Goal: Transaction & Acquisition: Obtain resource

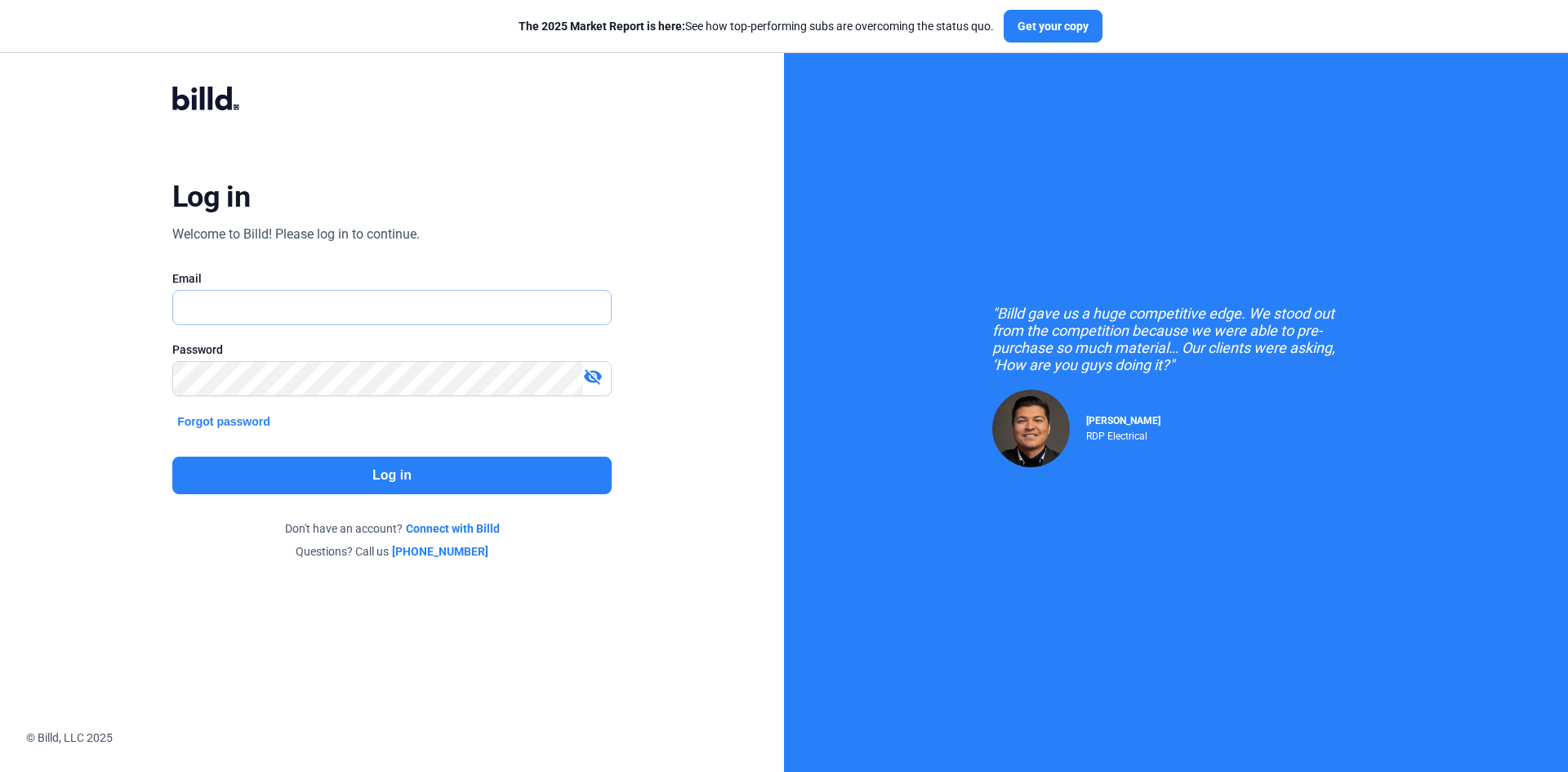
type input "[EMAIL_ADDRESS][DOMAIN_NAME]"
click at [479, 472] on button "Log in" at bounding box center [392, 475] width 440 height 38
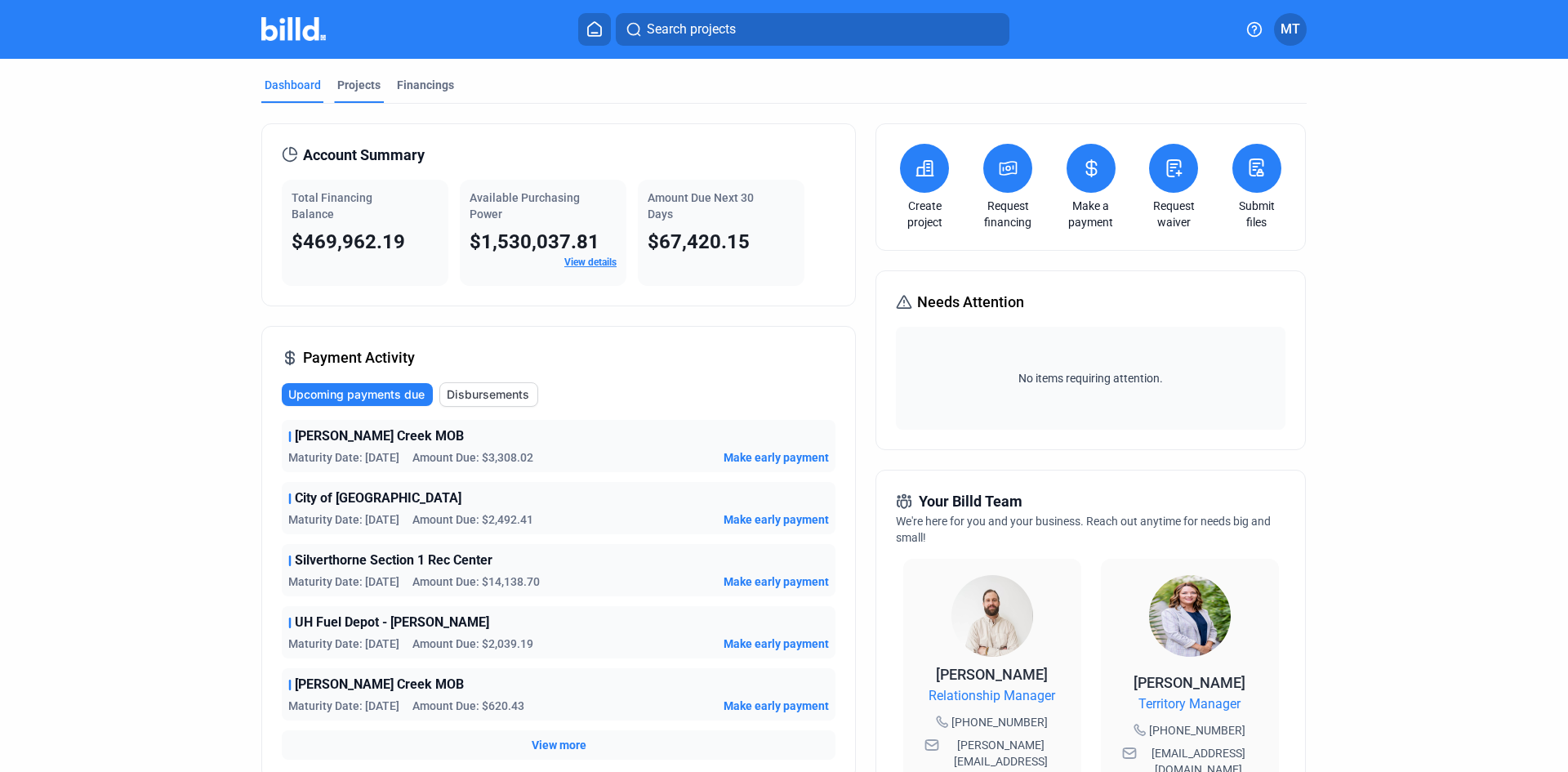
click at [350, 86] on div "Projects" at bounding box center [358, 84] width 44 height 16
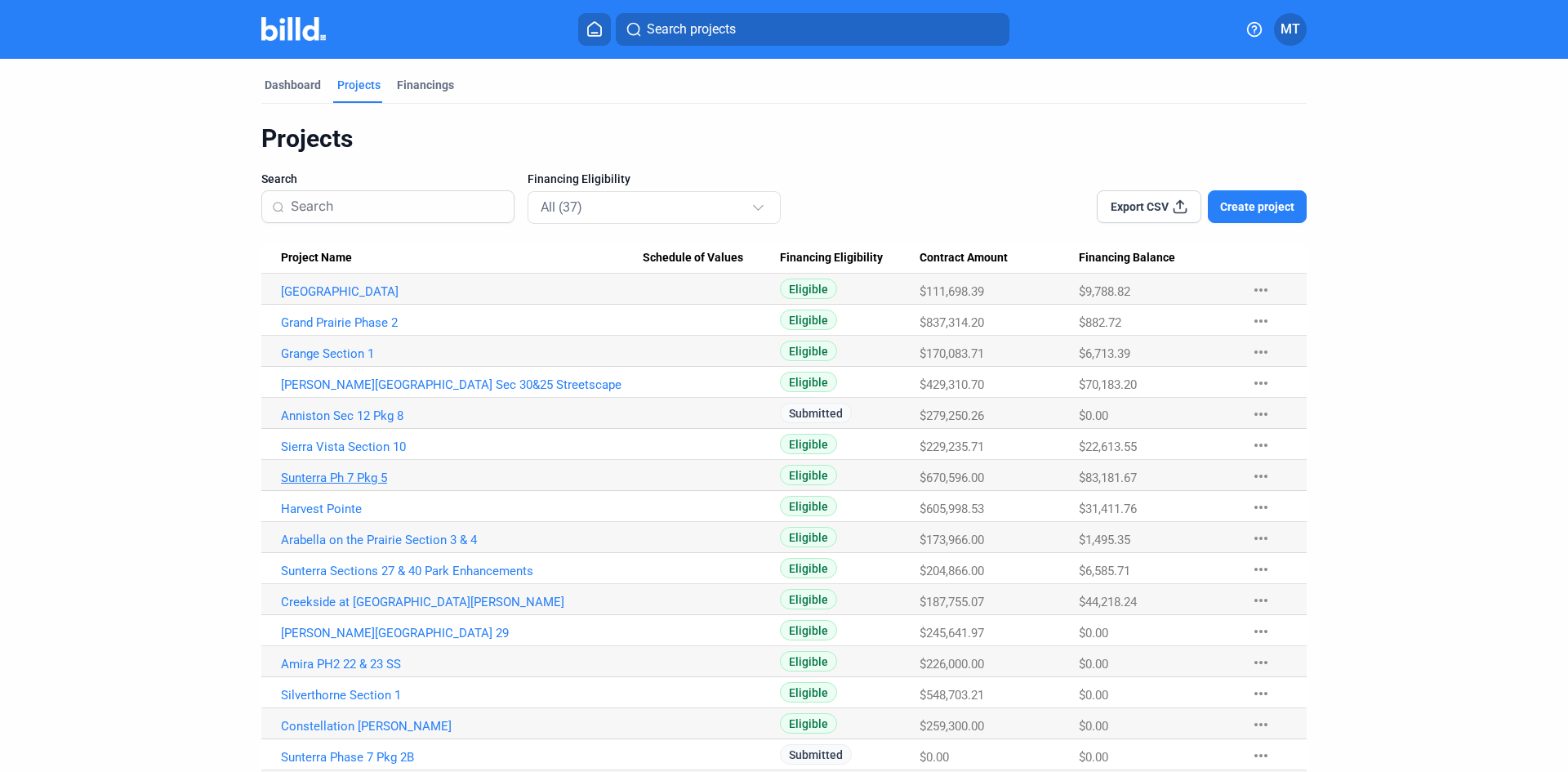
click at [341, 477] on link "Sunterra Ph 7 Pkg 5" at bounding box center [462, 478] width 362 height 15
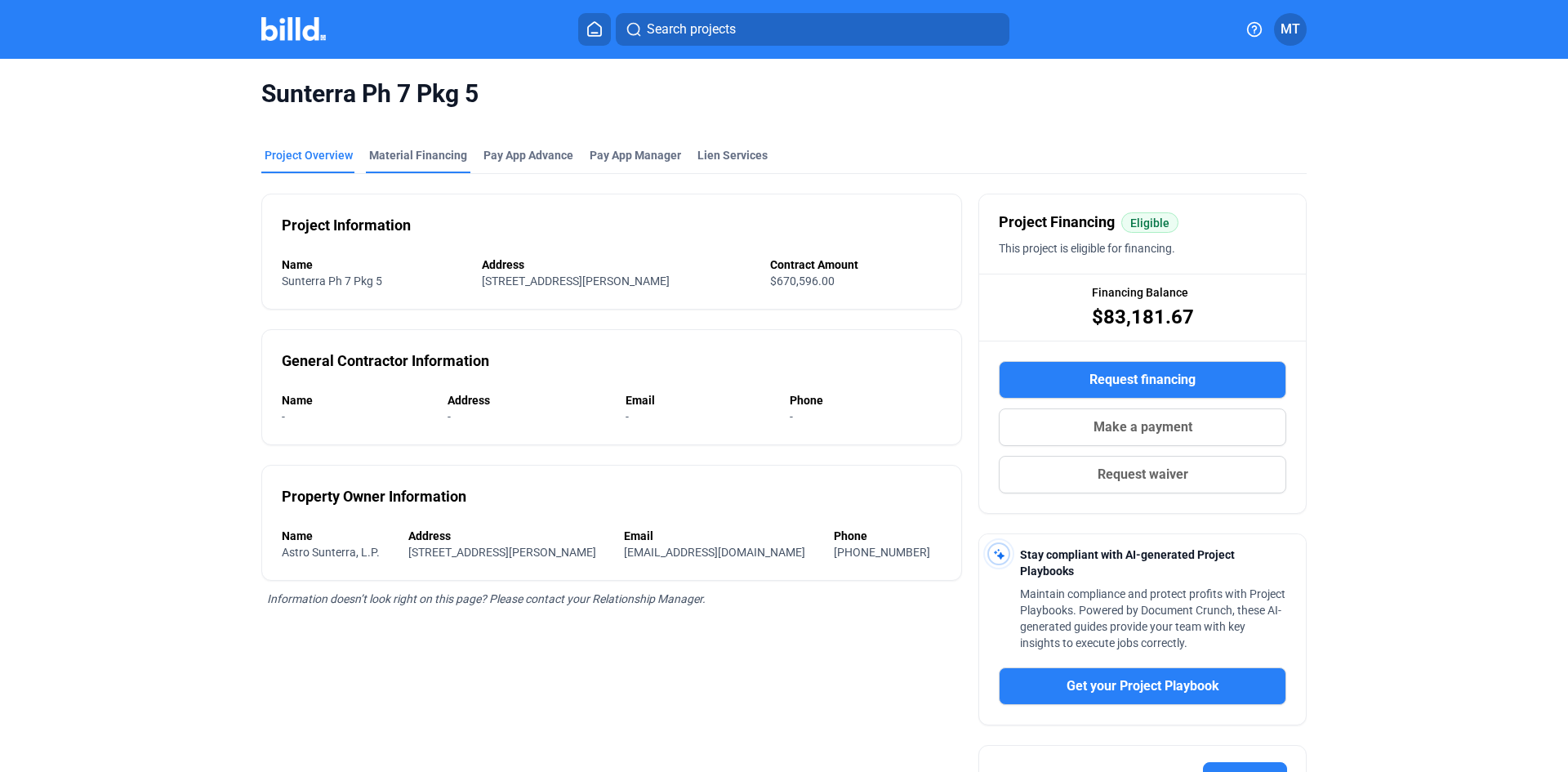
click at [444, 167] on div "Material Financing" at bounding box center [418, 160] width 105 height 26
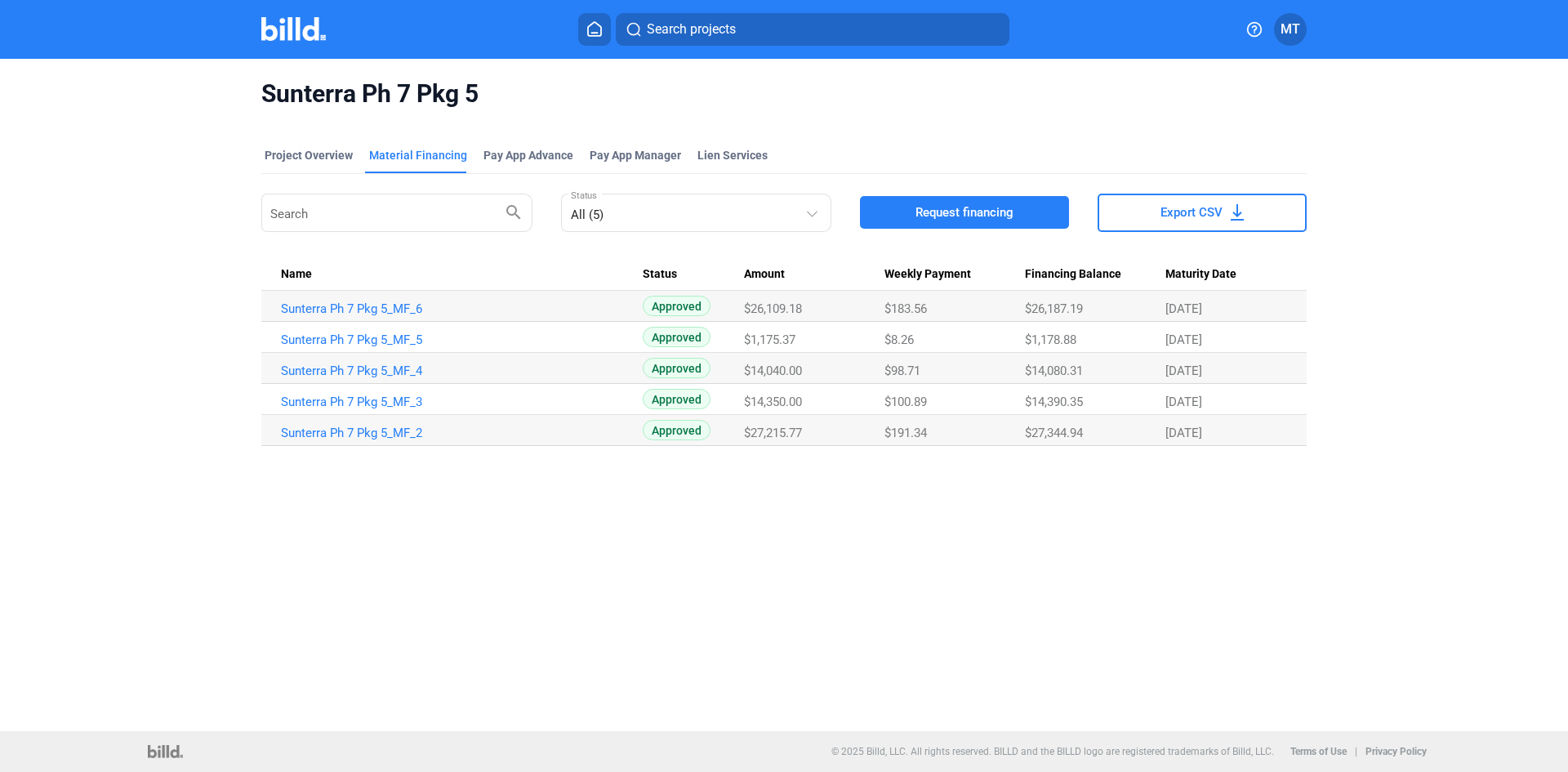
click at [968, 206] on span "Request financing" at bounding box center [964, 212] width 98 height 16
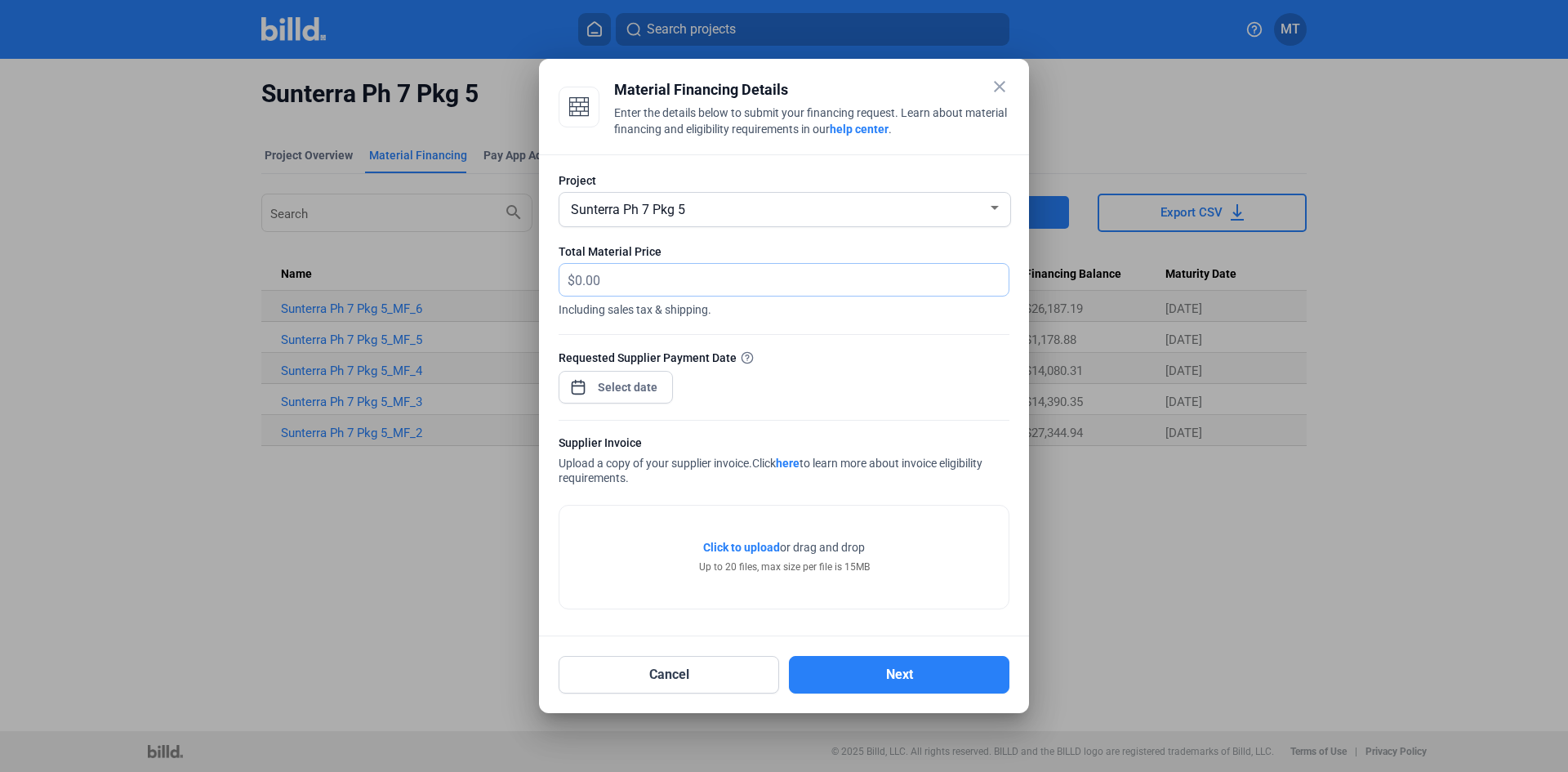
click at [644, 284] on input "text" at bounding box center [783, 279] width 415 height 32
type input "32,260.66"
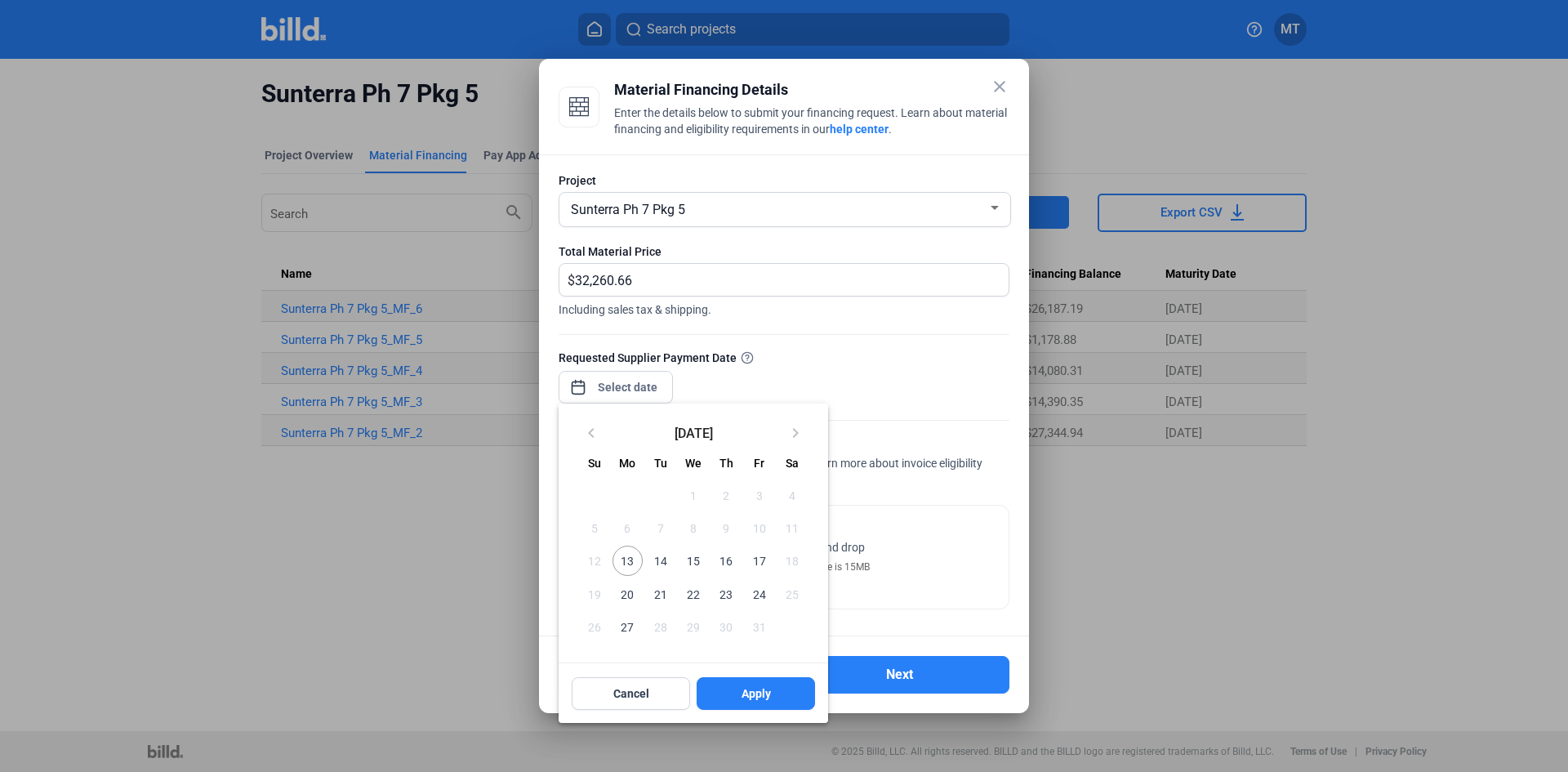
click at [630, 388] on div "close Material Financing Details Enter the details below to submit your financi…" at bounding box center [784, 386] width 1568 height 772
click at [731, 565] on span "16" at bounding box center [726, 560] width 29 height 29
click at [749, 696] on span "Apply" at bounding box center [756, 694] width 29 height 16
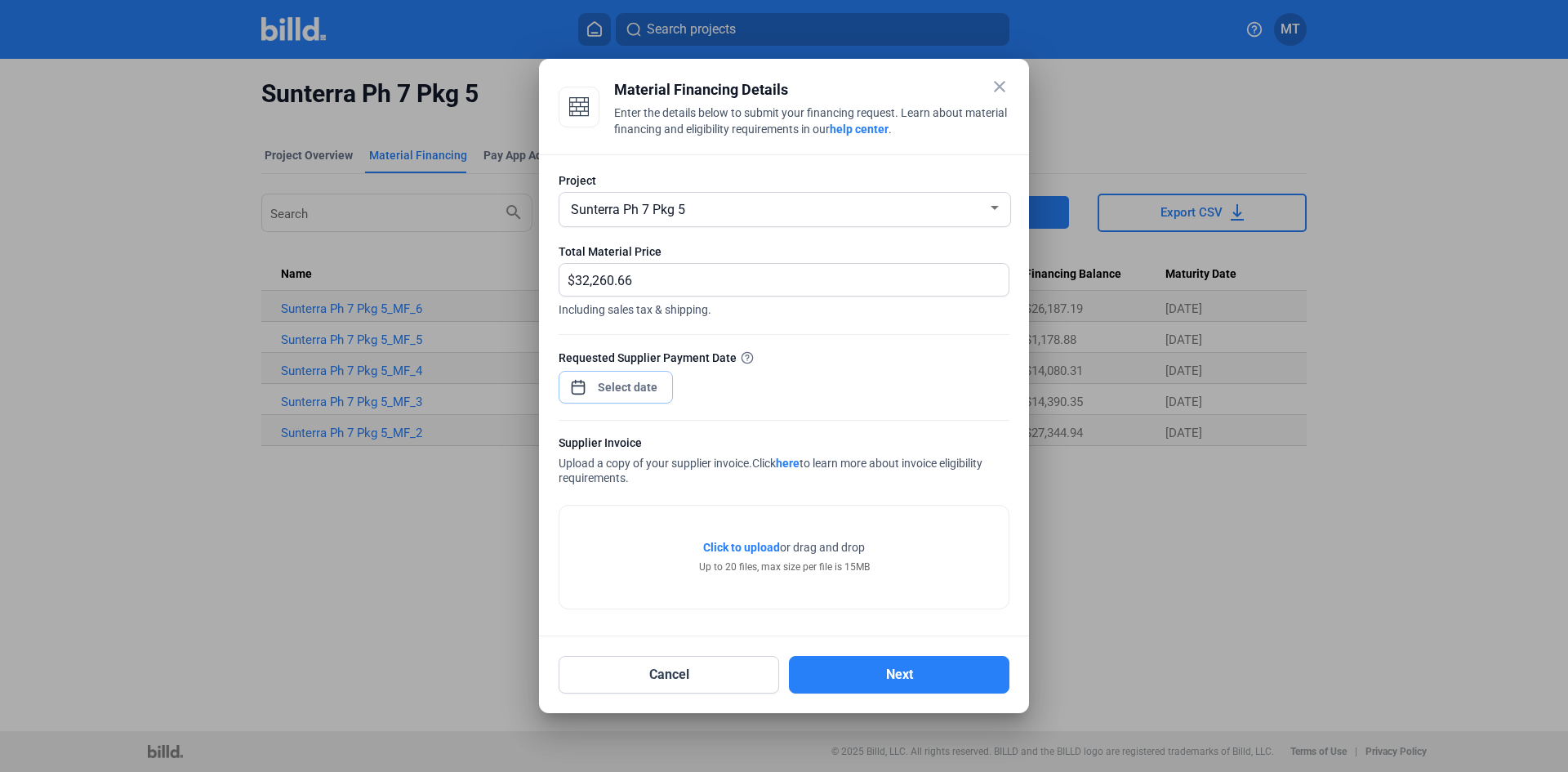
type input "[DATE]"
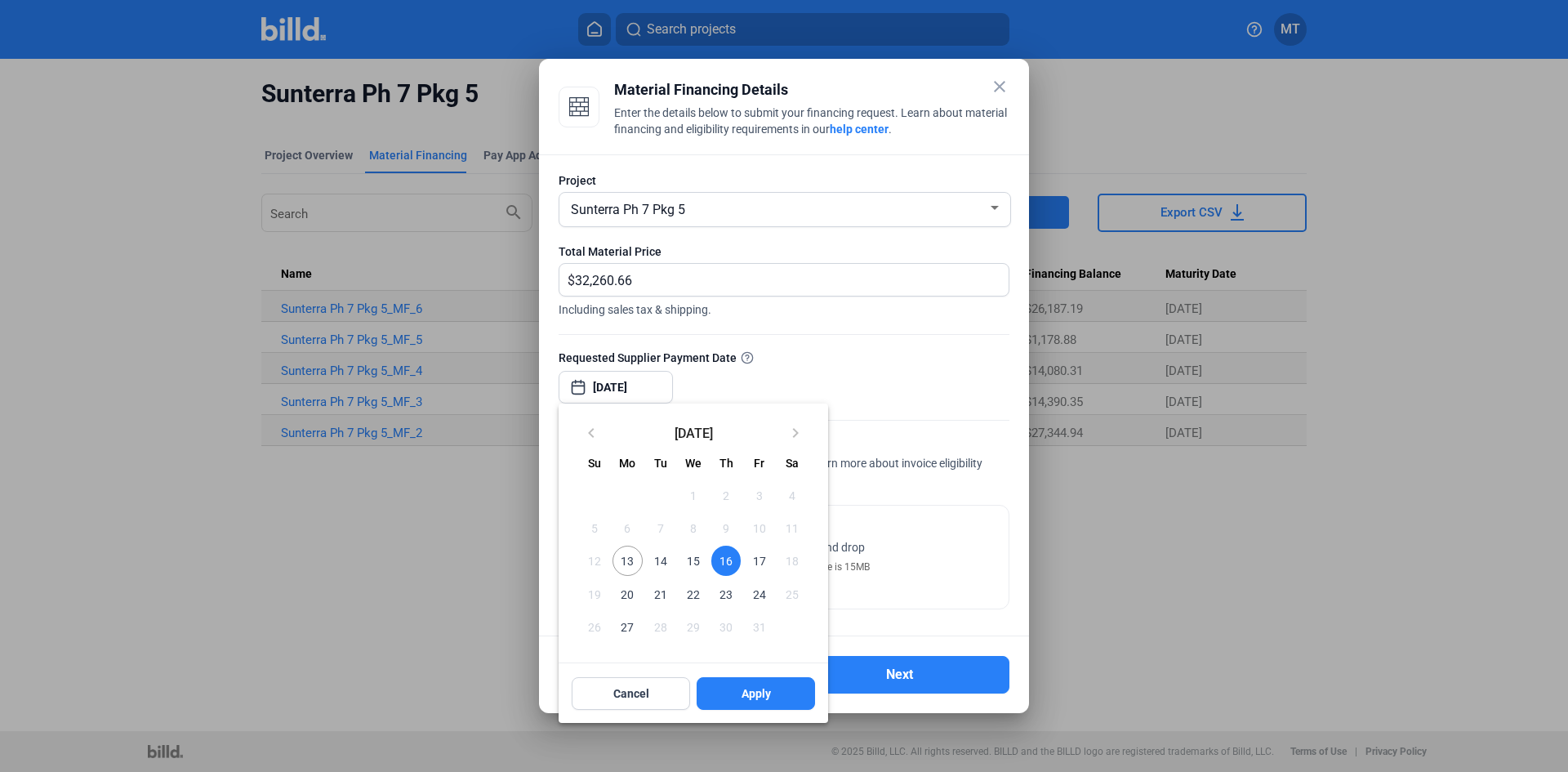
click at [939, 448] on div at bounding box center [784, 386] width 1568 height 772
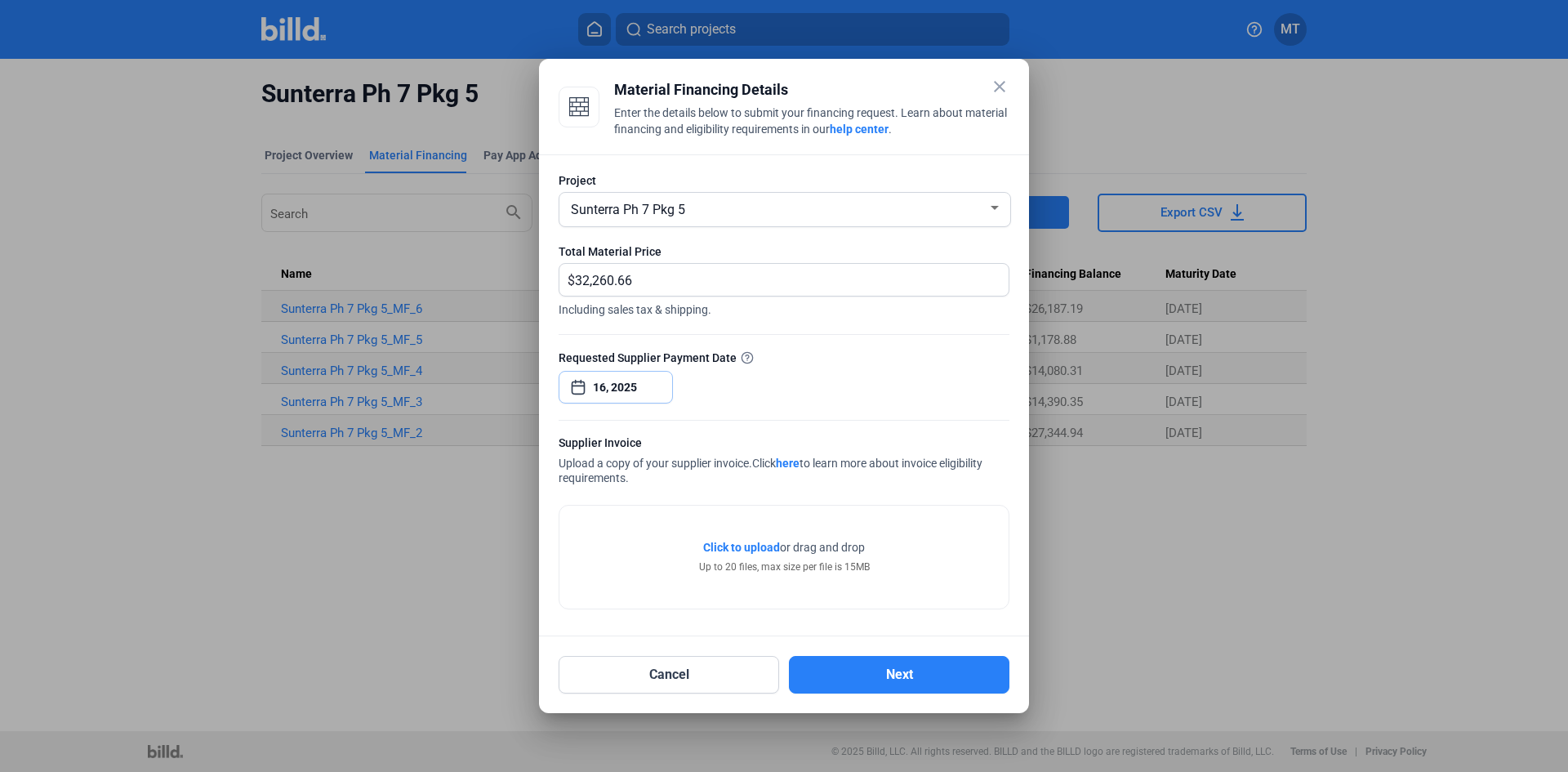
type input "16, 2025"
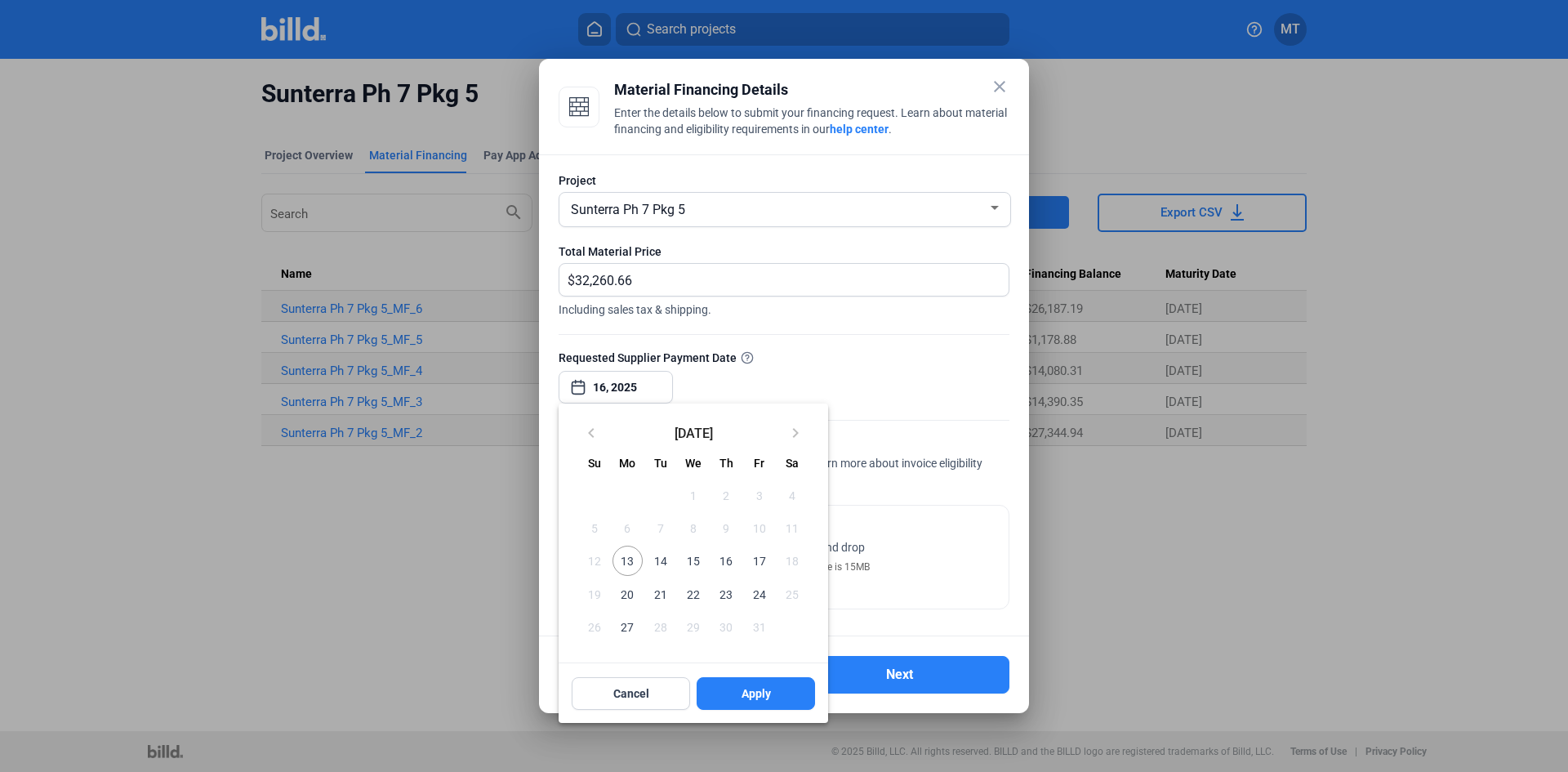
click at [724, 560] on span "16" at bounding box center [726, 560] width 29 height 29
click at [724, 556] on span "16" at bounding box center [726, 560] width 29 height 29
click at [750, 686] on button "Apply" at bounding box center [755, 694] width 118 height 33
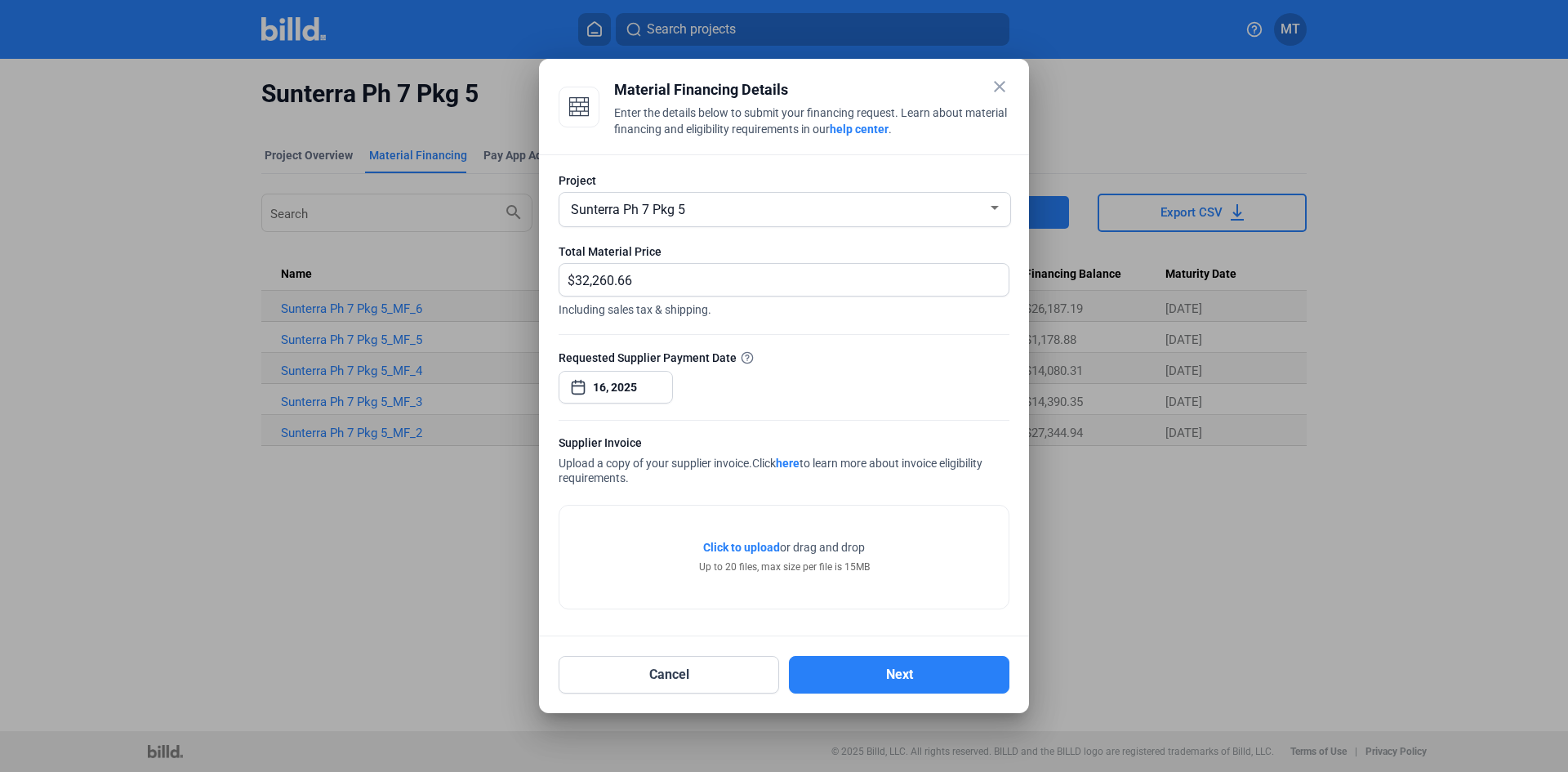
click at [820, 363] on div "Requested Supplier Payment Date" at bounding box center [784, 357] width 451 height 17
click at [829, 394] on div "Requested Supplier Payment Date 16, 2025" at bounding box center [784, 384] width 451 height 71
click at [788, 417] on div at bounding box center [784, 412] width 451 height 16
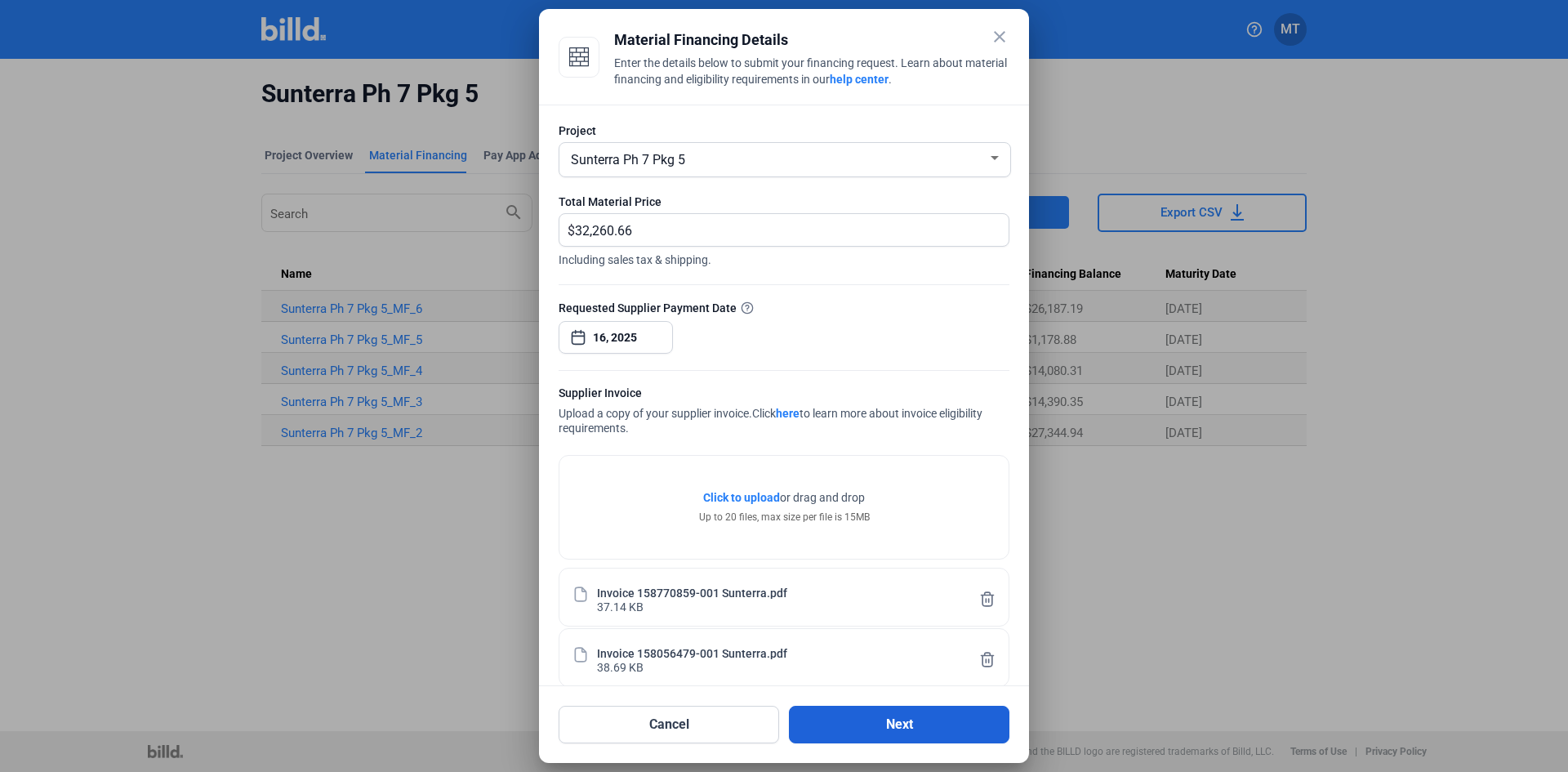
click at [890, 723] on button "Next" at bounding box center [900, 725] width 221 height 38
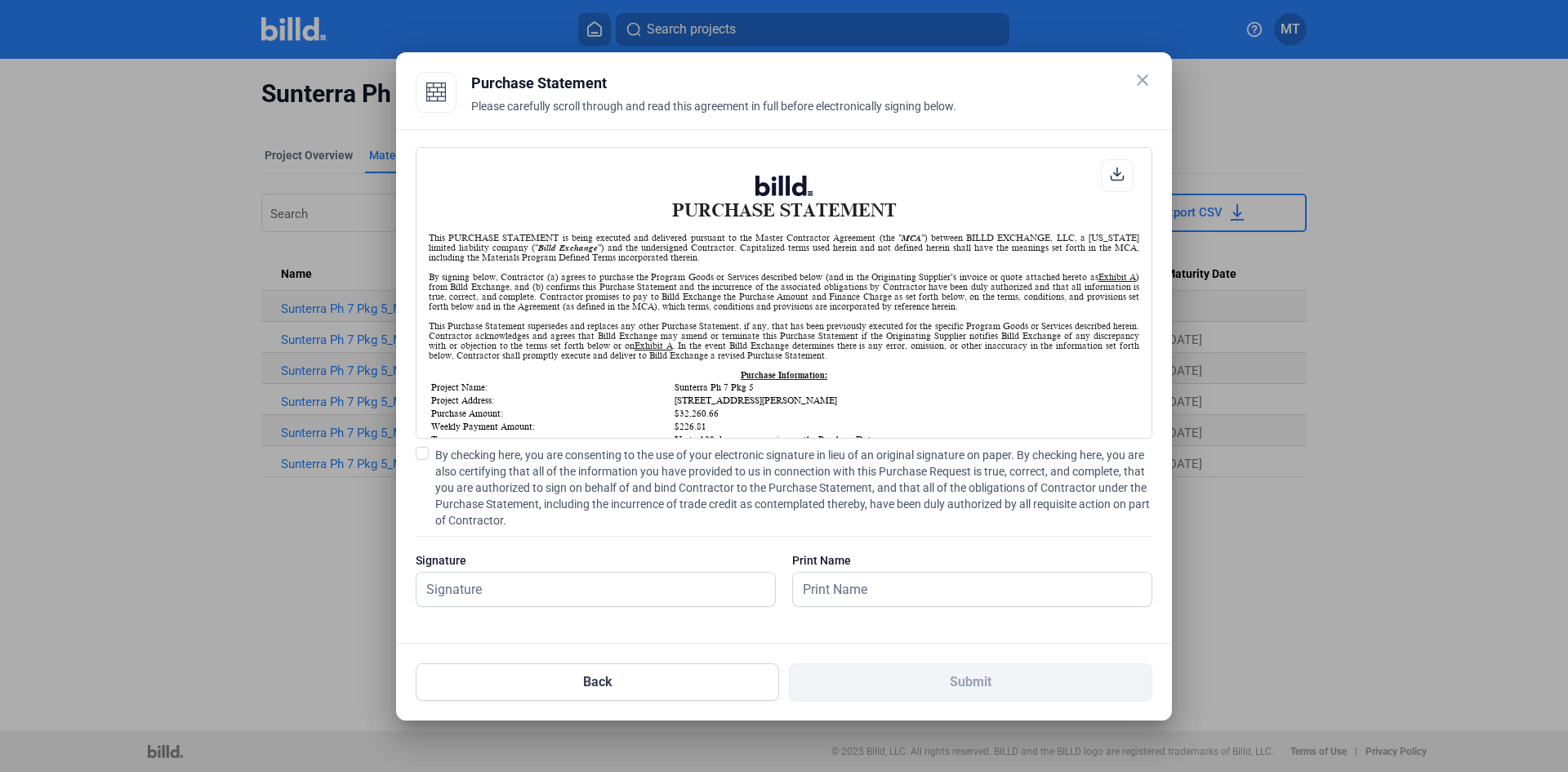
scroll to position [1, 0]
click at [527, 583] on input "text" at bounding box center [587, 589] width 341 height 34
type input "[PERSON_NAME]"
click at [426, 451] on span at bounding box center [421, 452] width 13 height 13
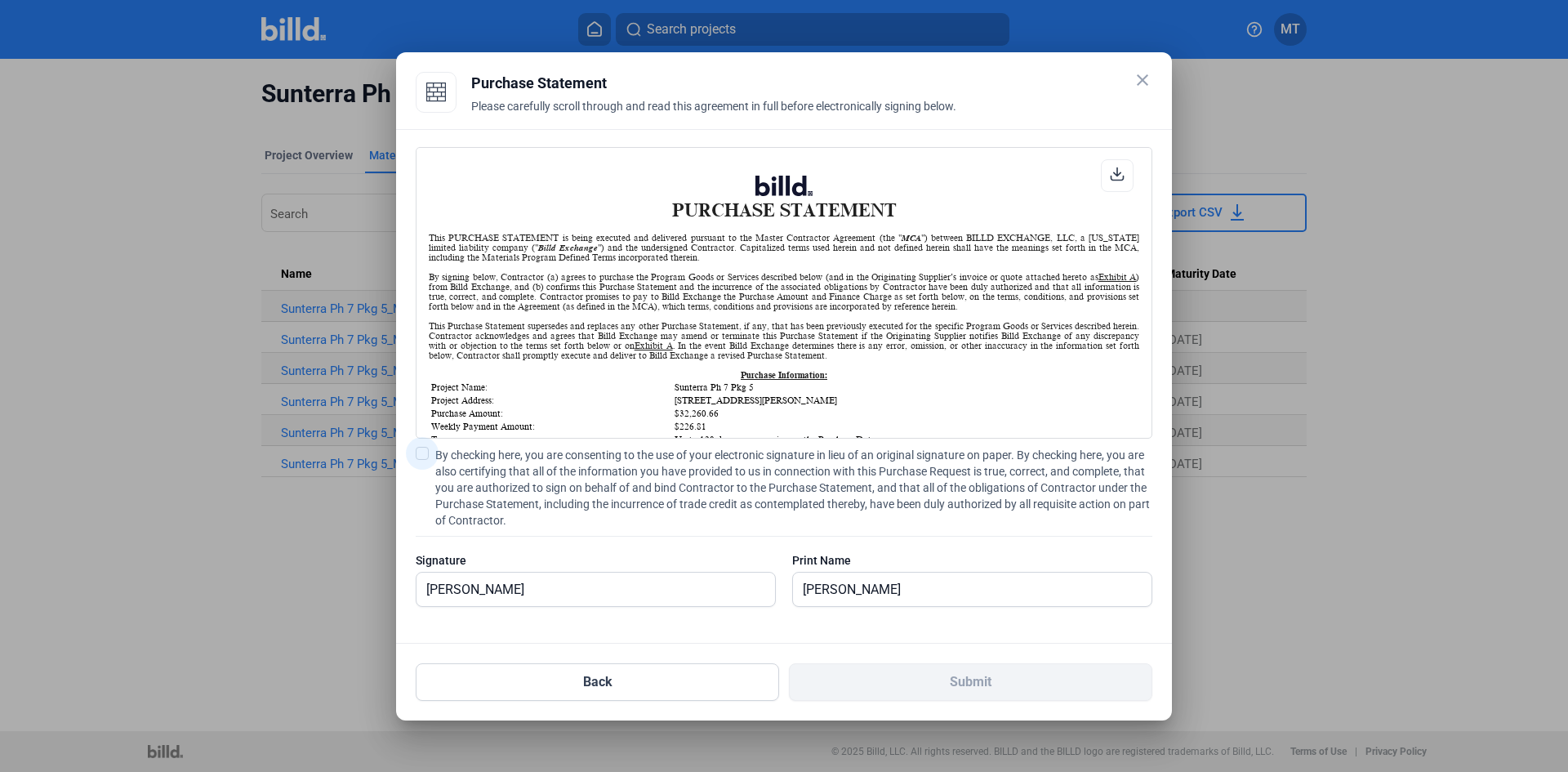
click at [0, 0] on input "By checking here, you are consenting to the use of your electronic signature in…" at bounding box center [0, 0] width 0 height 0
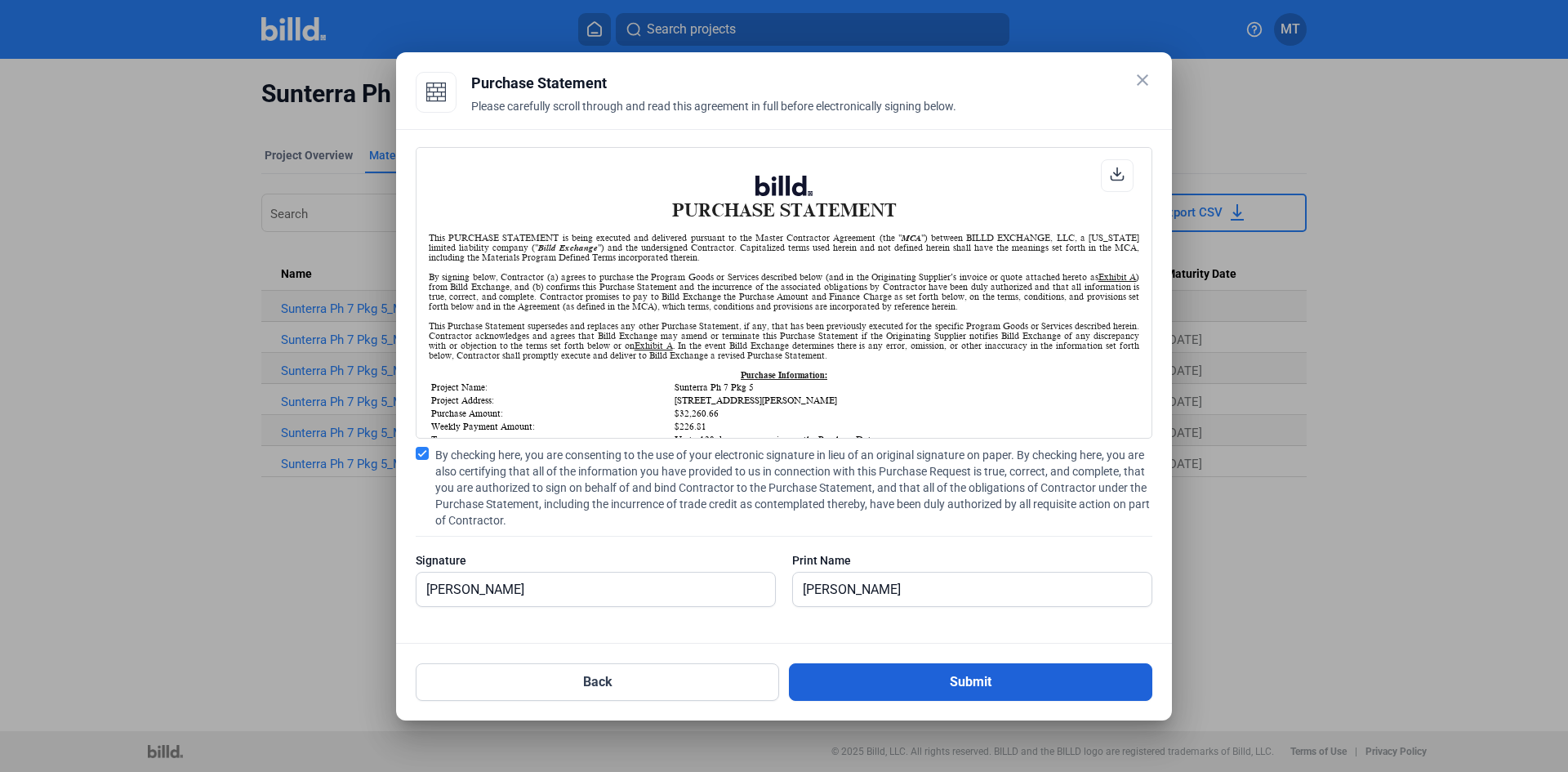
click at [966, 686] on button "Submit" at bounding box center [970, 682] width 363 height 38
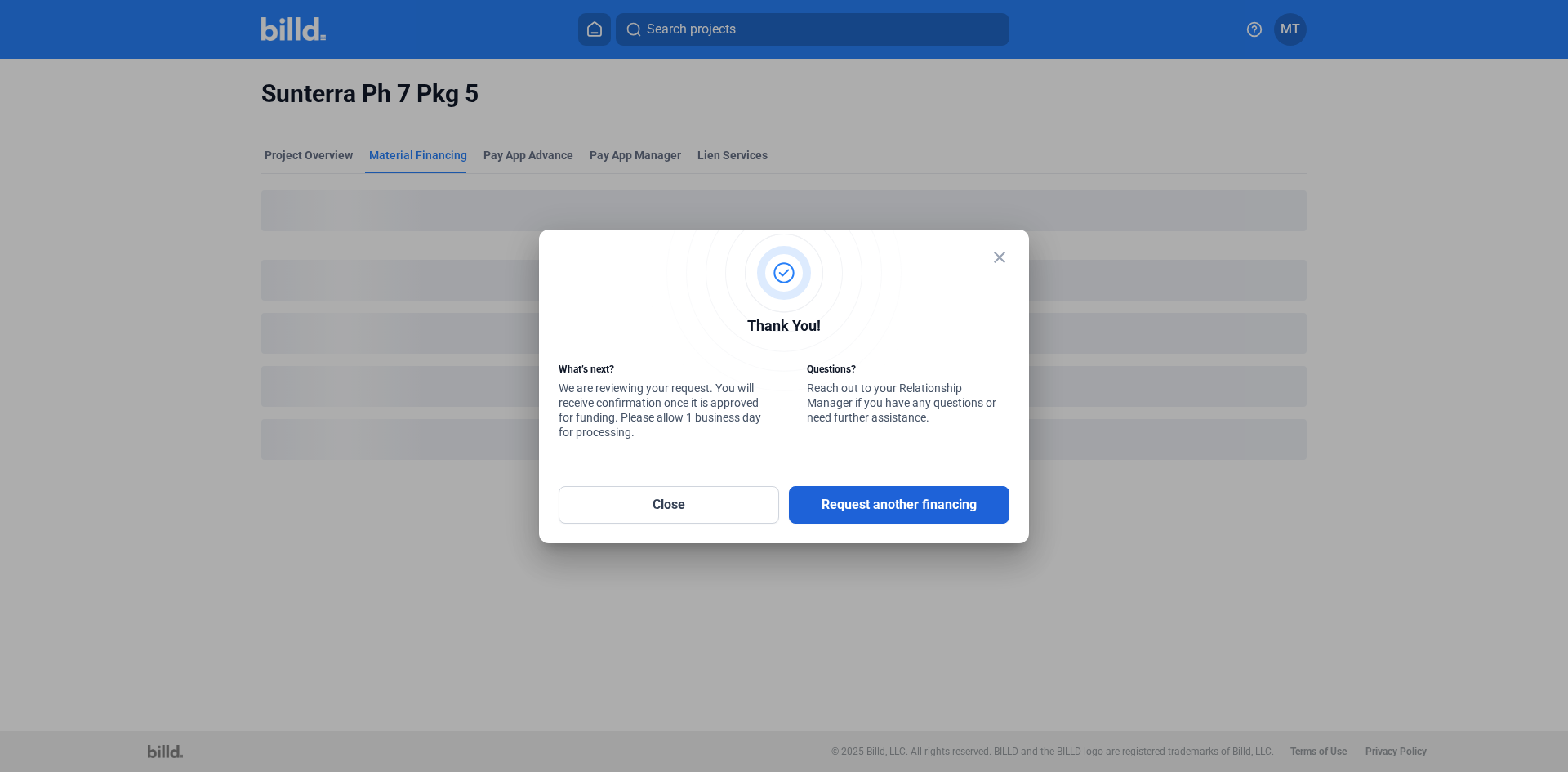
click at [843, 504] on button "Request another financing" at bounding box center [900, 505] width 221 height 38
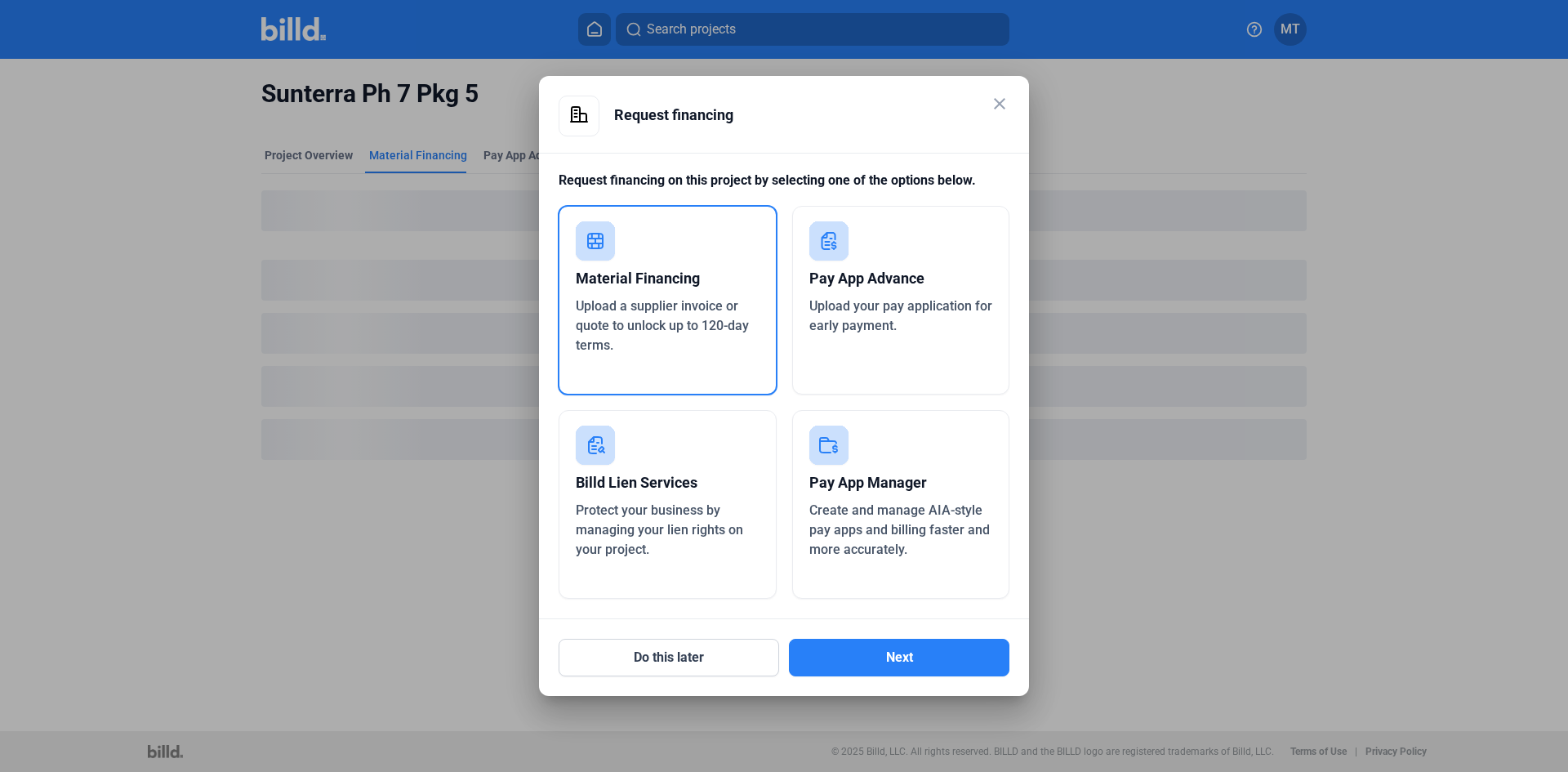
click at [675, 338] on div "Upload a supplier invoice or quote to unlock up to 120-day terms." at bounding box center [668, 325] width 184 height 59
click at [892, 660] on button "Next" at bounding box center [900, 658] width 221 height 38
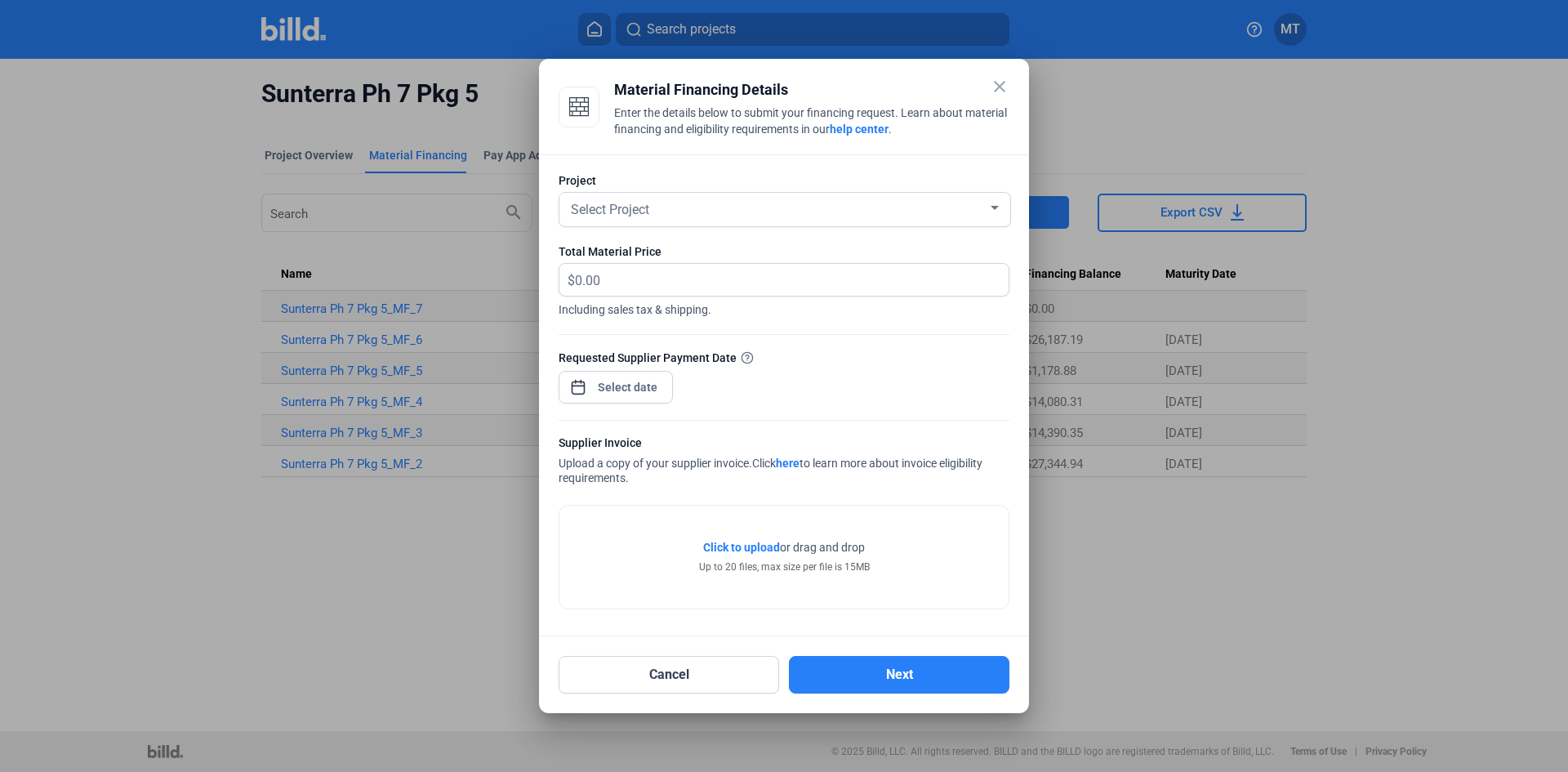
click at [996, 207] on div at bounding box center [995, 208] width 8 height 4
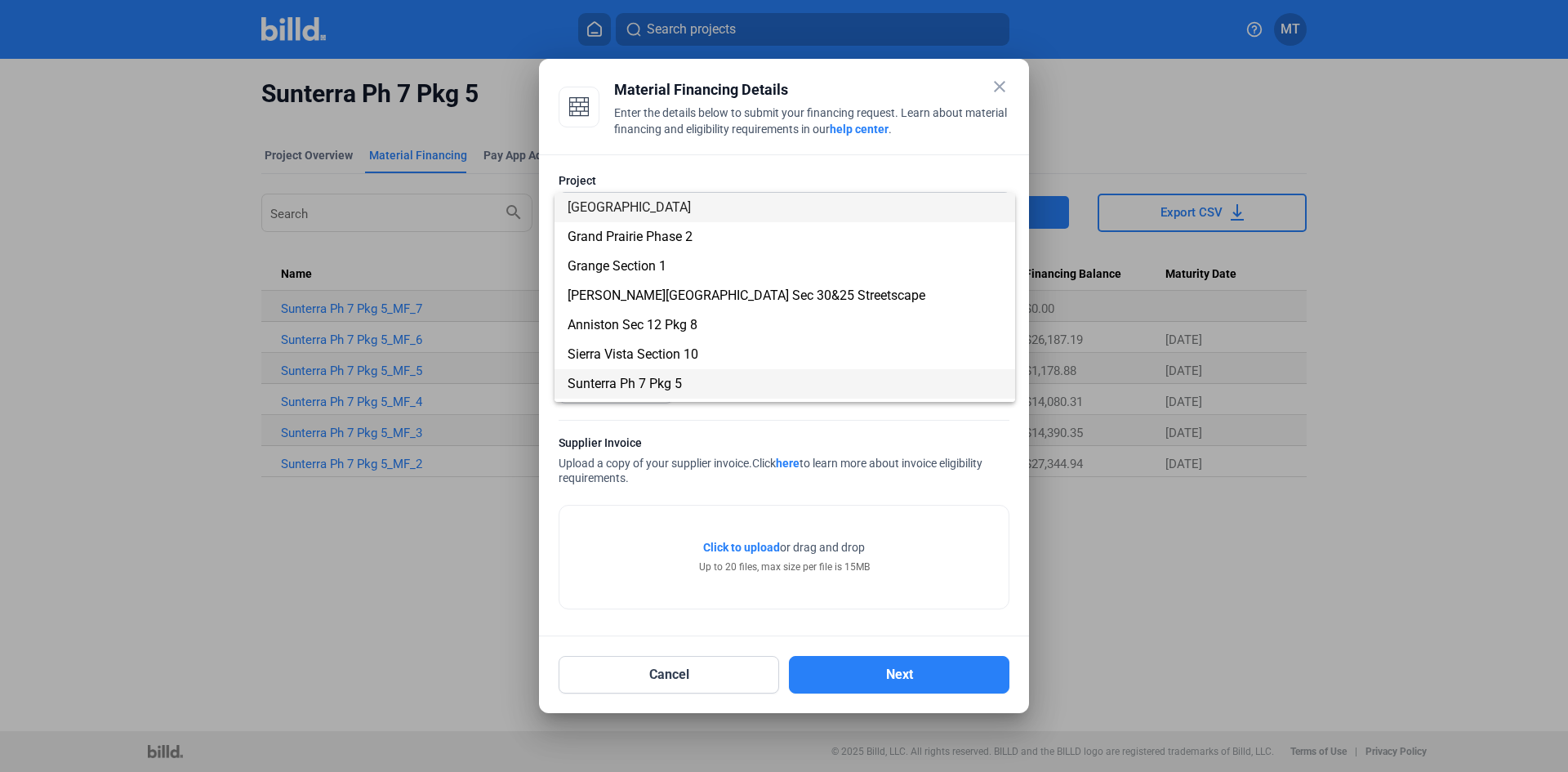
click at [700, 378] on span "Sunterra Ph 7 Pkg 5" at bounding box center [784, 384] width 435 height 29
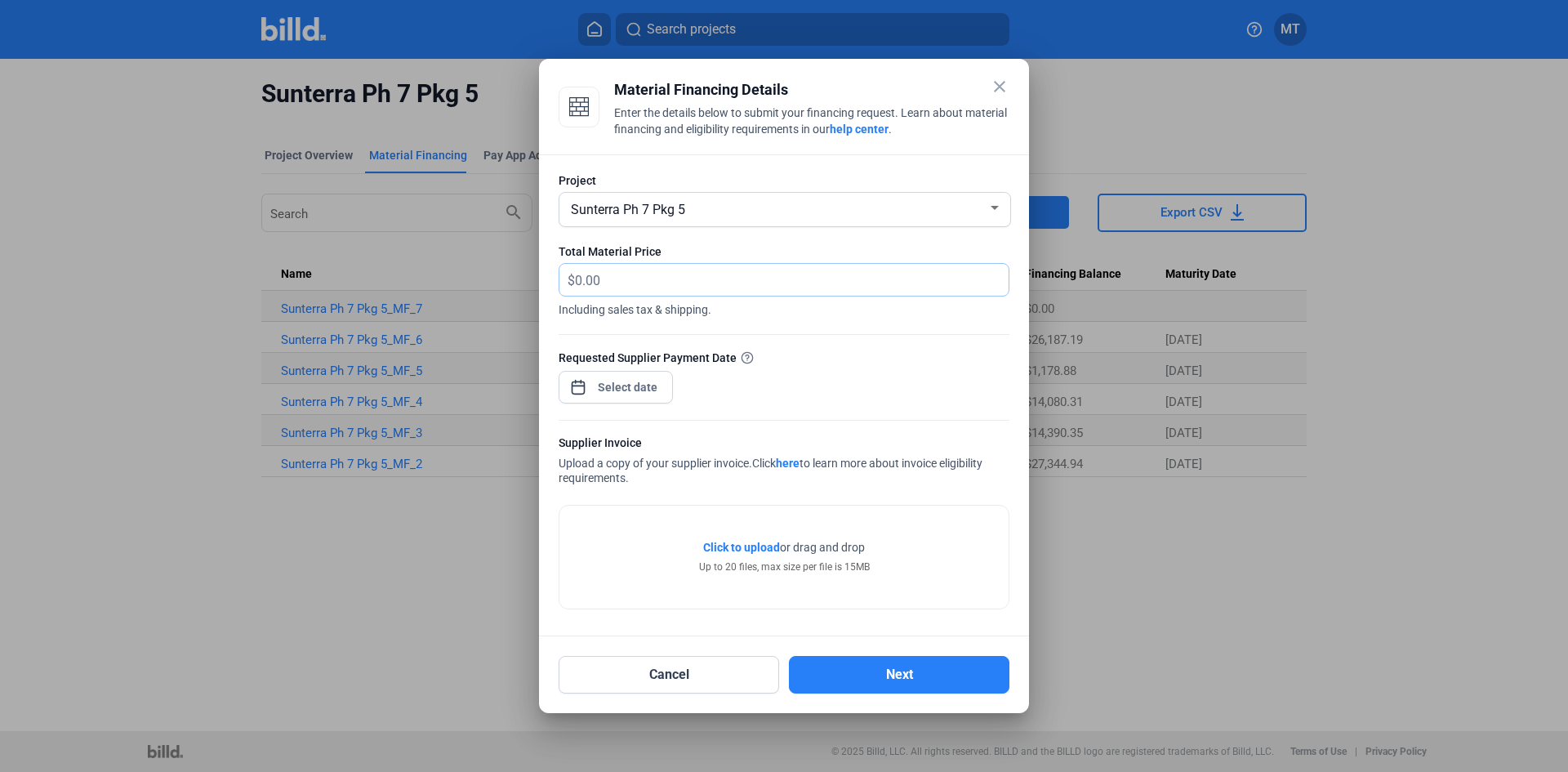
click at [672, 280] on input "text" at bounding box center [792, 279] width 434 height 32
type input "22,251.96"
click at [869, 367] on div "Requested Supplier Payment Date" at bounding box center [784, 384] width 451 height 71
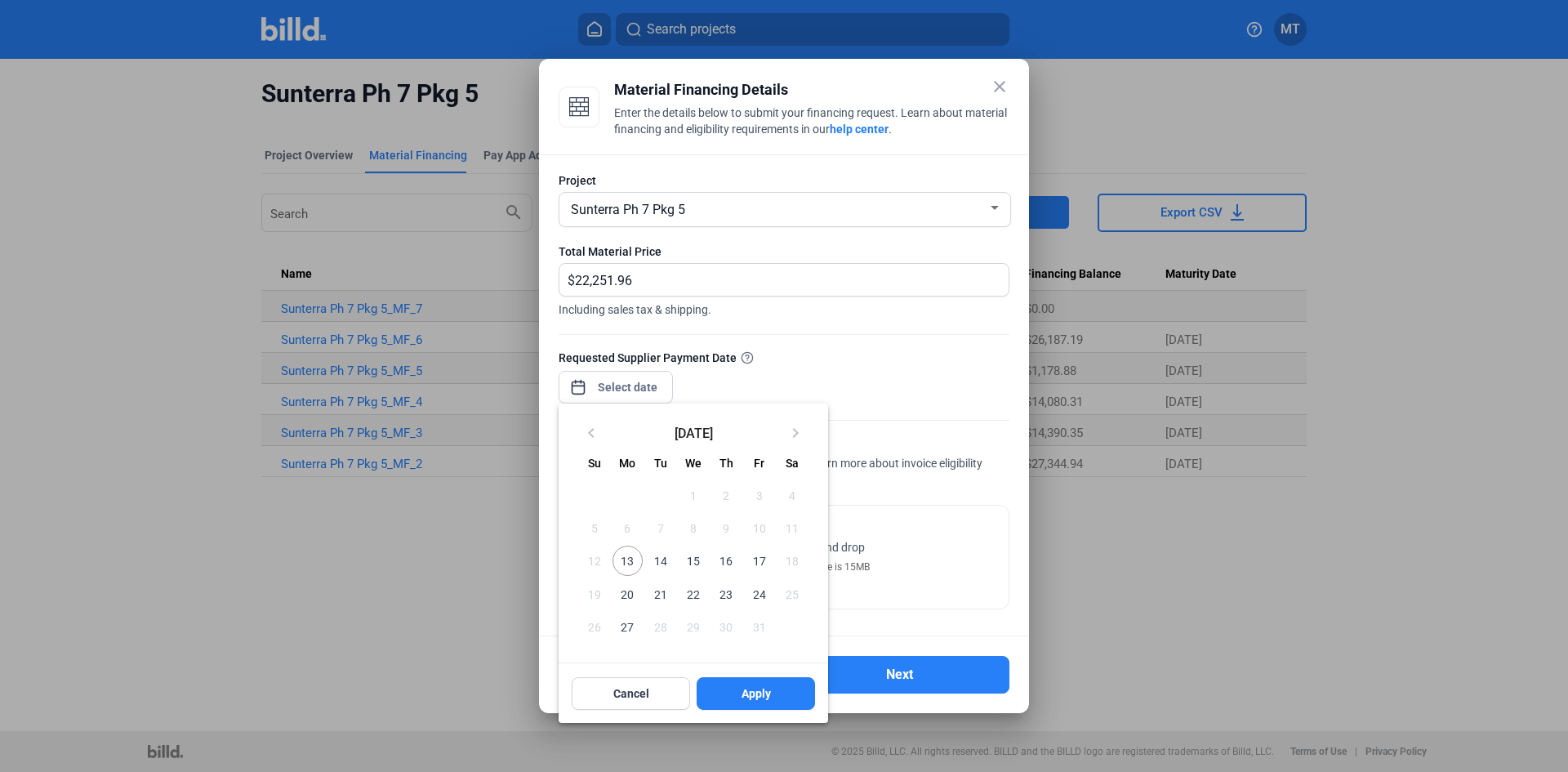
click at [643, 397] on div "close Material Financing Details Enter the details below to submit your financi…" at bounding box center [784, 386] width 1568 height 772
click at [732, 560] on span "16" at bounding box center [726, 560] width 29 height 29
click at [744, 698] on span "Apply" at bounding box center [756, 694] width 29 height 16
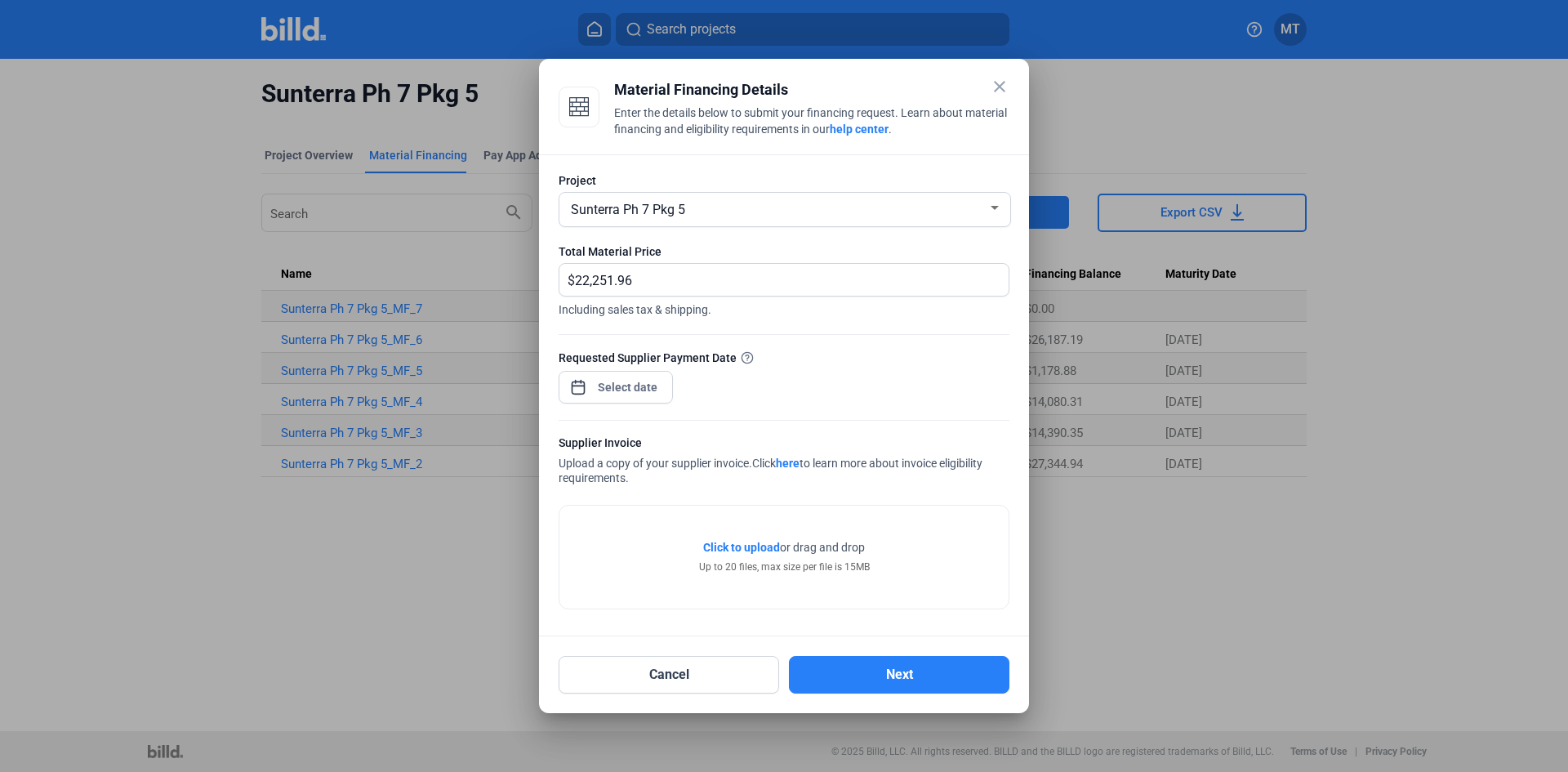
click at [764, 415] on div at bounding box center [784, 412] width 451 height 16
click at [951, 549] on div "Click to upload Tap to upload or drag and drop Up to 20 files, max size per fil…" at bounding box center [784, 557] width 449 height 103
click at [892, 472] on div "Supplier Invoice Upload a copy of your supplier invoice. Click here to learn mo…" at bounding box center [784, 462] width 451 height 54
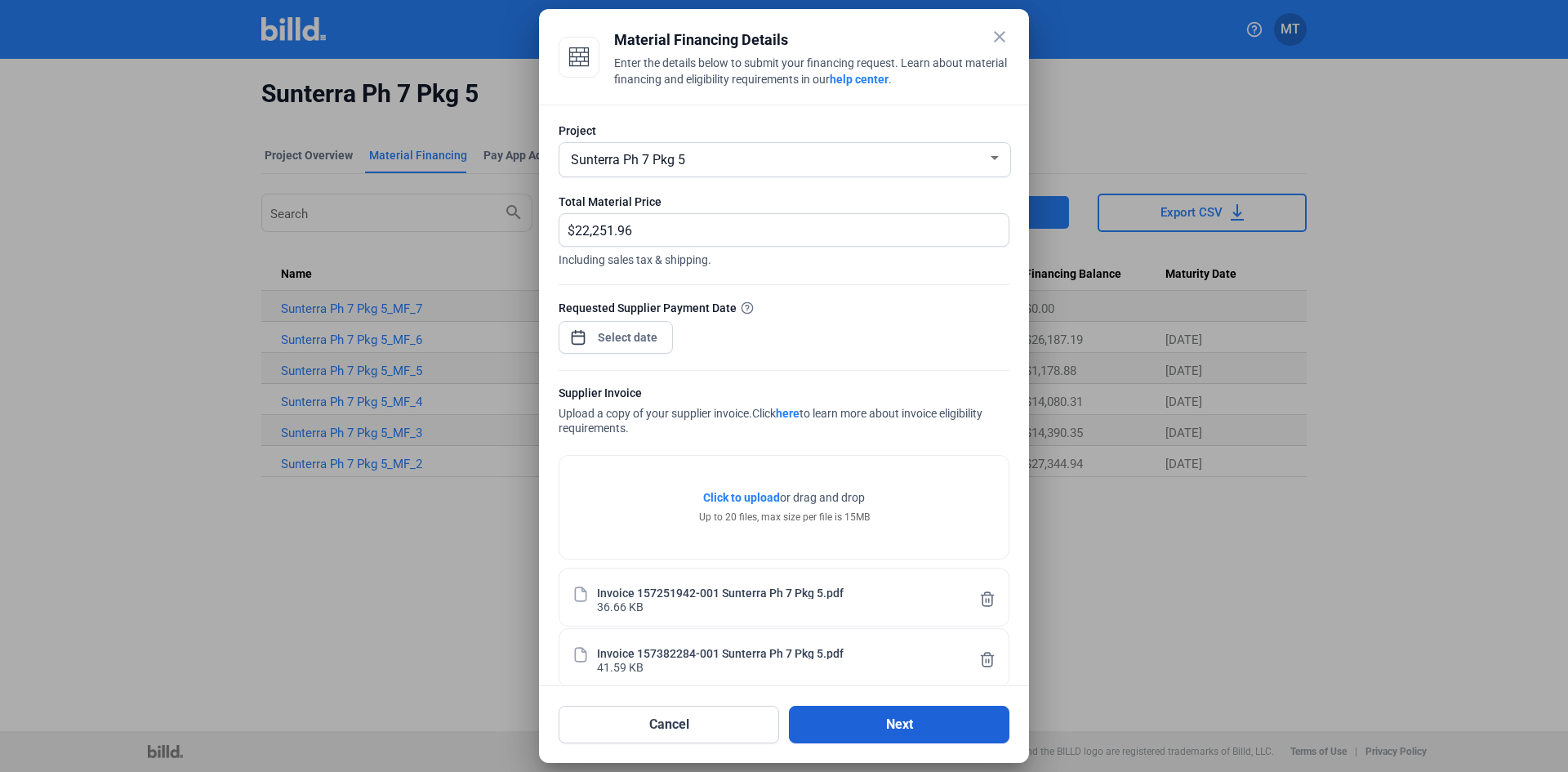
click at [847, 718] on button "Next" at bounding box center [900, 725] width 221 height 38
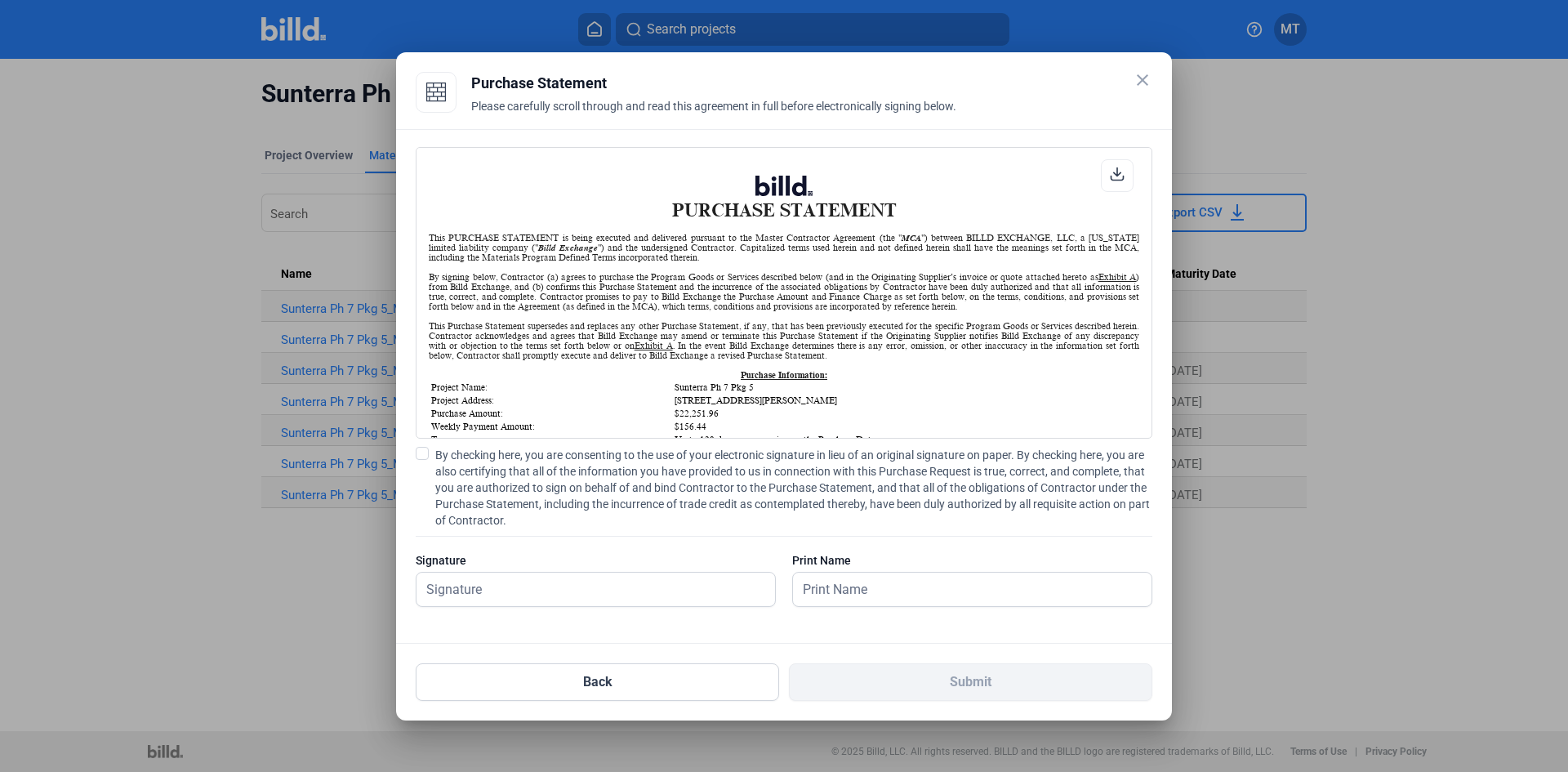
scroll to position [1, 0]
click at [422, 455] on span at bounding box center [421, 452] width 13 height 13
click at [0, 0] on input "By checking here, you are consenting to the use of your electronic signature in…" at bounding box center [0, 0] width 0 height 0
click at [476, 582] on input "text" at bounding box center [596, 589] width 358 height 34
type input "[PERSON_NAME]"
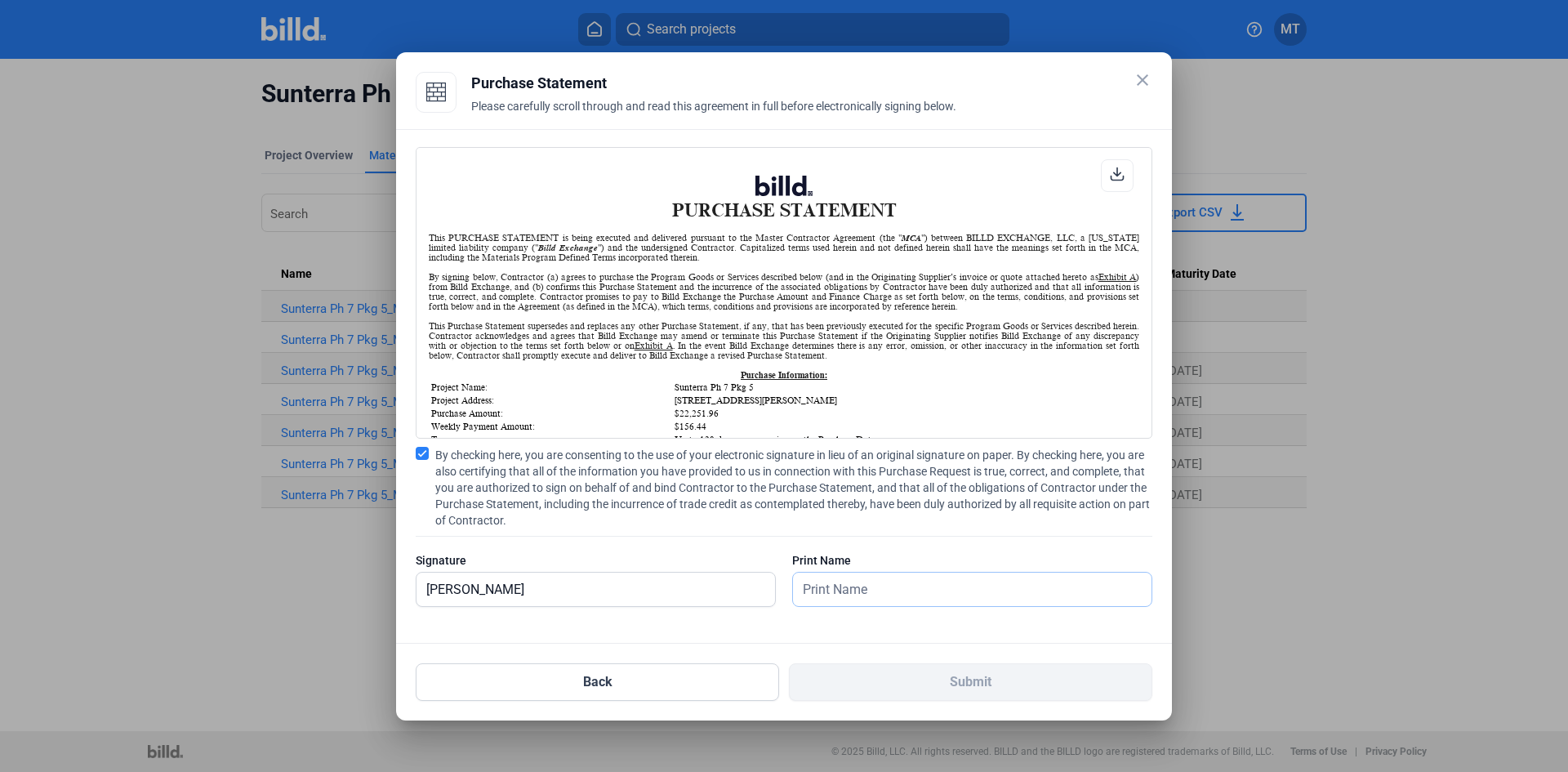
type input "[PERSON_NAME]"
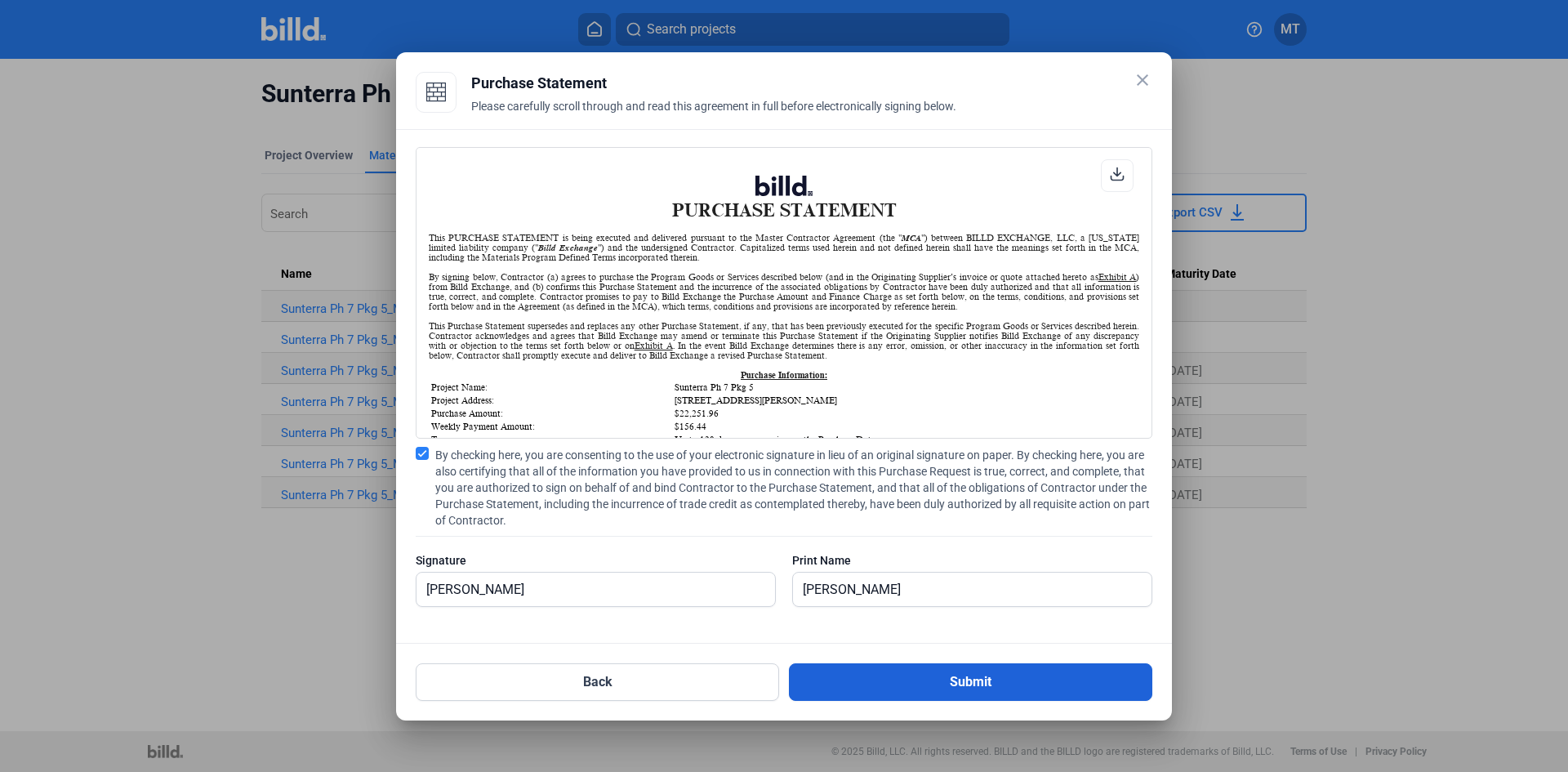
click at [950, 690] on button "Submit" at bounding box center [970, 682] width 363 height 38
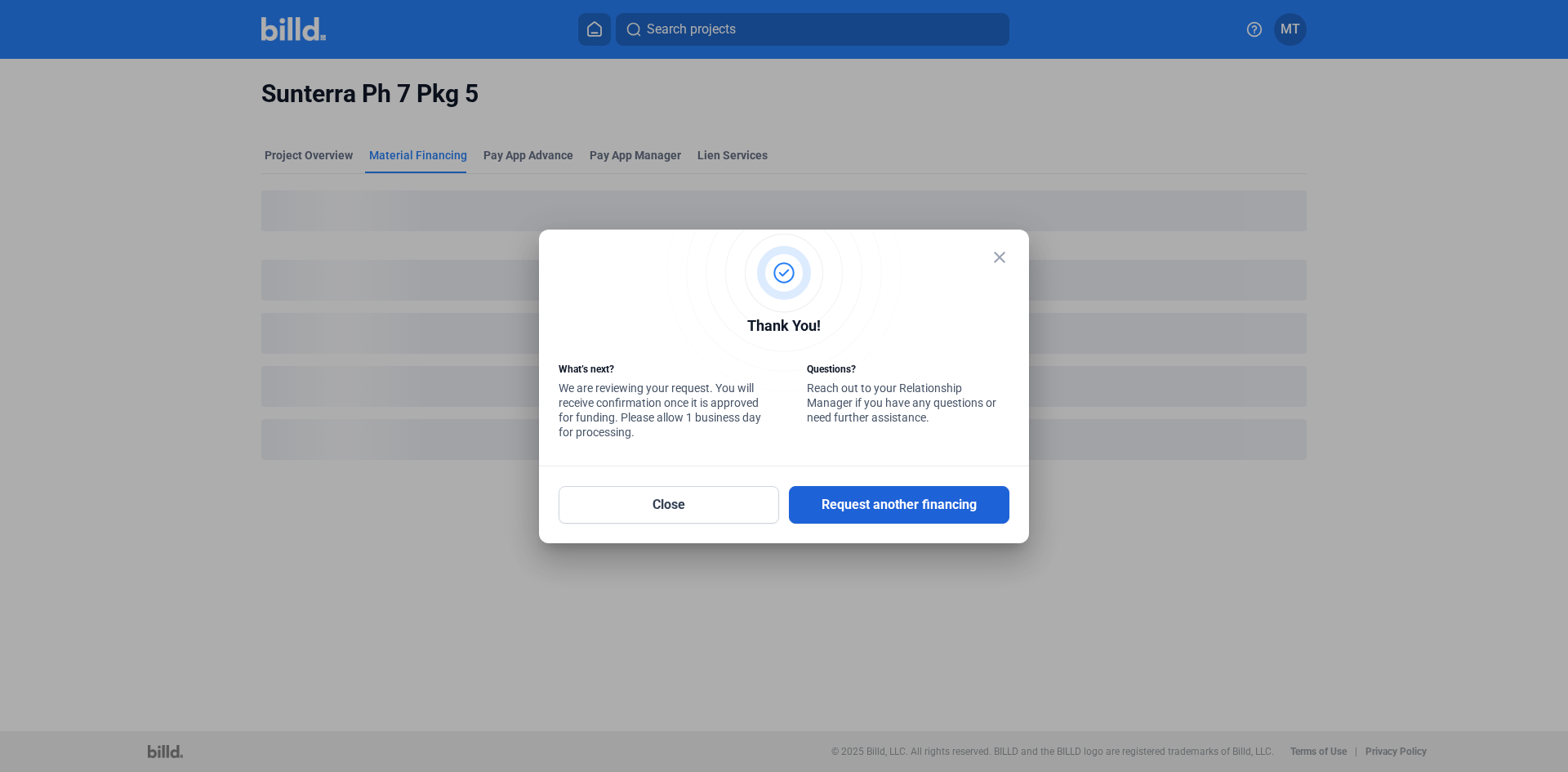
click at [890, 509] on button "Request another financing" at bounding box center [900, 505] width 221 height 38
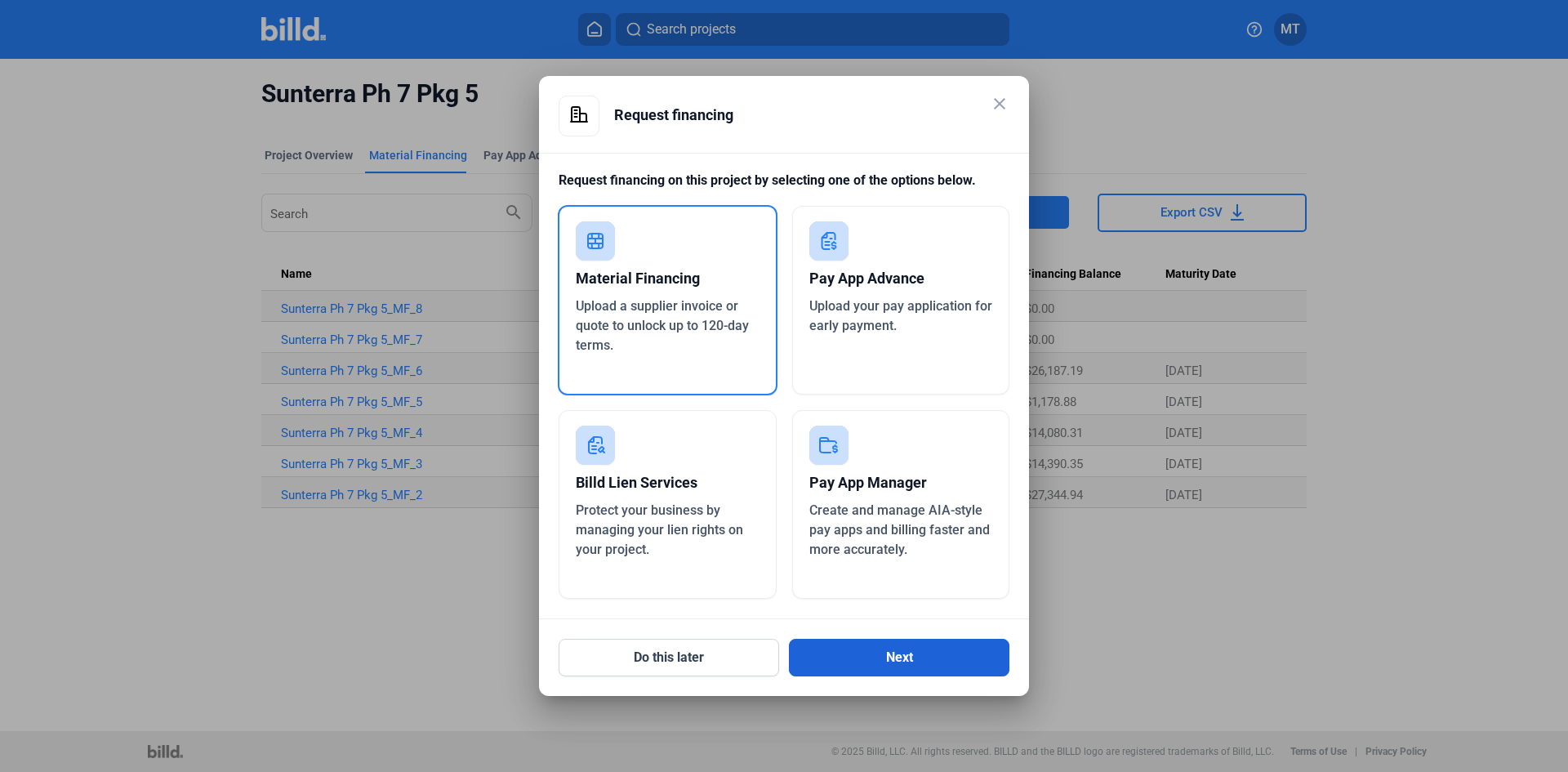
click at [862, 649] on button "Next" at bounding box center [900, 658] width 221 height 38
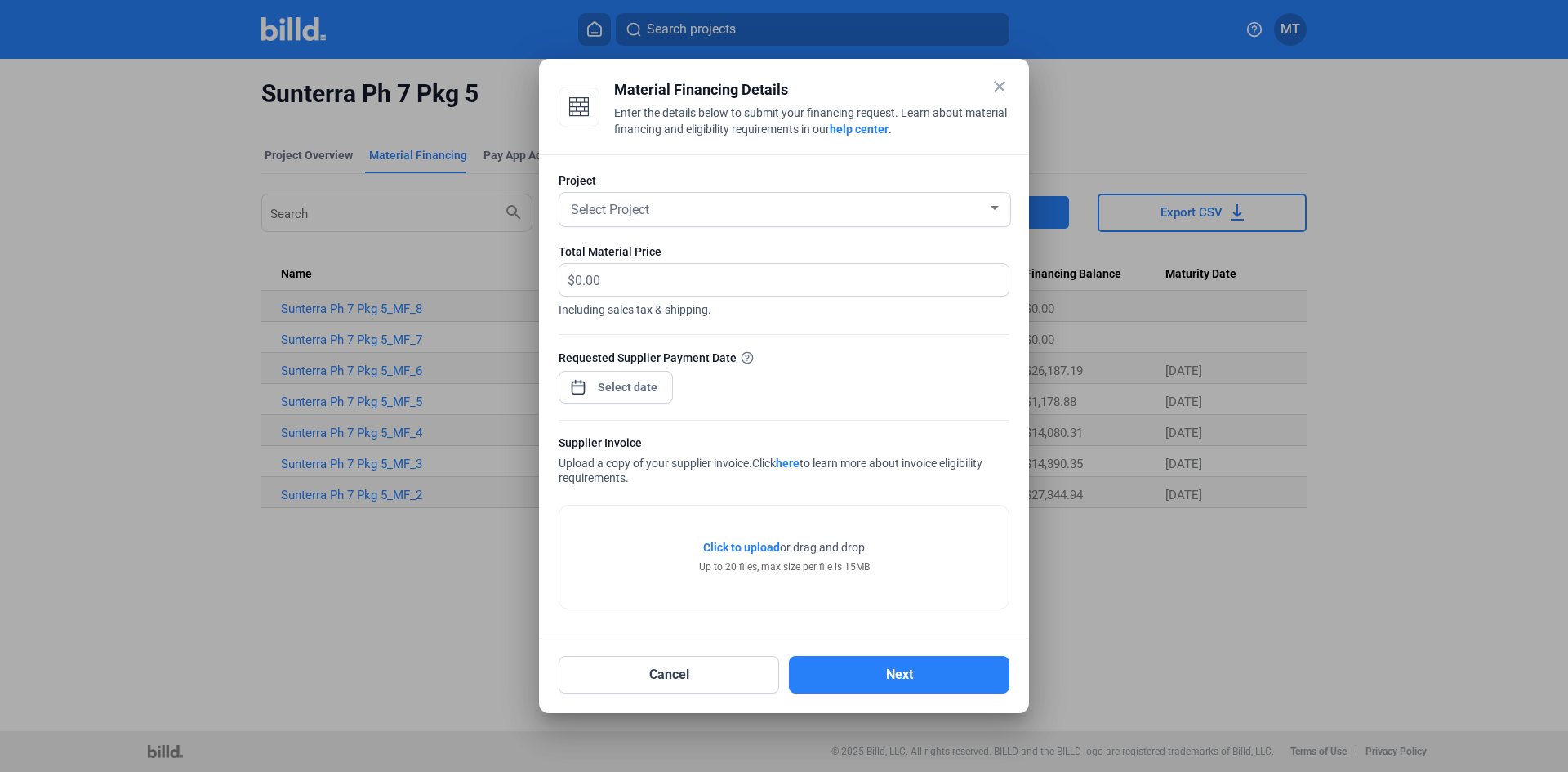
click at [989, 201] on div at bounding box center [995, 207] width 15 height 13
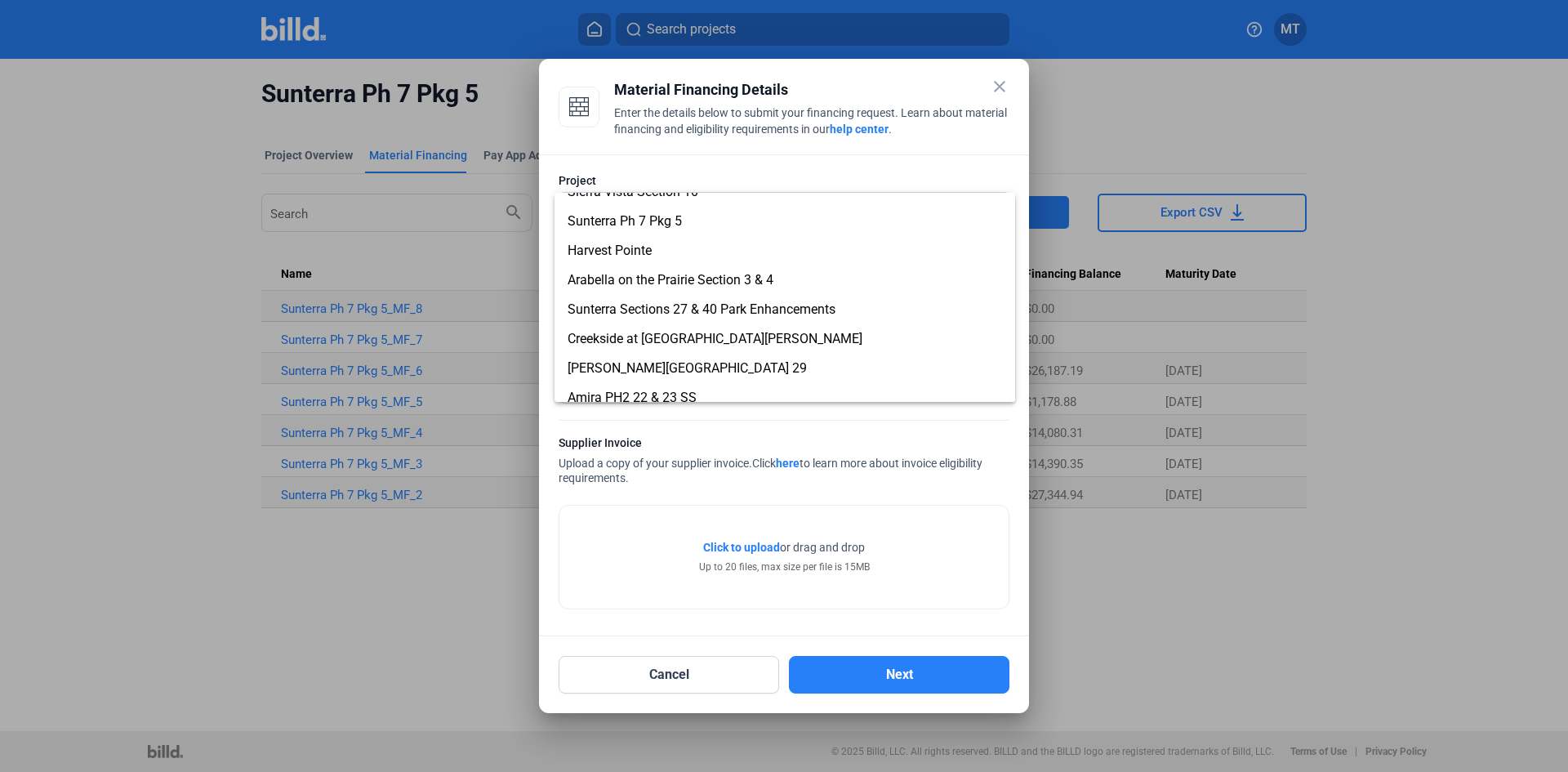
scroll to position [164, 0]
click at [673, 337] on span "Creekside at [GEOGRAPHIC_DATA][PERSON_NAME]" at bounding box center [715, 338] width 294 height 15
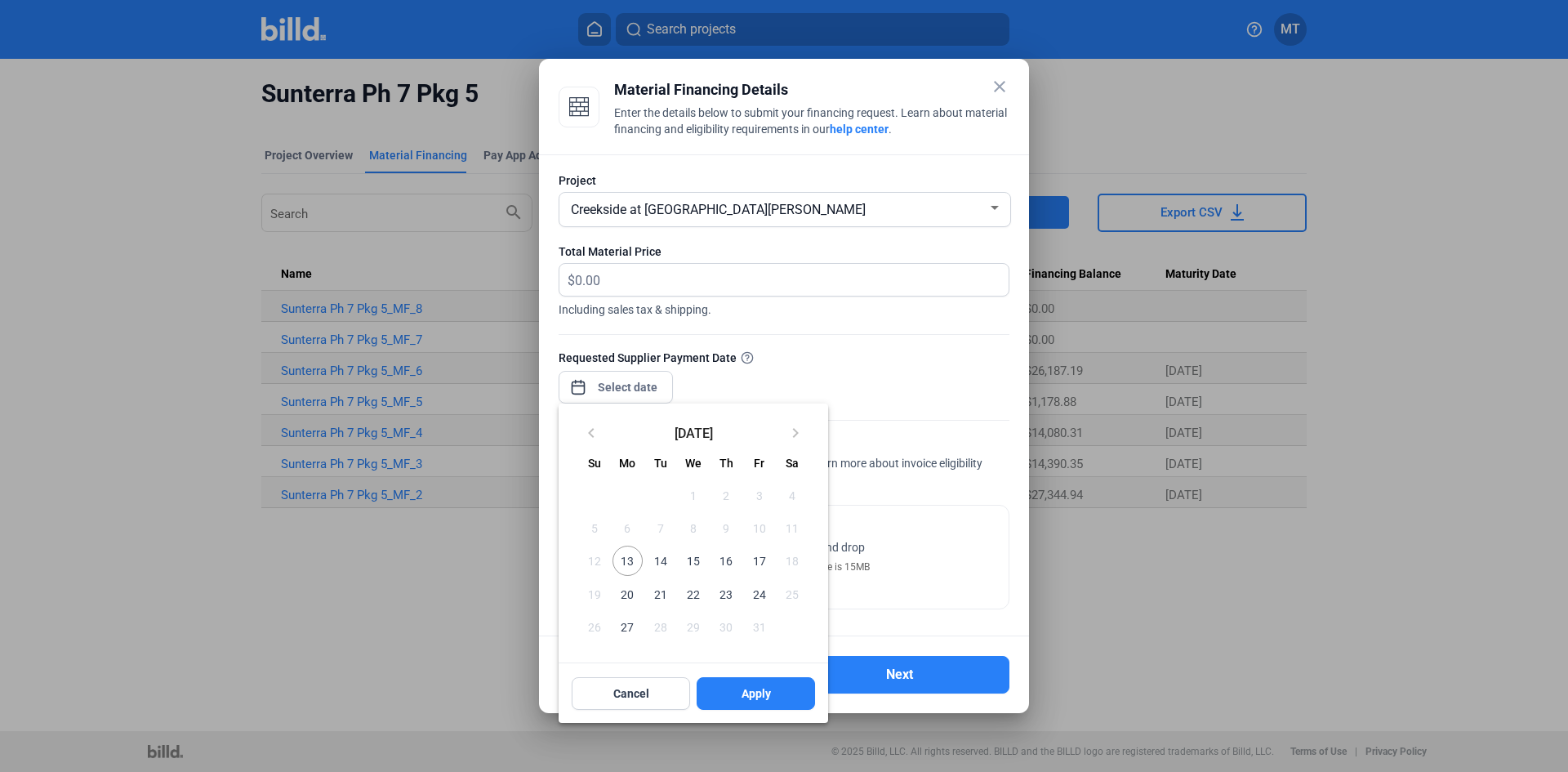
click at [646, 384] on div "close Material Financing Details Enter the details below to submit your financi…" at bounding box center [784, 386] width 1568 height 772
click at [728, 557] on span "16" at bounding box center [726, 560] width 29 height 29
click at [732, 691] on button "Apply" at bounding box center [755, 694] width 118 height 33
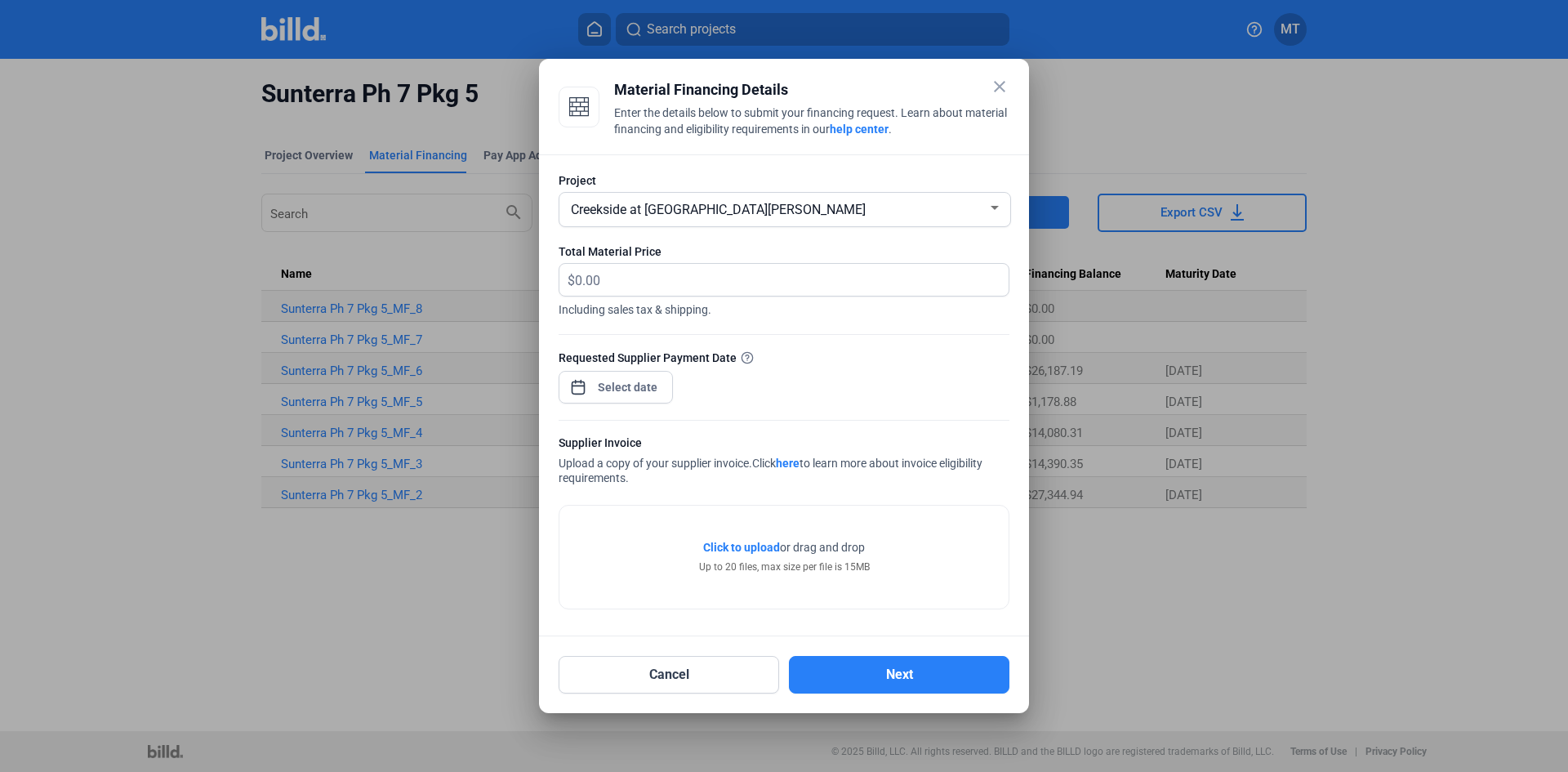
click at [901, 425] on form "Project Creekside at [GEOGRAPHIC_DATA][PERSON_NAME] SS Total Material Price $ I…" at bounding box center [784, 394] width 451 height 444
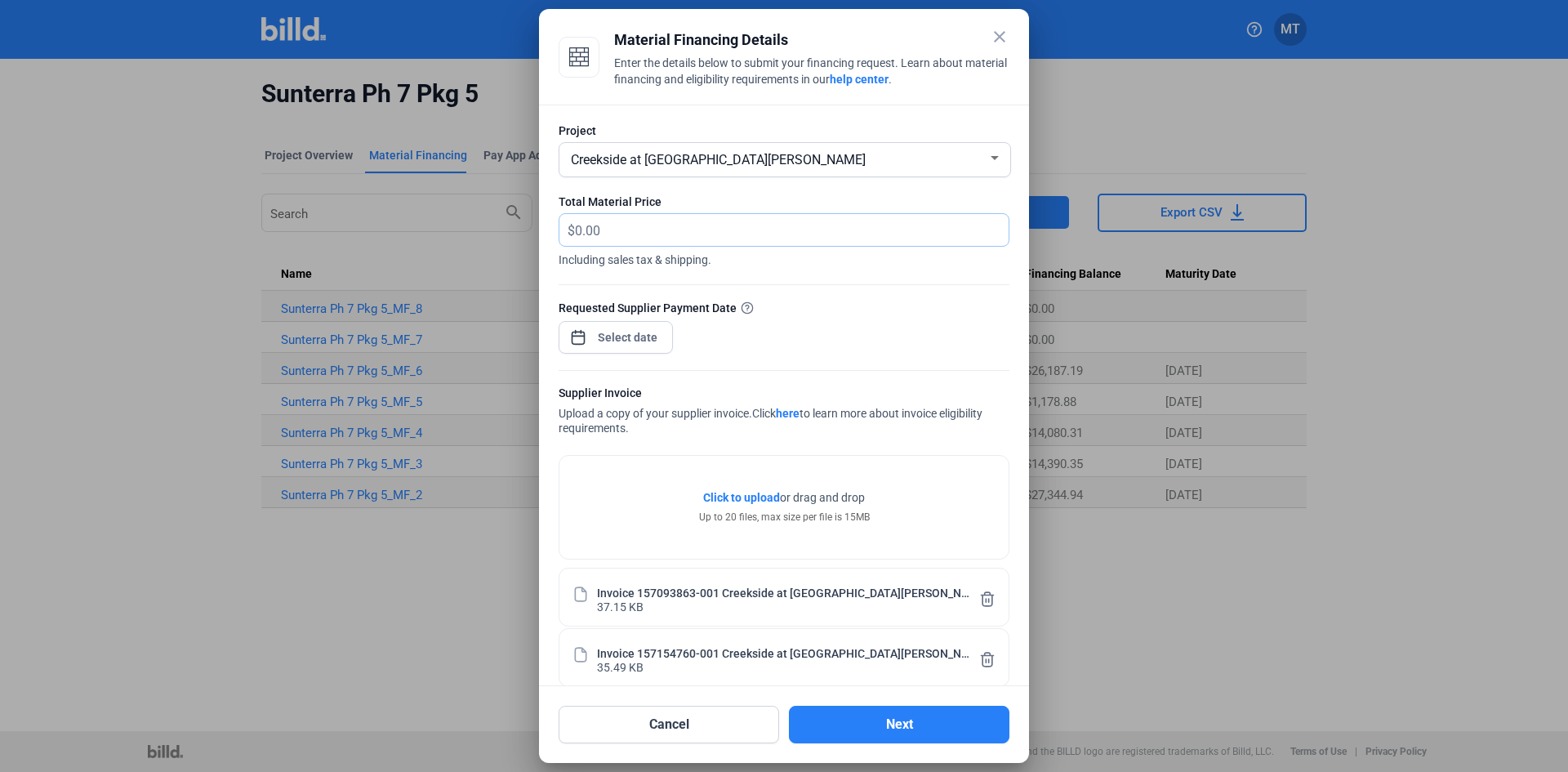
click at [602, 232] on input "text" at bounding box center [792, 230] width 434 height 32
type input "2,911.53"
click at [876, 725] on button "Next" at bounding box center [900, 725] width 221 height 38
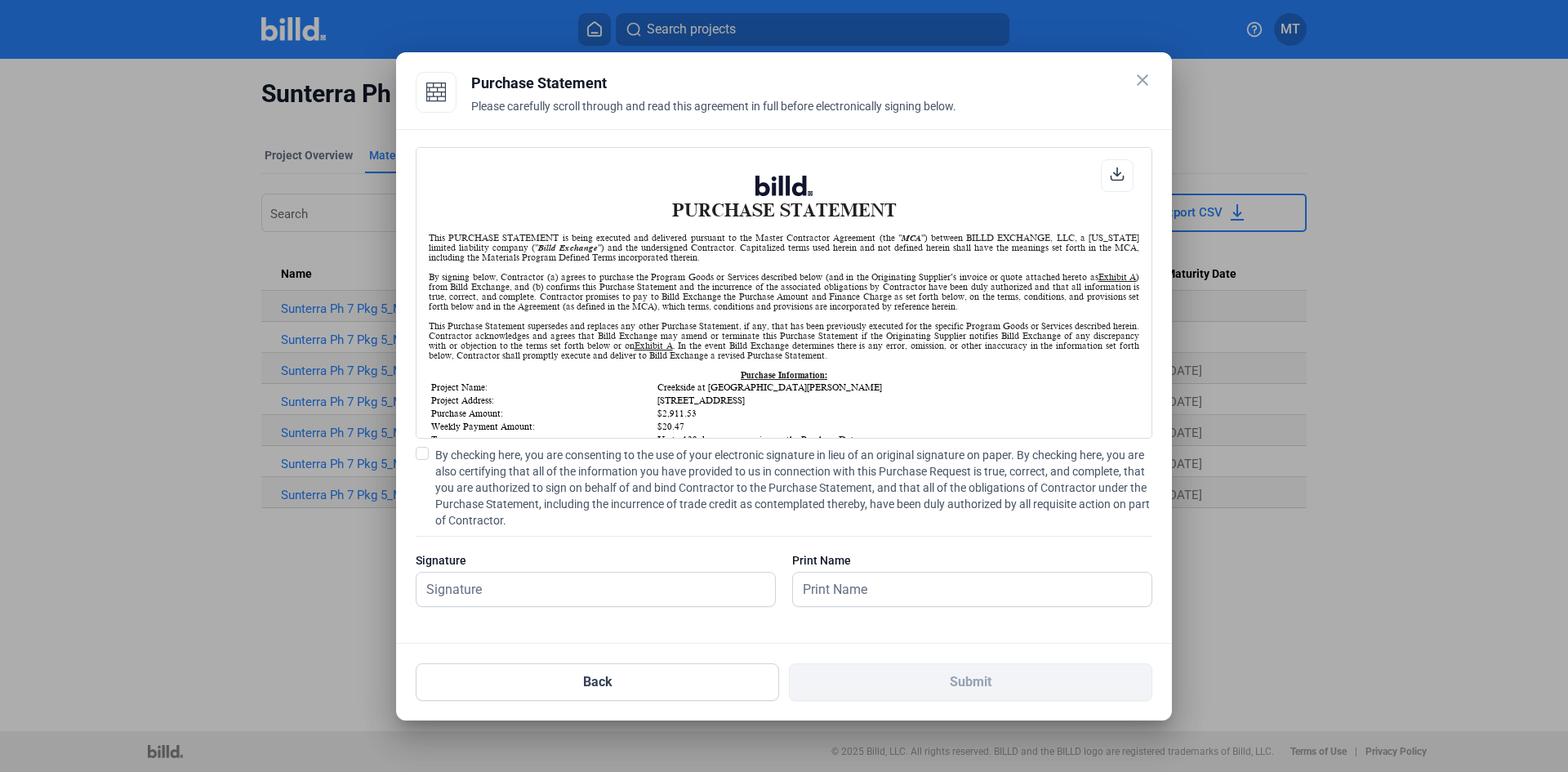
scroll to position [1, 0]
click at [424, 455] on span at bounding box center [421, 452] width 13 height 13
click at [0, 0] on input "By checking here, you are consenting to the use of your electronic signature in…" at bounding box center [0, 0] width 0 height 0
click at [486, 584] on input "text" at bounding box center [587, 589] width 341 height 34
type input "[PERSON_NAME]"
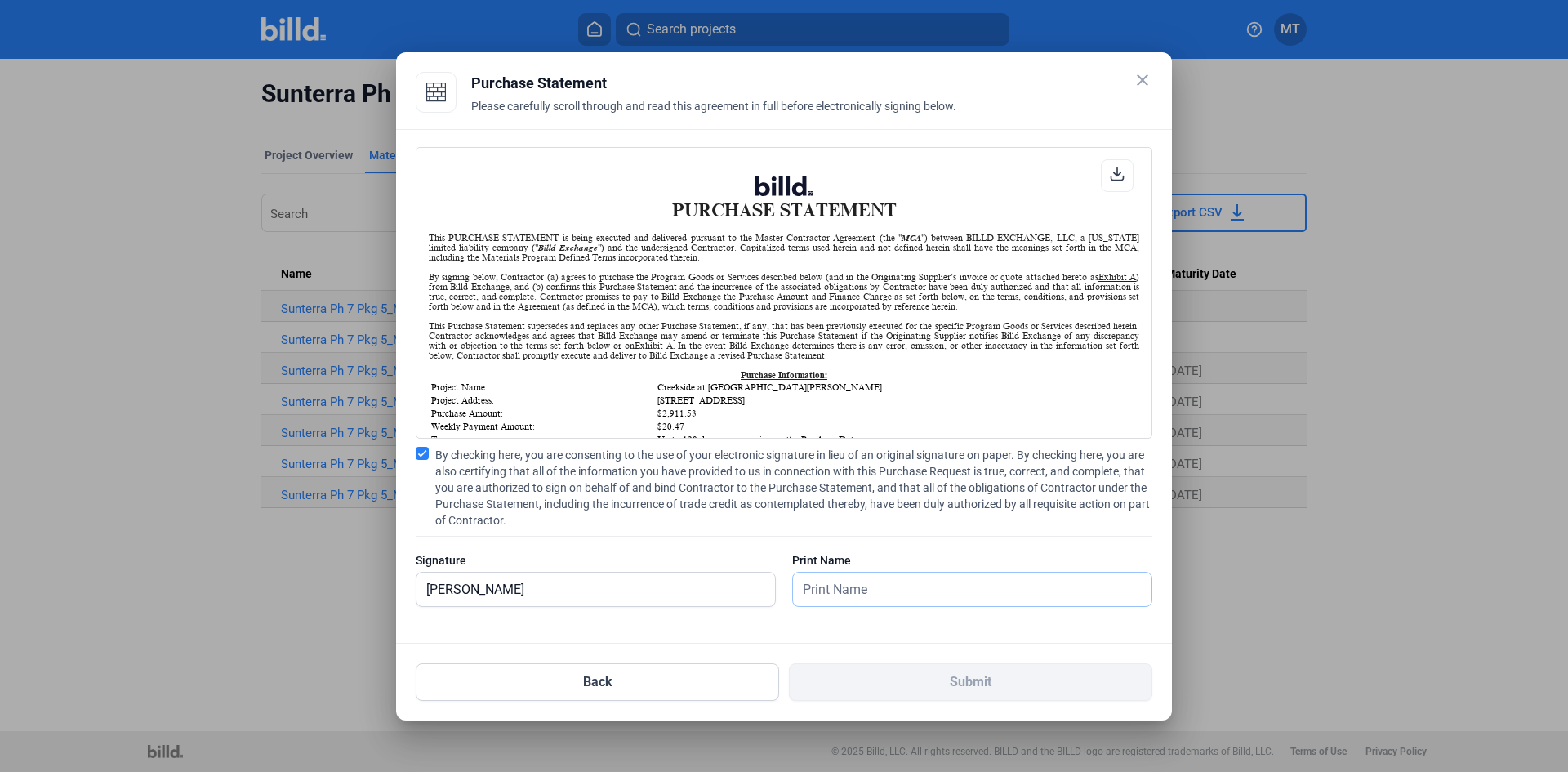
type input "[PERSON_NAME]"
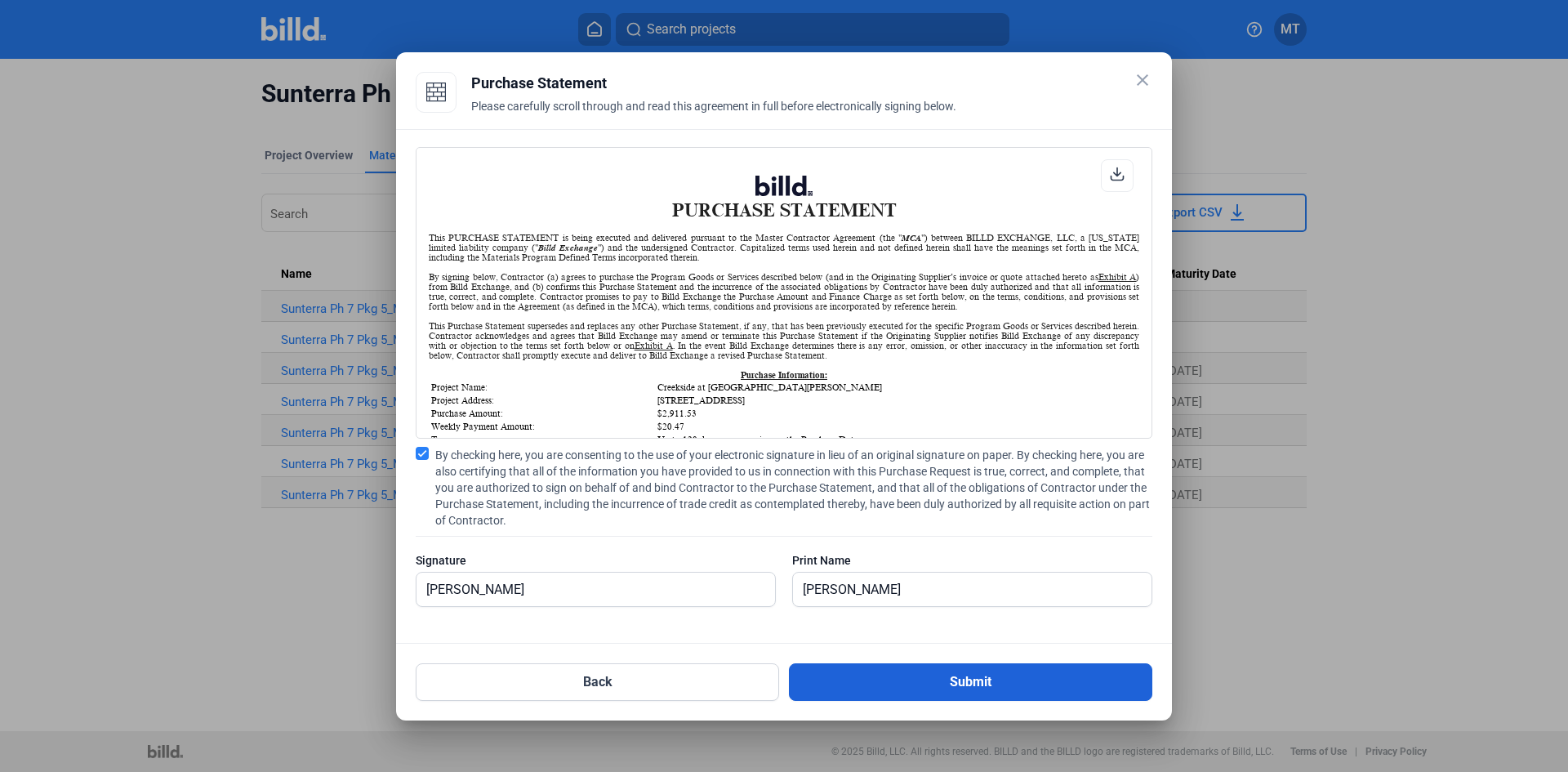
click at [901, 683] on button "Submit" at bounding box center [970, 682] width 363 height 38
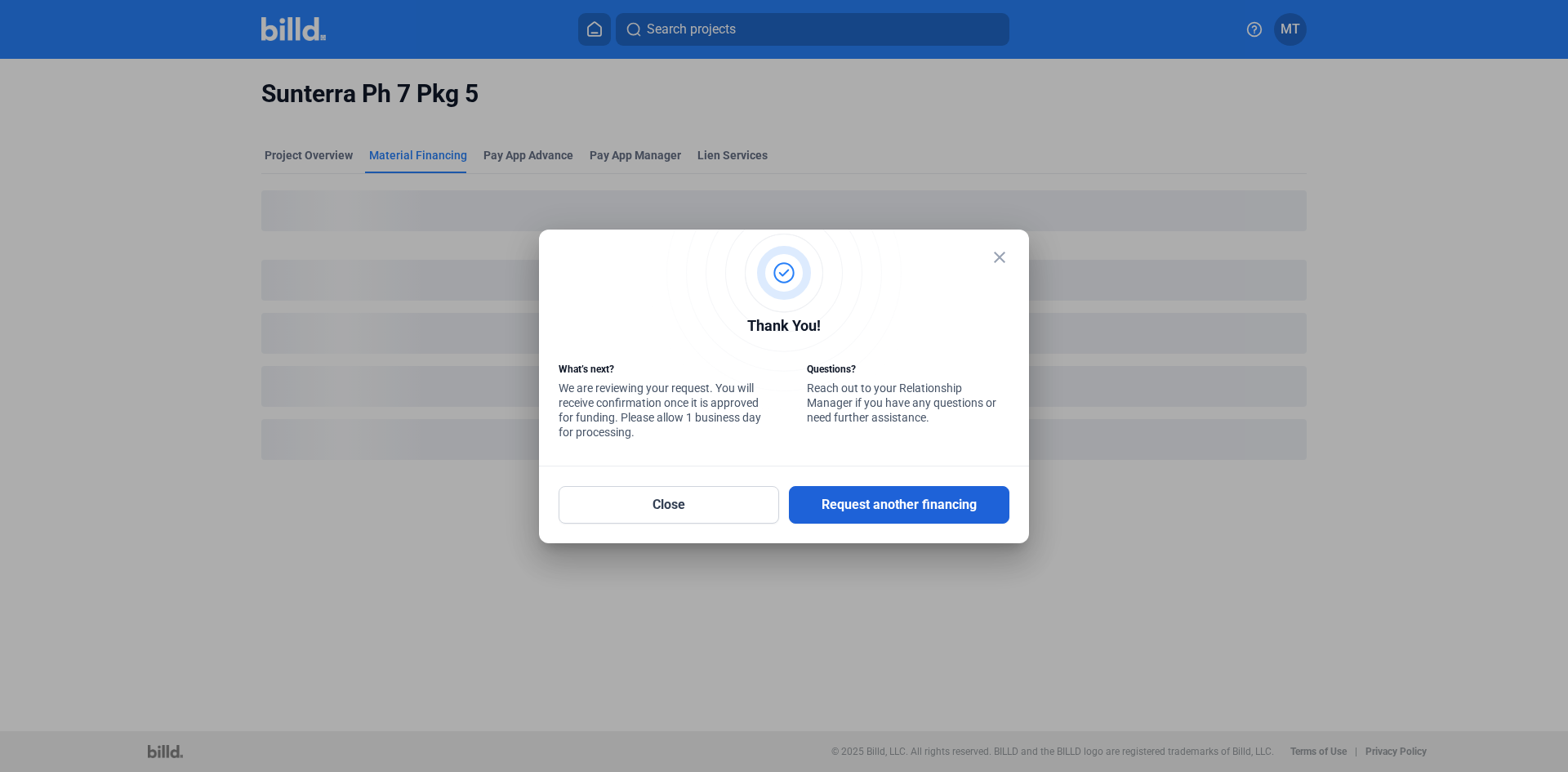
click at [905, 498] on button "Request another financing" at bounding box center [900, 505] width 221 height 38
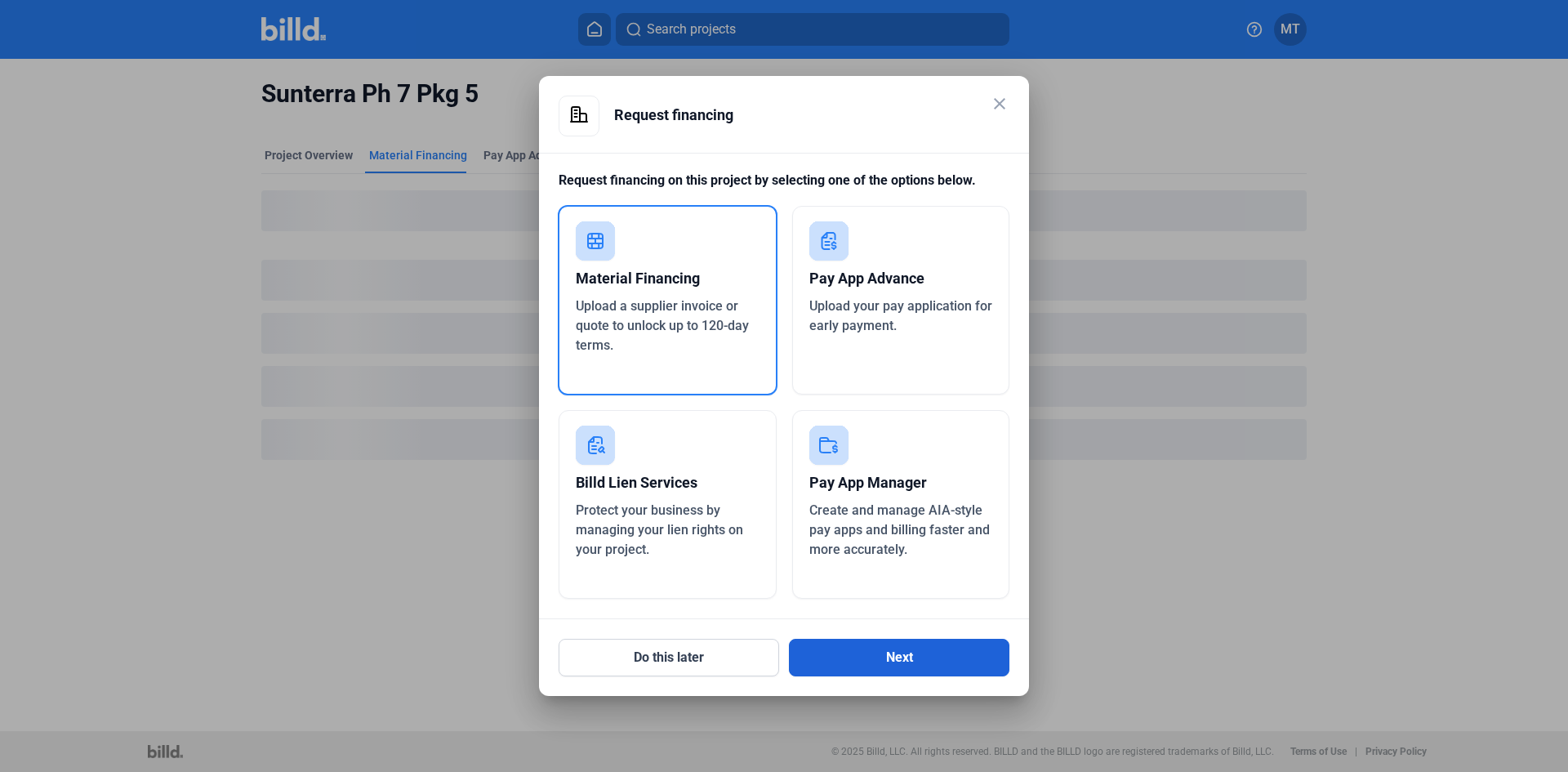
click at [890, 660] on button "Next" at bounding box center [900, 658] width 221 height 38
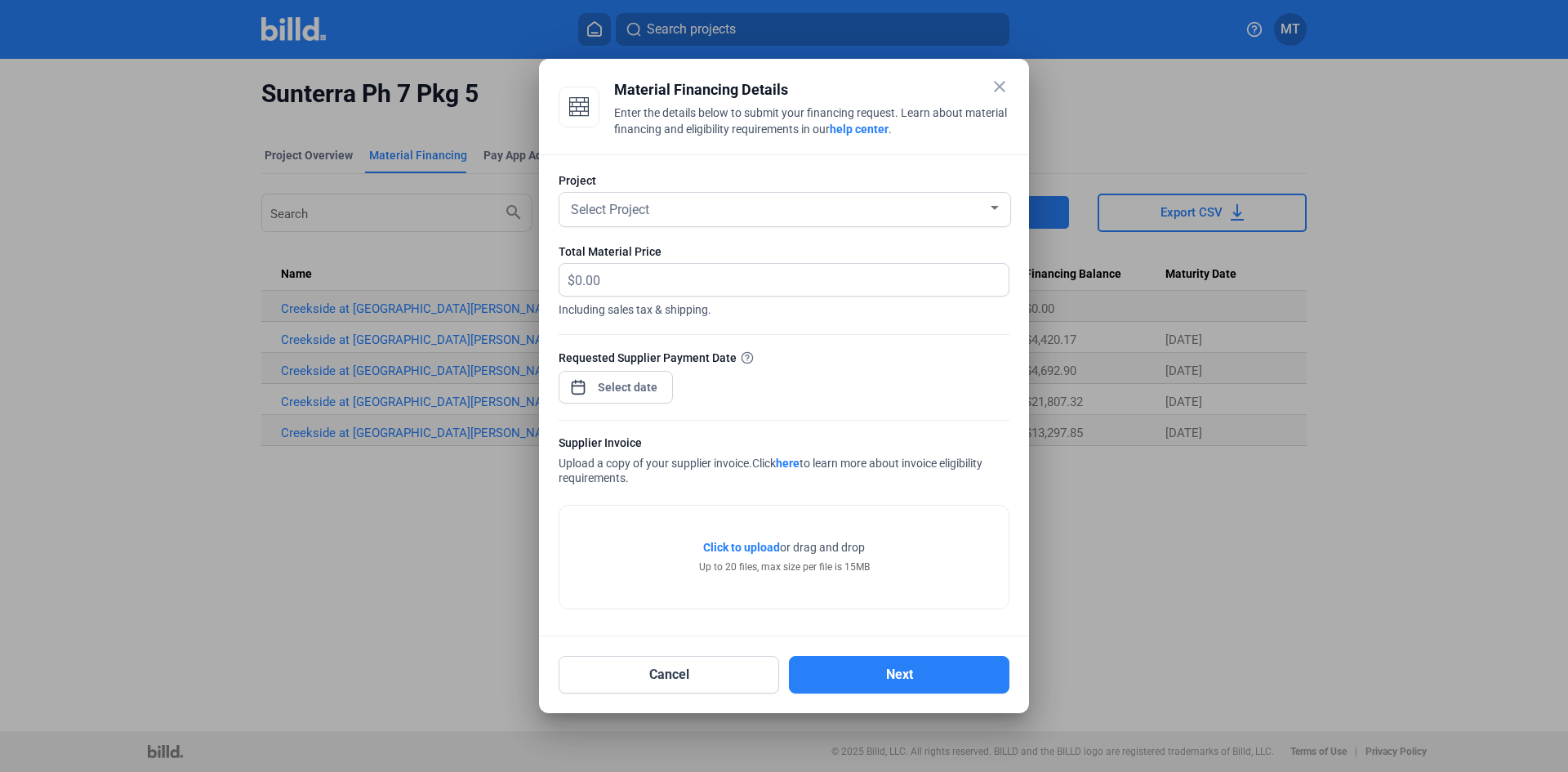
click at [999, 209] on div at bounding box center [995, 208] width 8 height 4
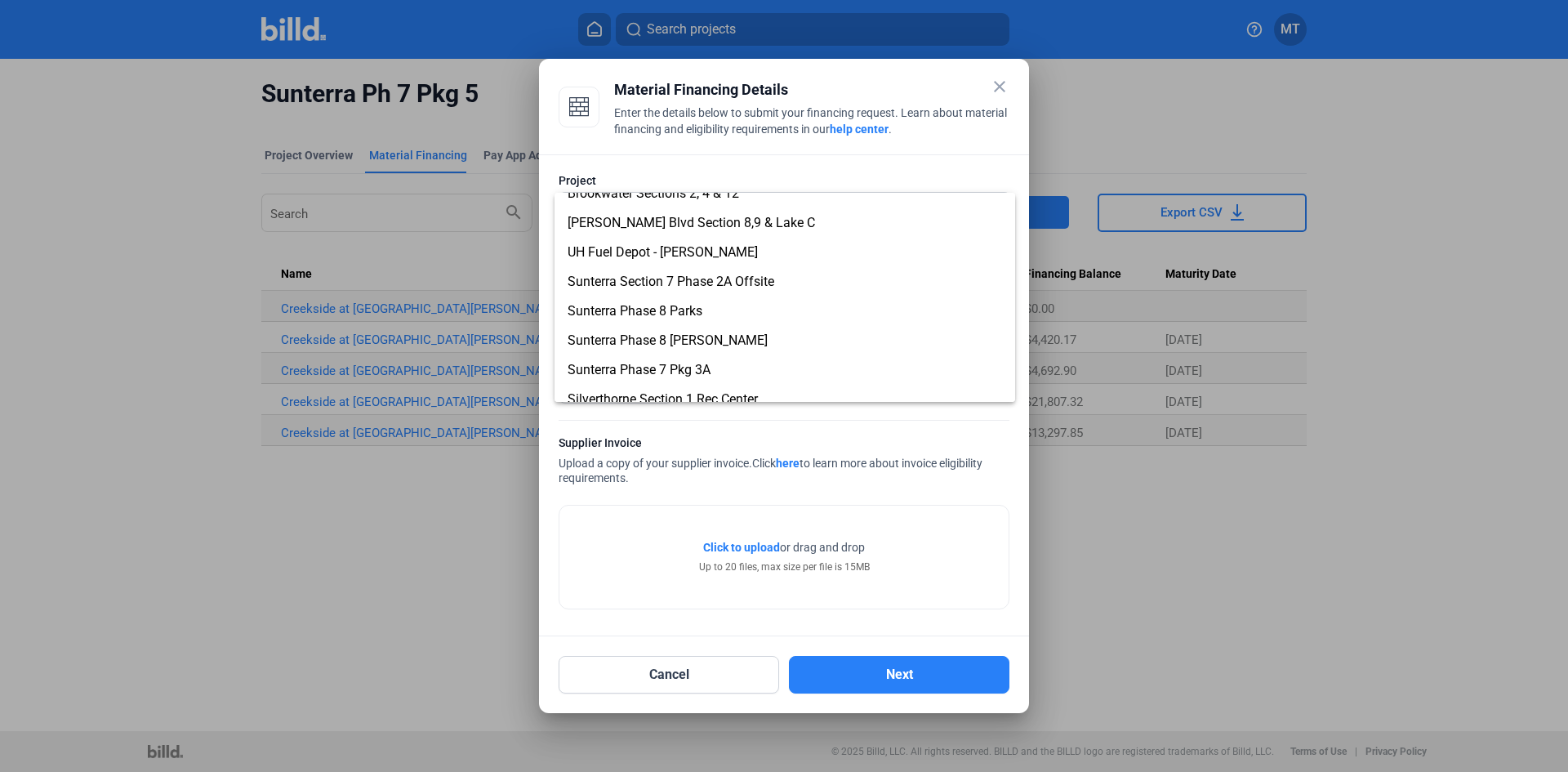
scroll to position [879, 0]
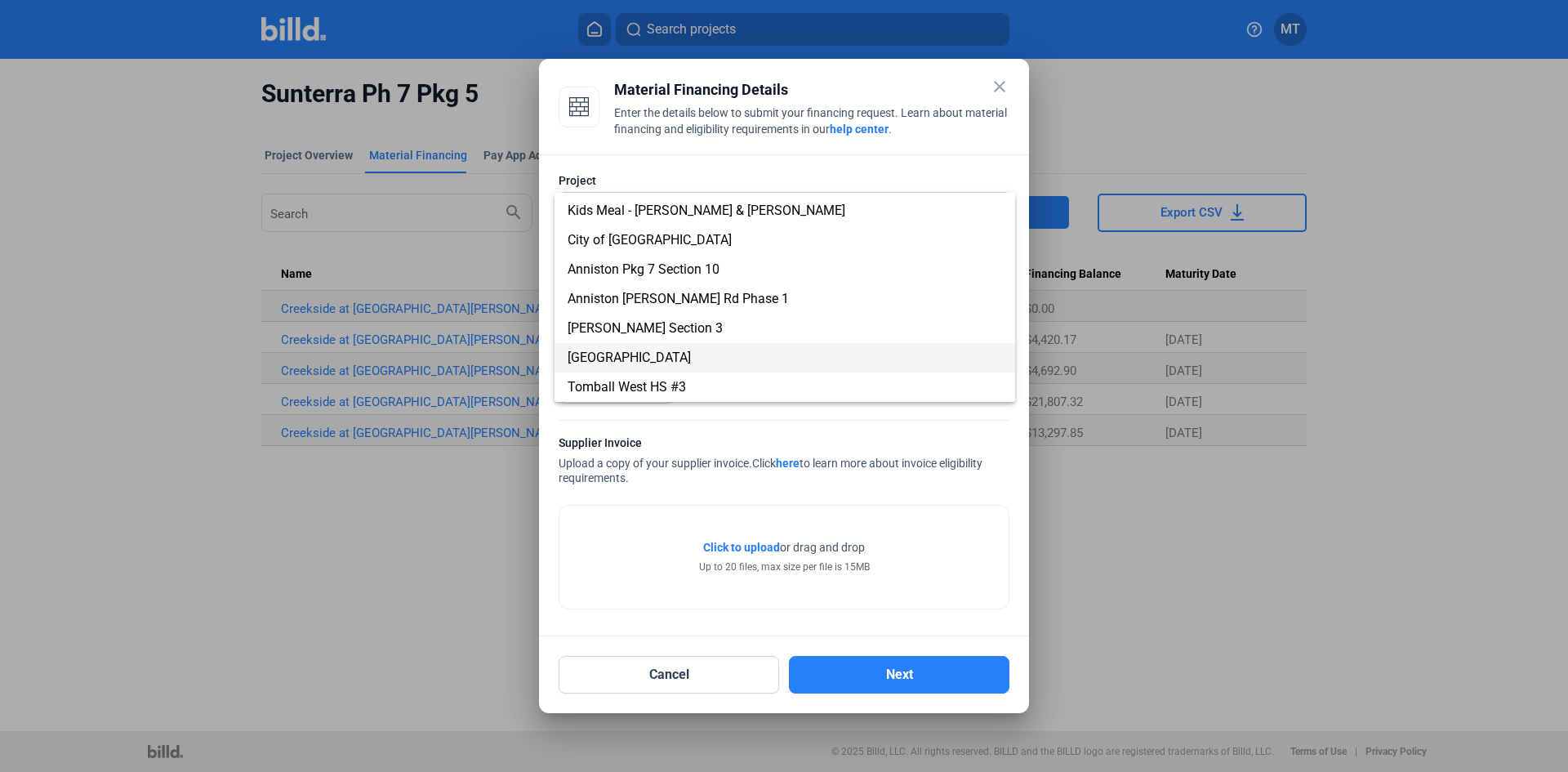
click at [708, 356] on span "[GEOGRAPHIC_DATA]" at bounding box center [784, 357] width 435 height 29
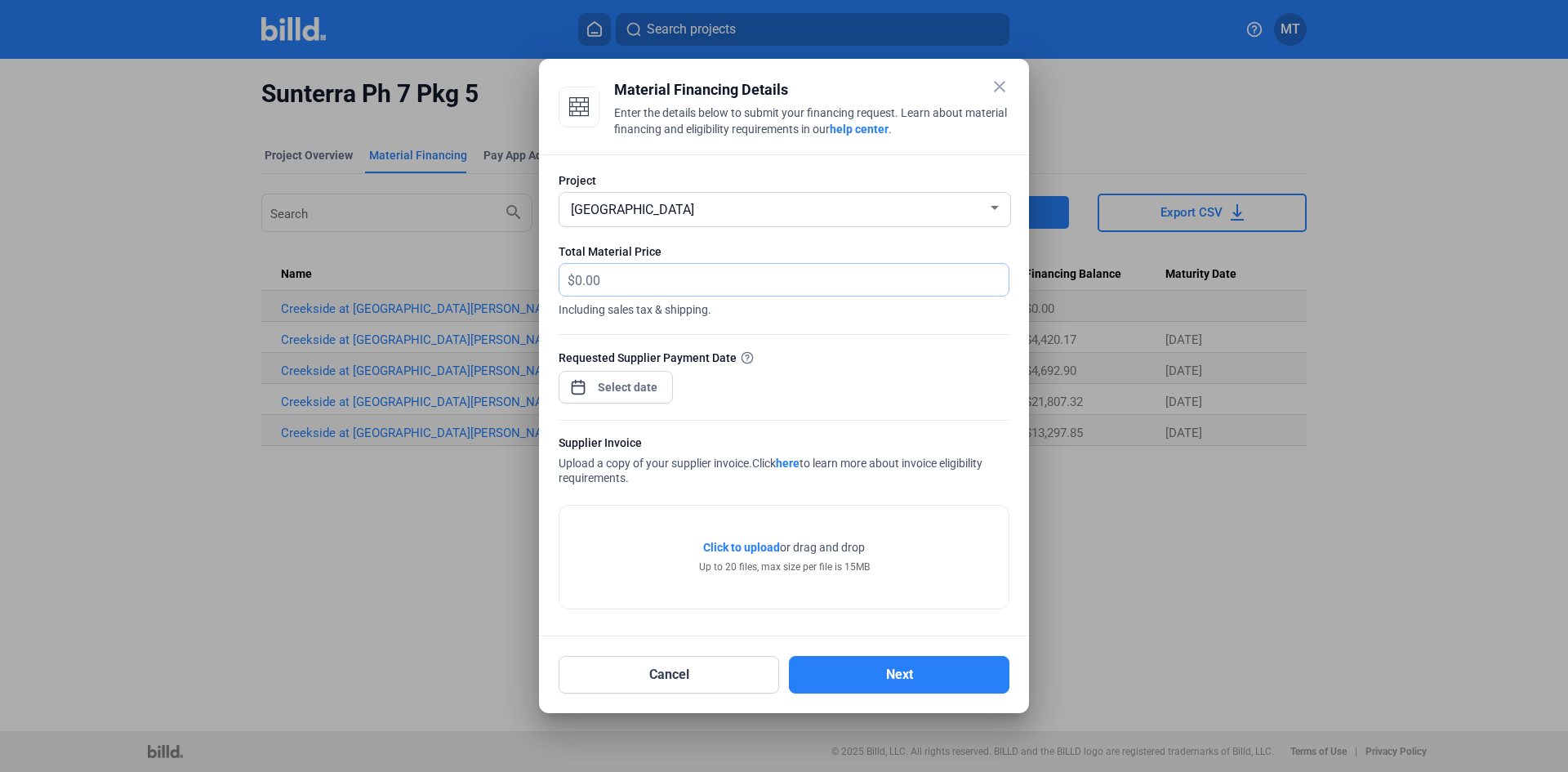
click at [608, 283] on input "text" at bounding box center [783, 279] width 415 height 32
type input "5,011.92"
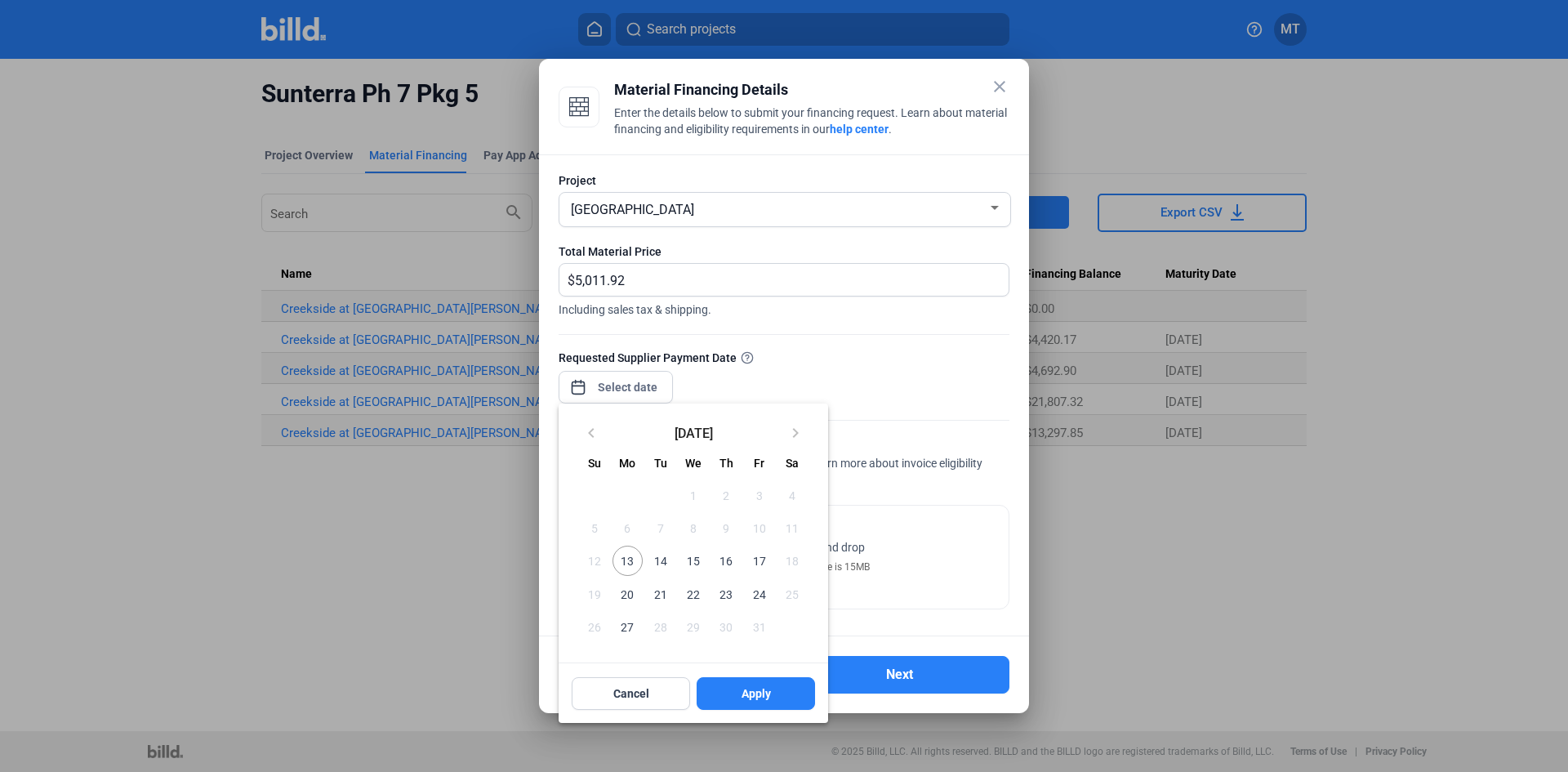
click at [627, 384] on div "close Material Financing Details Enter the details below to submit your financi…" at bounding box center [784, 386] width 1568 height 772
click at [724, 558] on span "16" at bounding box center [726, 560] width 29 height 29
click at [735, 556] on span "16" at bounding box center [726, 560] width 29 height 29
click at [730, 696] on button "Apply" at bounding box center [755, 694] width 118 height 33
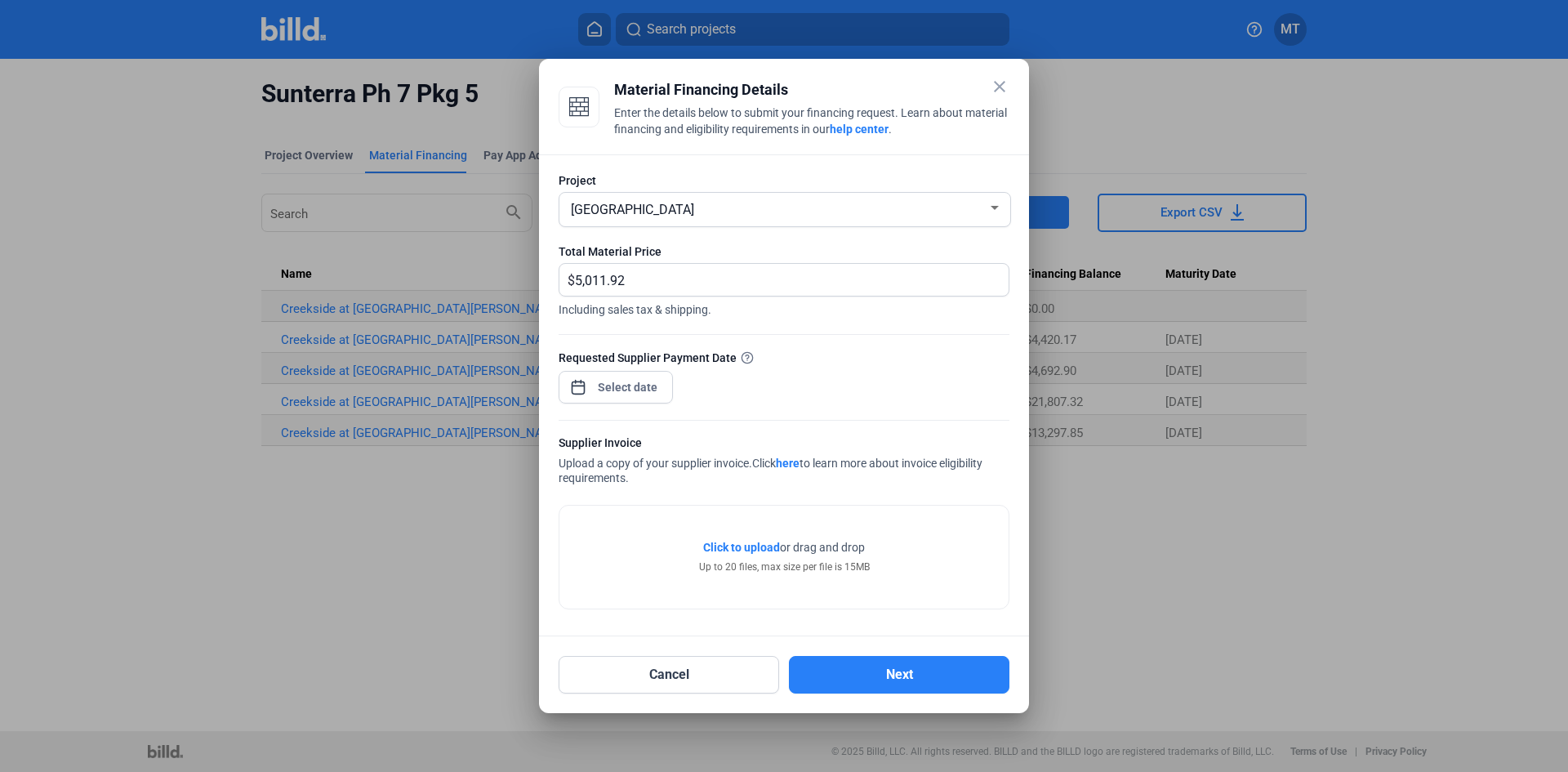
click at [821, 410] on div at bounding box center [784, 412] width 451 height 16
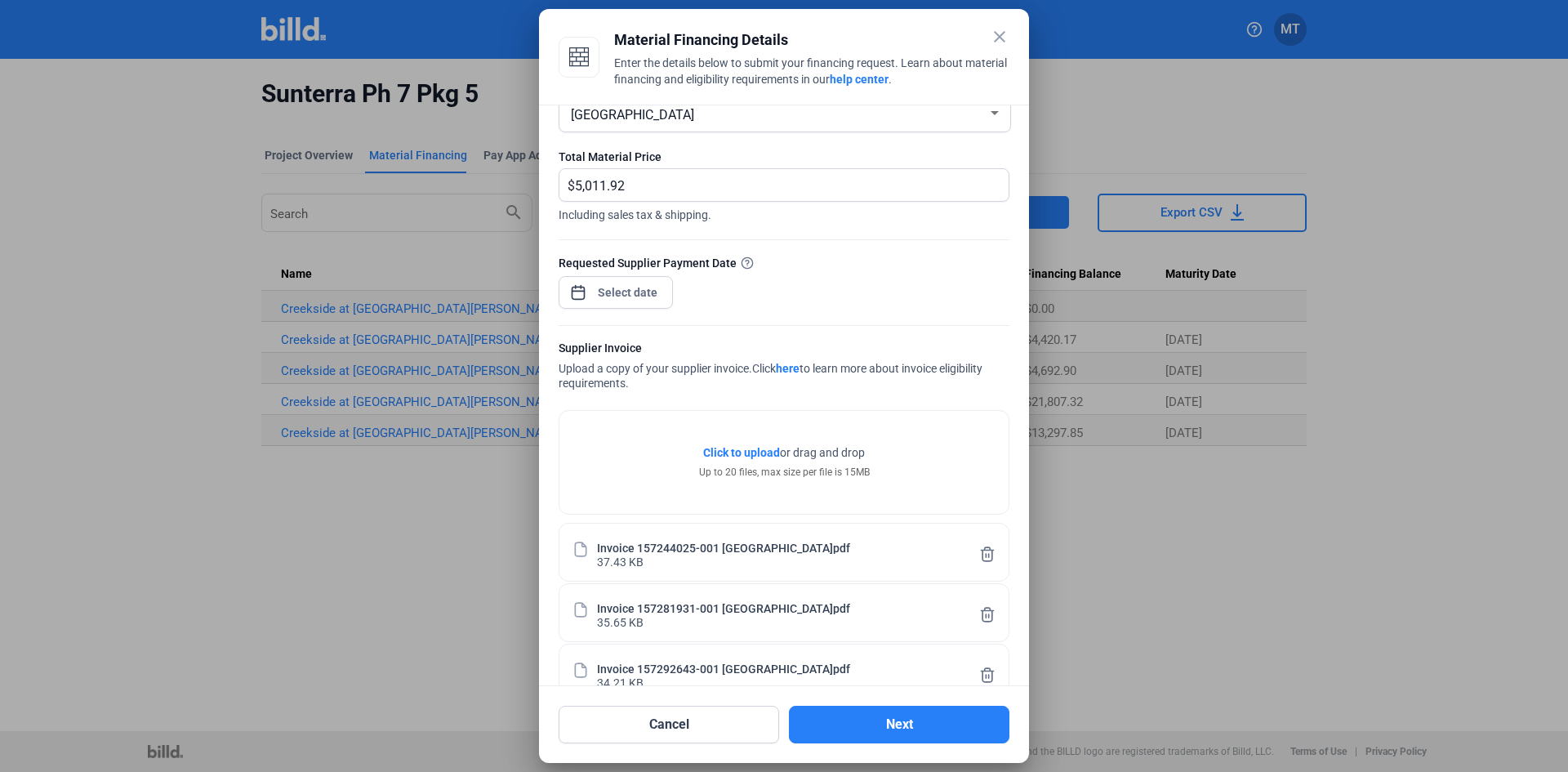
scroll to position [0, 0]
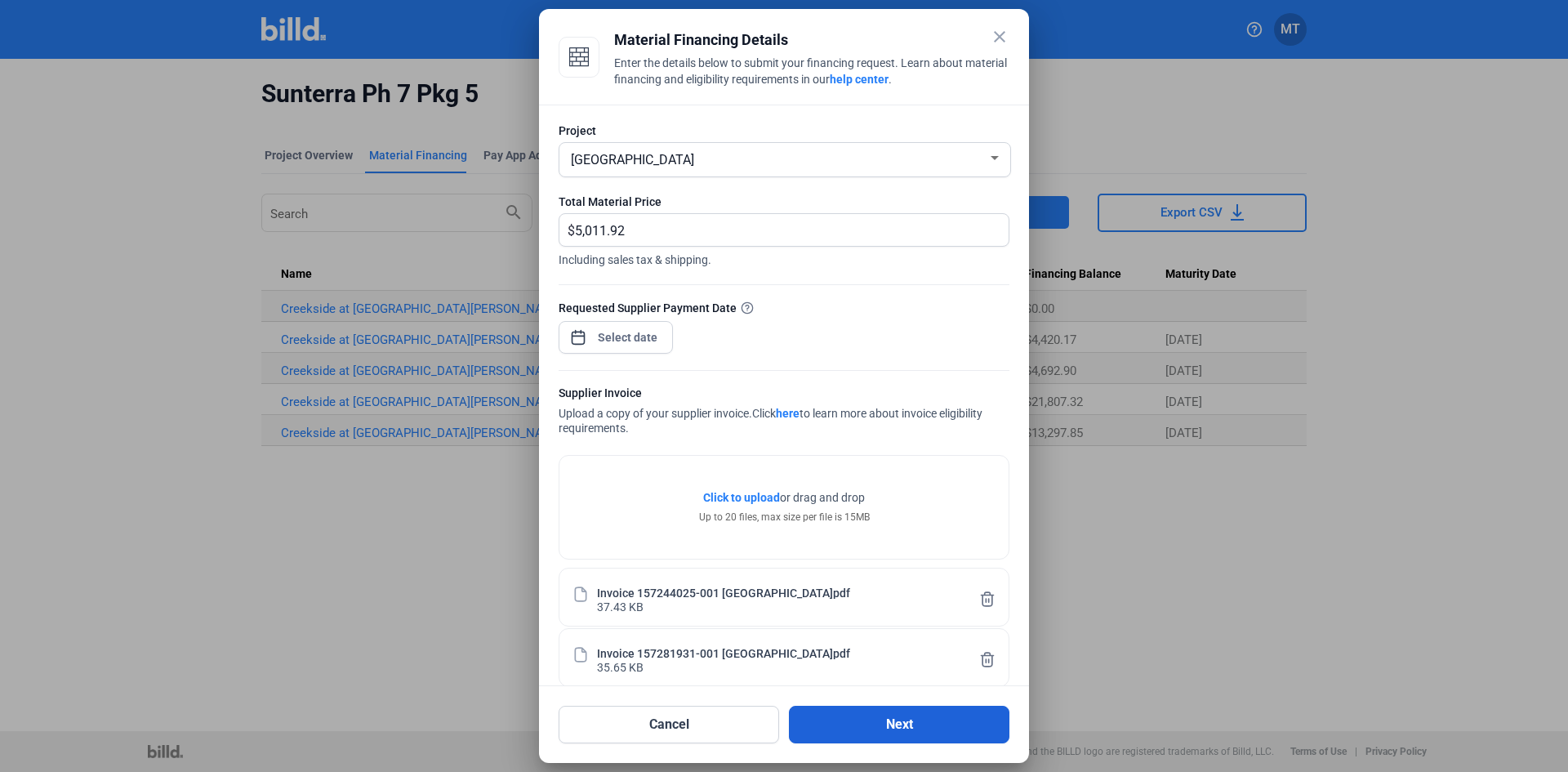
click at [847, 724] on button "Next" at bounding box center [900, 725] width 221 height 38
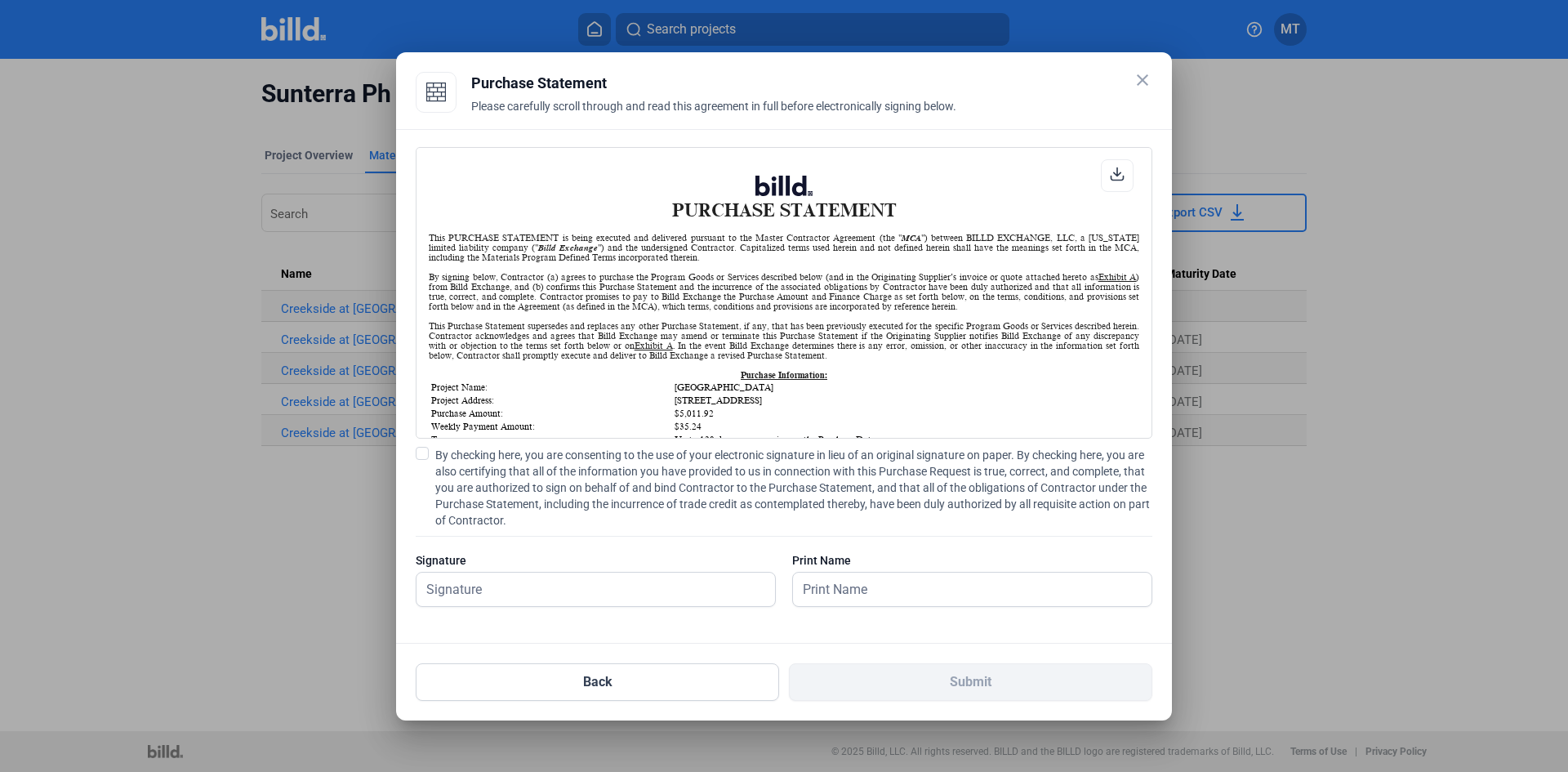
scroll to position [1, 0]
click at [424, 460] on label "By checking here, you are consenting to the use of your electronic signature in…" at bounding box center [784, 487] width 737 height 81
click at [0, 0] on input "By checking here, you are consenting to the use of your electronic signature in…" at bounding box center [0, 0] width 0 height 0
click at [493, 584] on input "text" at bounding box center [587, 589] width 341 height 34
type input "[PERSON_NAME]"
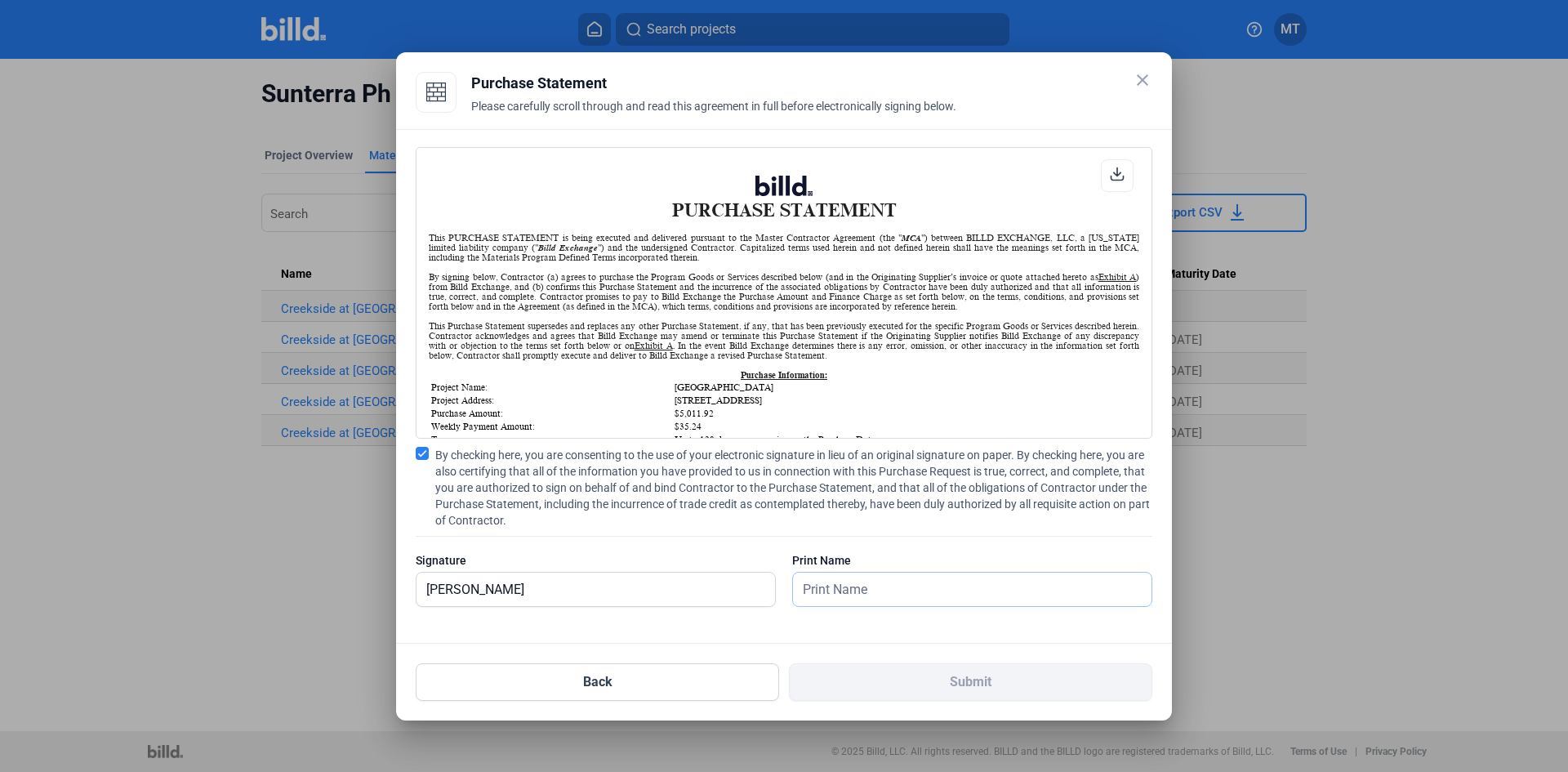
type input "[PERSON_NAME]"
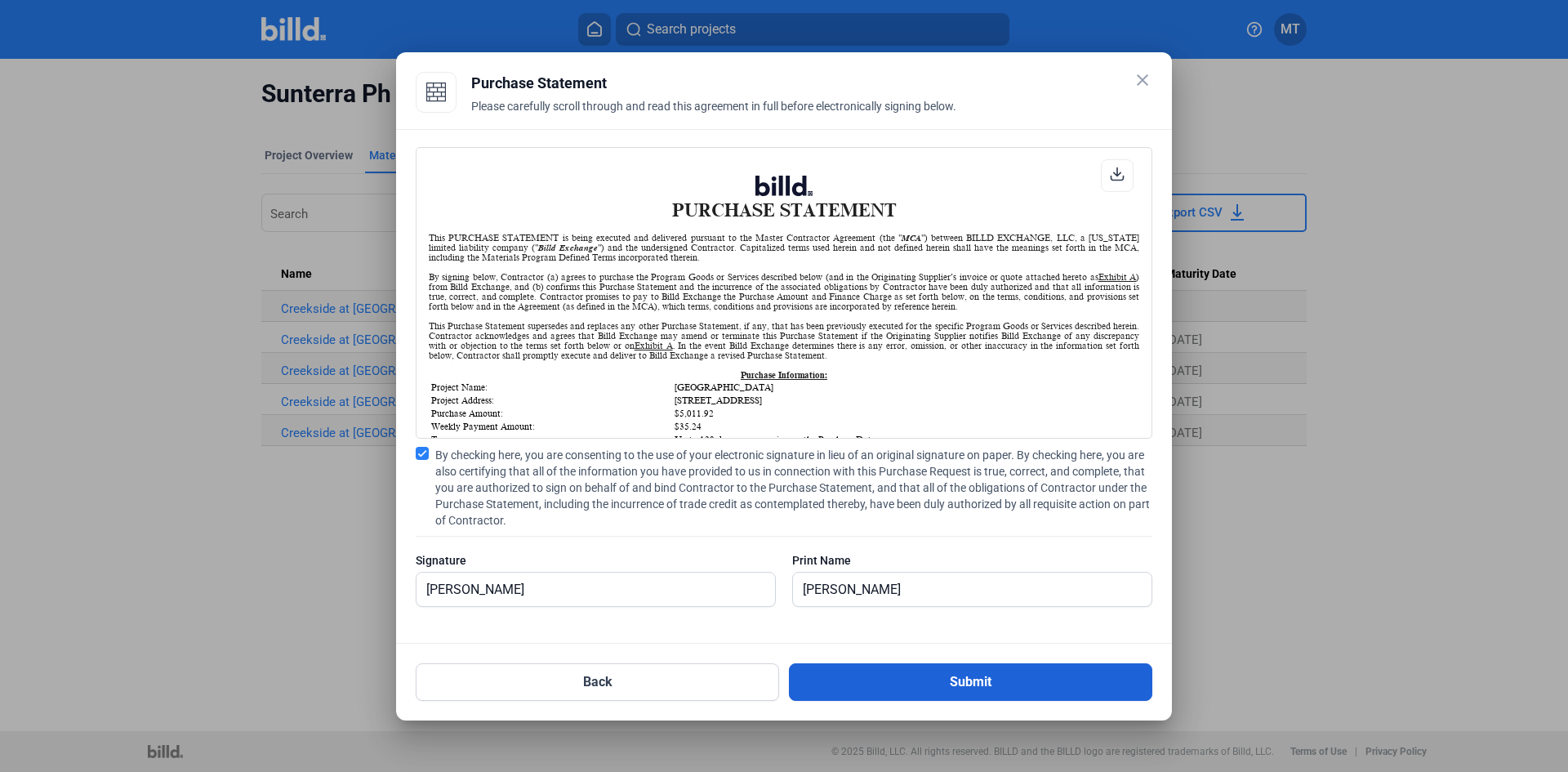
click at [1047, 685] on button "Submit" at bounding box center [970, 682] width 363 height 38
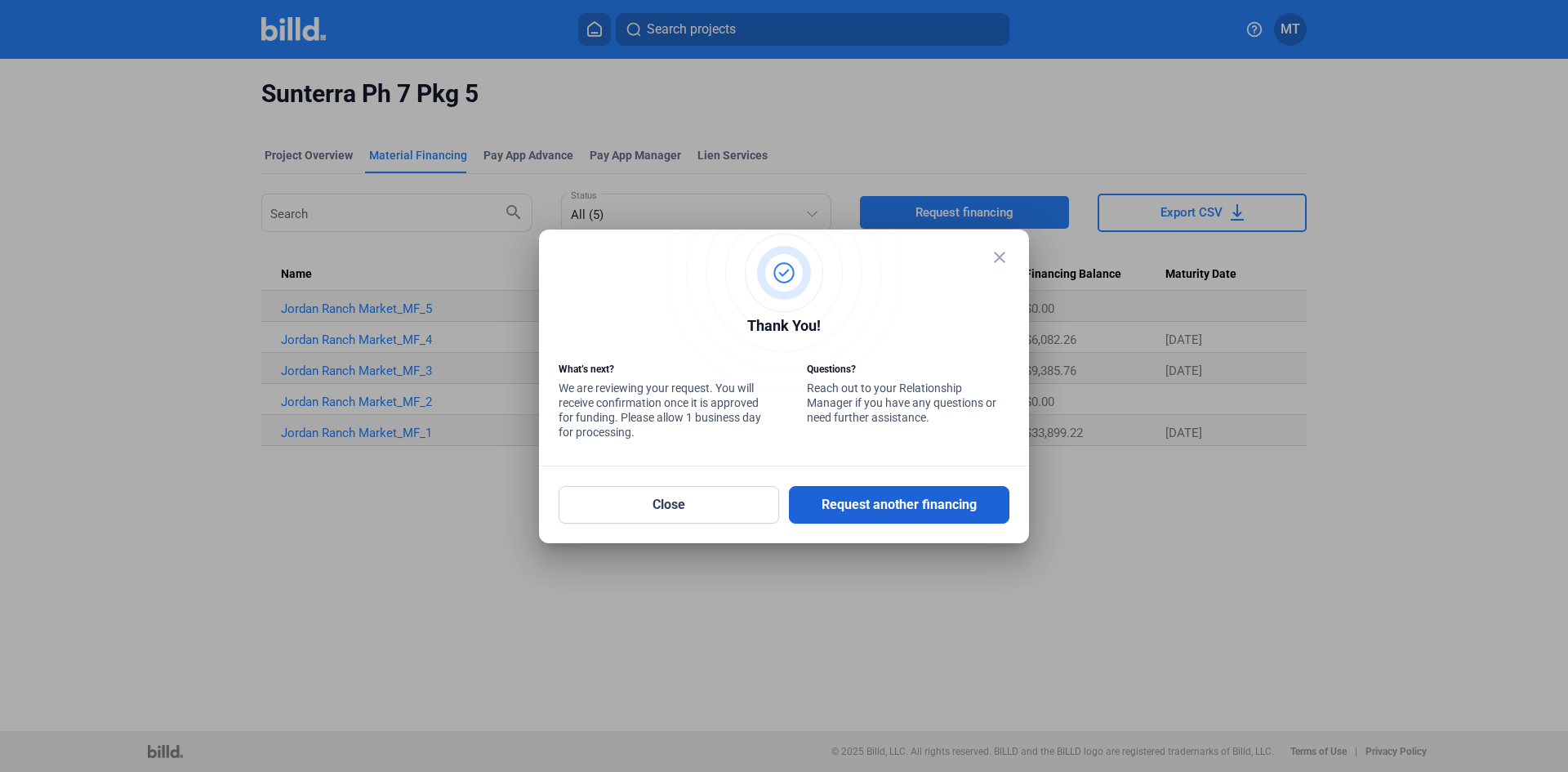
click at [947, 509] on button "Request another financing" at bounding box center [900, 505] width 221 height 38
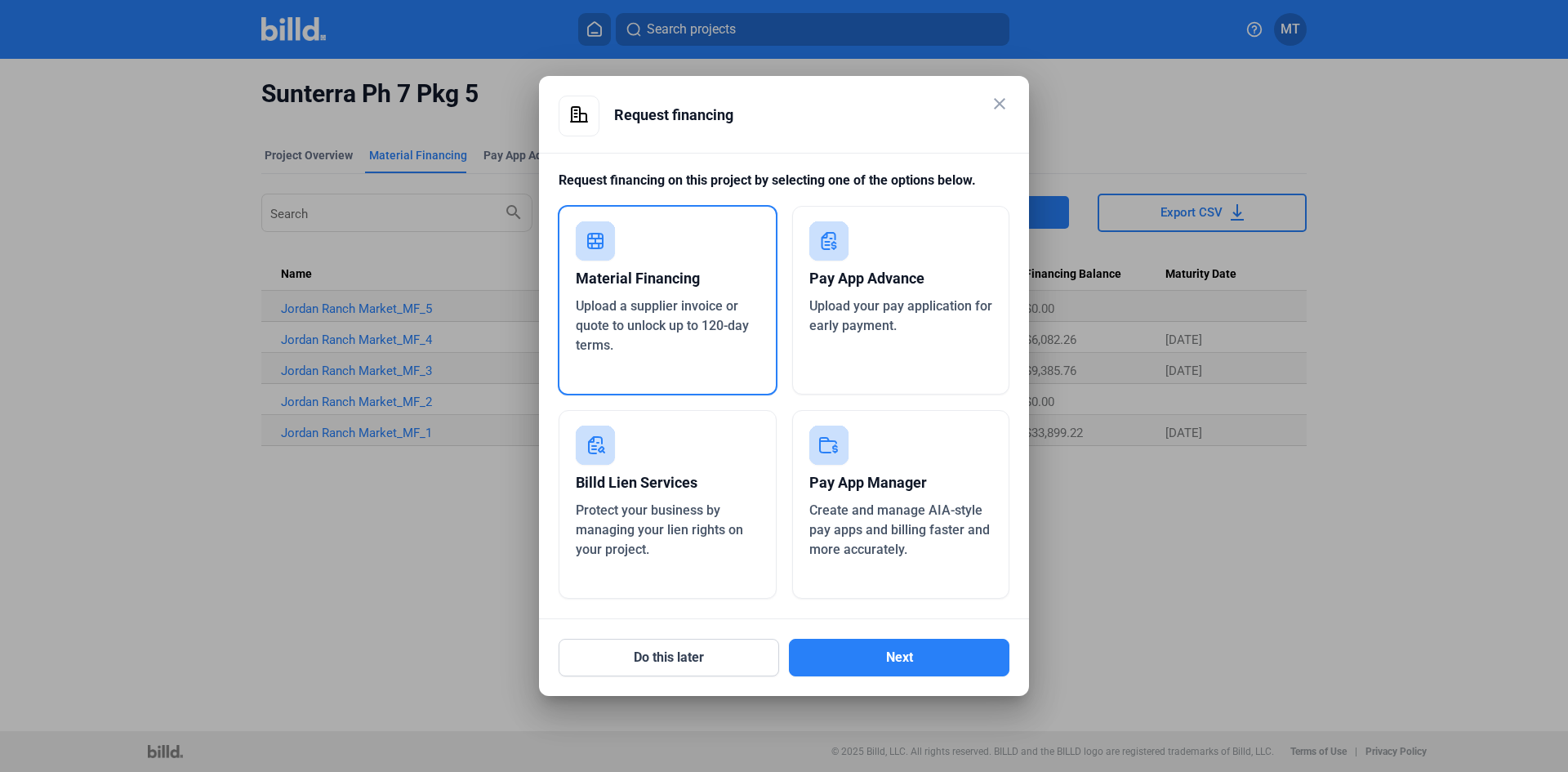
click at [648, 302] on span "Upload a supplier invoice or quote to unlock up to 120-day terms." at bounding box center [662, 325] width 173 height 55
click at [843, 661] on button "Next" at bounding box center [900, 658] width 221 height 38
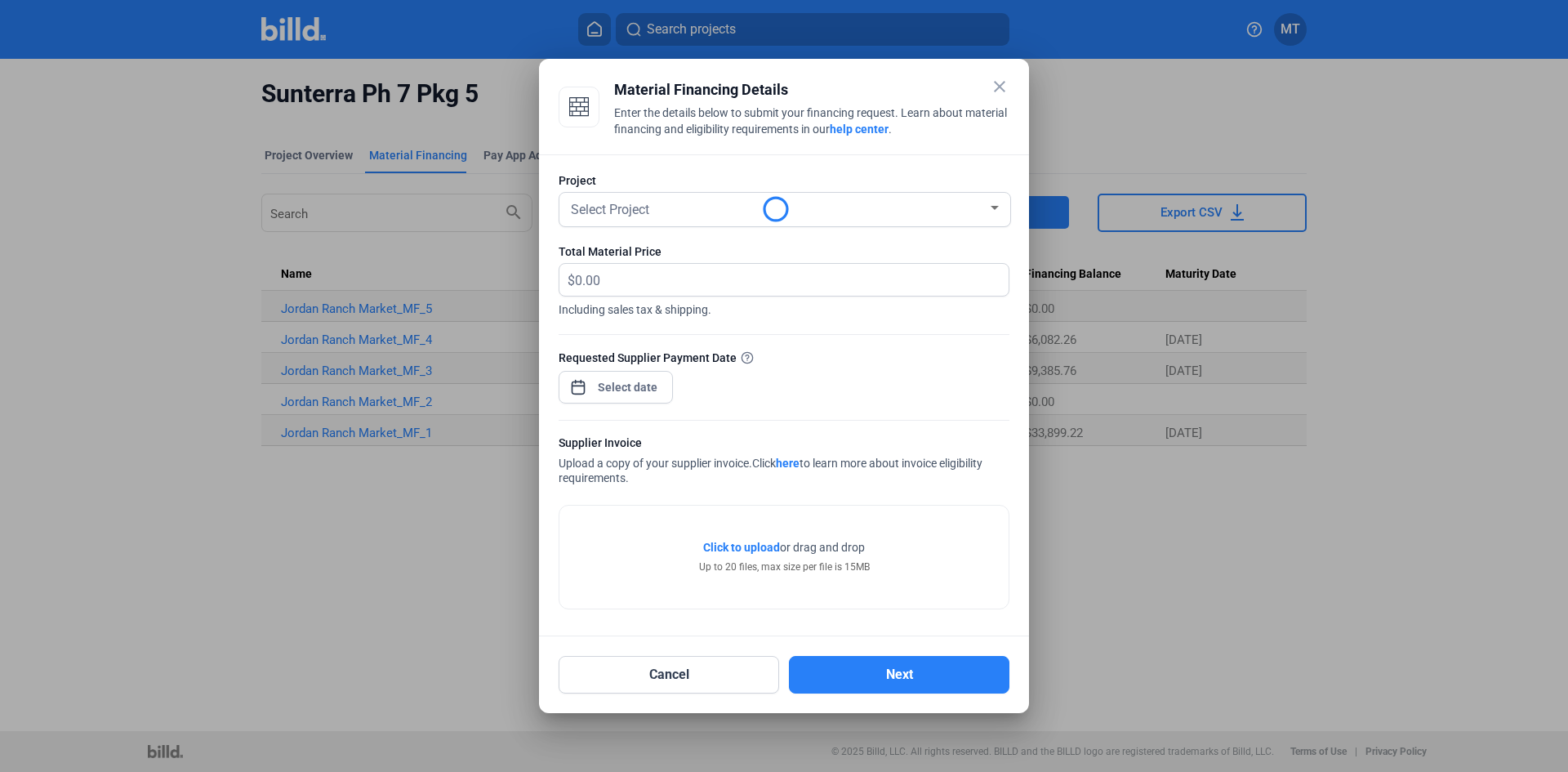
click at [686, 206] on div "Select Project" at bounding box center [778, 208] width 420 height 23
click at [979, 205] on div "Select Project" at bounding box center [778, 208] width 420 height 23
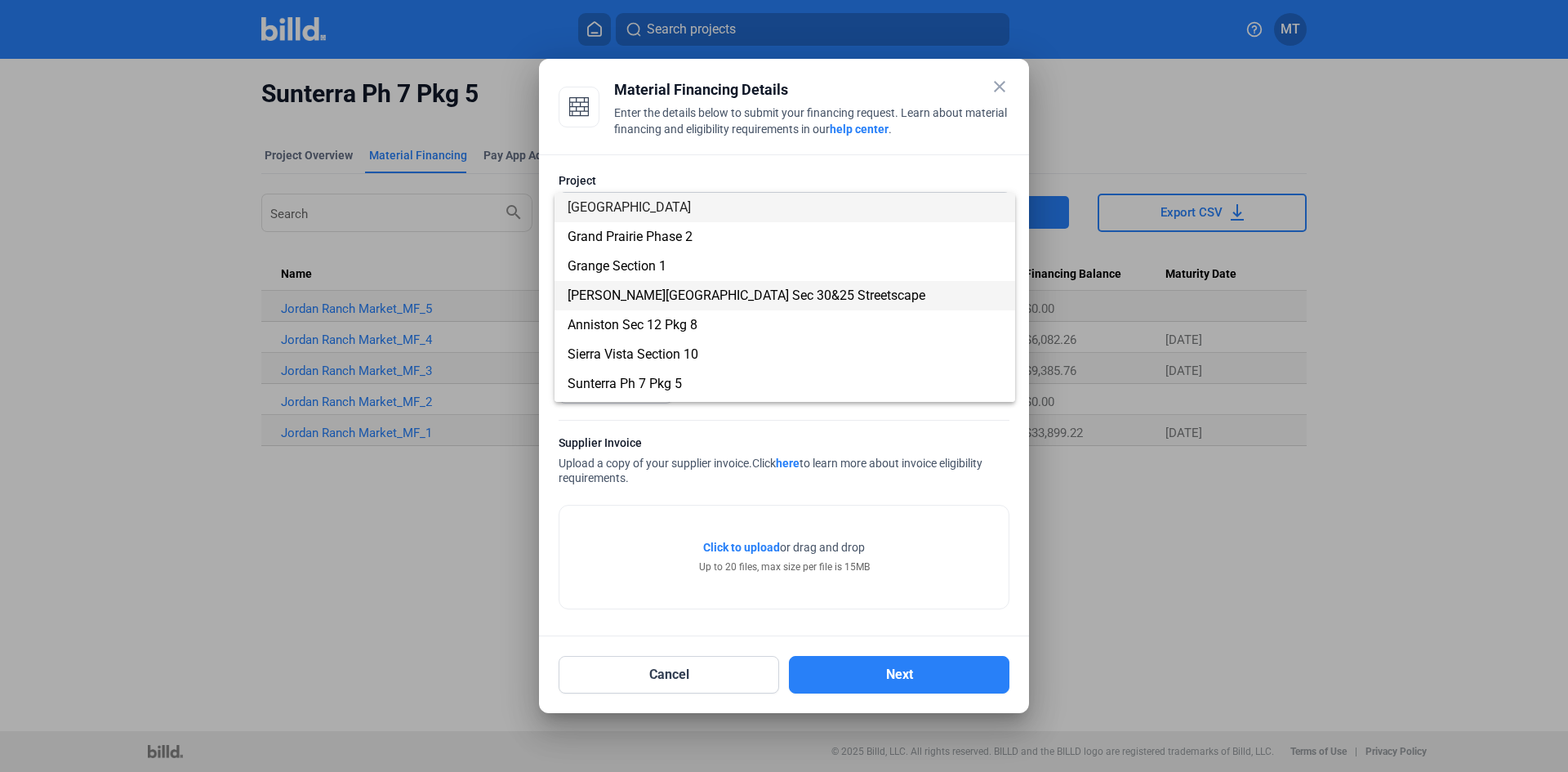
click at [696, 291] on span "[PERSON_NAME][GEOGRAPHIC_DATA] Sec 30&25 Streetscape" at bounding box center [746, 295] width 357 height 15
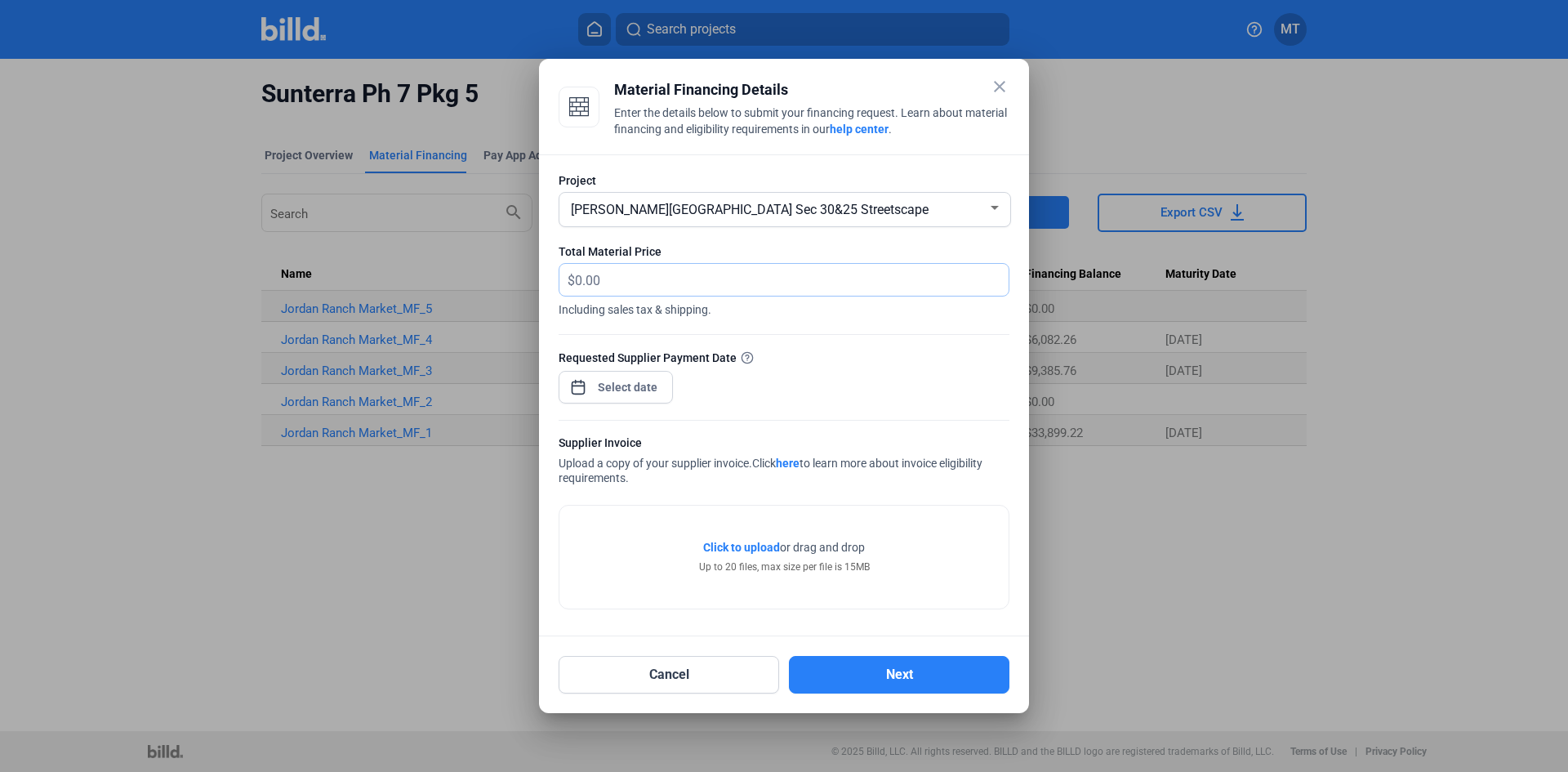
click at [655, 282] on input "text" at bounding box center [783, 279] width 415 height 32
type input "4,179.21"
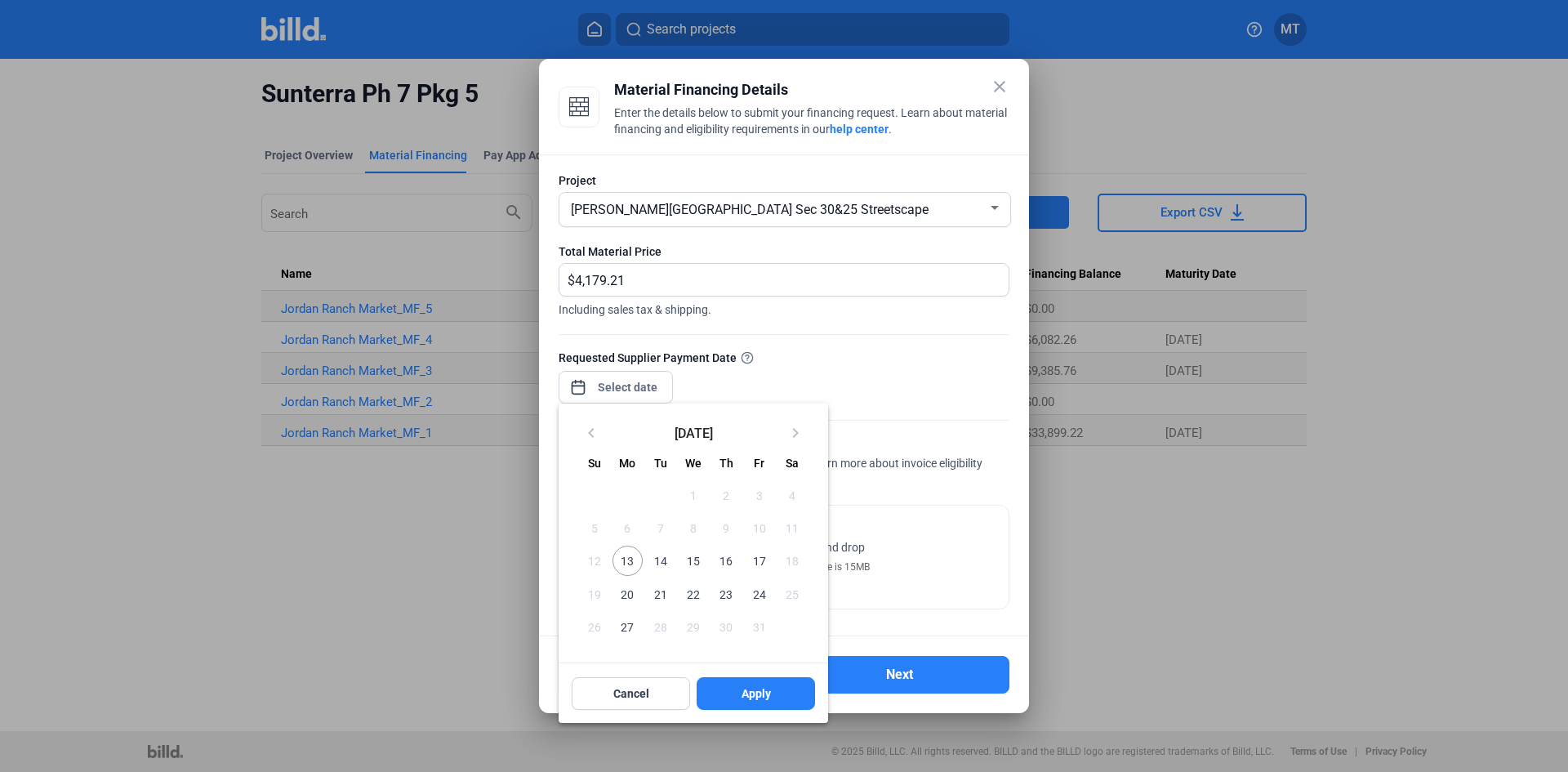
click at [629, 384] on div "close Material Financing Details Enter the details below to submit your financi…" at bounding box center [784, 386] width 1568 height 772
click at [727, 561] on span "16" at bounding box center [726, 560] width 29 height 29
click at [780, 687] on button "Apply" at bounding box center [755, 694] width 118 height 33
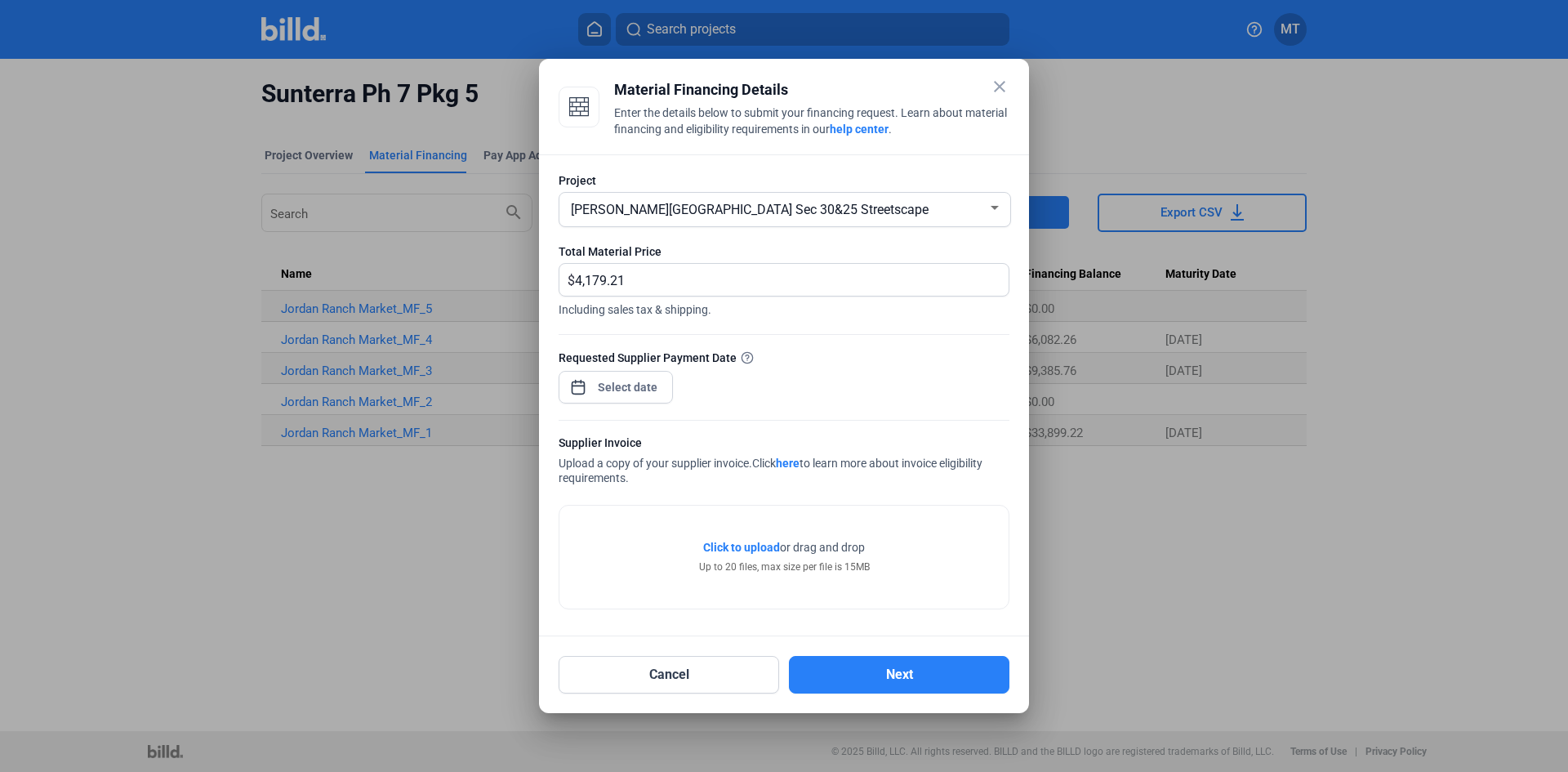
click at [919, 409] on div at bounding box center [784, 412] width 451 height 16
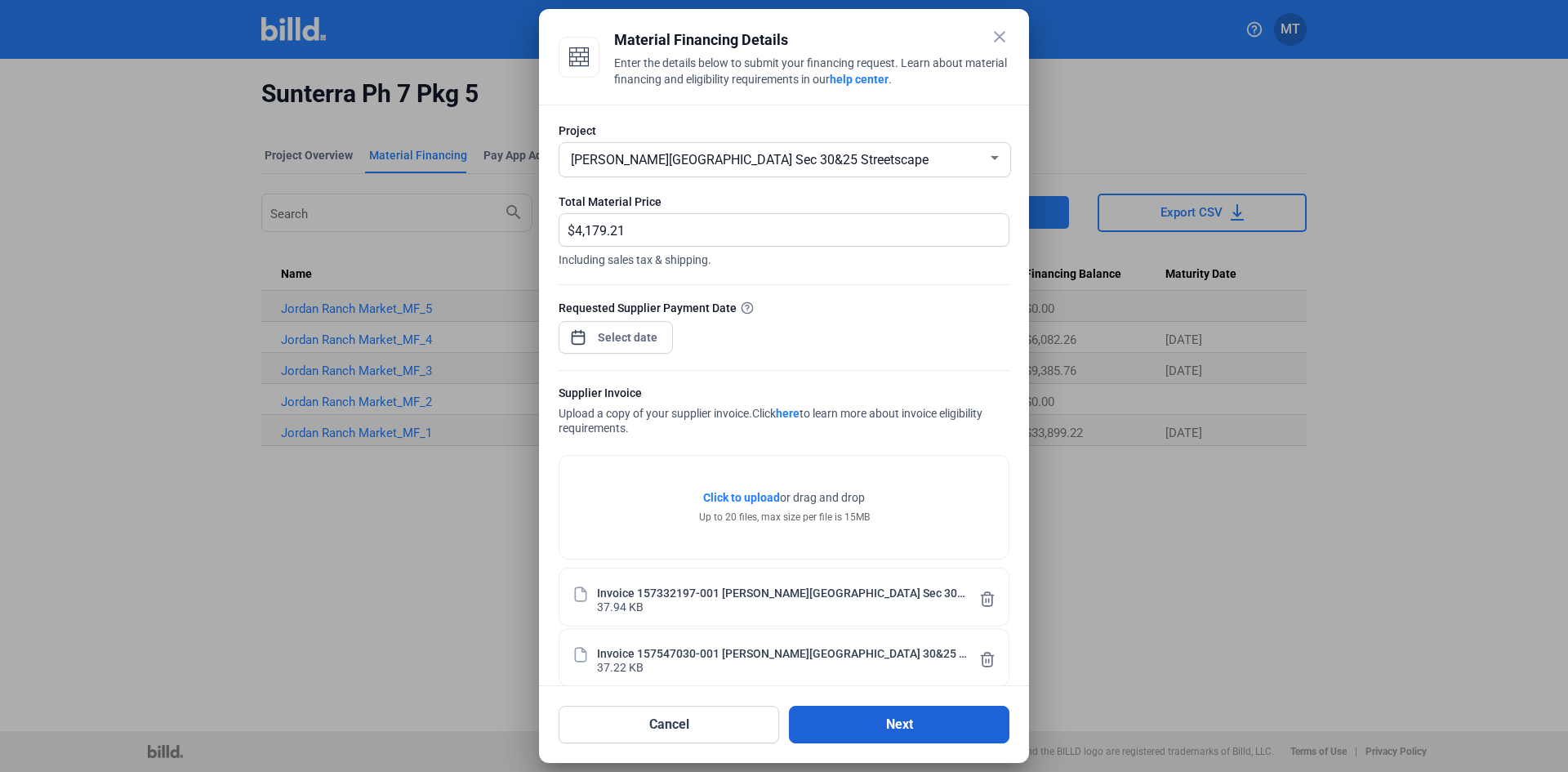
click at [878, 715] on button "Next" at bounding box center [900, 725] width 221 height 38
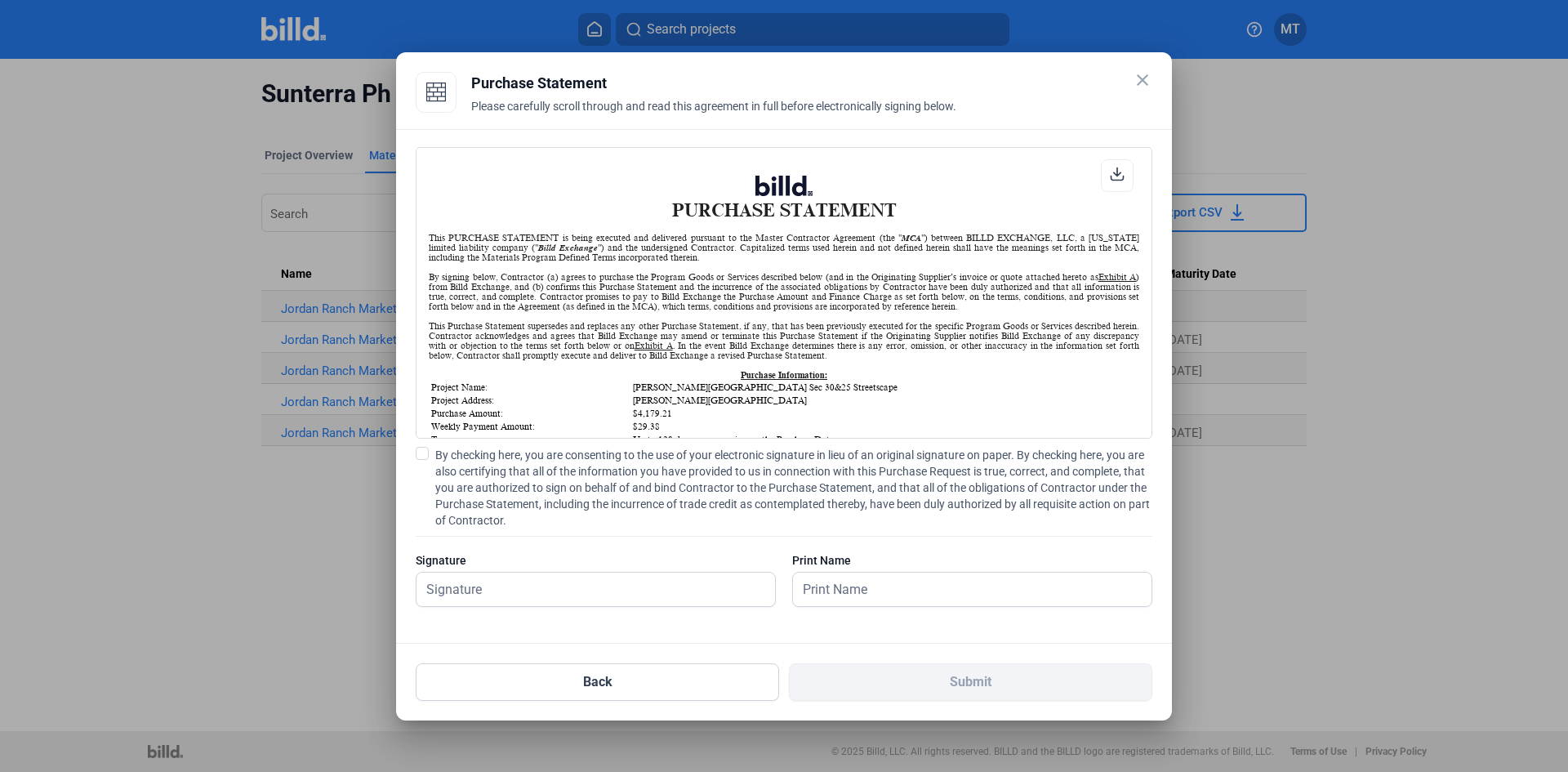
scroll to position [1, 0]
click at [420, 451] on span at bounding box center [421, 452] width 13 height 13
click at [0, 0] on input "By checking here, you are consenting to the use of your electronic signature in…" at bounding box center [0, 0] width 0 height 0
click at [458, 589] on input "text" at bounding box center [587, 589] width 341 height 34
type input "[PERSON_NAME]"
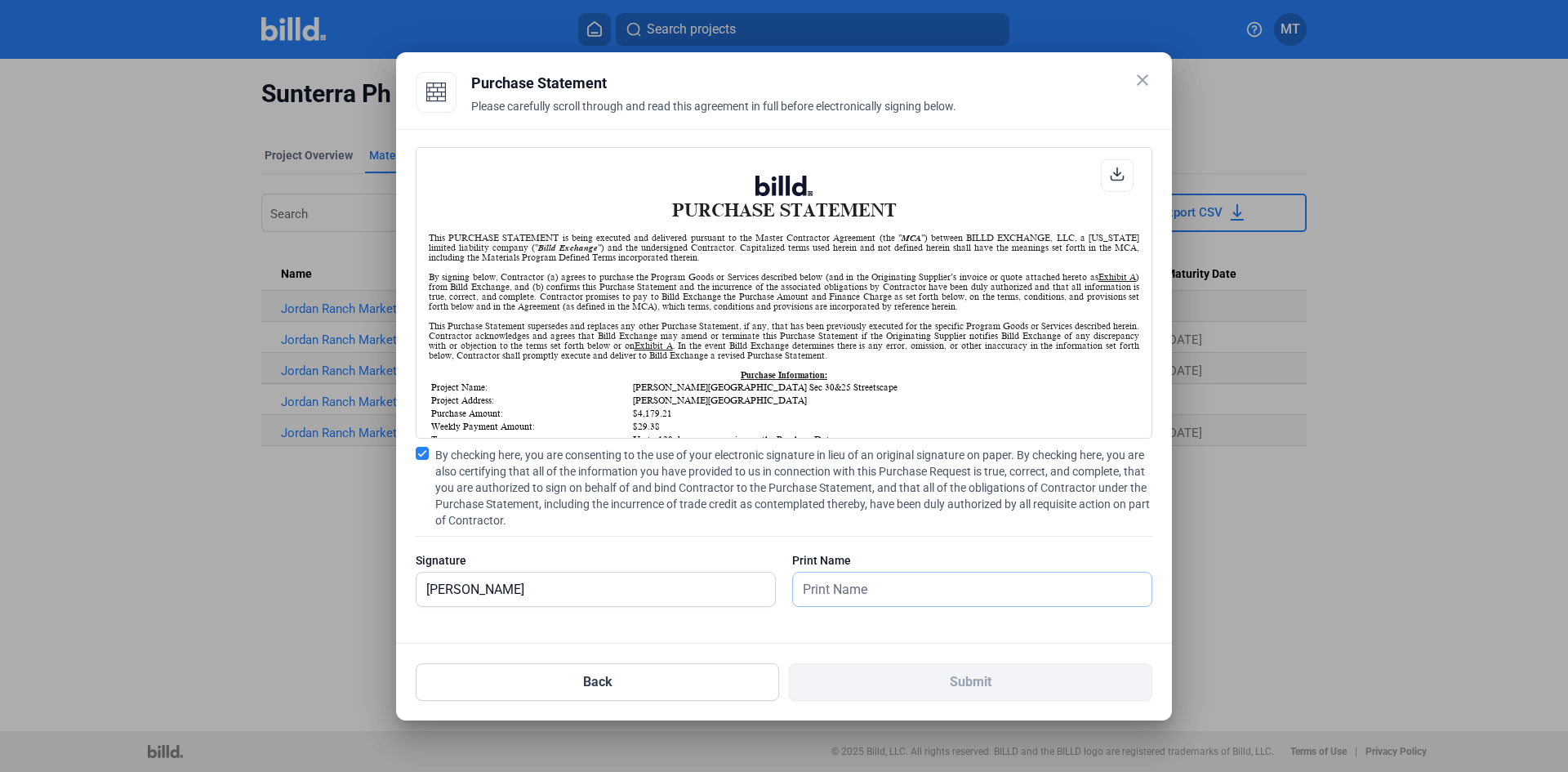
type input "[PERSON_NAME]"
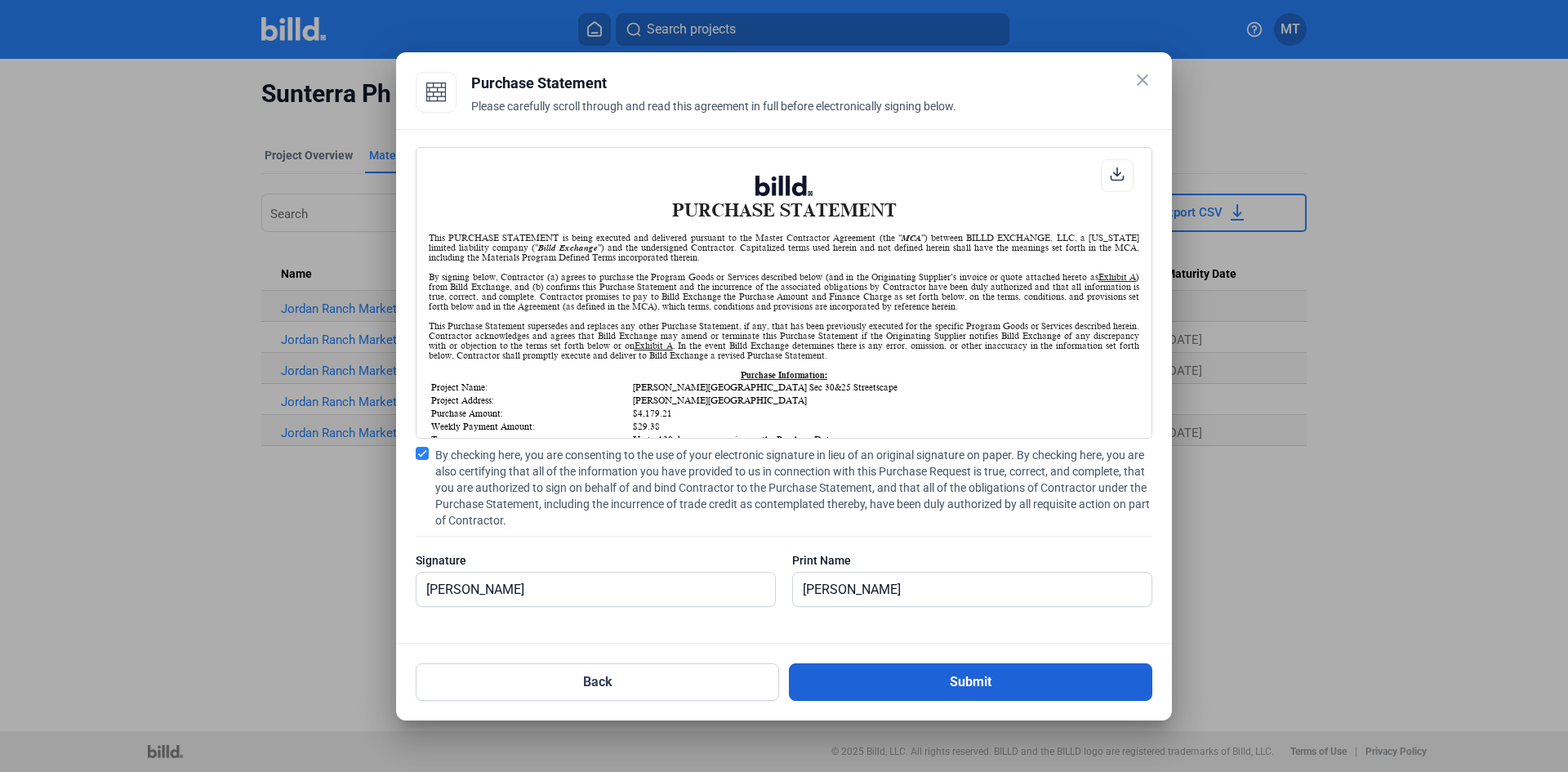
click at [1025, 678] on button "Submit" at bounding box center [970, 682] width 363 height 38
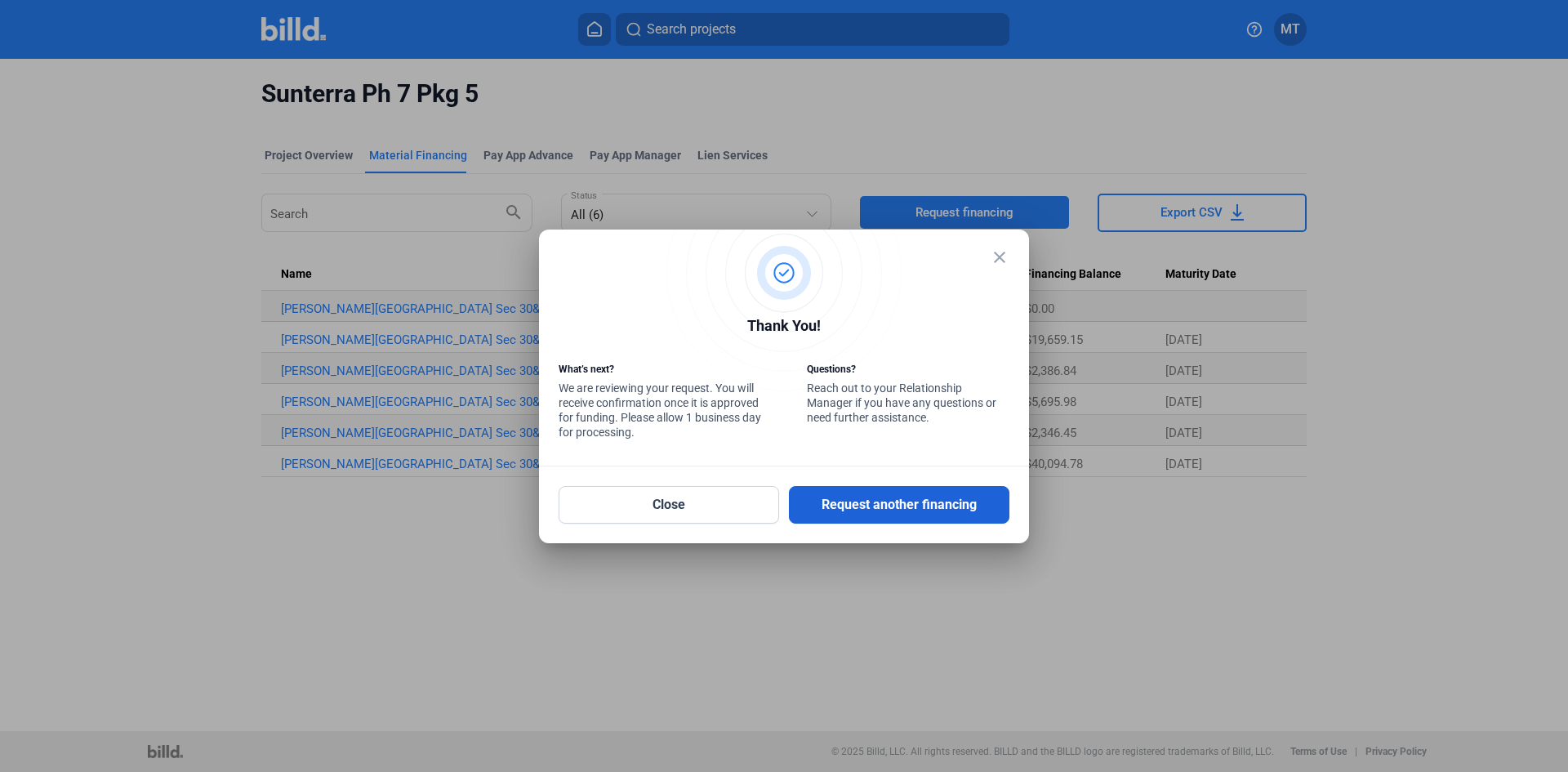
click at [921, 501] on button "Request another financing" at bounding box center [900, 505] width 221 height 38
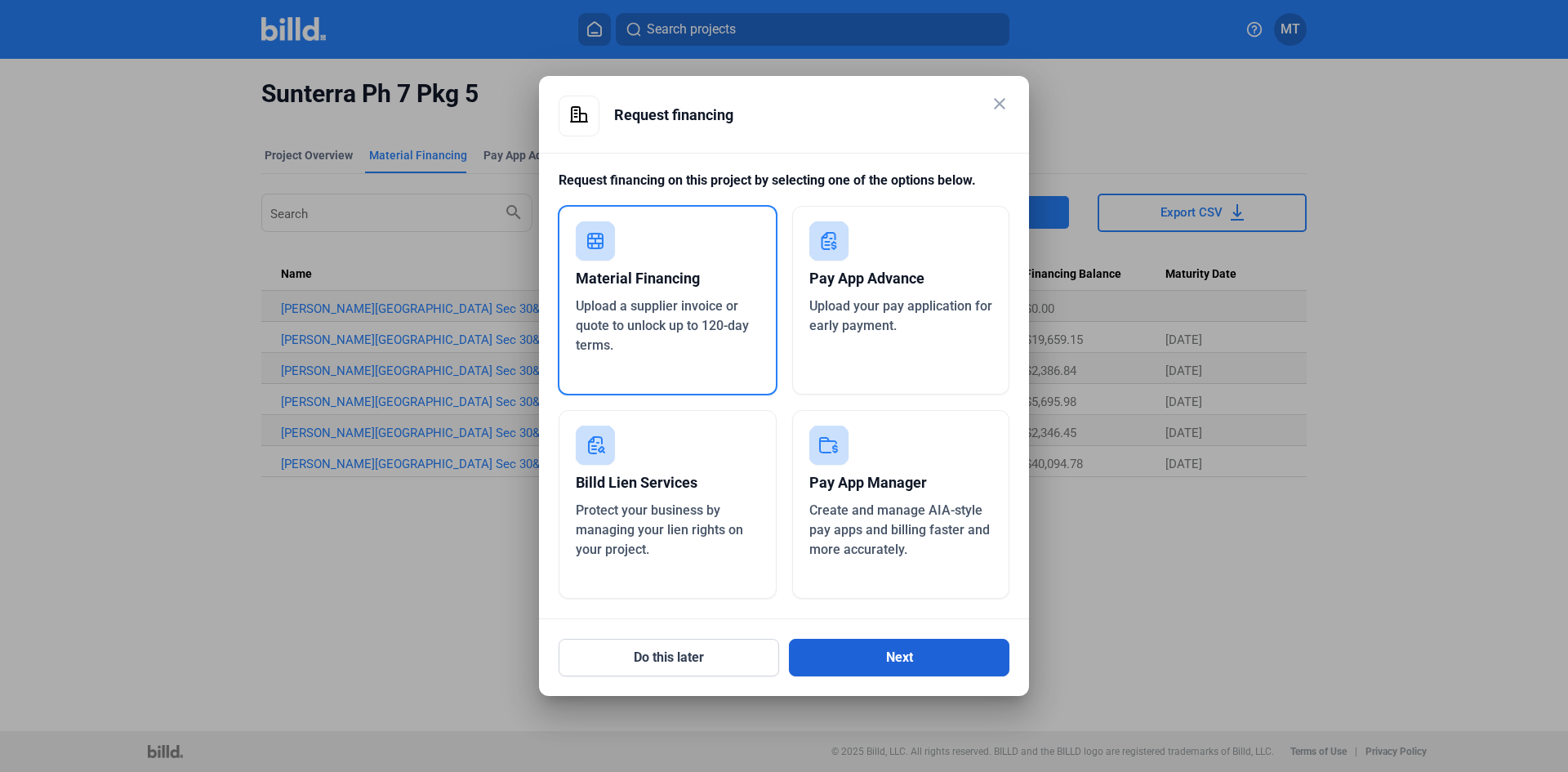
click at [914, 657] on button "Next" at bounding box center [900, 658] width 221 height 38
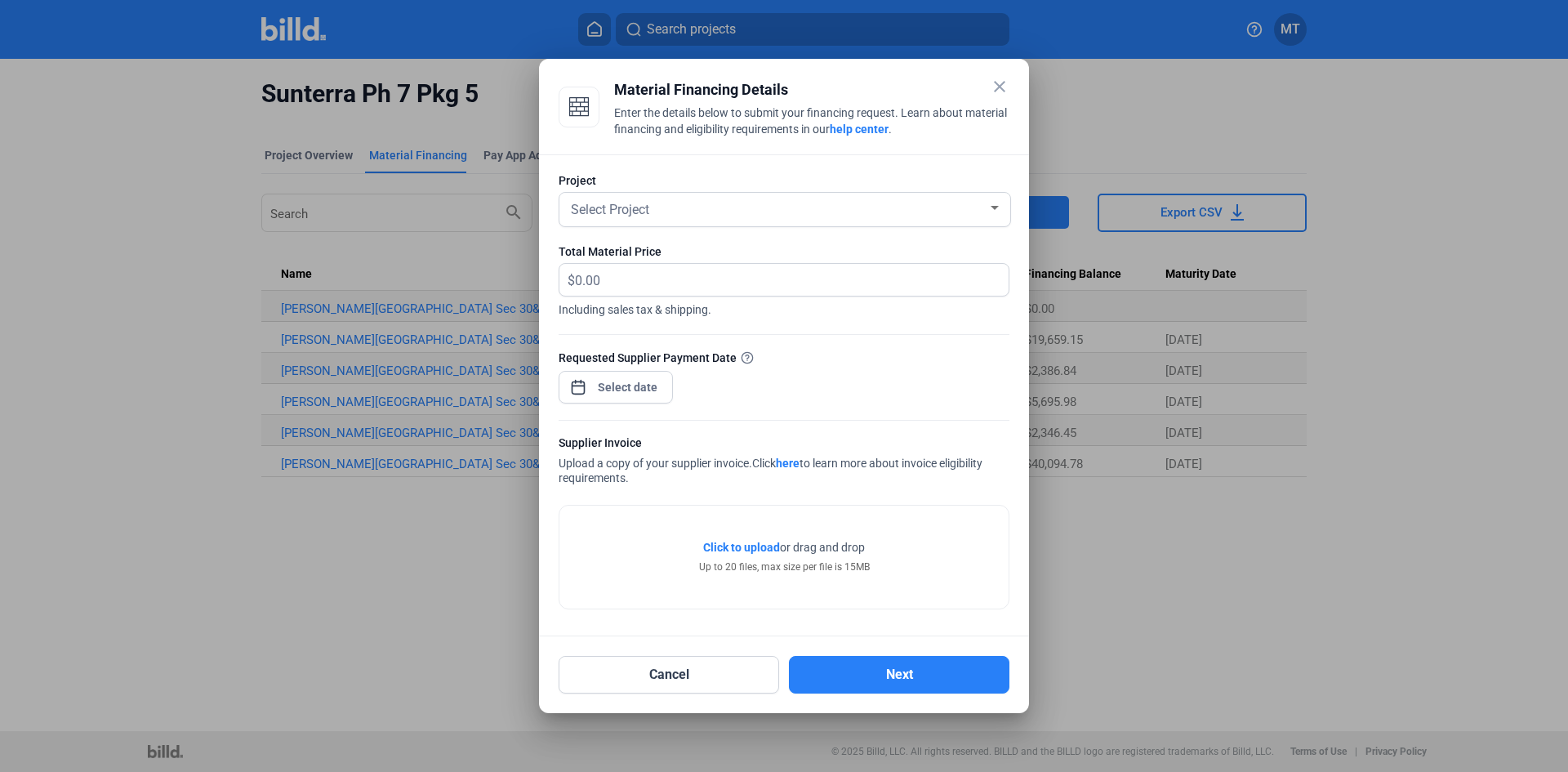
click at [986, 212] on div "Select Project" at bounding box center [778, 208] width 420 height 23
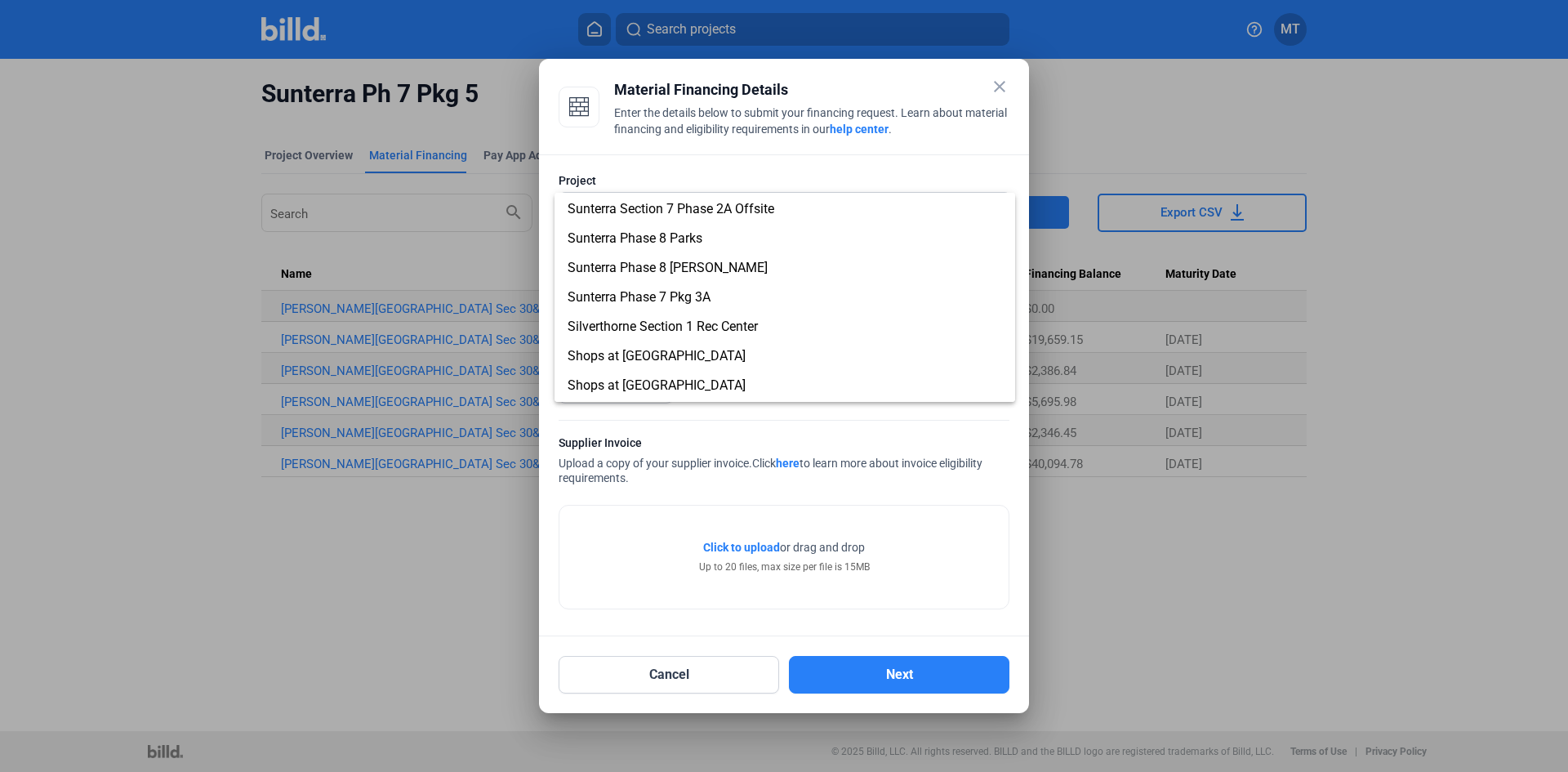
scroll to position [879, 0]
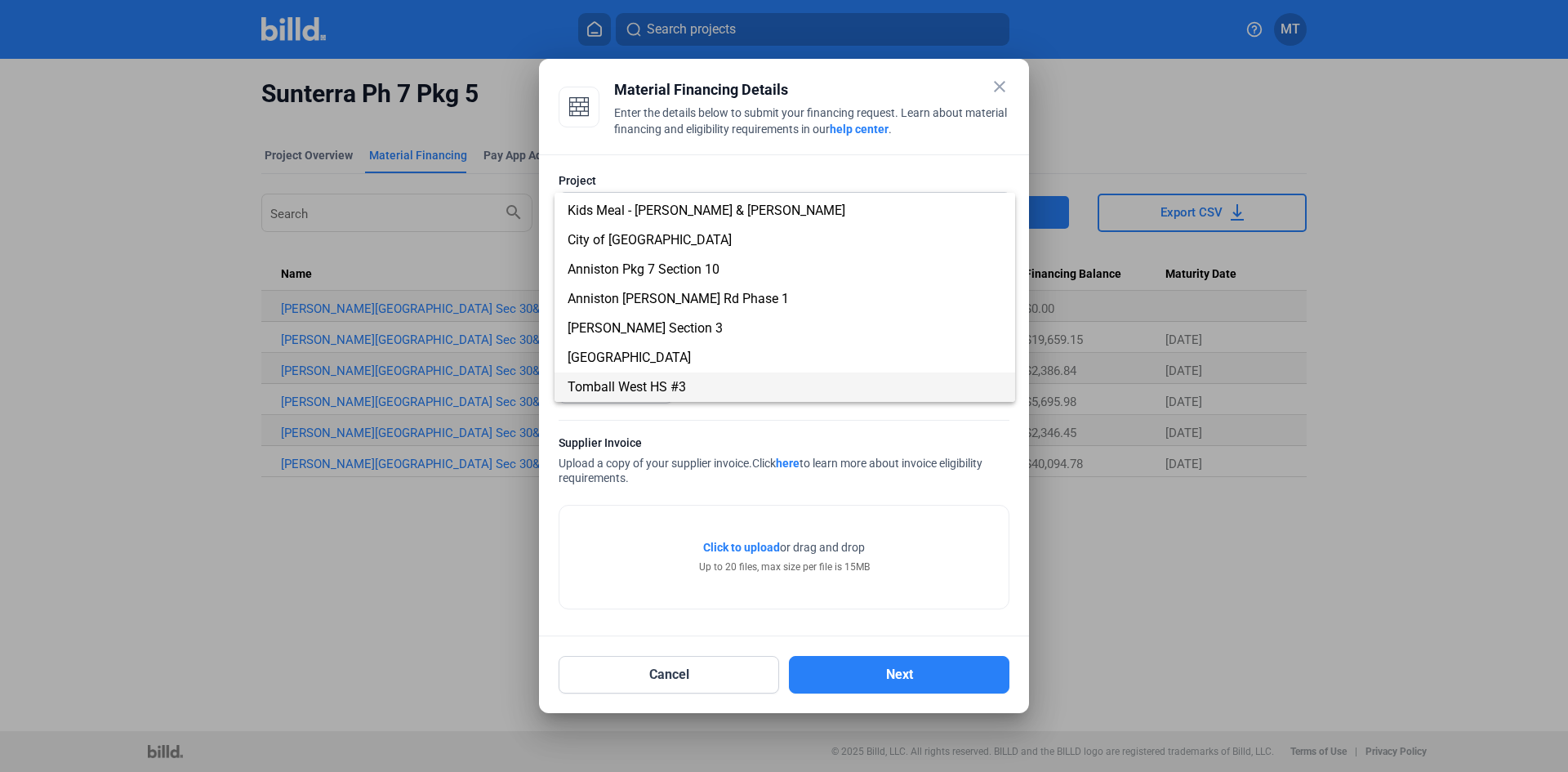
click at [788, 386] on span "Tomball West HS #3" at bounding box center [784, 387] width 435 height 29
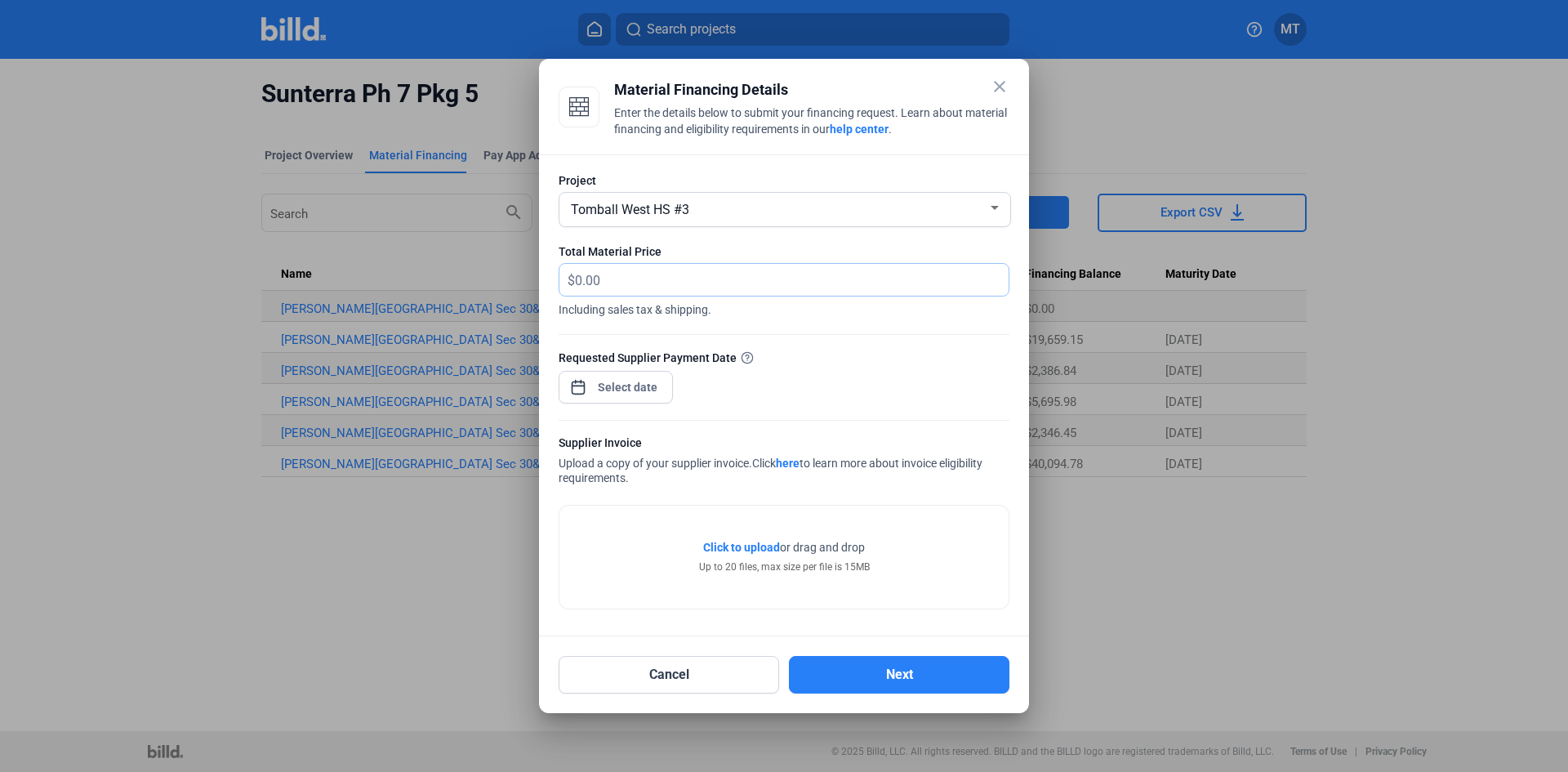
click at [649, 284] on input "text" at bounding box center [783, 279] width 415 height 32
type input "6,818.58"
click at [630, 393] on div "close Material Financing Details Enter the details below to submit your financi…" at bounding box center [784, 386] width 1568 height 772
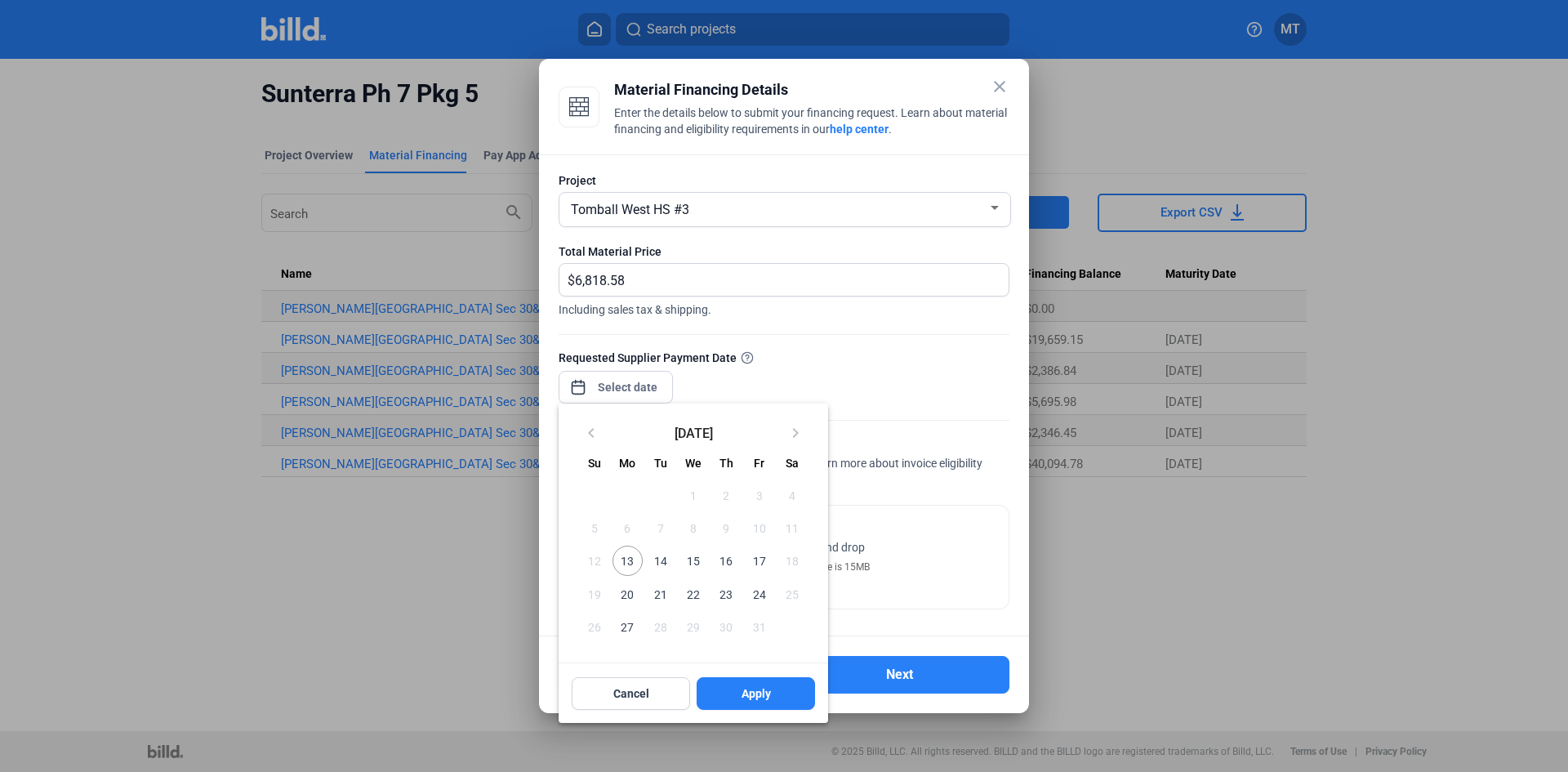
click at [731, 563] on span "16" at bounding box center [726, 560] width 29 height 29
click at [737, 692] on button "Apply" at bounding box center [755, 694] width 118 height 33
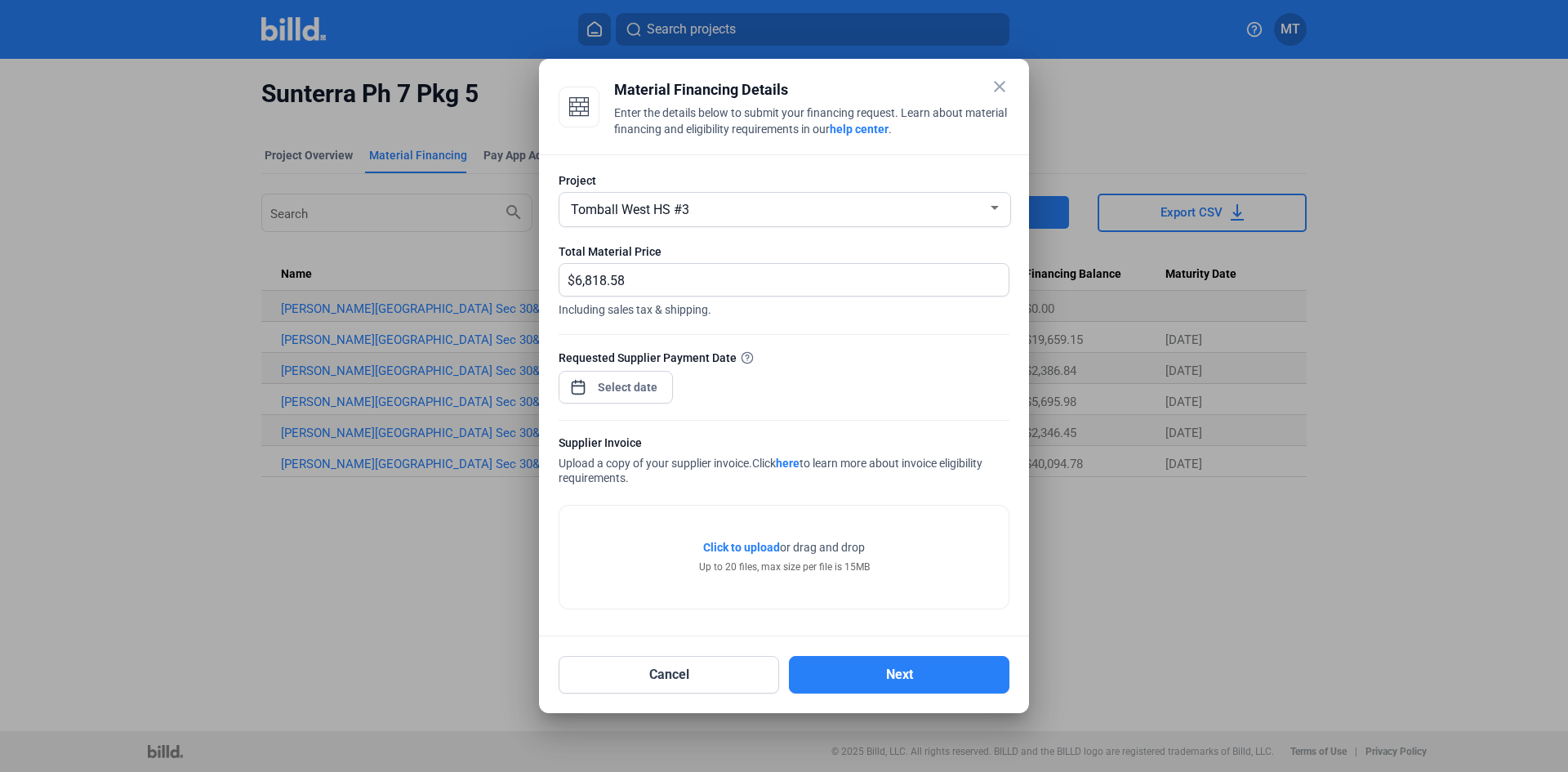
click at [936, 536] on div "Click to upload Tap to upload or drag and drop Up to 20 files, max size per fil…" at bounding box center [784, 557] width 449 height 103
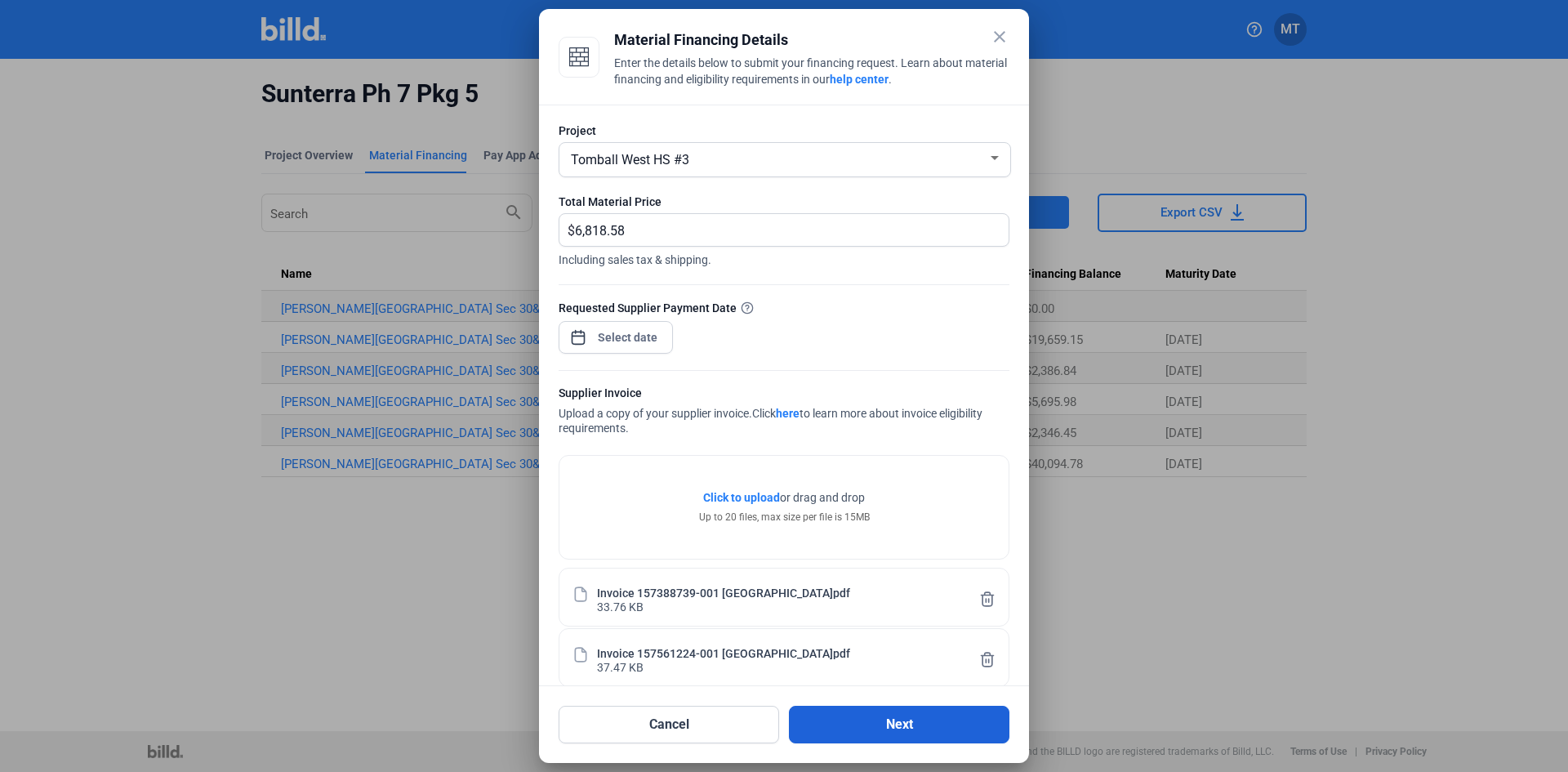
click at [941, 727] on button "Next" at bounding box center [900, 725] width 221 height 38
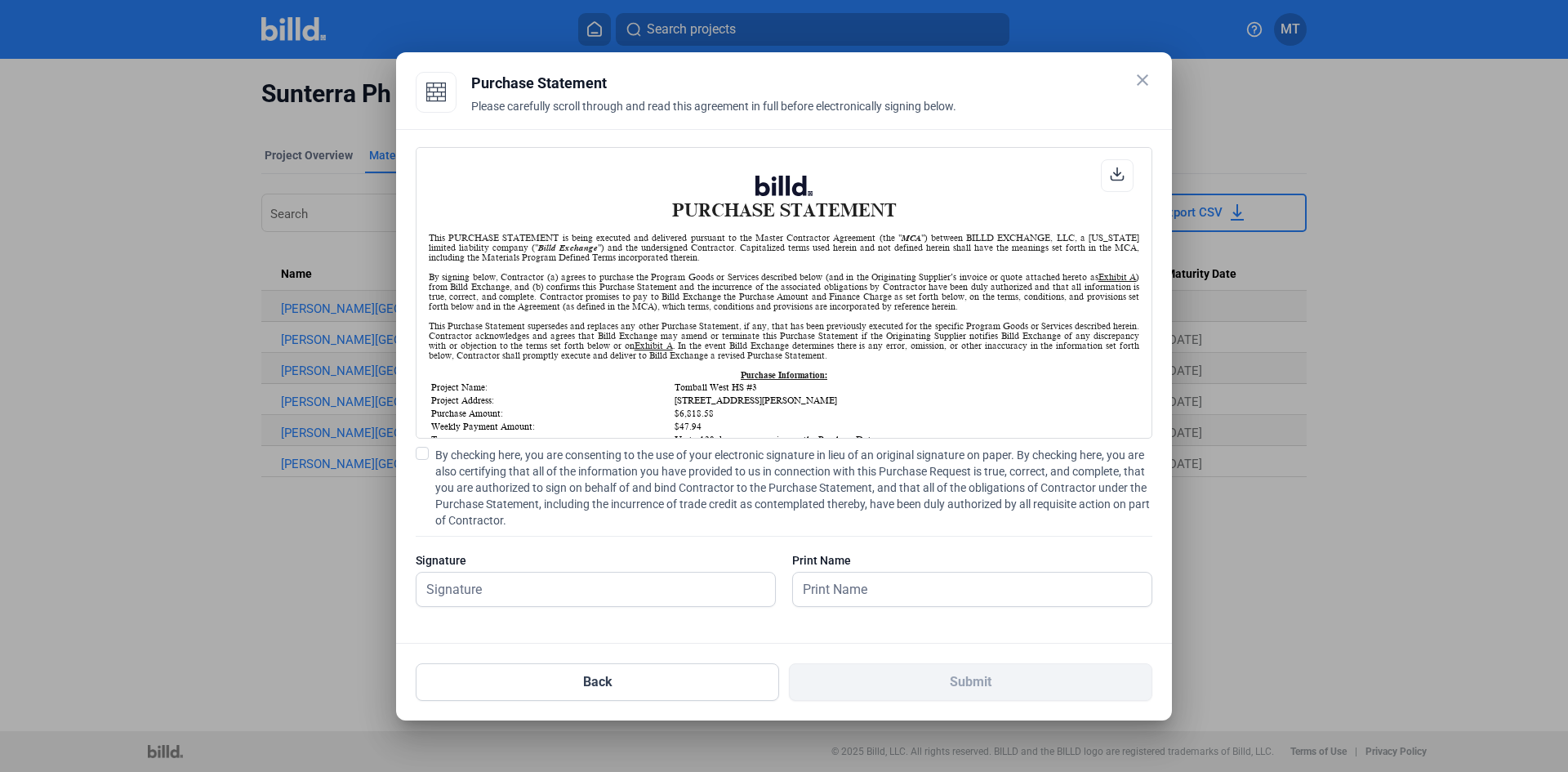
scroll to position [1, 0]
click at [425, 452] on span at bounding box center [421, 452] width 13 height 13
click at [0, 0] on input "By checking here, you are consenting to the use of your electronic signature in…" at bounding box center [0, 0] width 0 height 0
click at [665, 595] on input "text" at bounding box center [587, 589] width 341 height 34
type input "[PERSON_NAME]"
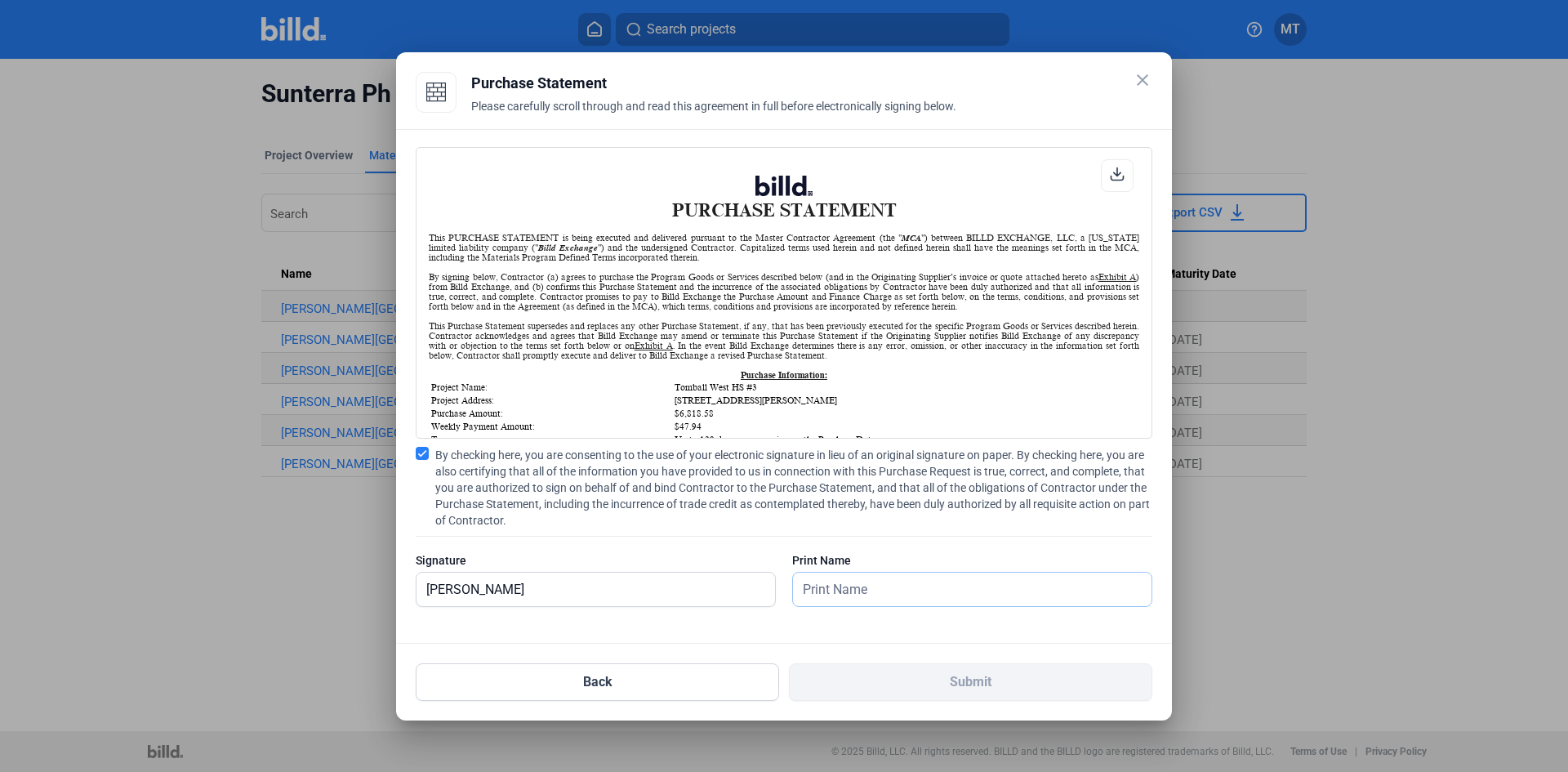
type input "[PERSON_NAME]"
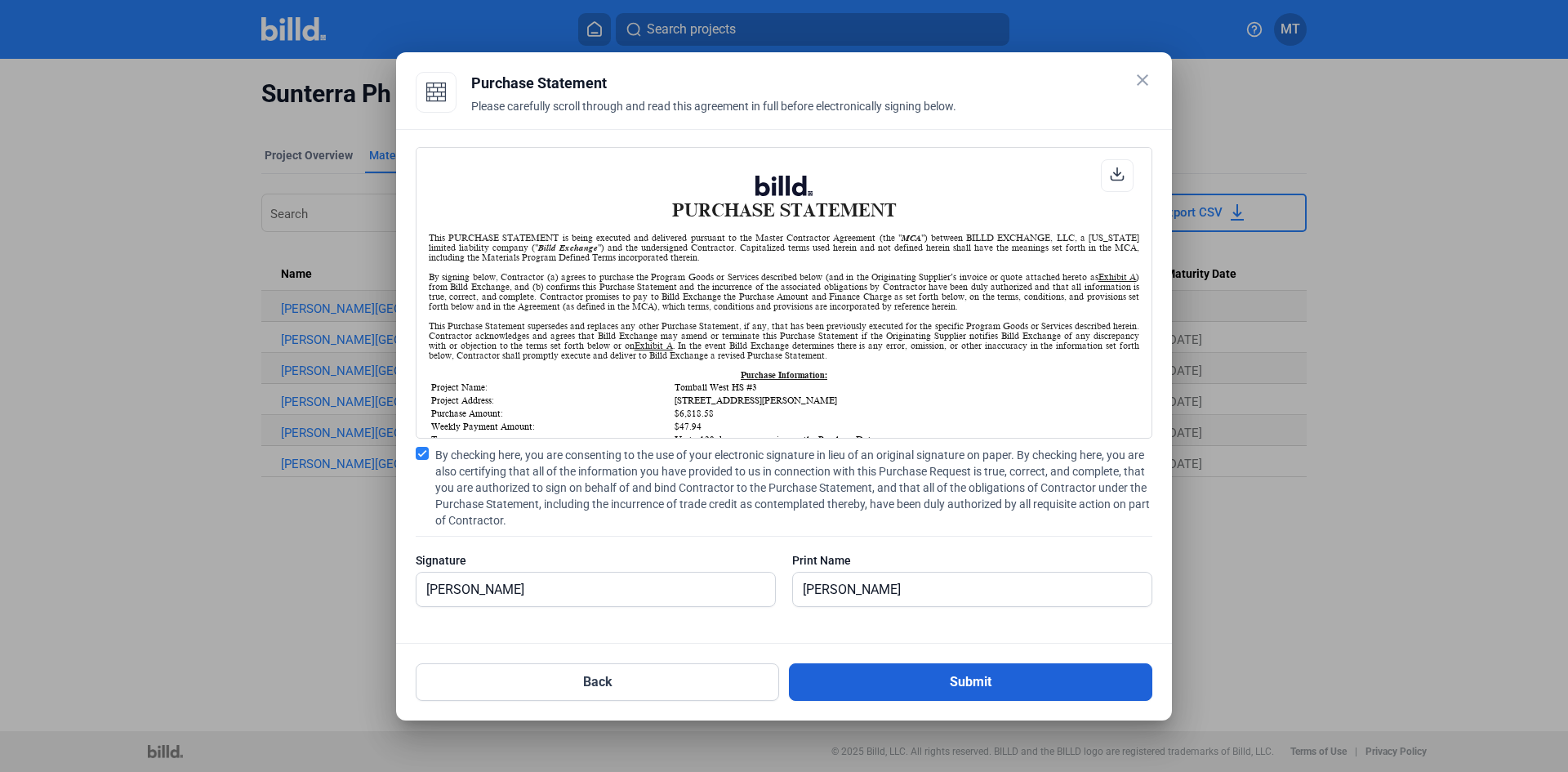
click at [969, 692] on button "Submit" at bounding box center [970, 682] width 363 height 38
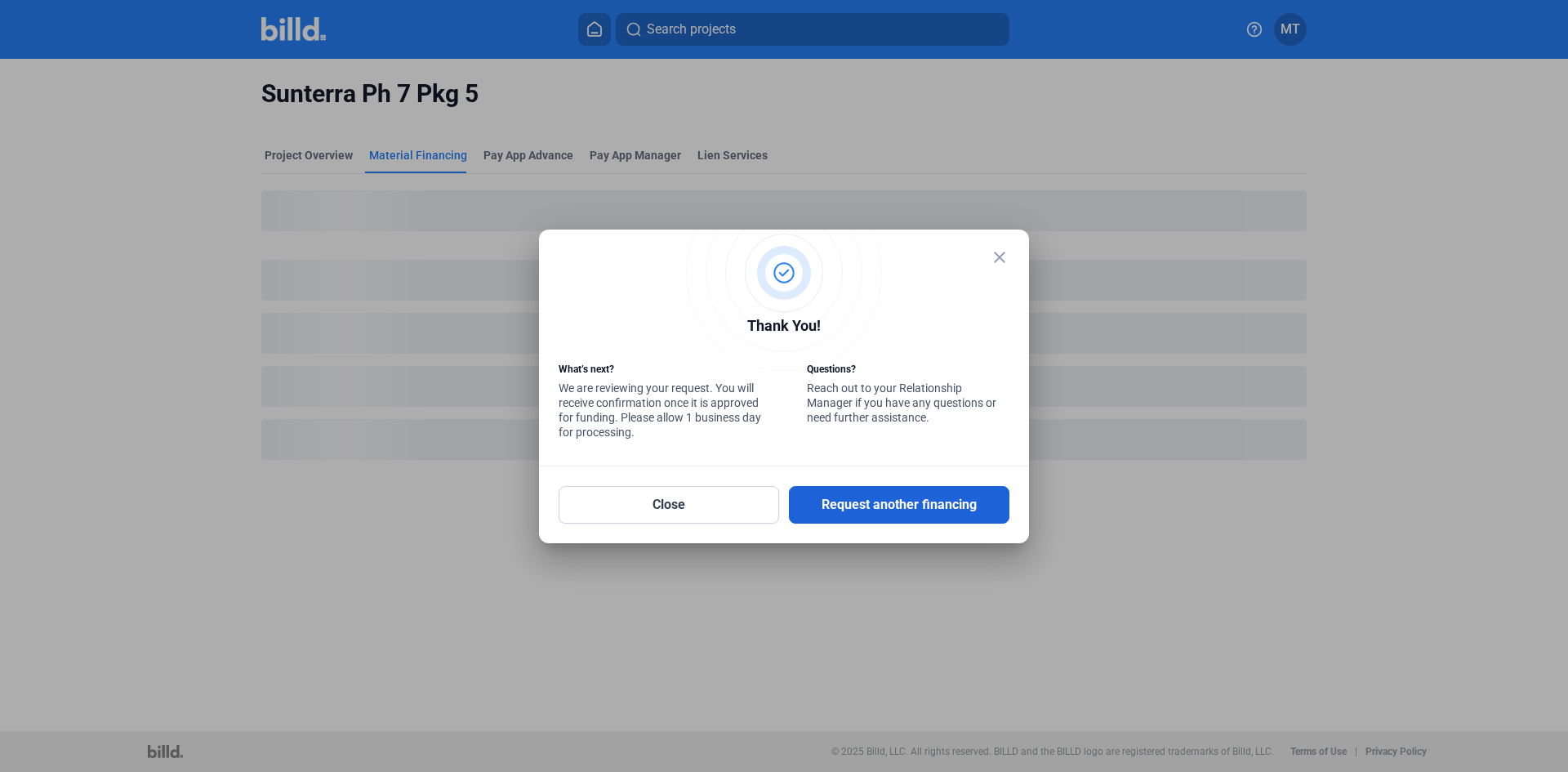
click at [876, 504] on button "Request another financing" at bounding box center [900, 505] width 221 height 38
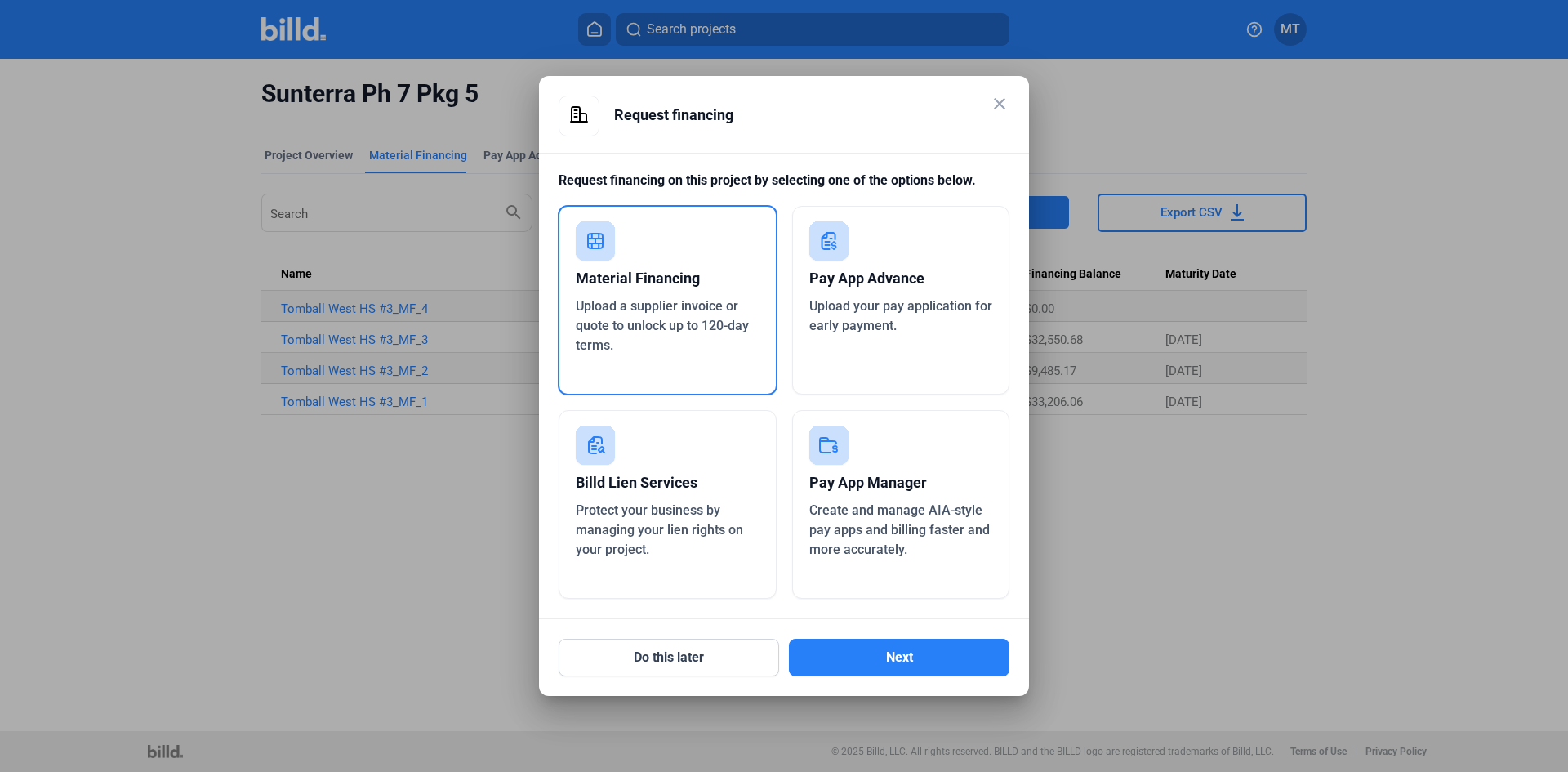
click at [699, 330] on span "Upload a supplier invoice or quote to unlock up to 120-day terms." at bounding box center [662, 325] width 173 height 55
click at [904, 665] on button "Next" at bounding box center [900, 658] width 221 height 38
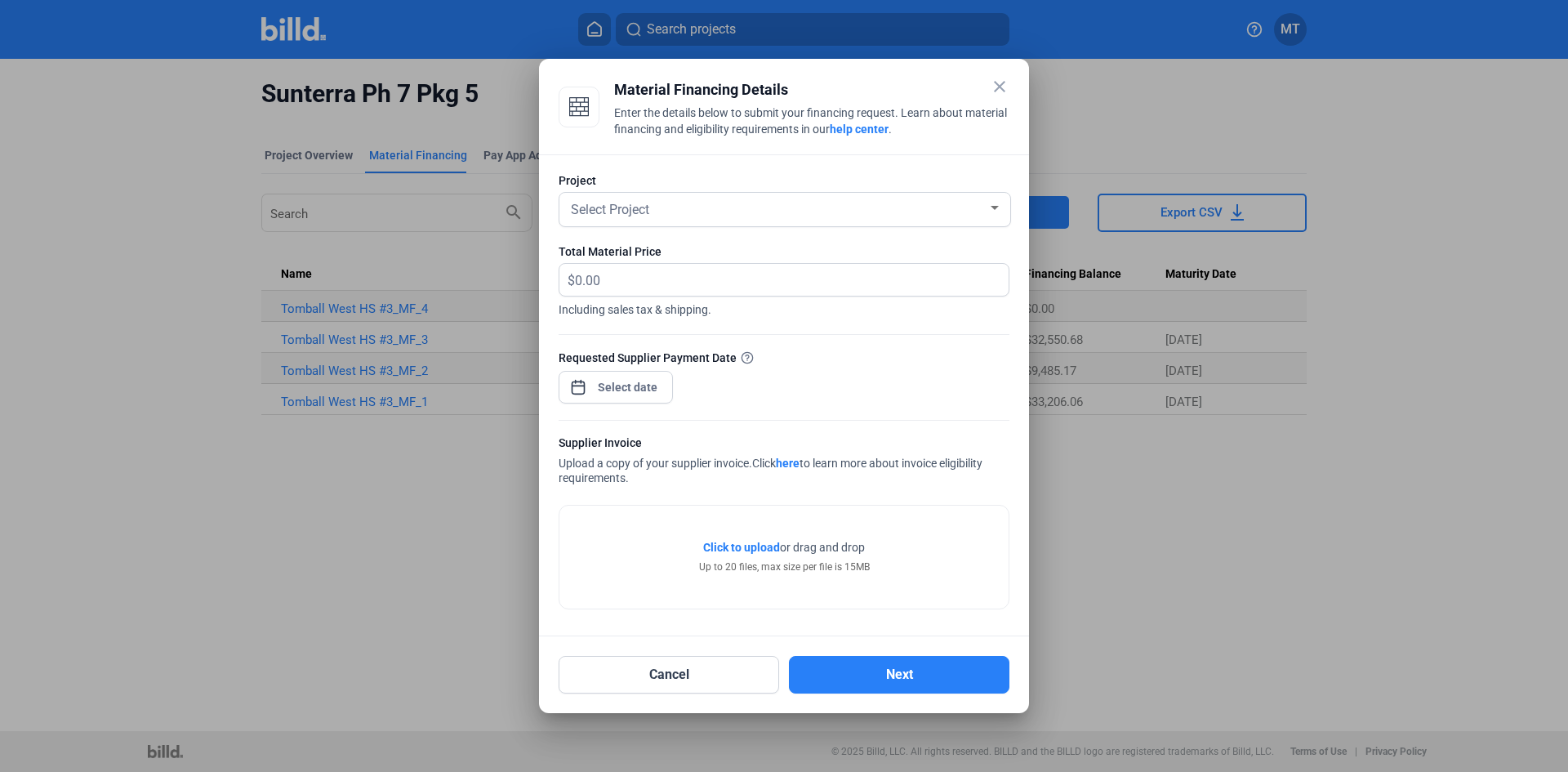
click at [996, 212] on div at bounding box center [995, 207] width 15 height 13
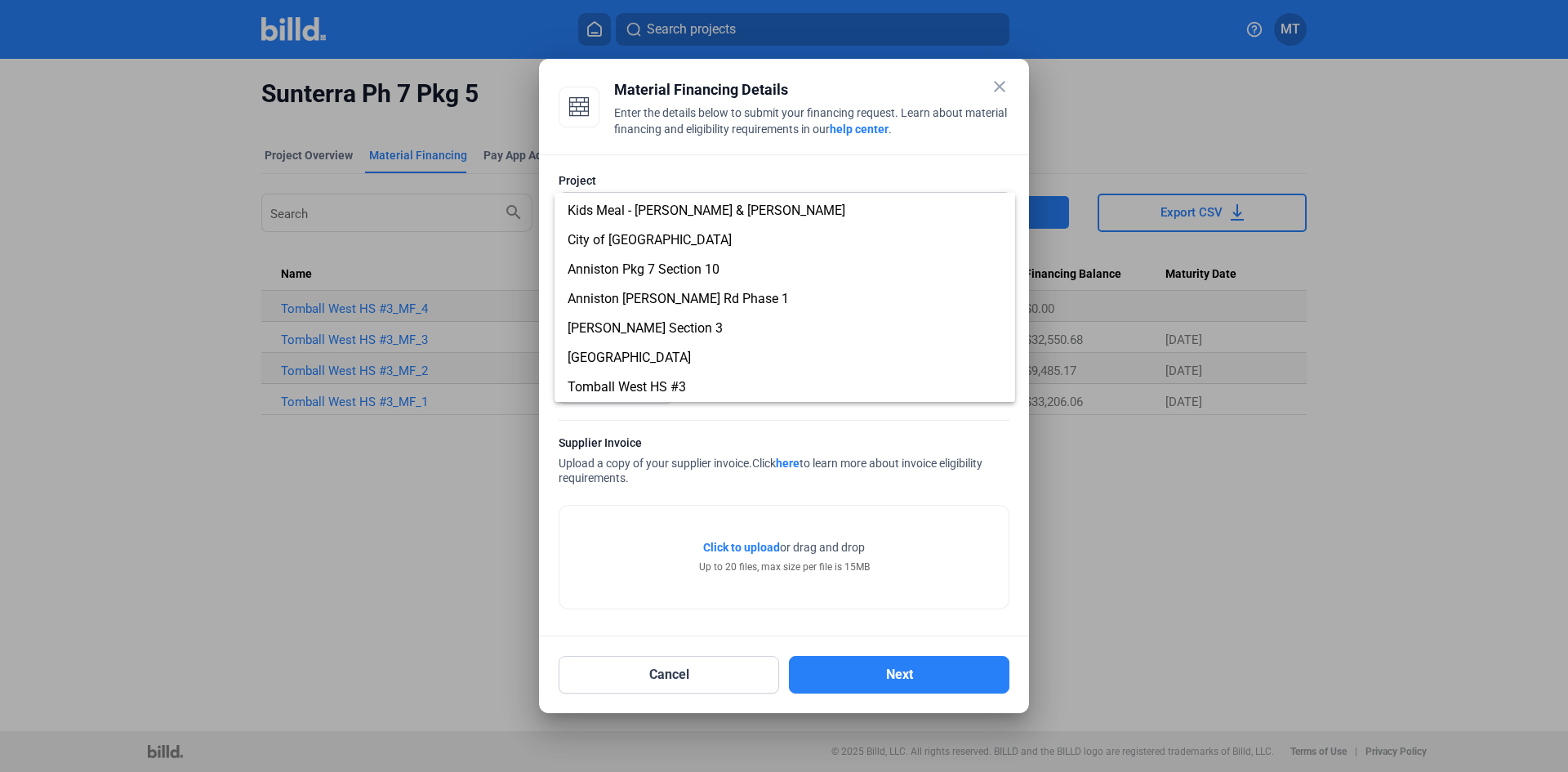
scroll to position [797, 0]
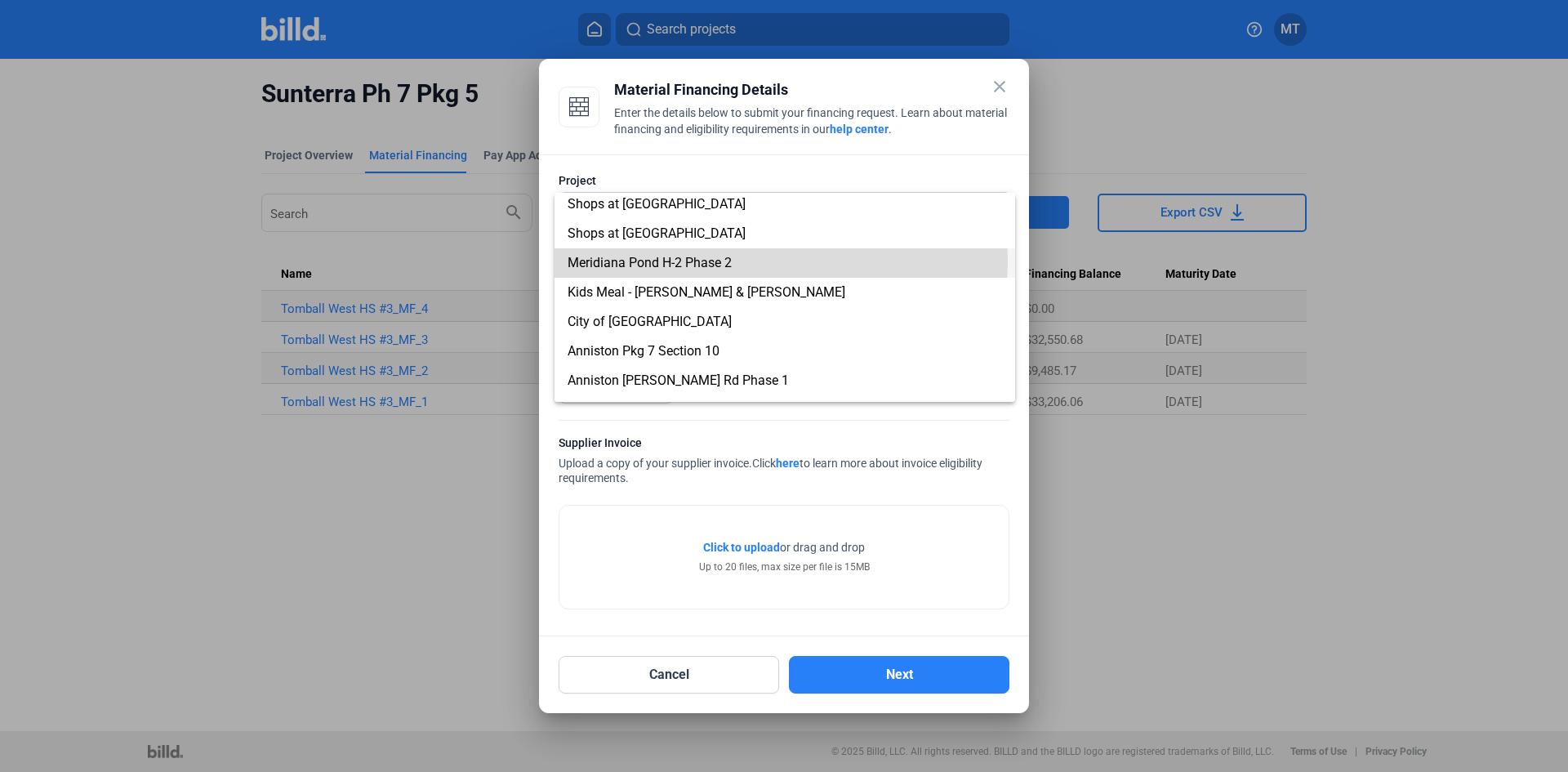
click at [746, 261] on span "Meridiana Pond H-2 Phase 2" at bounding box center [784, 262] width 435 height 29
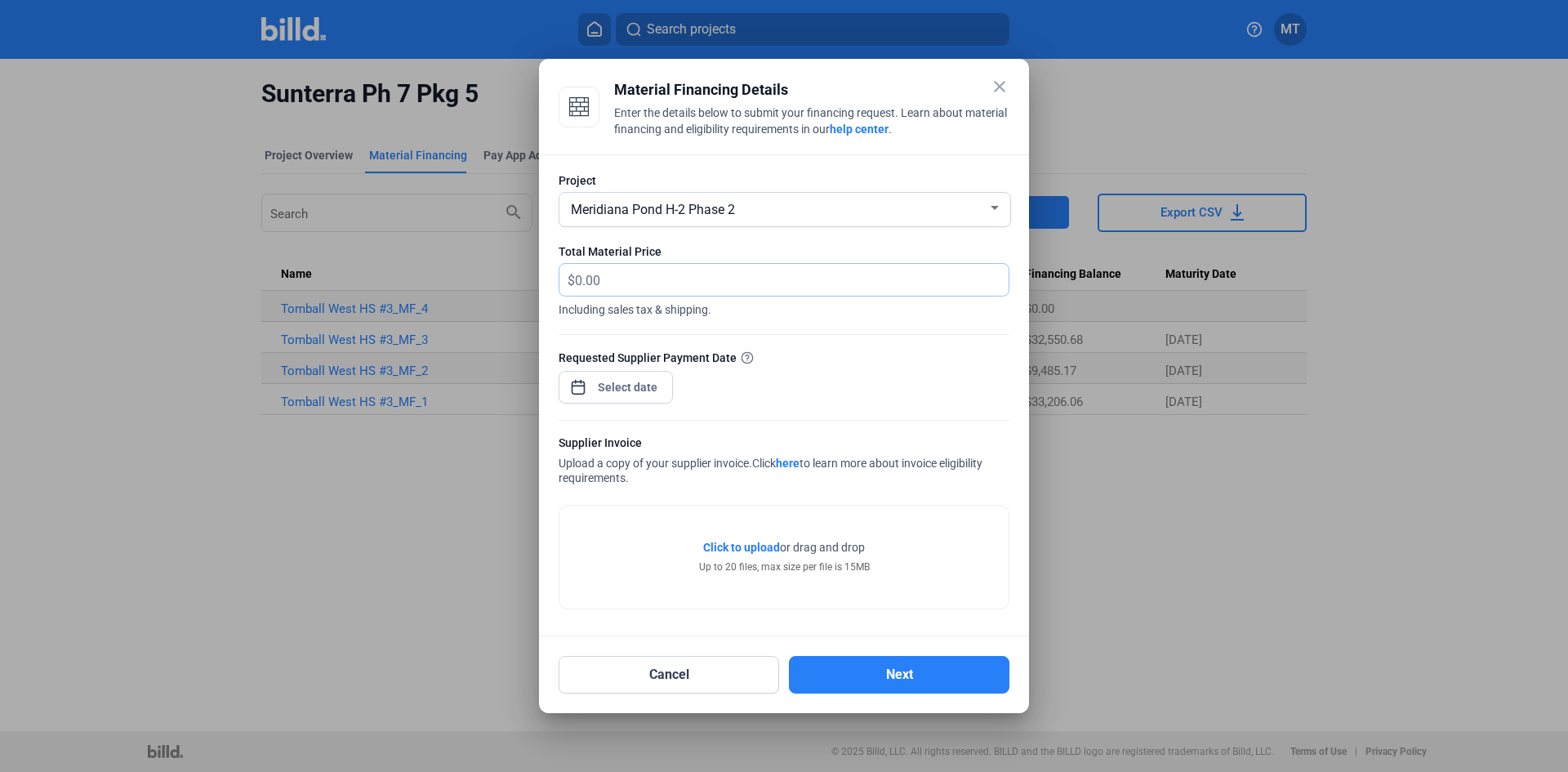
click at [611, 275] on input "text" at bounding box center [792, 279] width 434 height 32
type input "4,032.22"
click at [633, 379] on div "close Material Financing Details Enter the details below to submit your financi…" at bounding box center [784, 386] width 1568 height 772
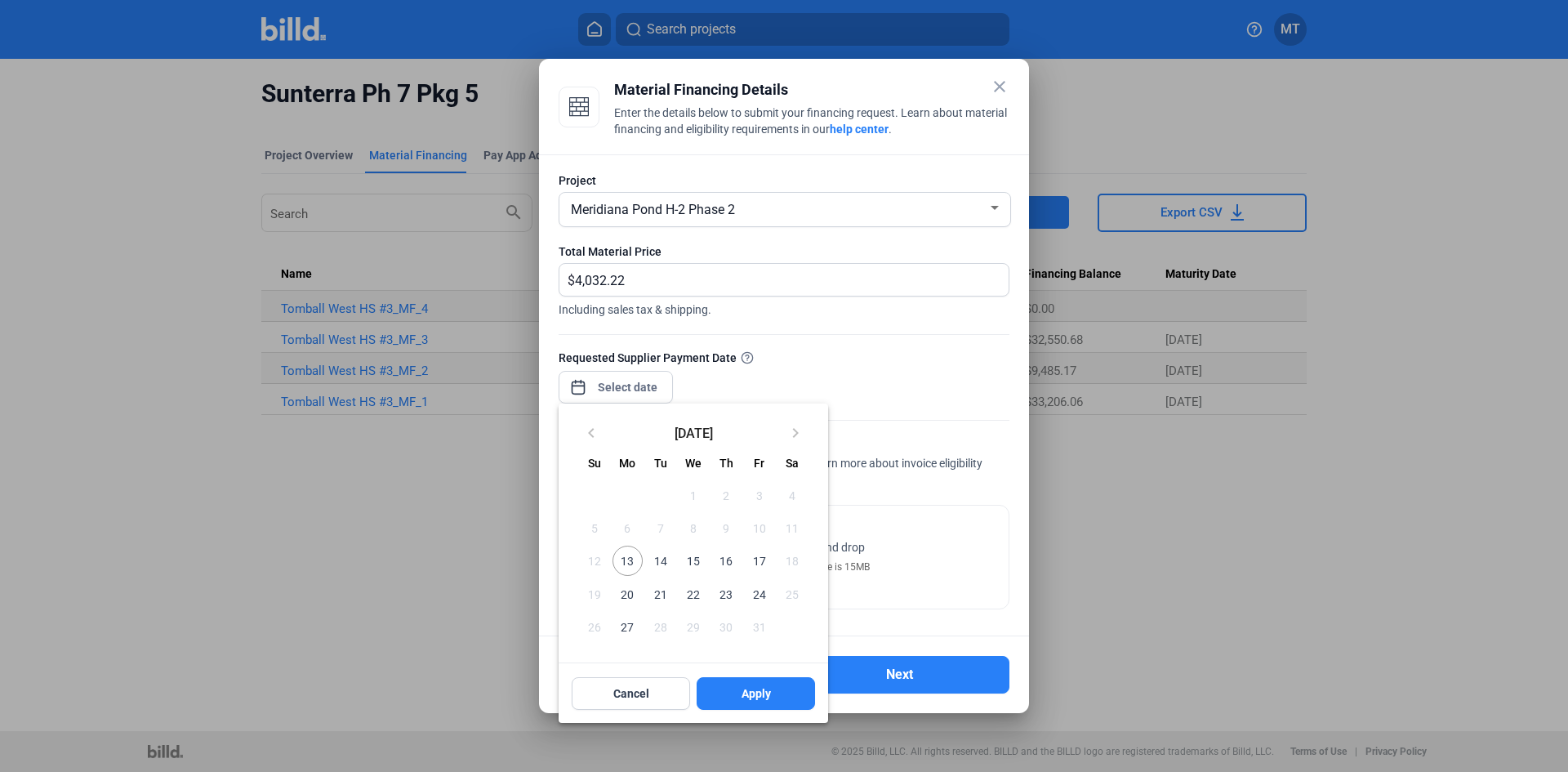
click at [721, 561] on span "16" at bounding box center [726, 560] width 29 height 29
click at [723, 688] on button "Apply" at bounding box center [755, 694] width 118 height 33
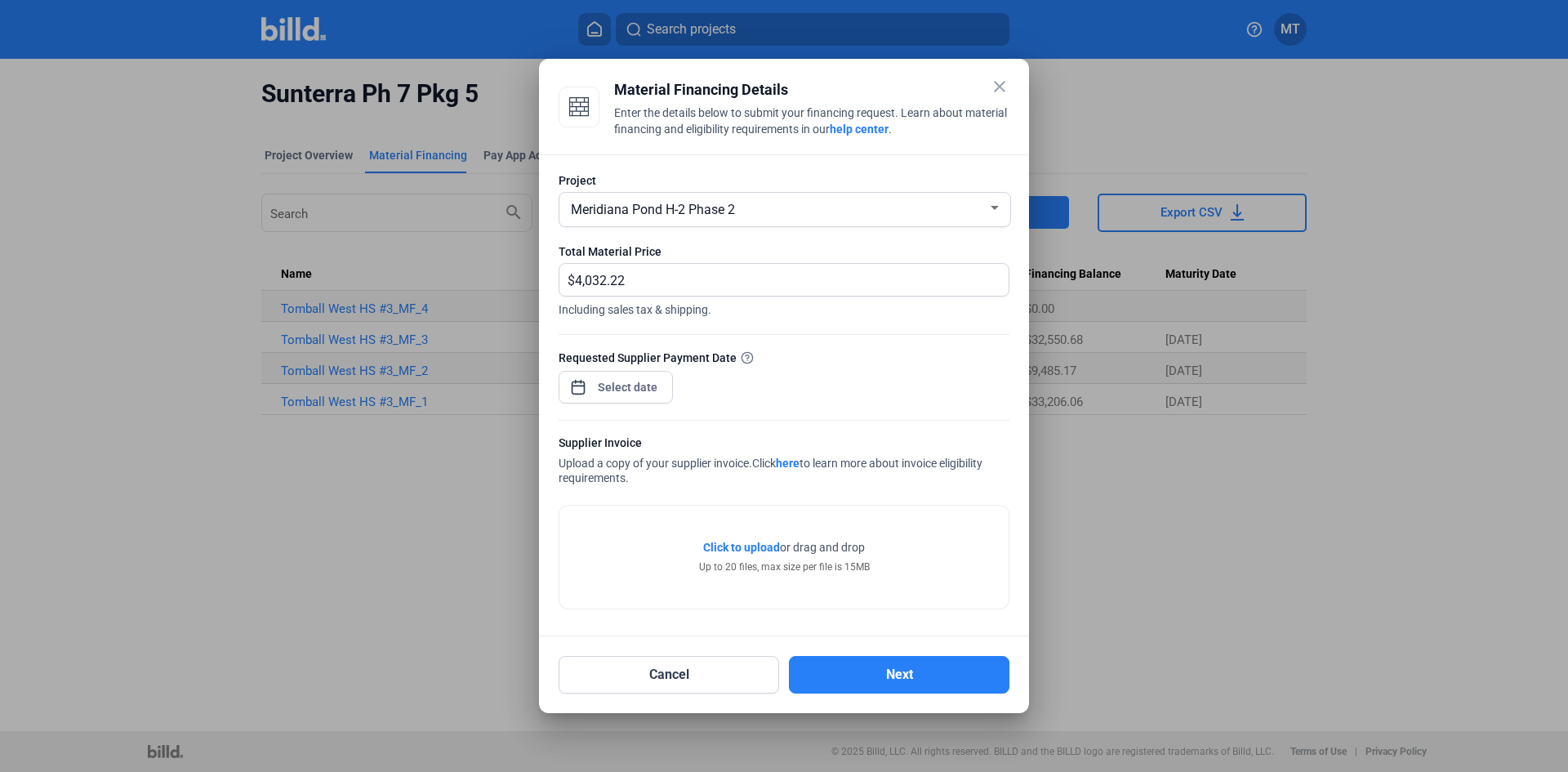
click at [863, 376] on div "Requested Supplier Payment Date" at bounding box center [784, 384] width 451 height 71
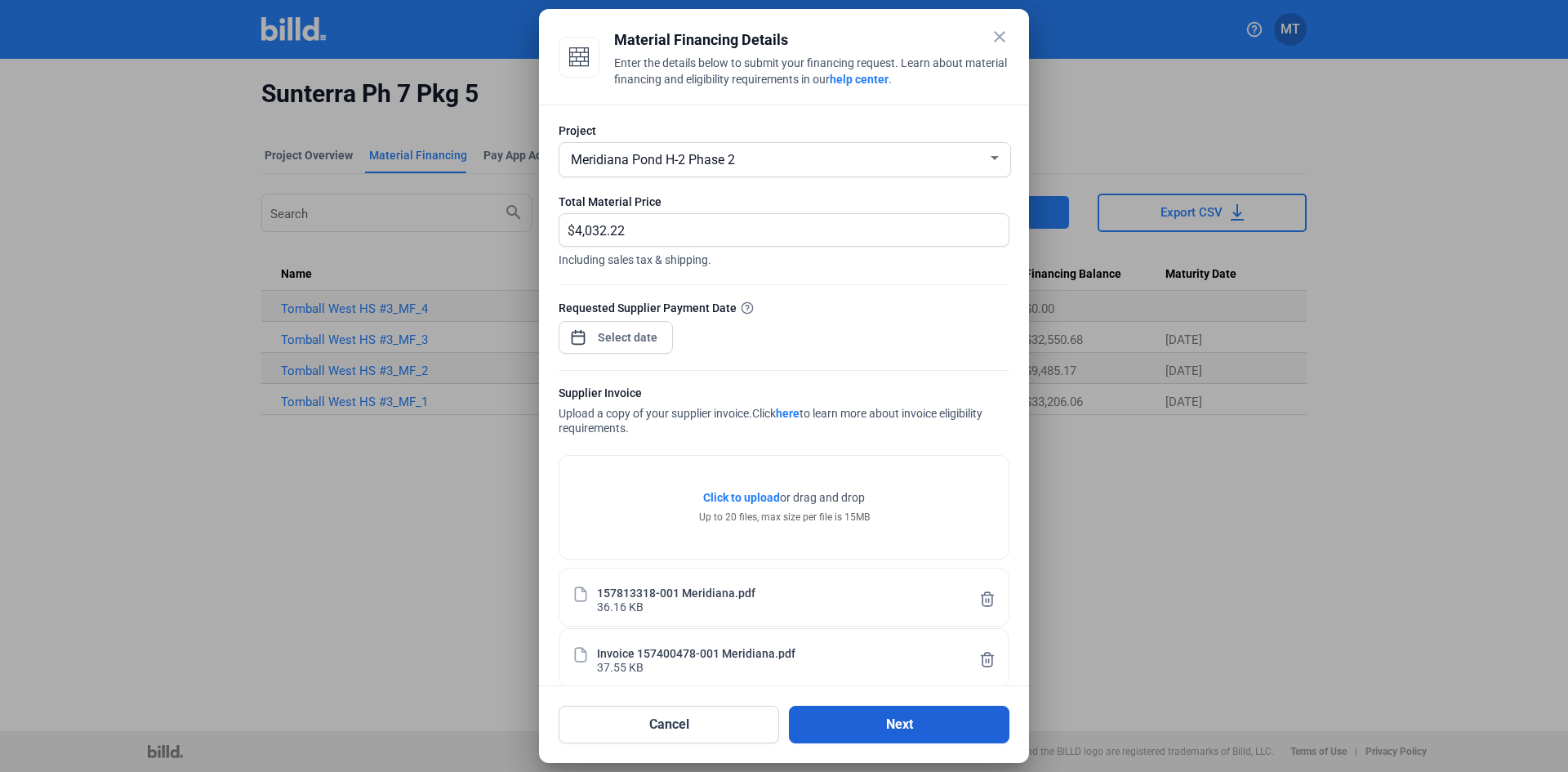
click at [898, 727] on button "Next" at bounding box center [900, 725] width 221 height 38
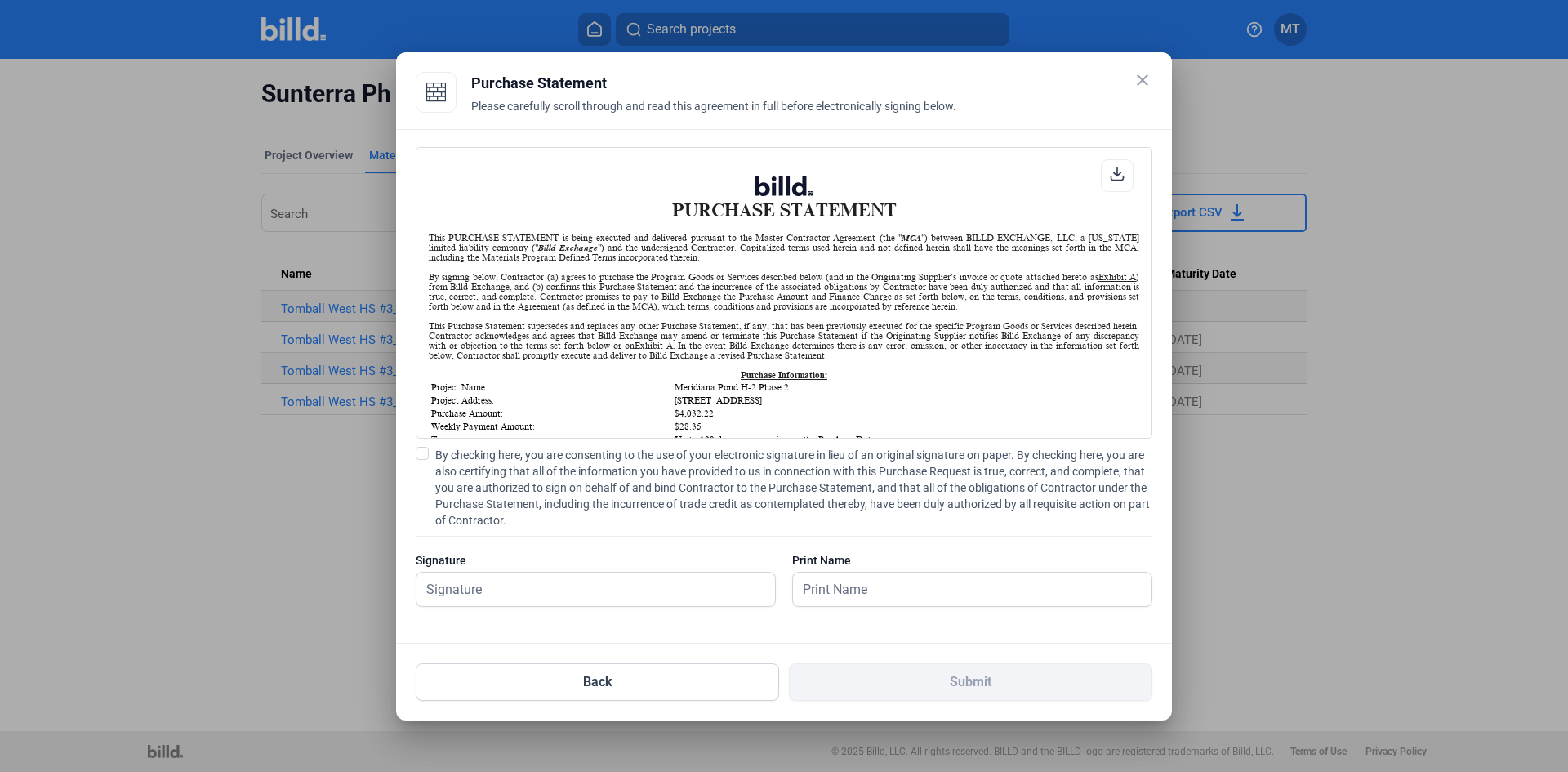
scroll to position [1, 0]
click at [425, 459] on span at bounding box center [421, 452] width 13 height 13
click at [0, 0] on input "By checking here, you are consenting to the use of your electronic signature in…" at bounding box center [0, 0] width 0 height 0
click at [485, 591] on input "text" at bounding box center [596, 589] width 358 height 34
type input "[PERSON_NAME]"
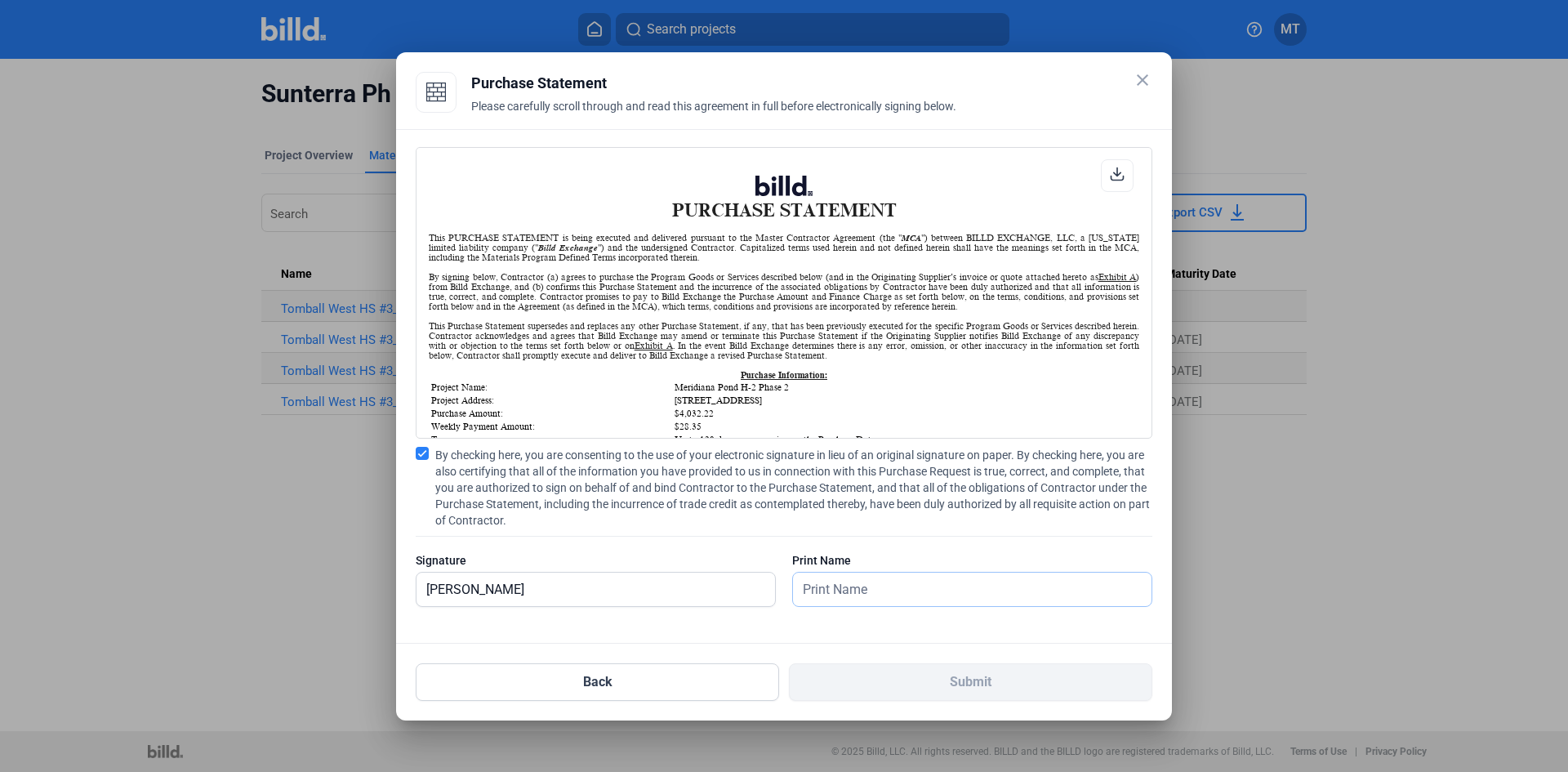
type input "[PERSON_NAME]"
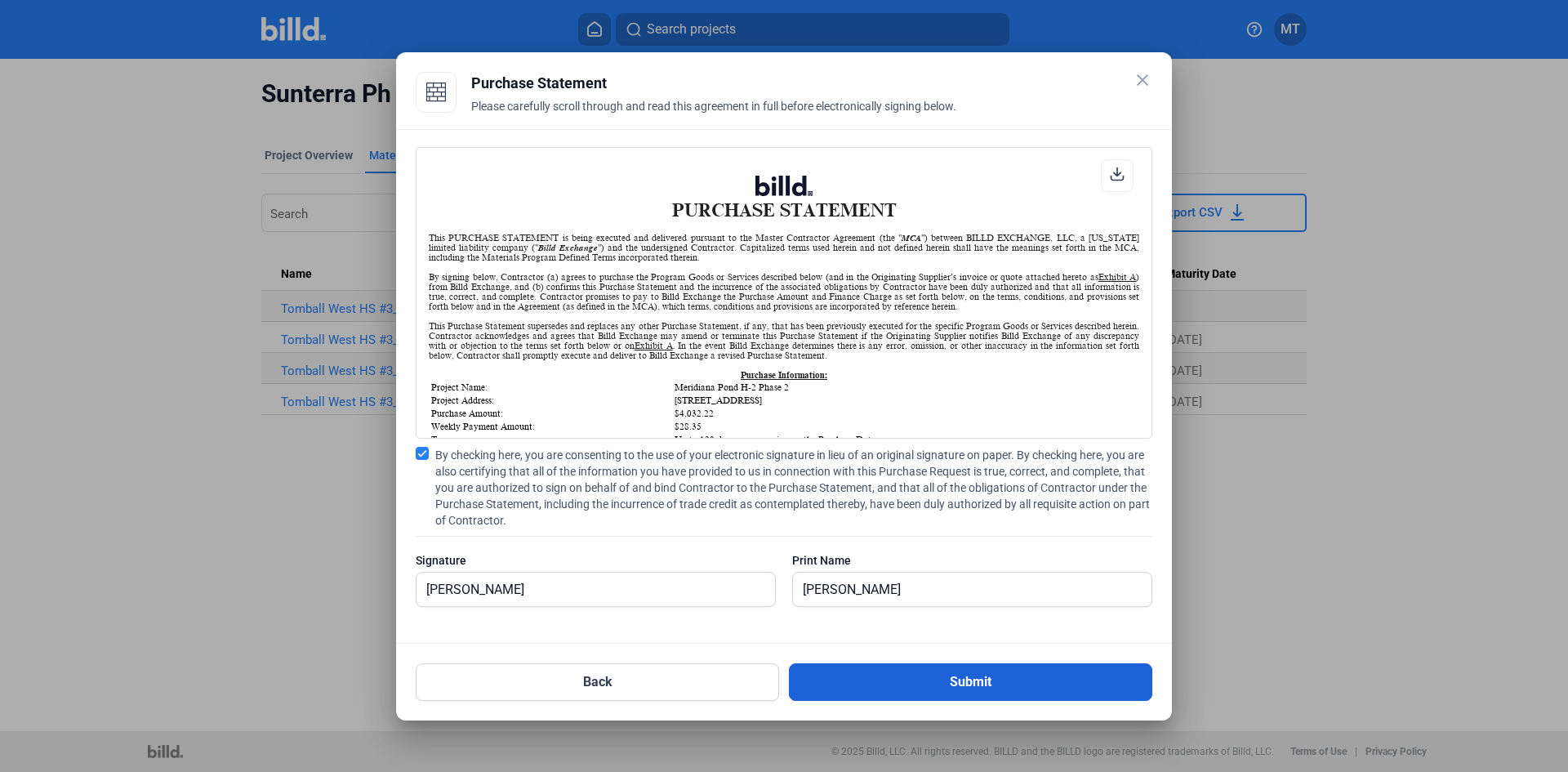
click at [906, 684] on button "Submit" at bounding box center [970, 682] width 363 height 38
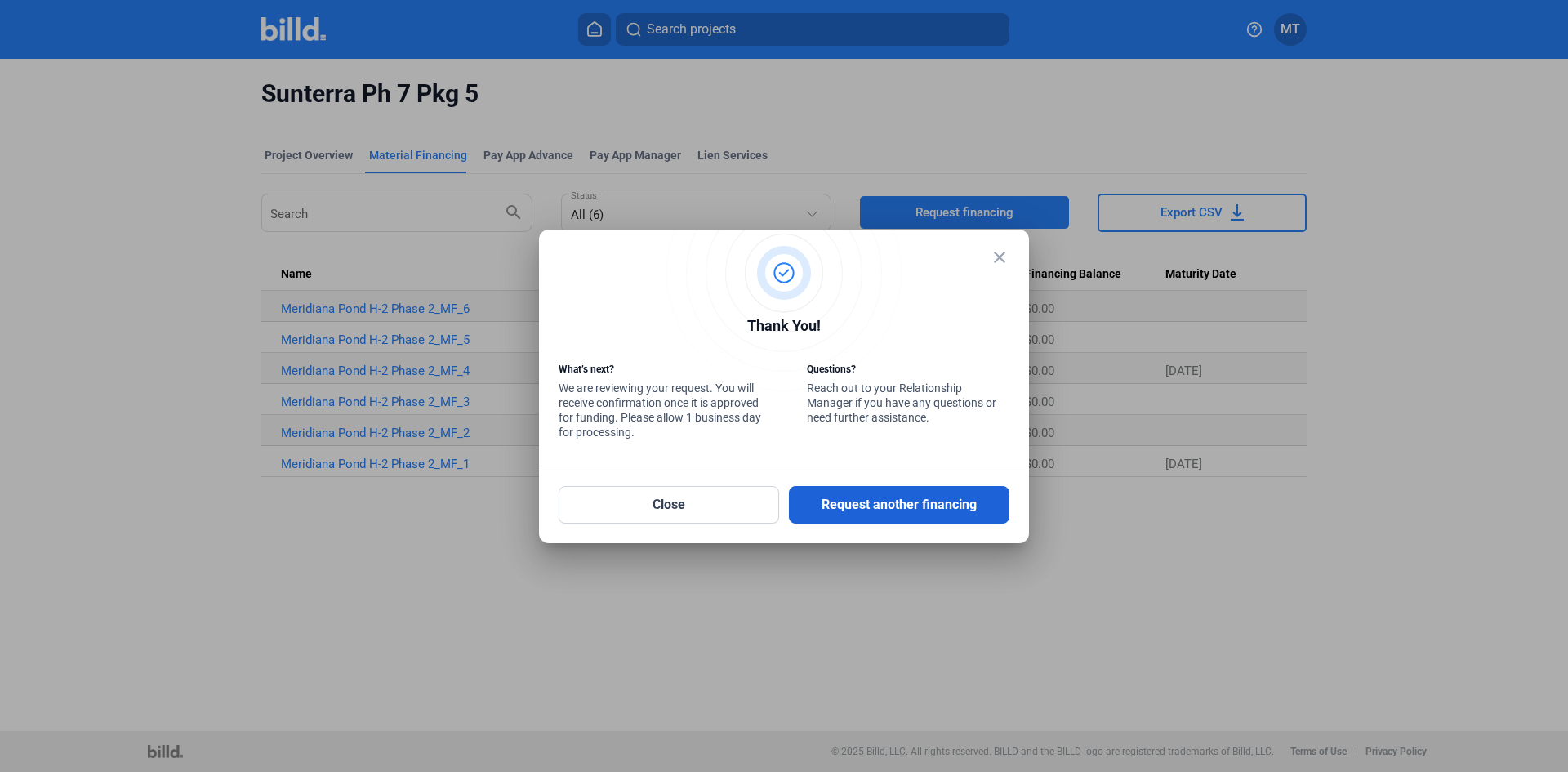
click at [924, 495] on button "Request another financing" at bounding box center [900, 505] width 221 height 38
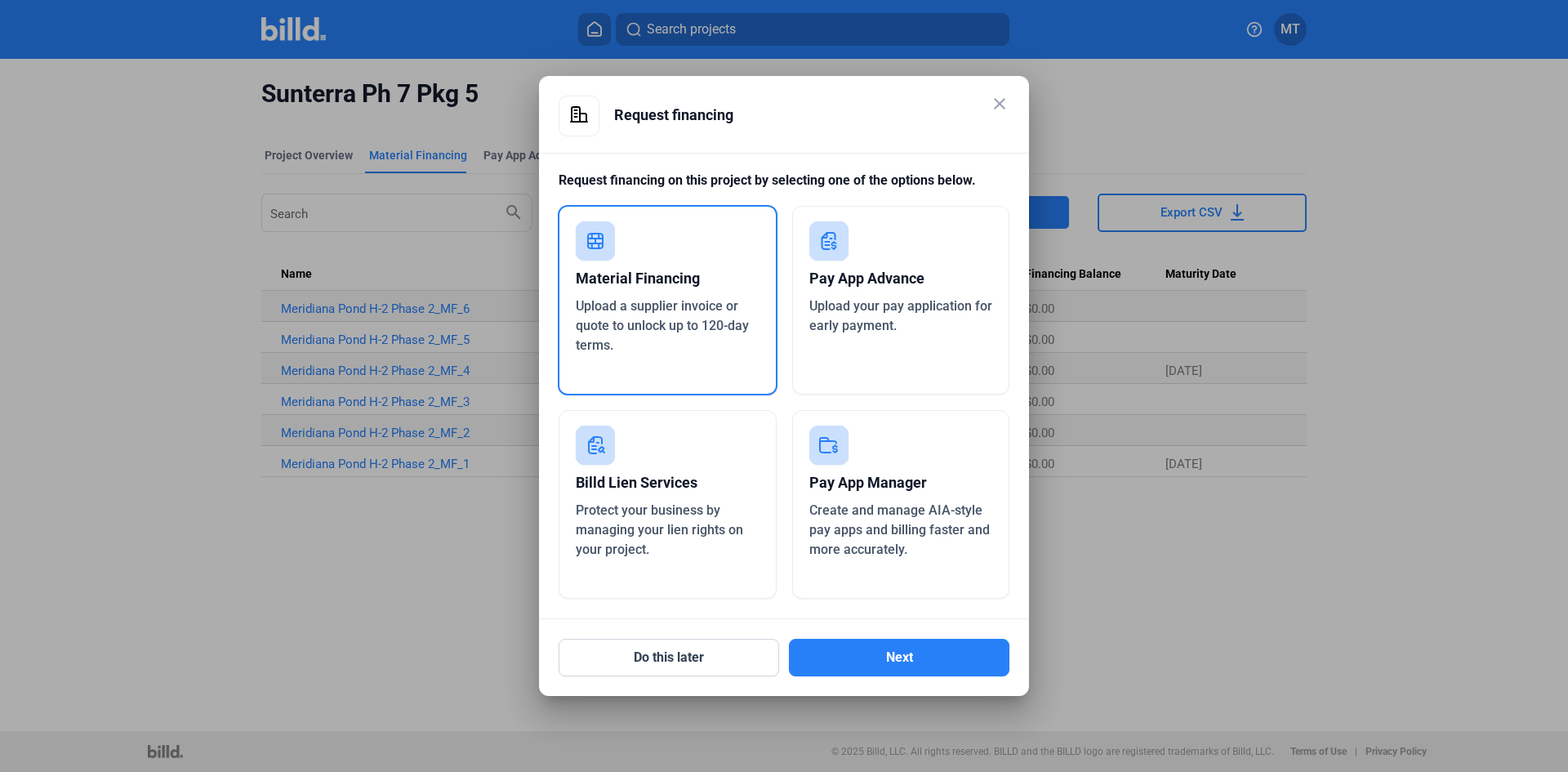
click at [724, 317] on div "Upload a supplier invoice or quote to unlock up to 120-day terms." at bounding box center [668, 325] width 184 height 59
click at [895, 668] on button "Next" at bounding box center [900, 658] width 221 height 38
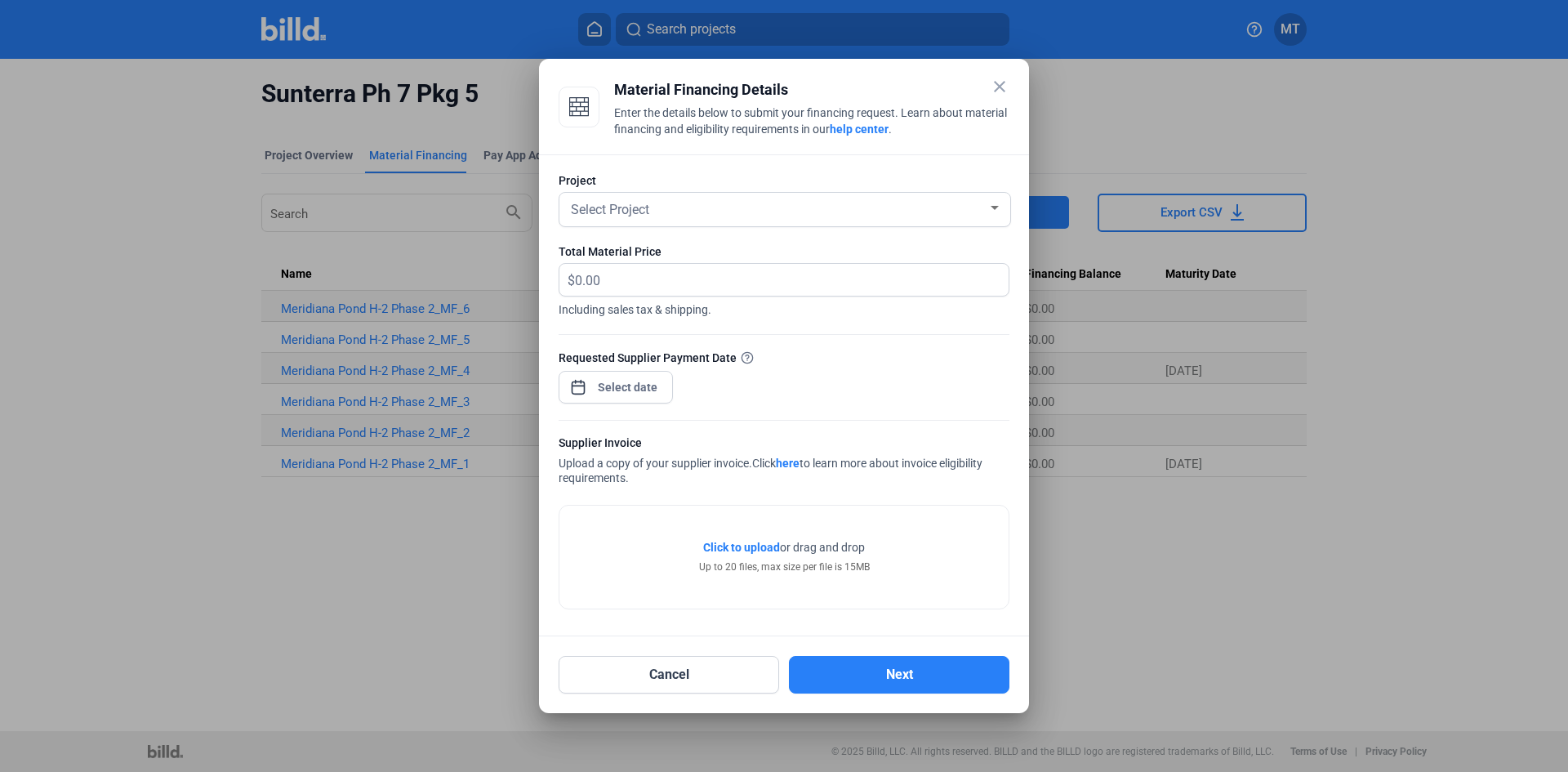
click at [989, 212] on div at bounding box center [995, 207] width 15 height 13
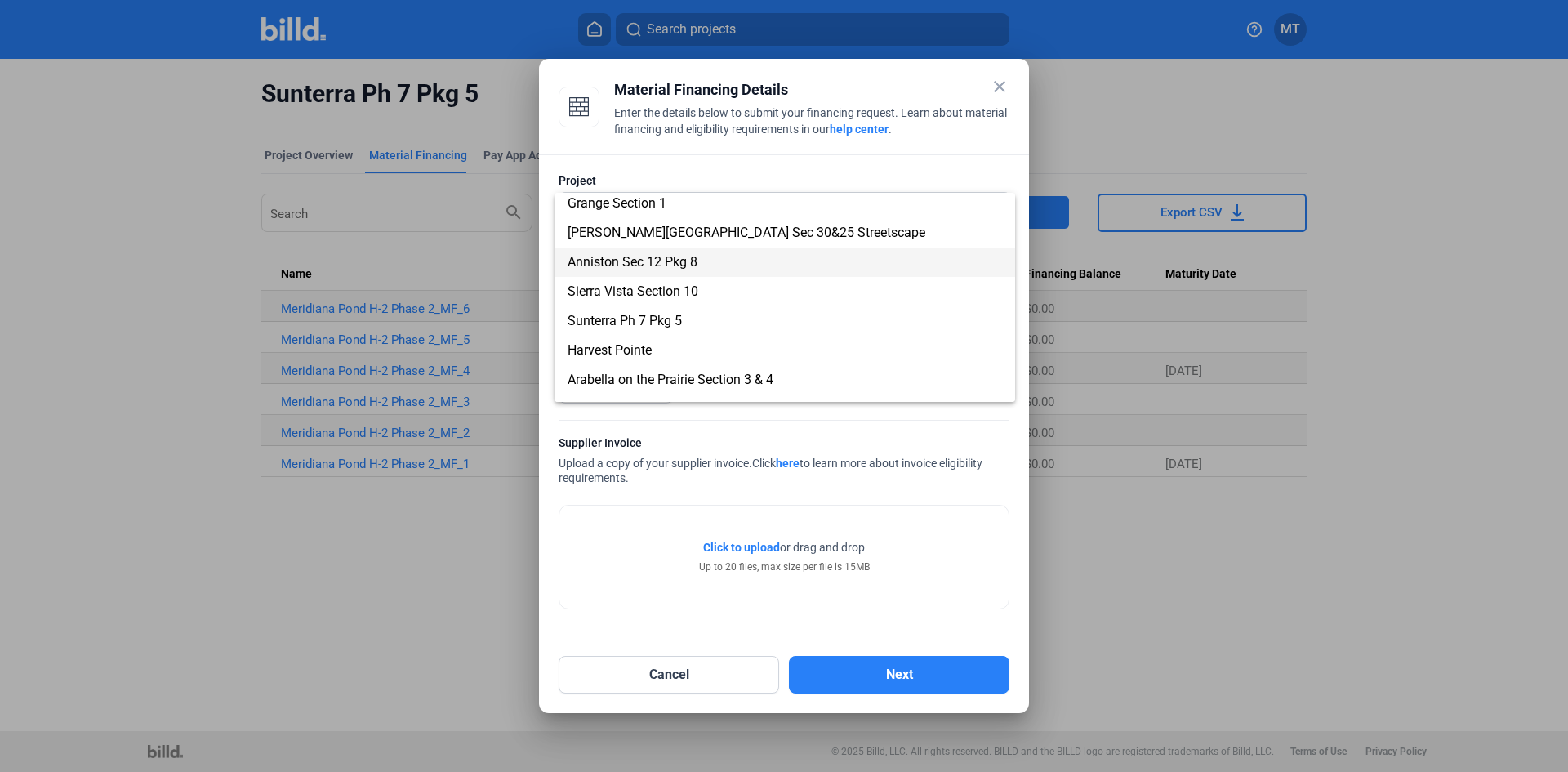
scroll to position [81, 0]
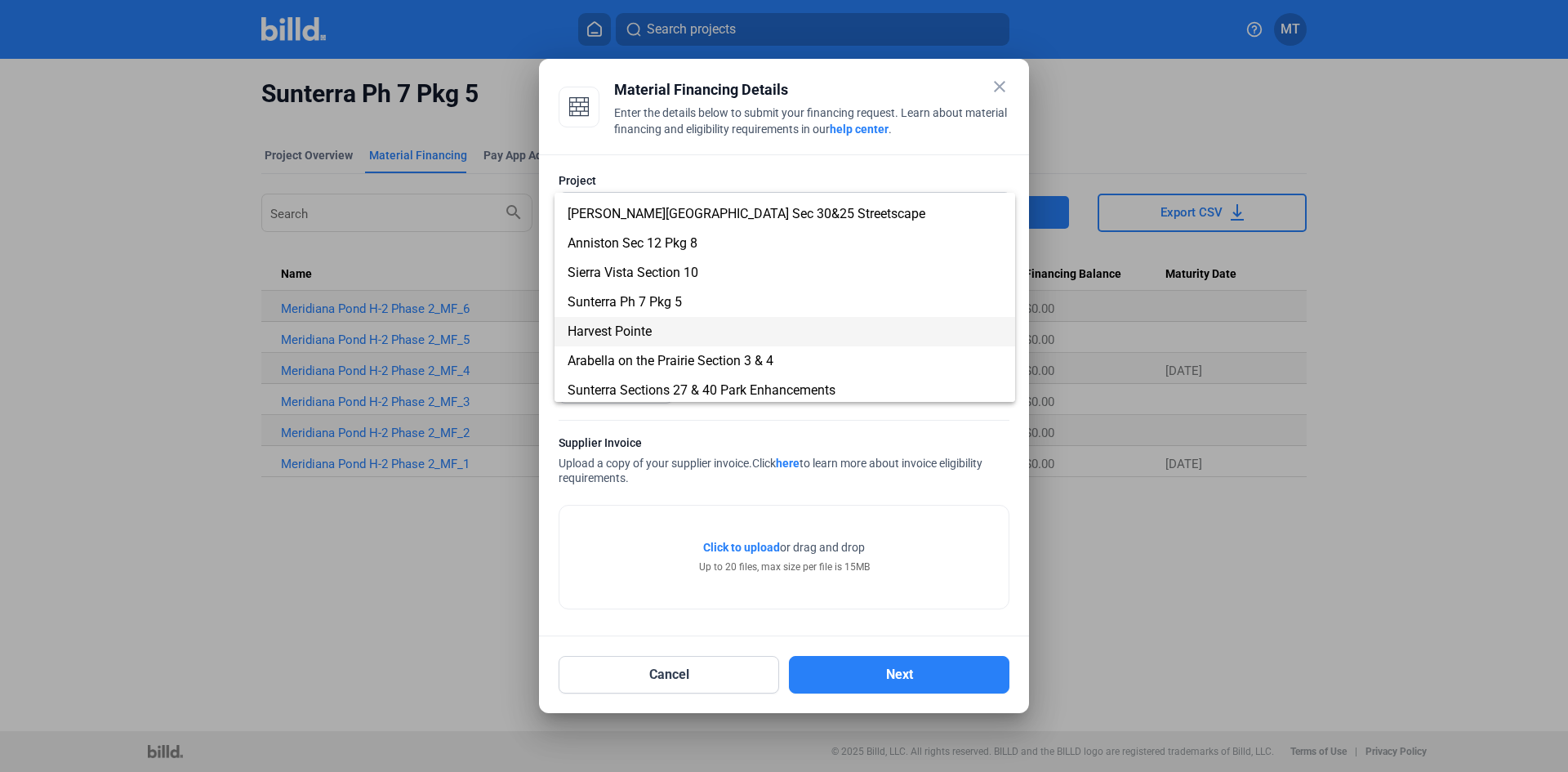
click at [662, 334] on span "Harvest Pointe" at bounding box center [784, 331] width 435 height 29
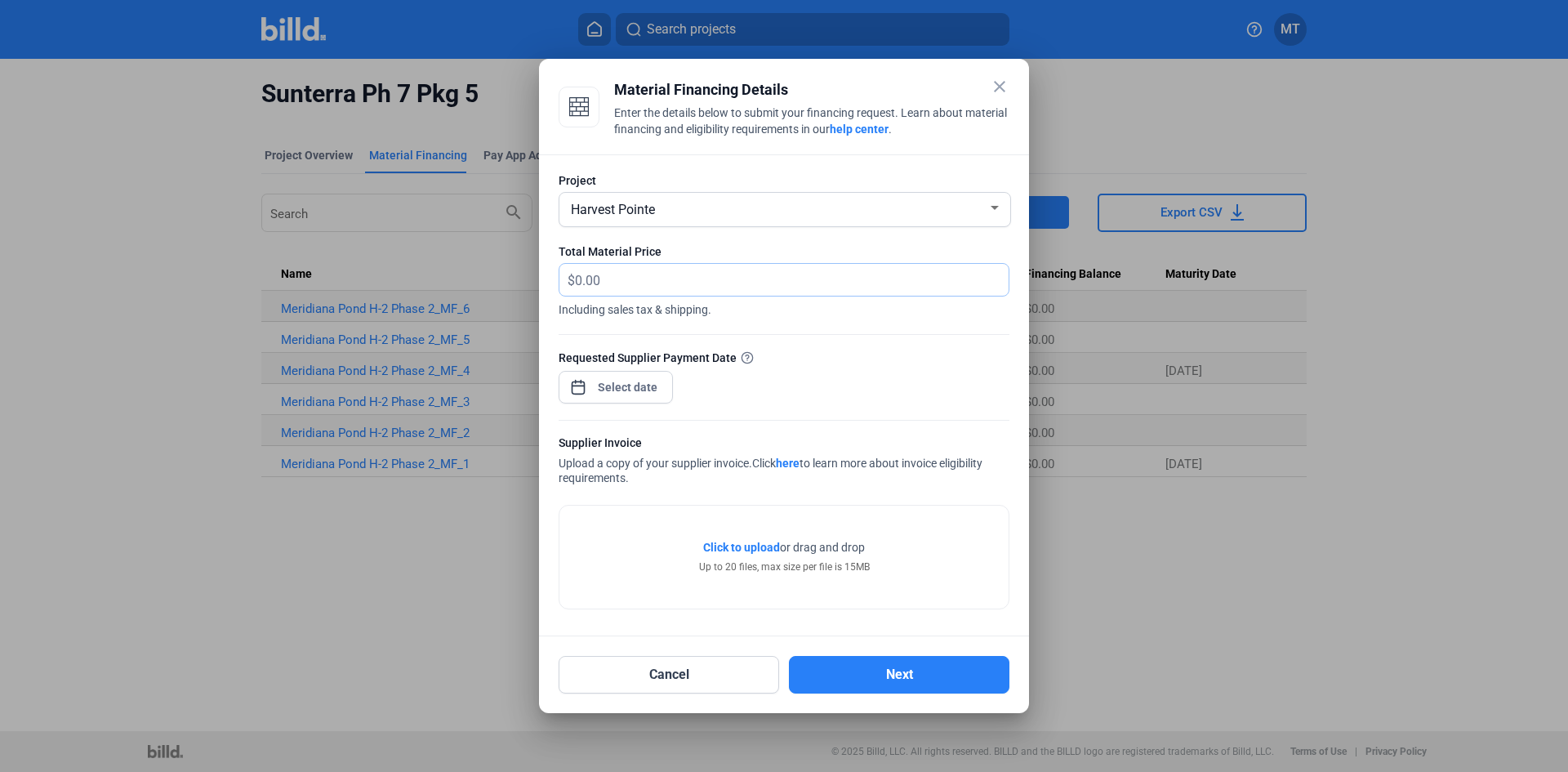
click at [615, 278] on input "text" at bounding box center [783, 279] width 415 height 32
type input "11,875.25"
click at [905, 382] on div "Requested Supplier Payment Date" at bounding box center [784, 384] width 451 height 71
click at [587, 394] on span "Open calendar" at bounding box center [578, 379] width 39 height 39
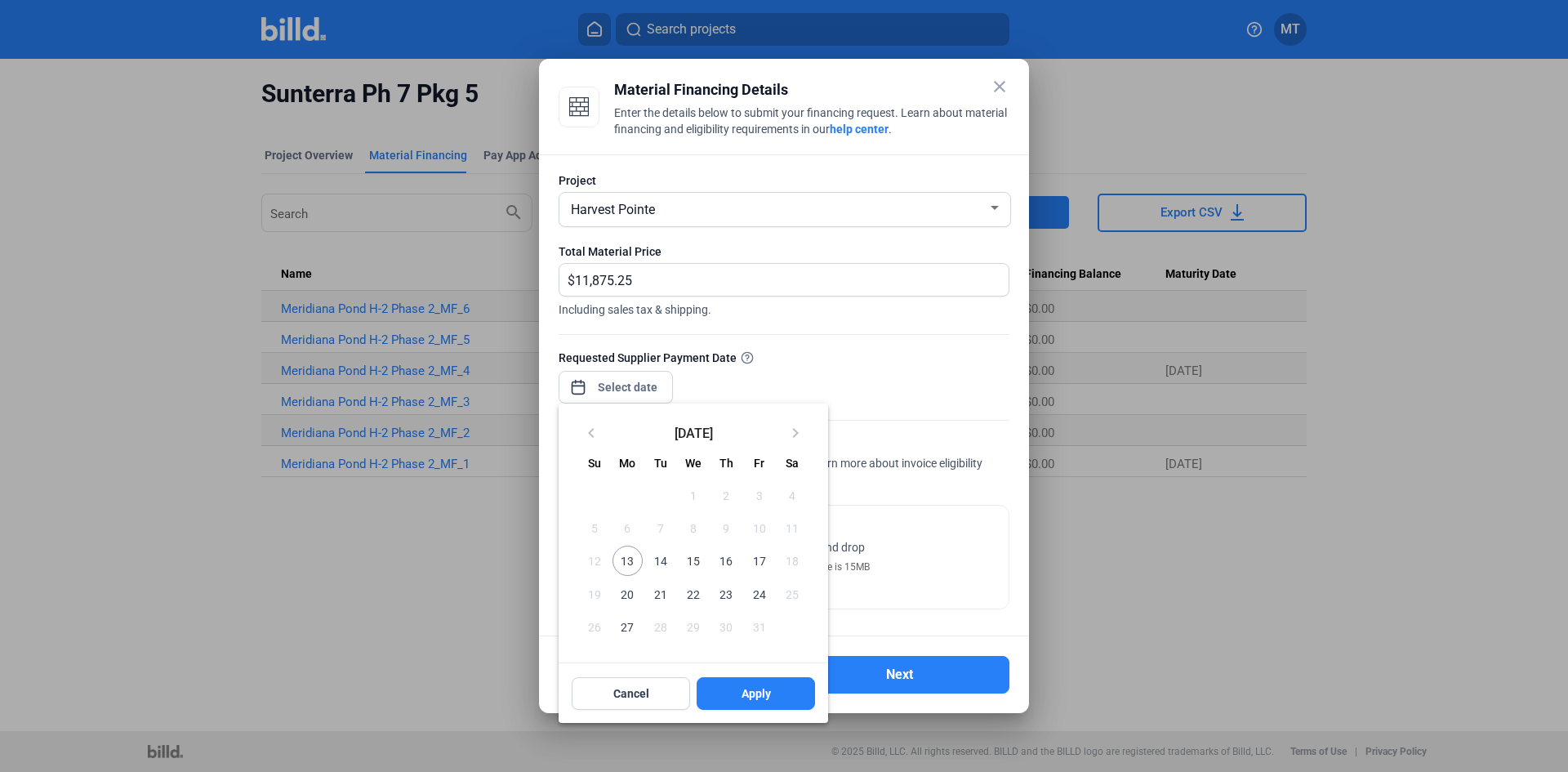
click at [728, 560] on span "16" at bounding box center [726, 560] width 29 height 29
click at [777, 685] on button "Apply" at bounding box center [755, 694] width 118 height 33
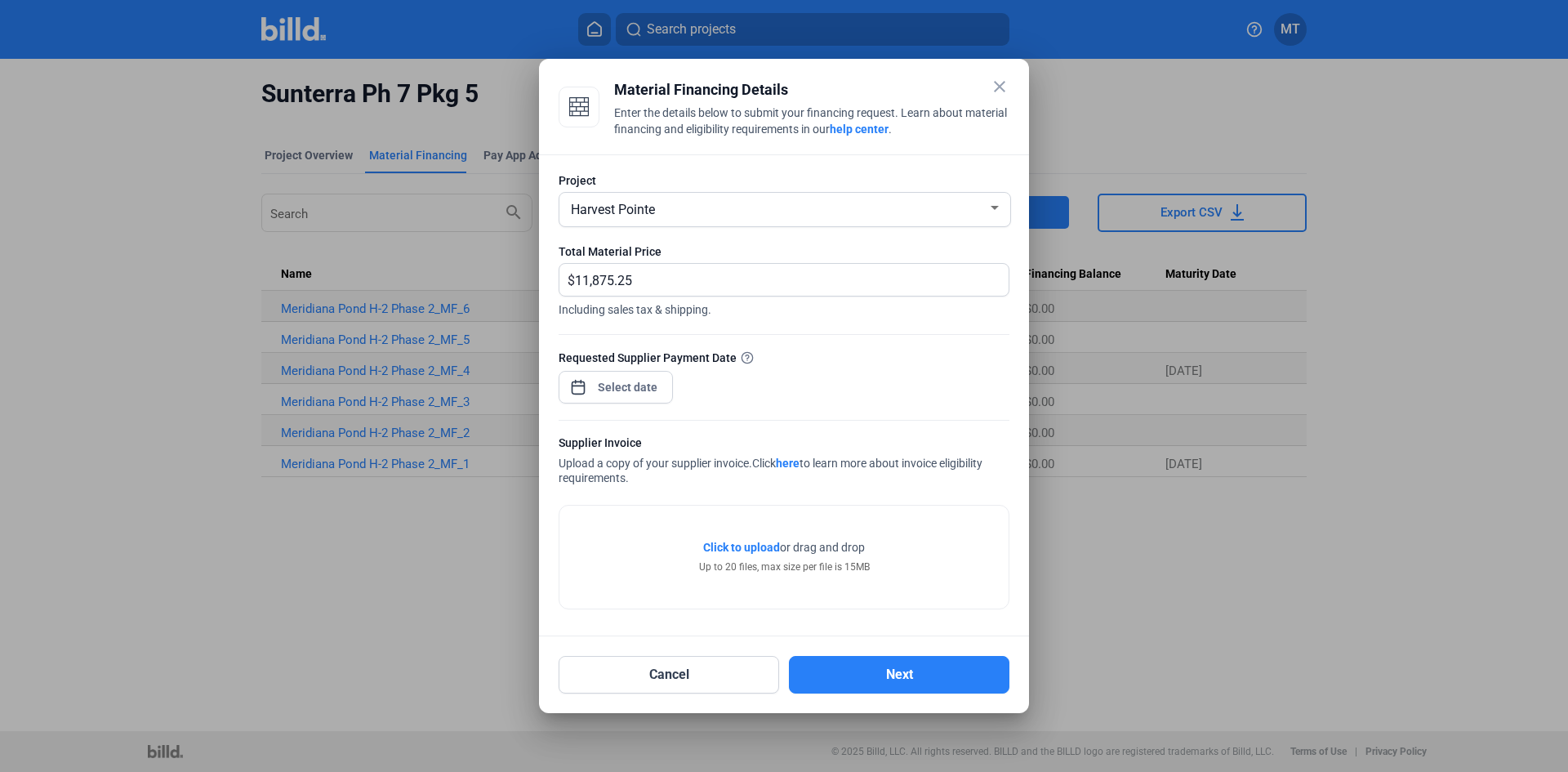
click at [952, 414] on div at bounding box center [784, 412] width 451 height 16
click at [929, 547] on div "Click to upload Tap to upload or drag and drop Up to 20 files, max size per fil…" at bounding box center [784, 557] width 449 height 103
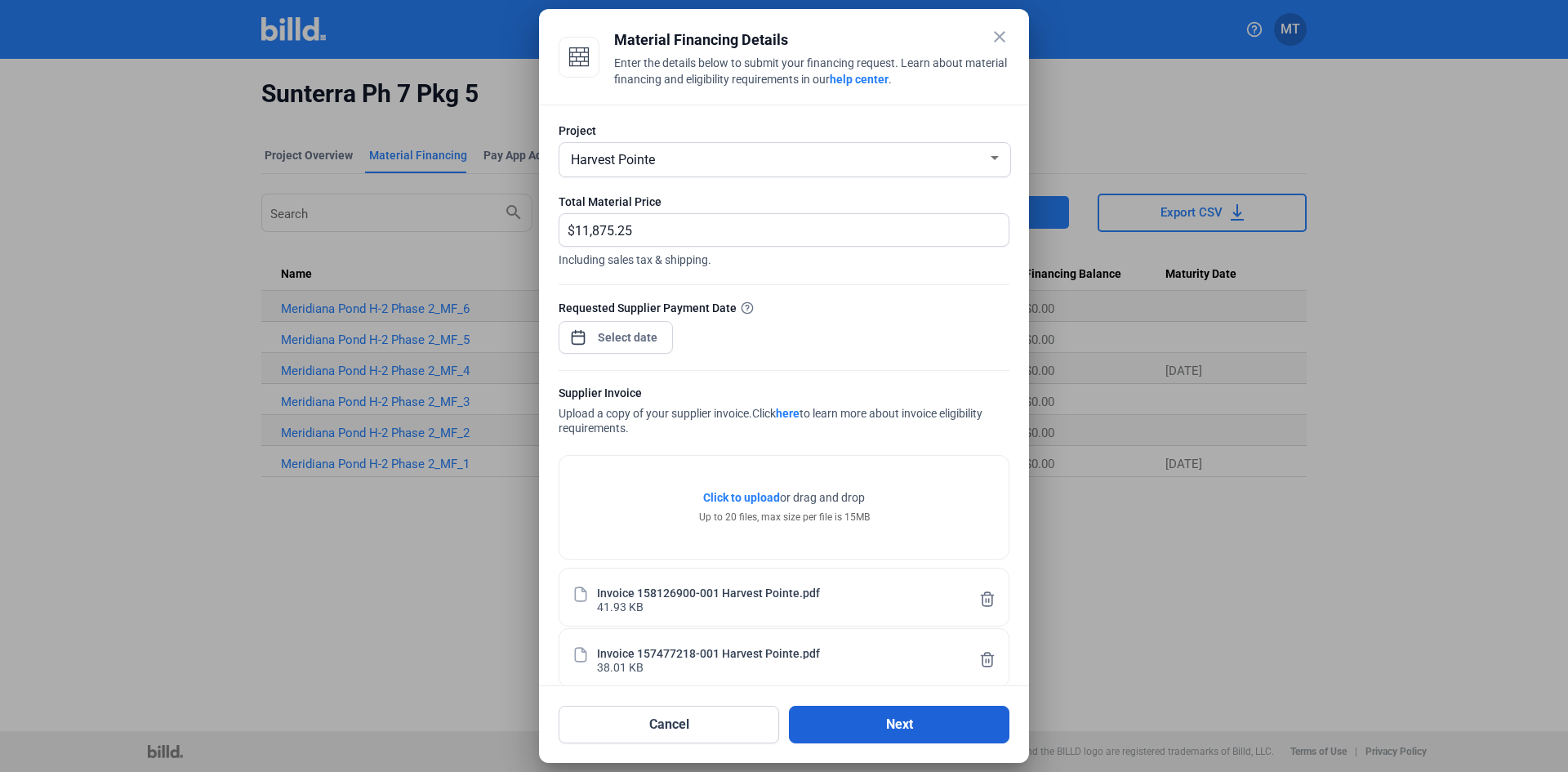
click at [847, 714] on button "Next" at bounding box center [900, 725] width 221 height 38
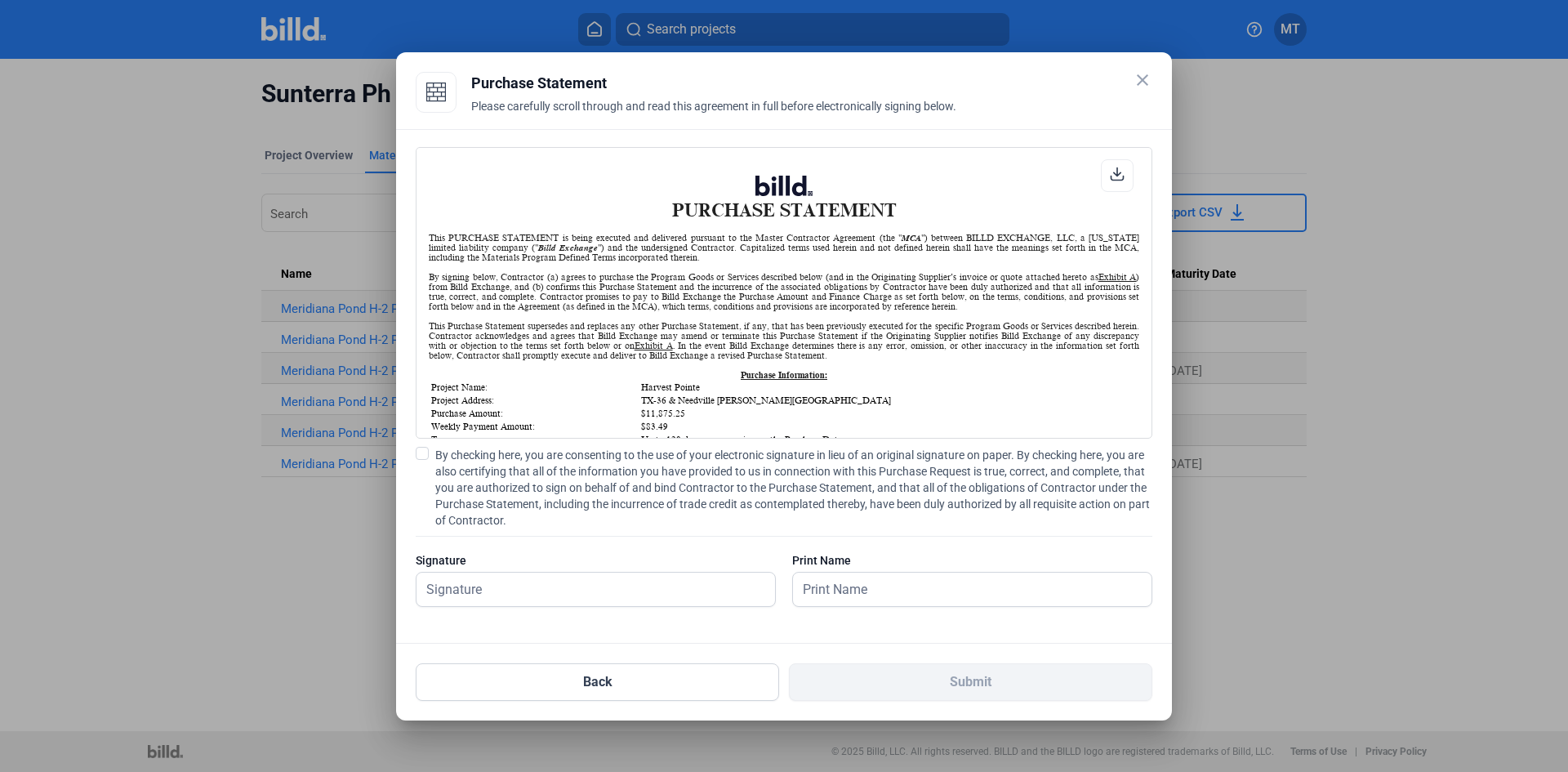
scroll to position [1, 0]
click at [417, 448] on span at bounding box center [421, 452] width 13 height 13
click at [0, 0] on input "By checking here, you are consenting to the use of your electronic signature in…" at bounding box center [0, 0] width 0 height 0
click at [485, 588] on input "text" at bounding box center [596, 589] width 358 height 34
type input "[PERSON_NAME]"
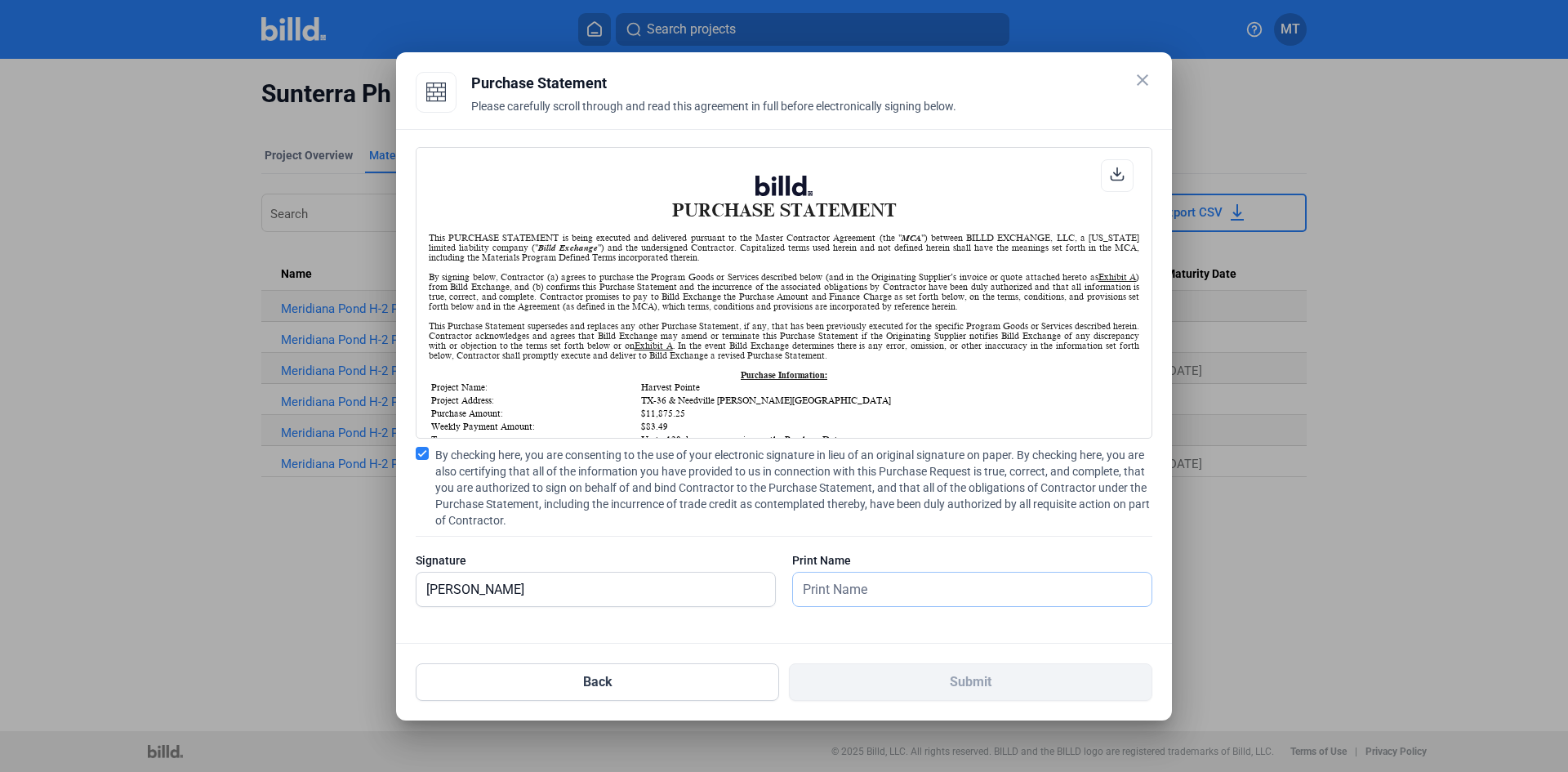
type input "[PERSON_NAME]"
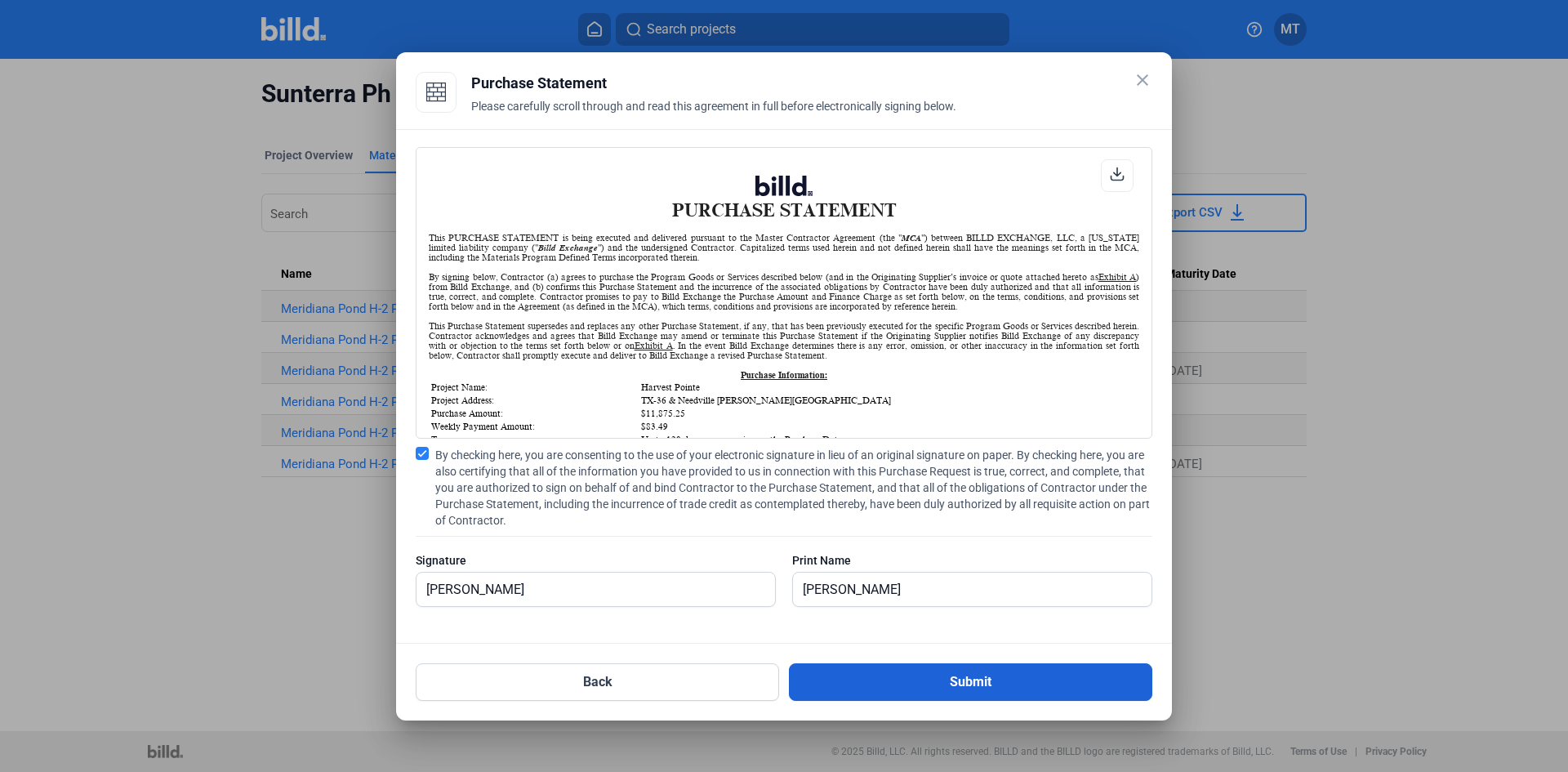
click at [978, 679] on button "Submit" at bounding box center [970, 682] width 363 height 38
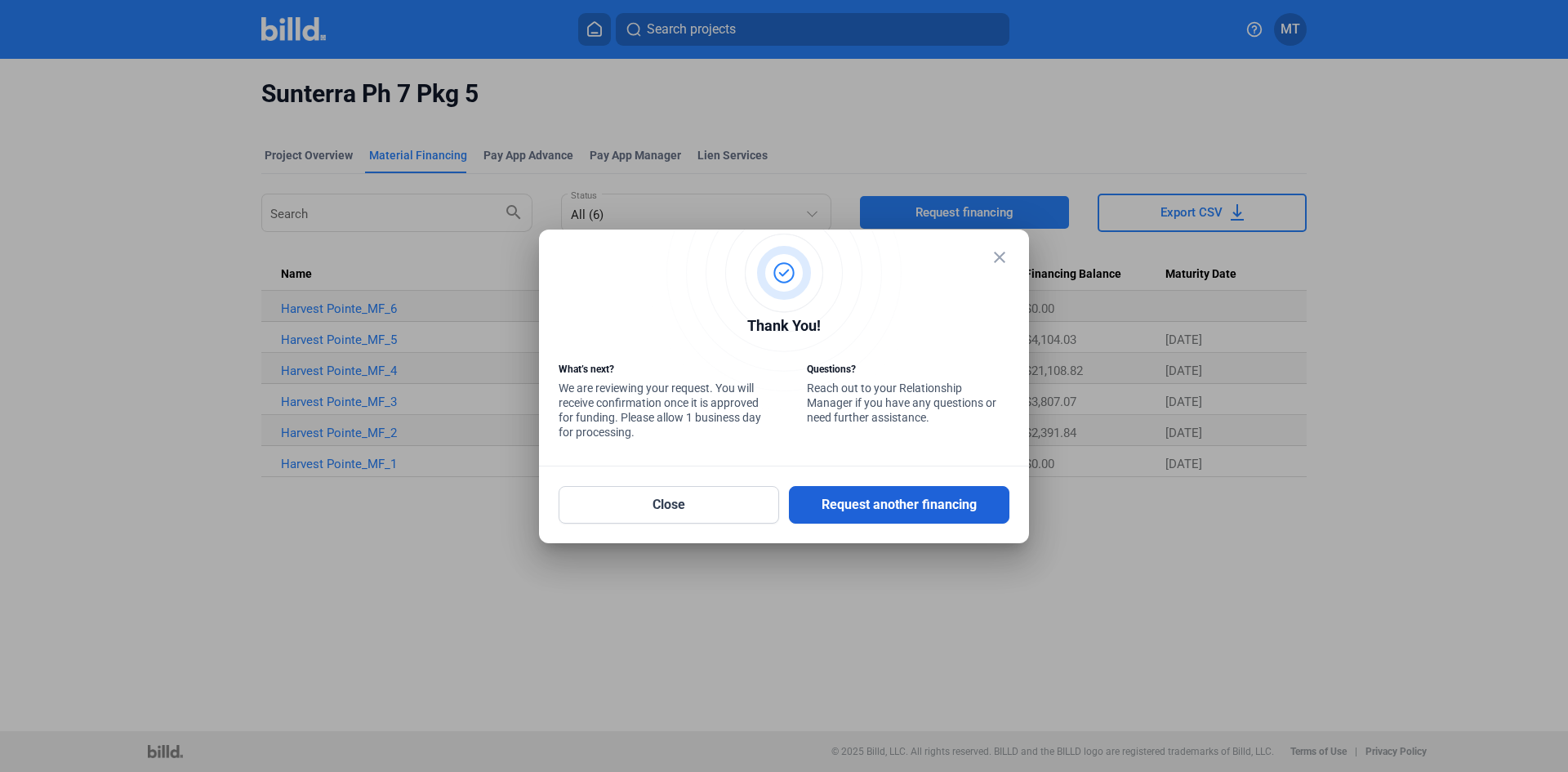
click at [900, 501] on button "Request another financing" at bounding box center [900, 505] width 221 height 38
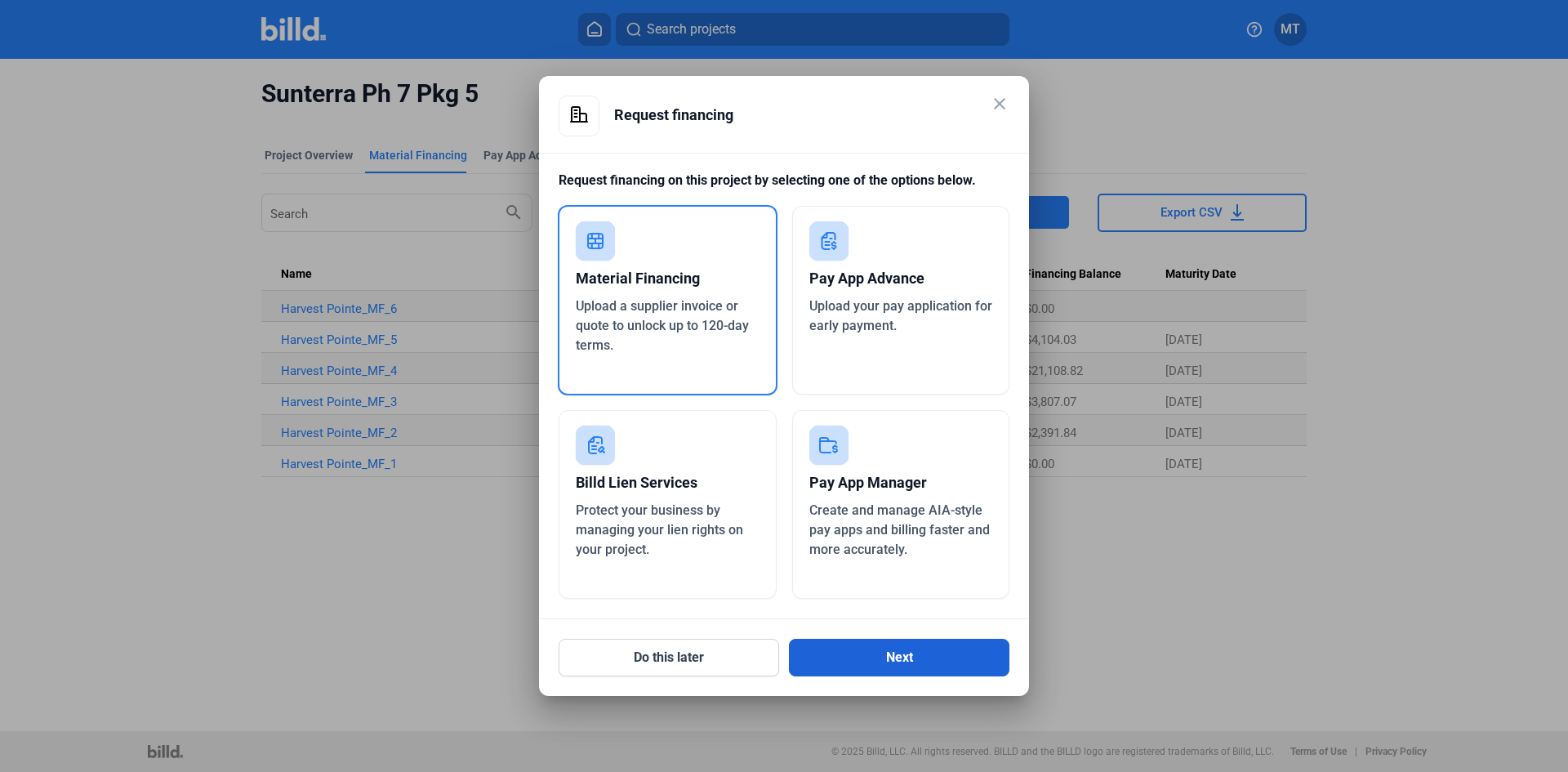
click at [863, 653] on button "Next" at bounding box center [900, 658] width 221 height 38
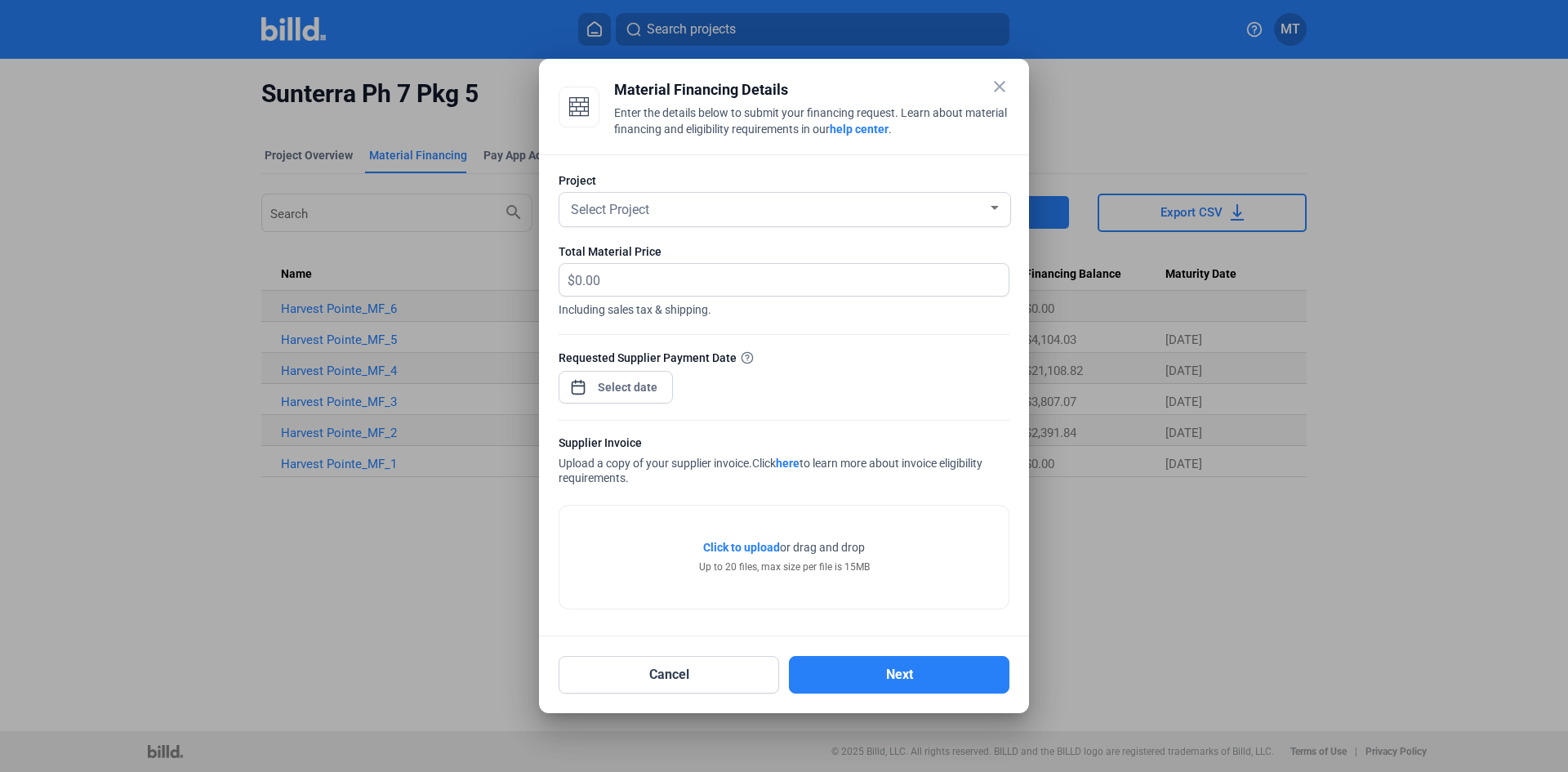
click at [992, 206] on div at bounding box center [995, 208] width 8 height 4
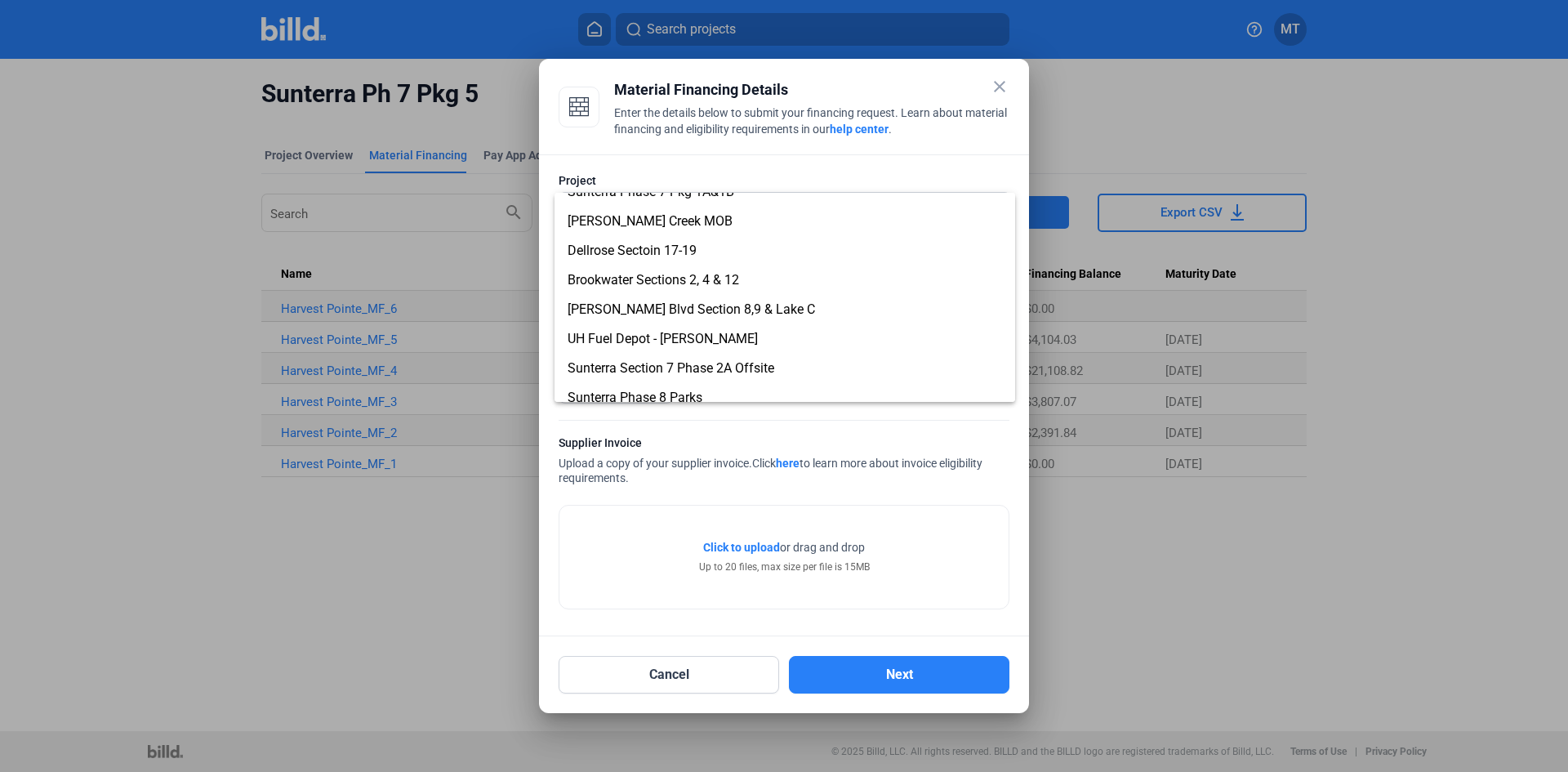
scroll to position [409, 0]
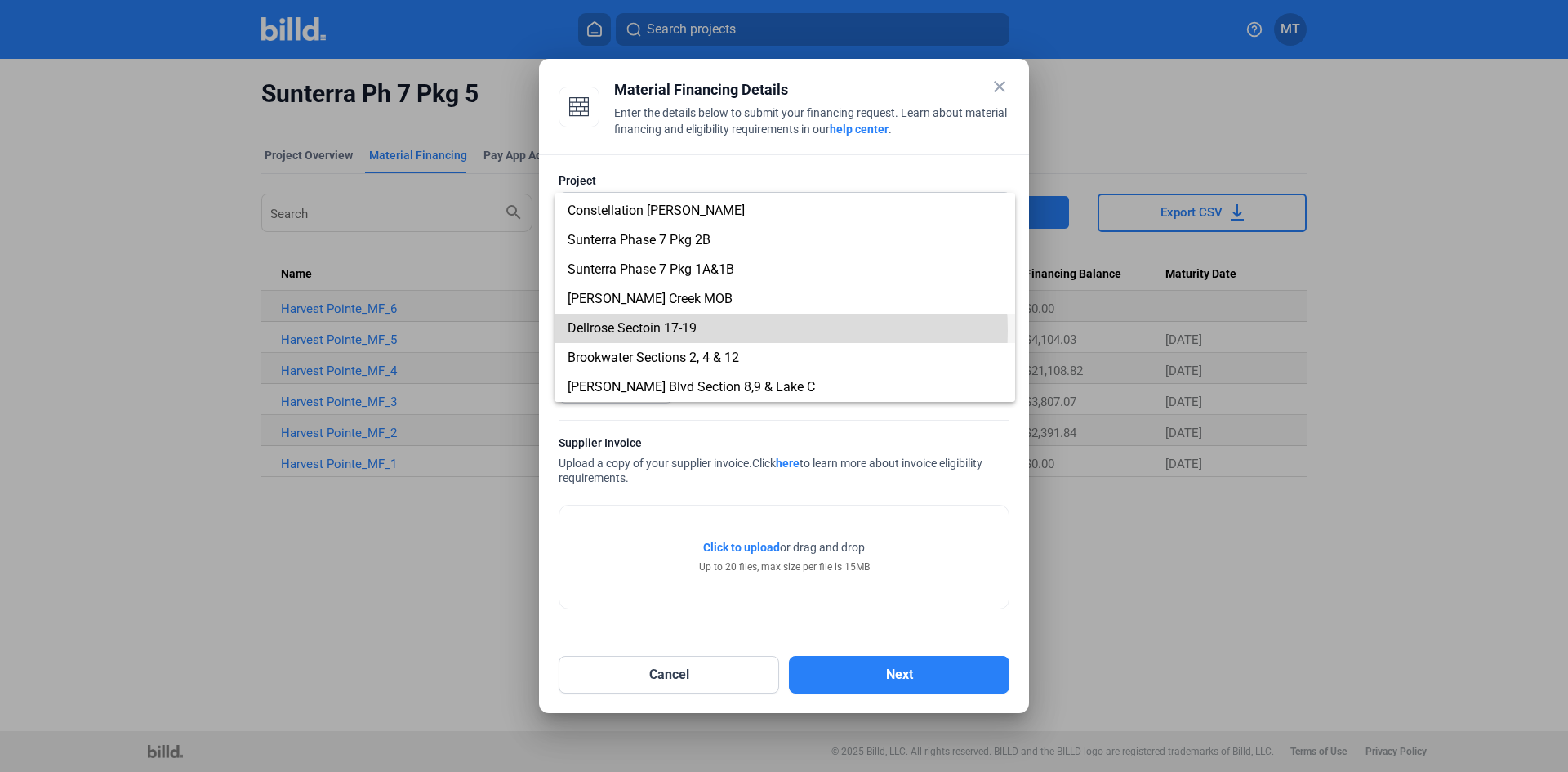
click at [739, 331] on span "Dellrose Sectoin 17-19" at bounding box center [784, 328] width 435 height 29
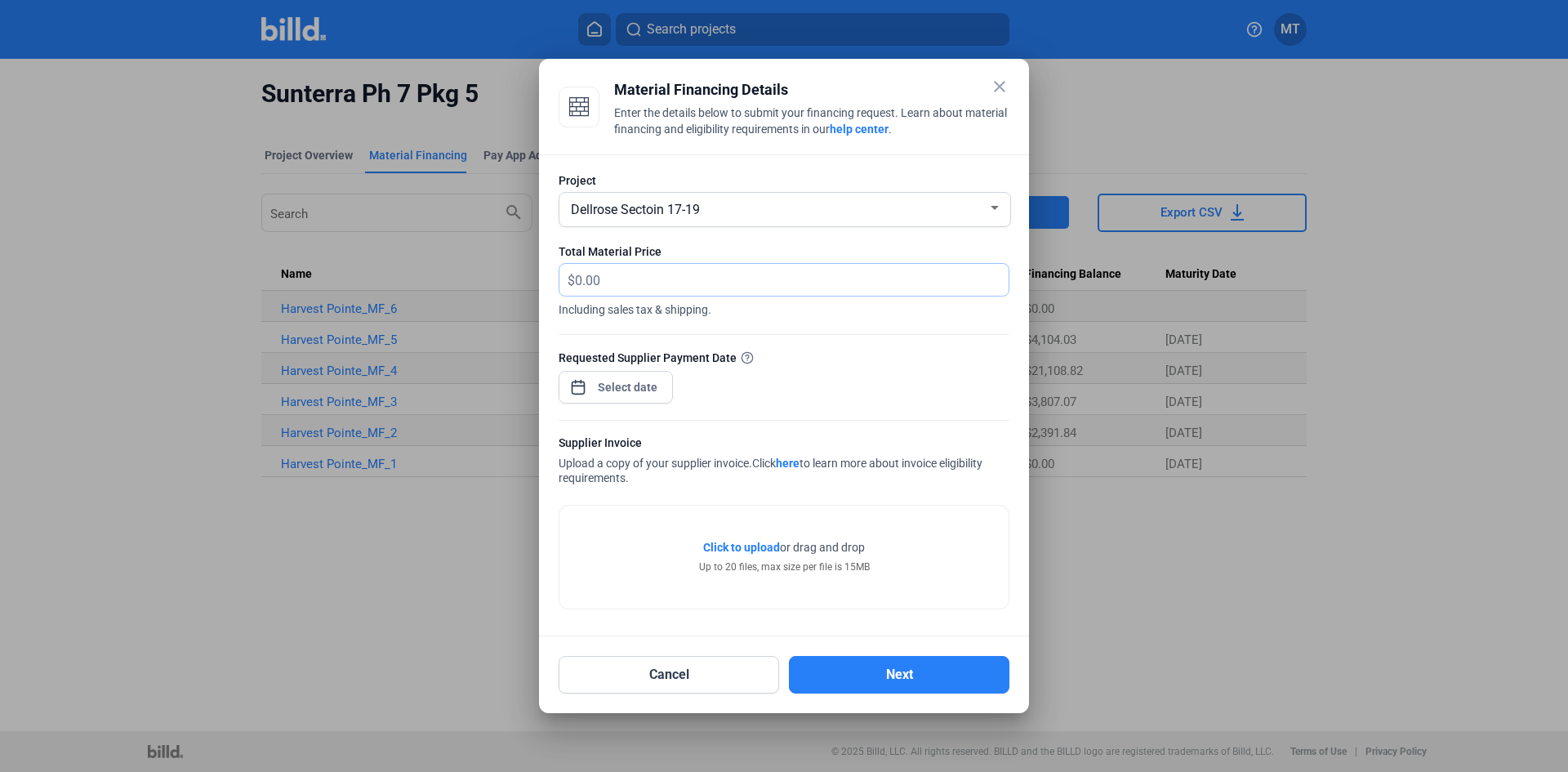
click at [611, 285] on input "text" at bounding box center [792, 279] width 434 height 32
type input "16,315.13"
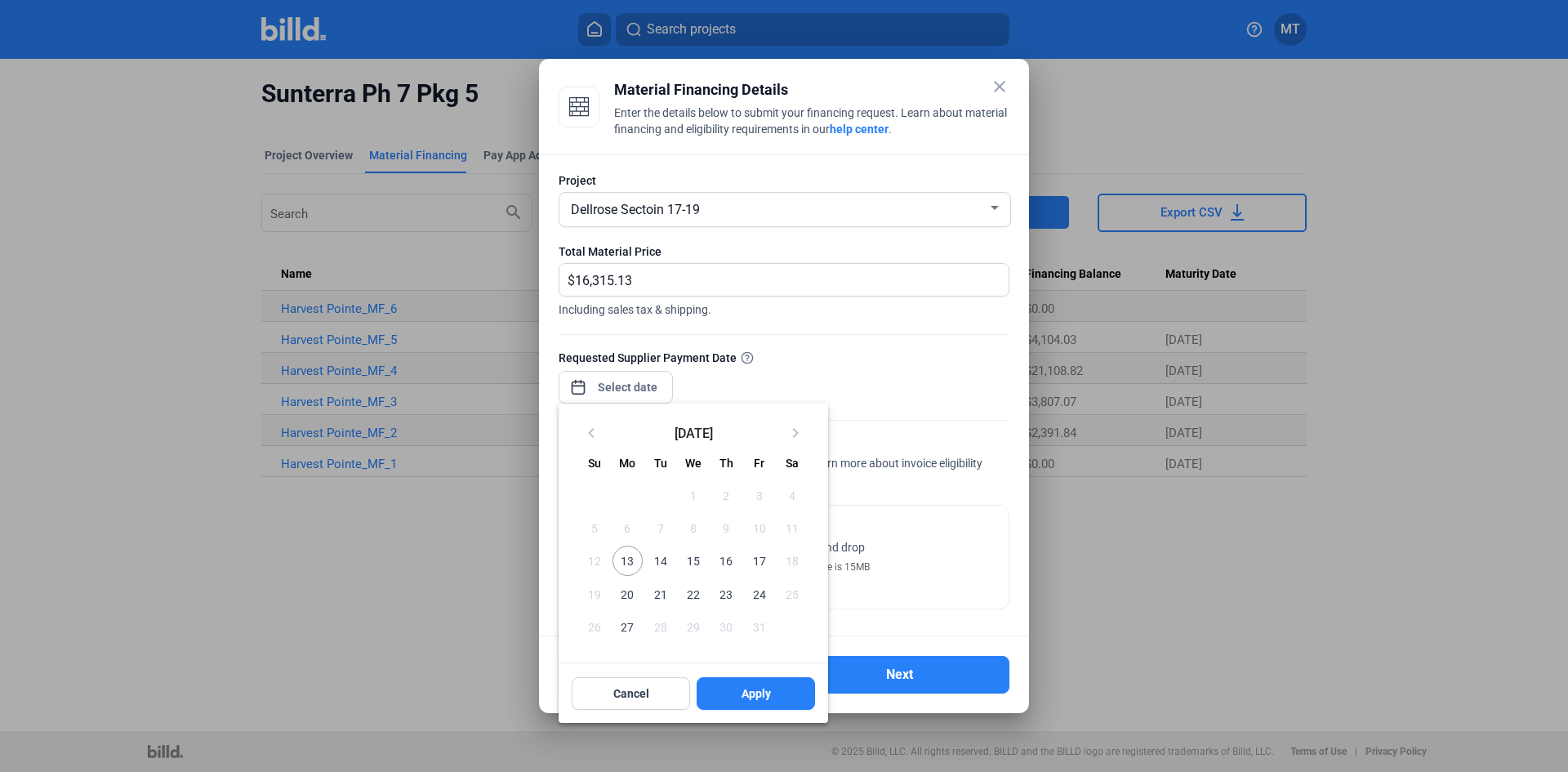
click at [638, 389] on div "close Material Financing Details Enter the details below to submit your financi…" at bounding box center [784, 386] width 1568 height 772
click at [733, 562] on span "16" at bounding box center [726, 560] width 29 height 29
click at [748, 696] on span "Apply" at bounding box center [756, 694] width 29 height 16
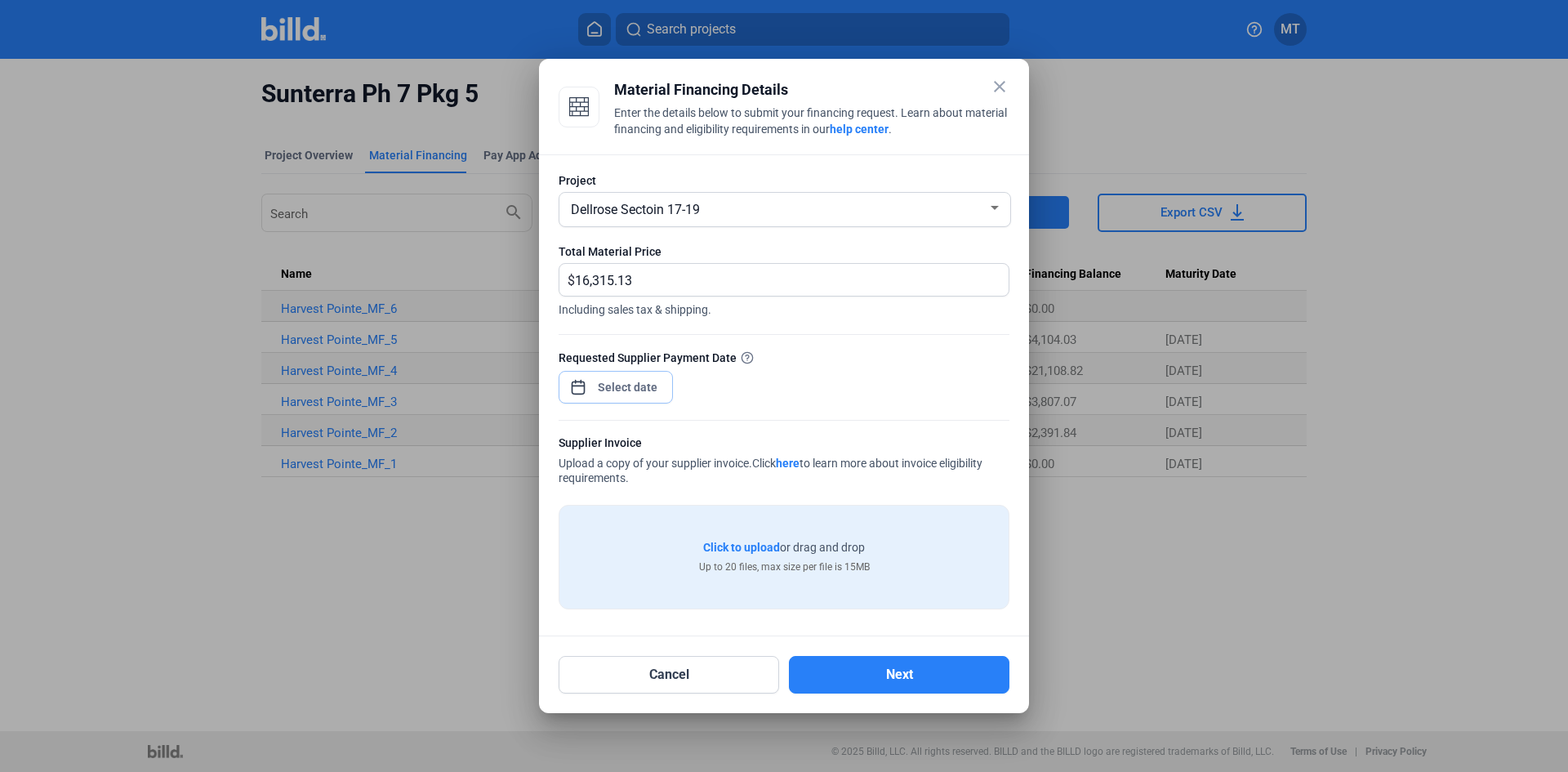
type input "[DATE]"
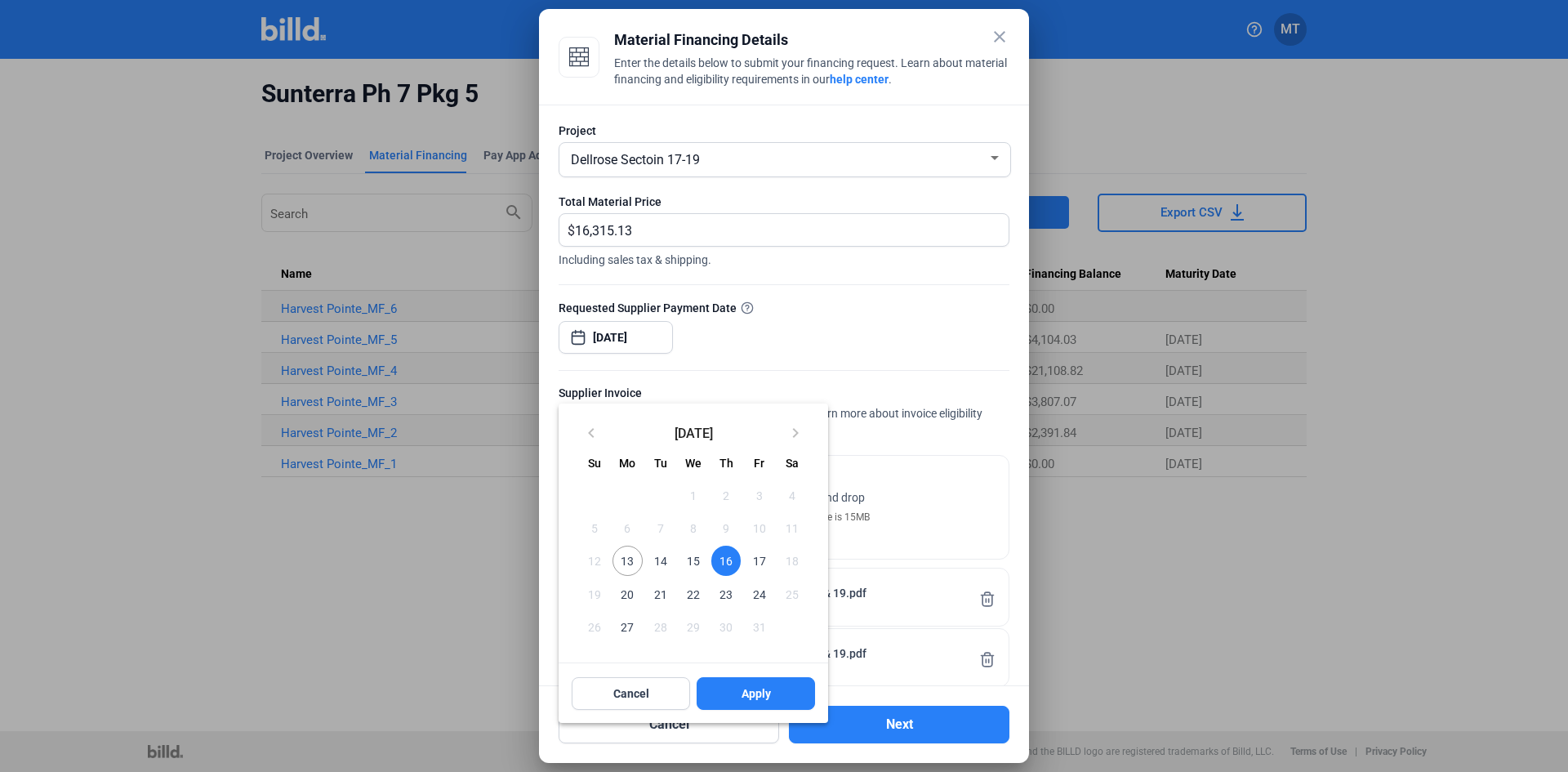
click at [937, 404] on div at bounding box center [784, 386] width 1568 height 772
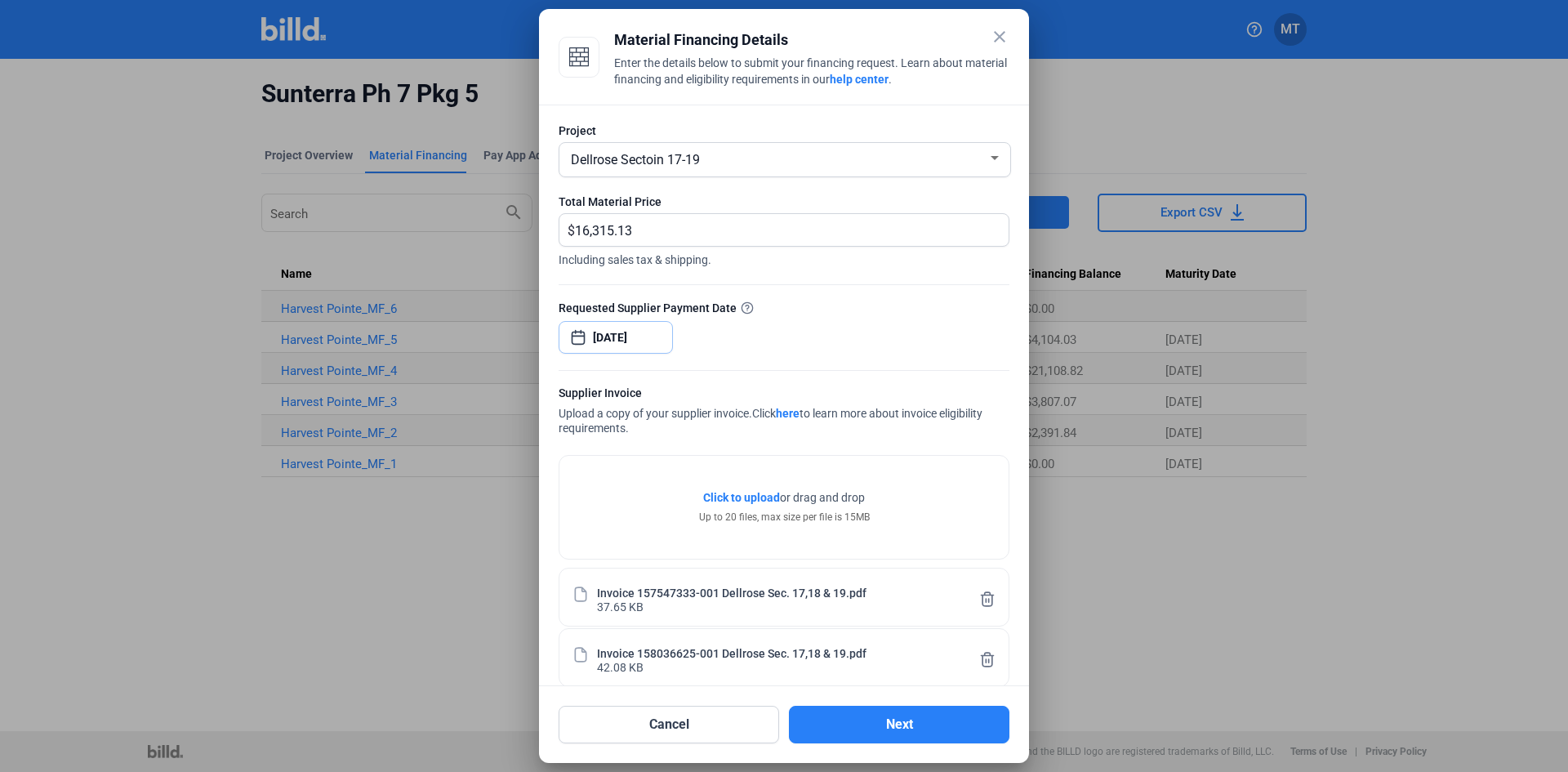
scroll to position [143, 0]
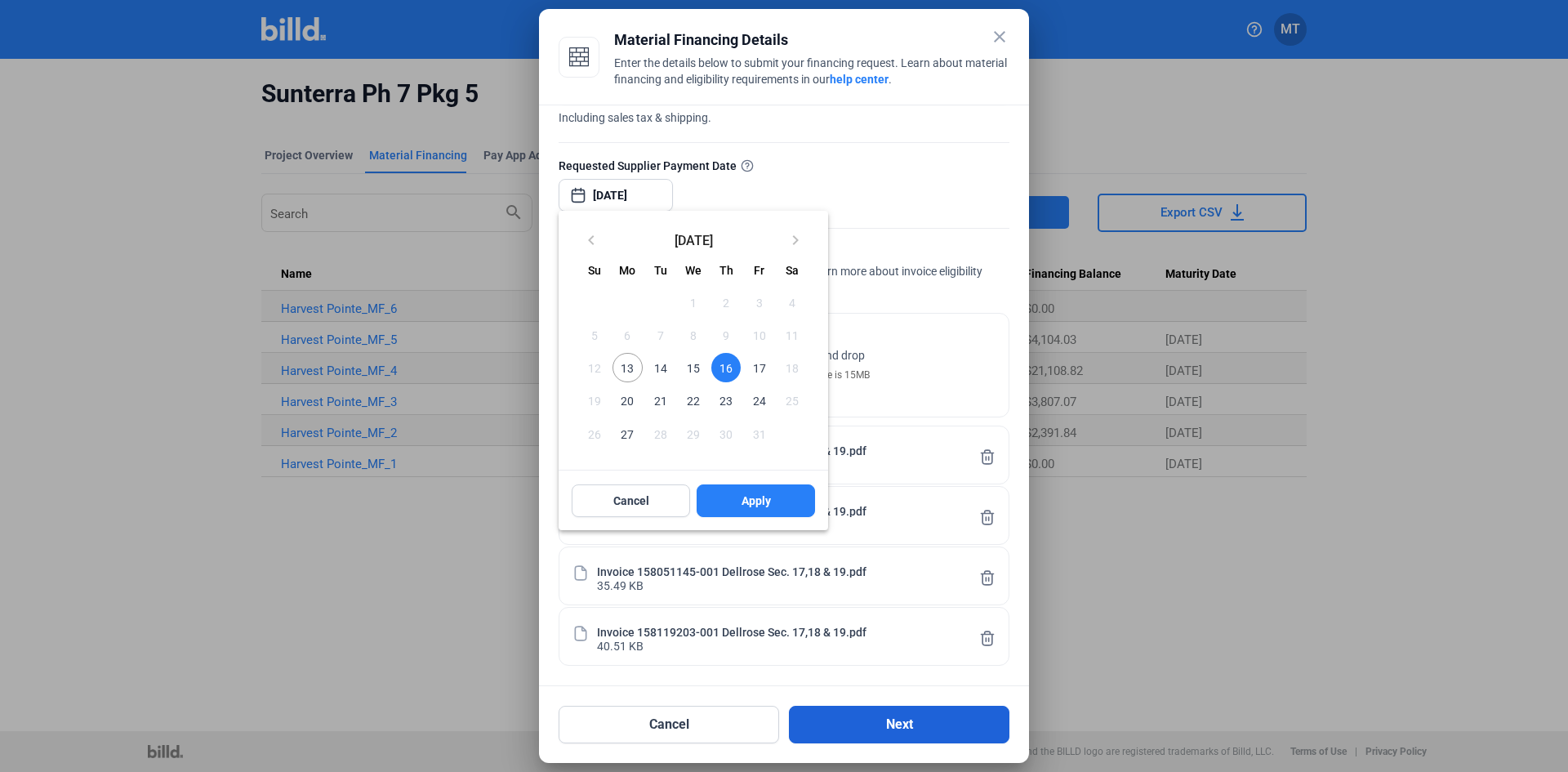
click at [915, 729] on div at bounding box center [784, 386] width 1568 height 772
click at [750, 497] on span "Apply" at bounding box center [756, 501] width 29 height 16
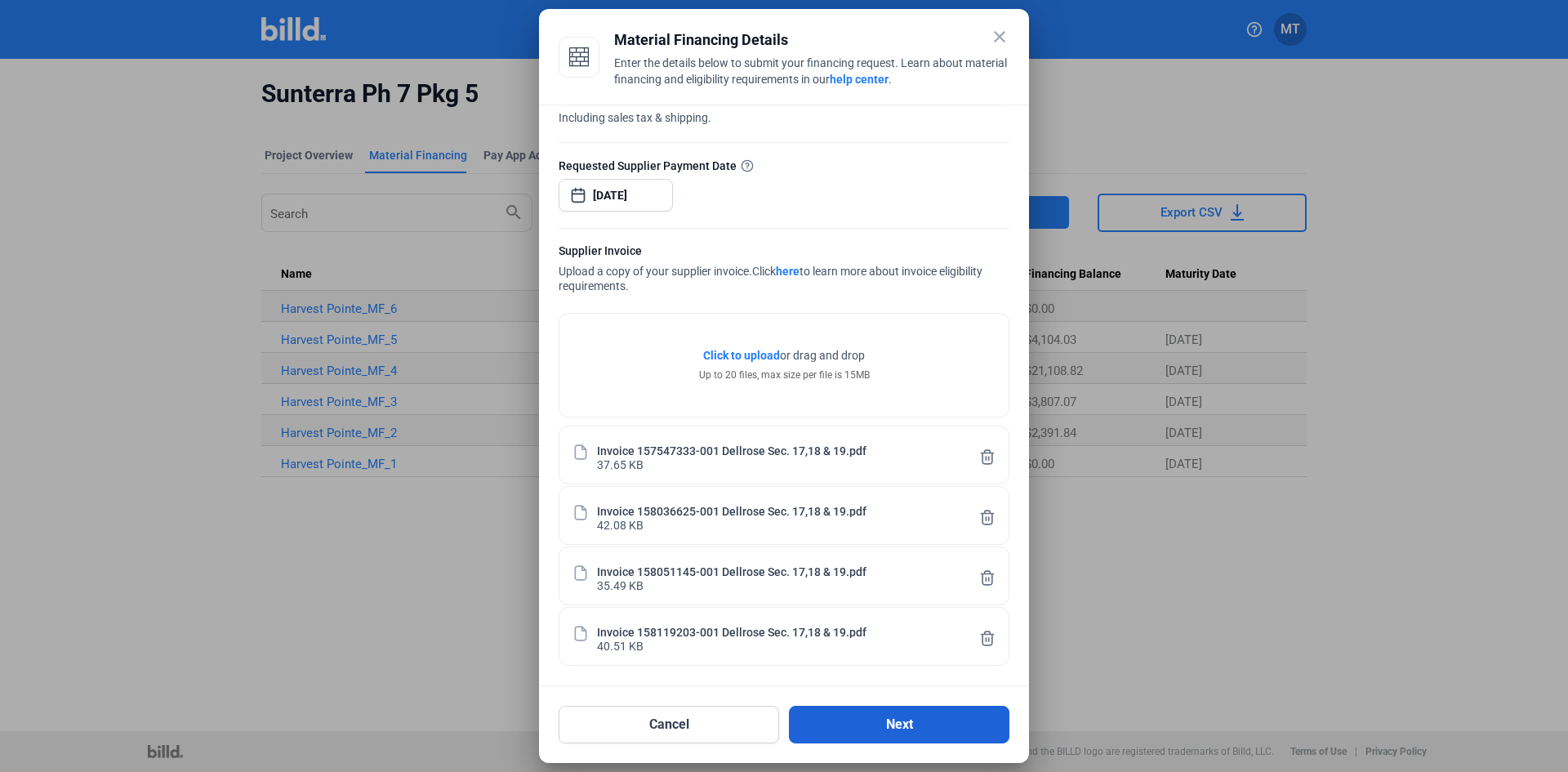
click at [902, 718] on button "Next" at bounding box center [900, 725] width 221 height 38
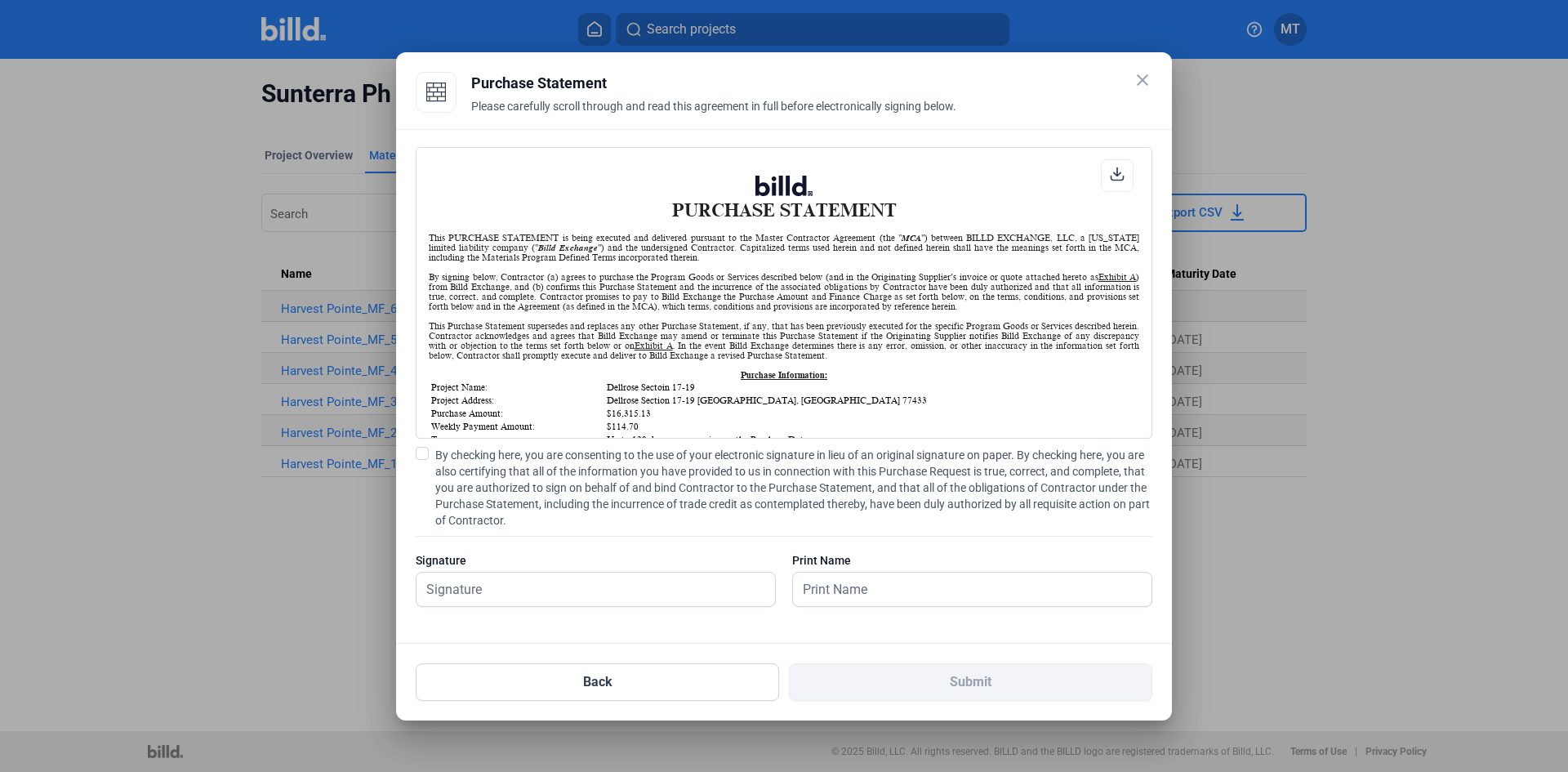
scroll to position [1, 0]
click at [423, 455] on span at bounding box center [421, 452] width 13 height 13
click at [0, 0] on input "By checking here, you are consenting to the use of your electronic signature in…" at bounding box center [0, 0] width 0 height 0
click at [504, 591] on input "text" at bounding box center [587, 589] width 341 height 34
type input "[PERSON_NAME]"
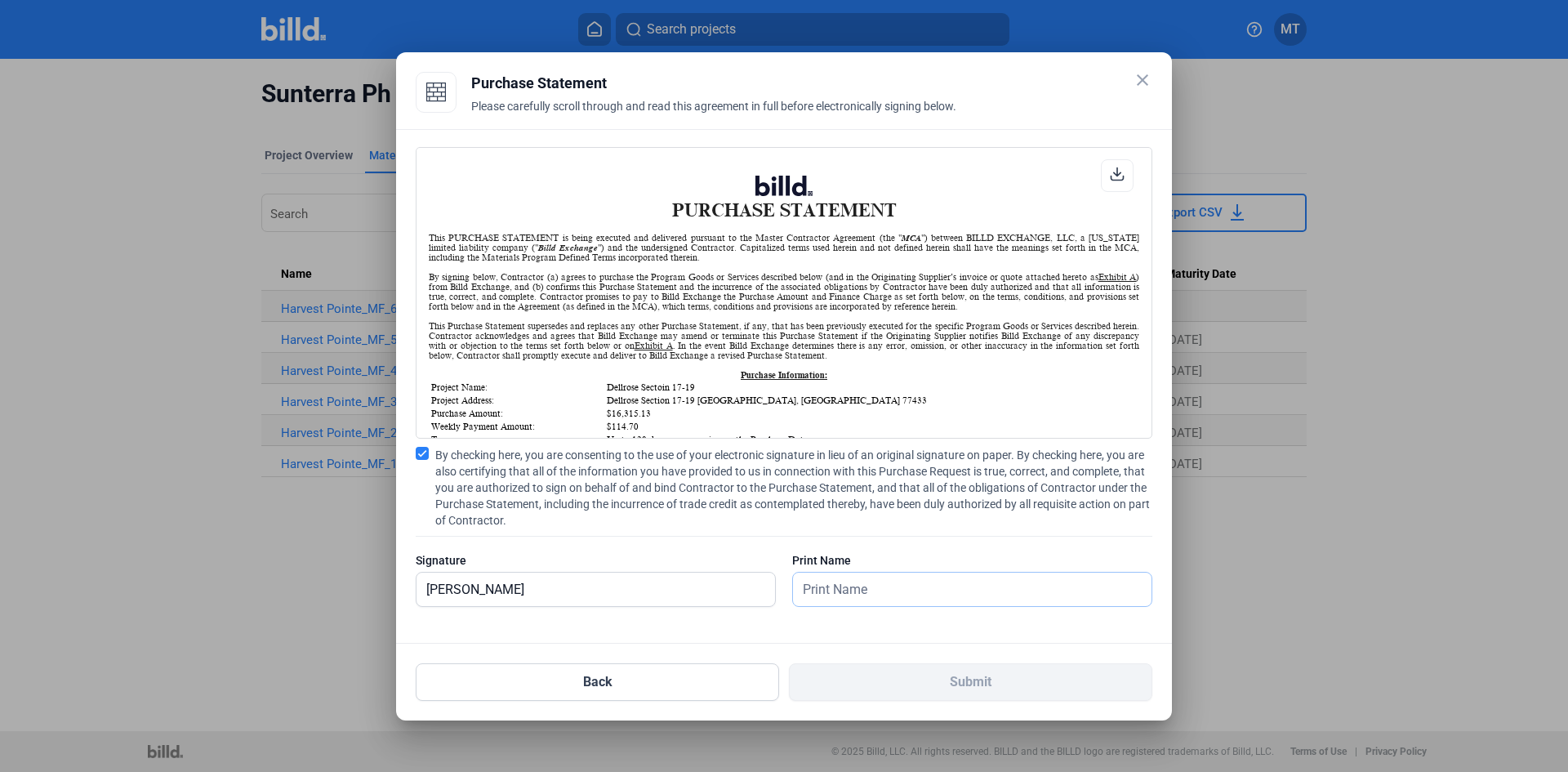
type input "[PERSON_NAME]"
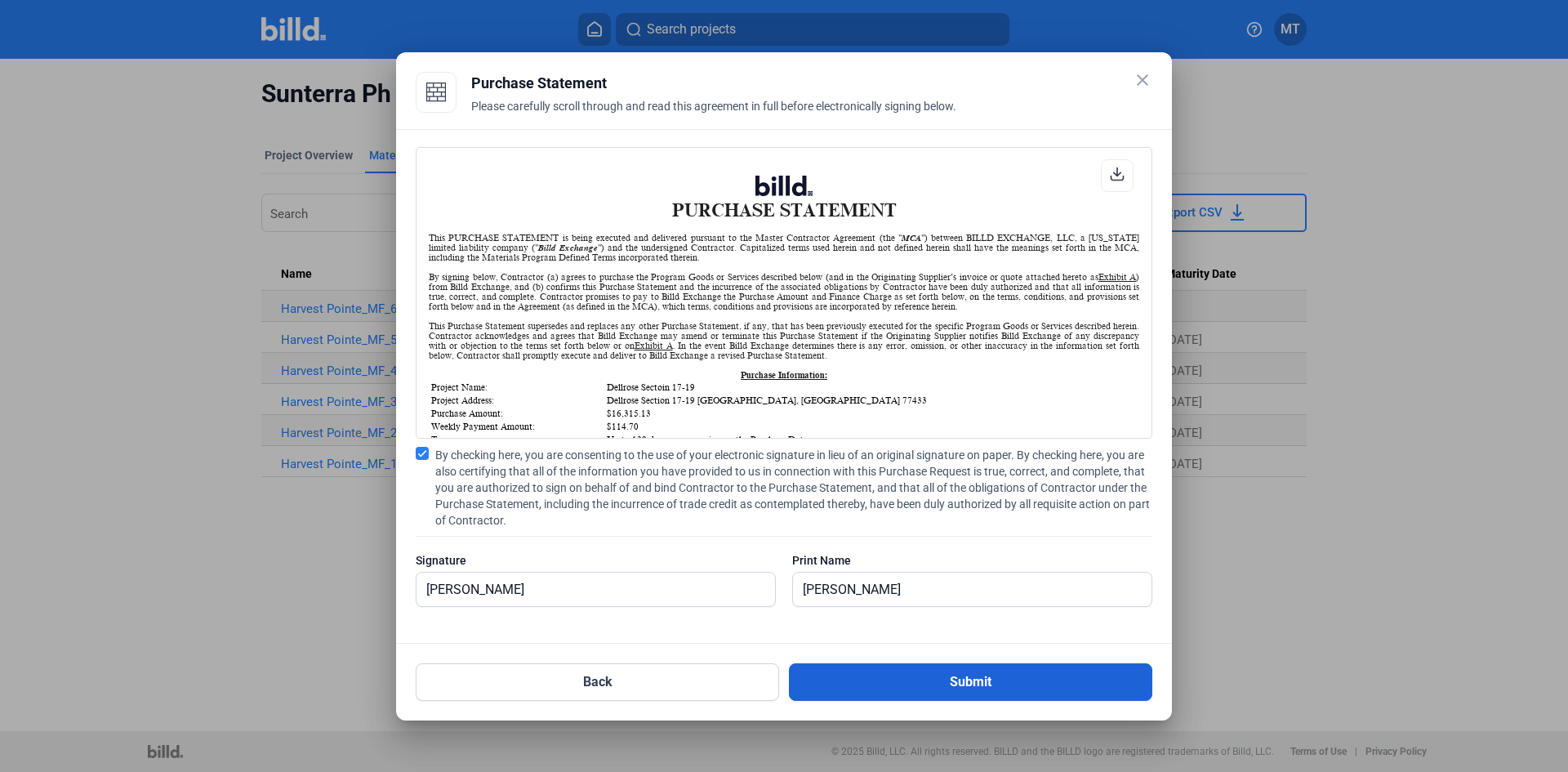
click at [1026, 683] on button "Submit" at bounding box center [970, 682] width 363 height 38
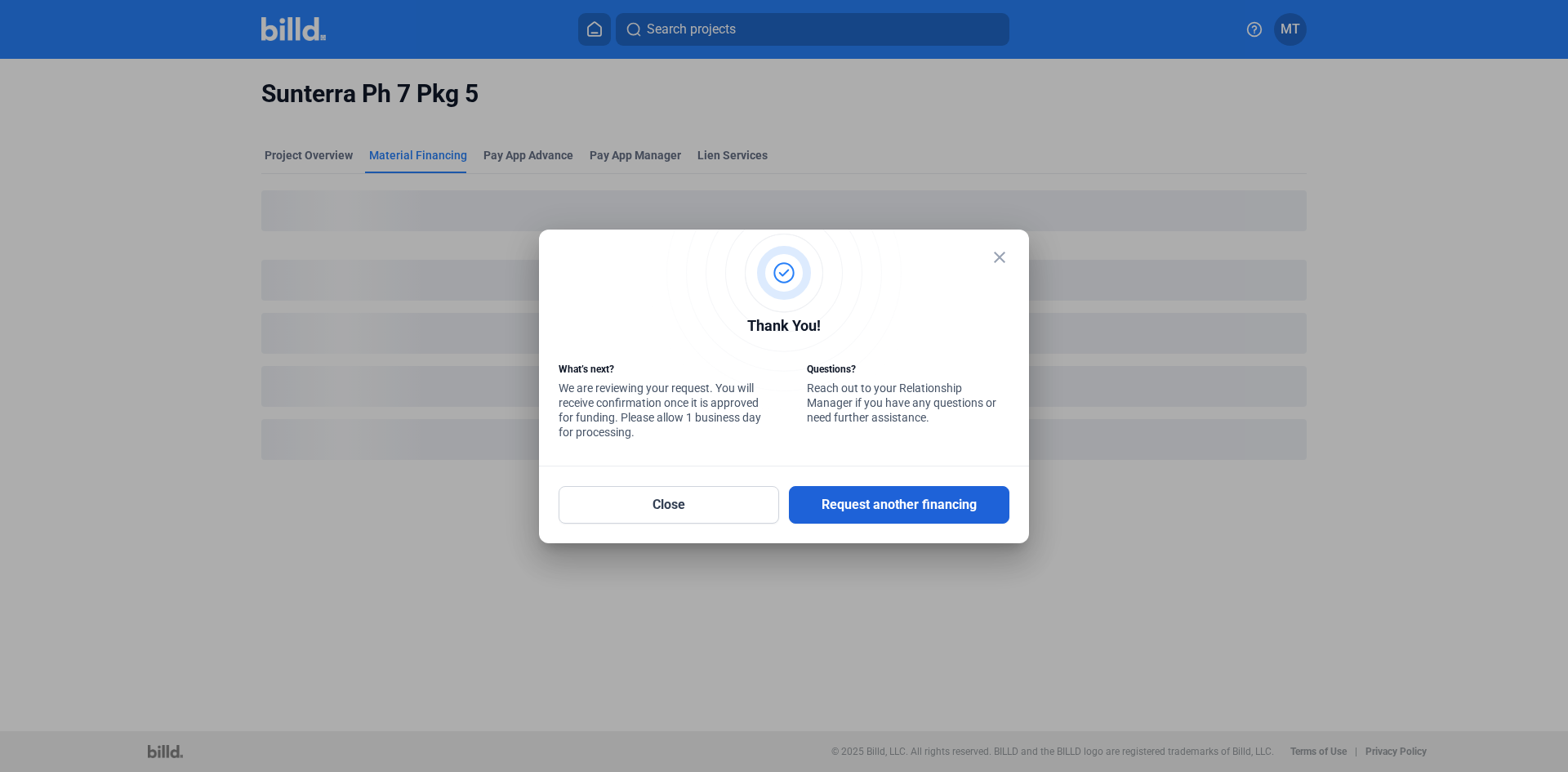
click at [886, 506] on button "Request another financing" at bounding box center [900, 505] width 221 height 38
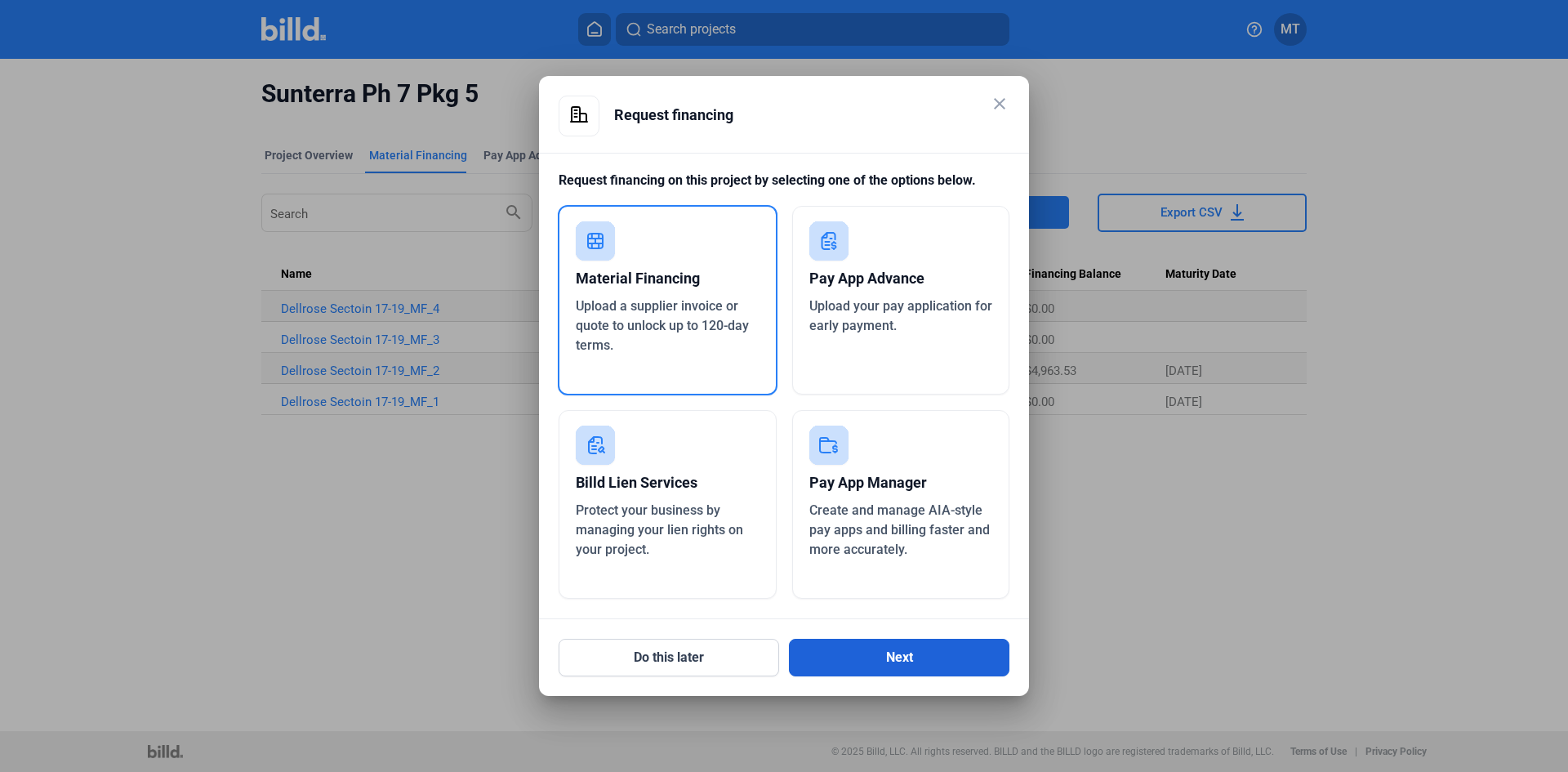
click at [831, 642] on button "Next" at bounding box center [900, 658] width 221 height 38
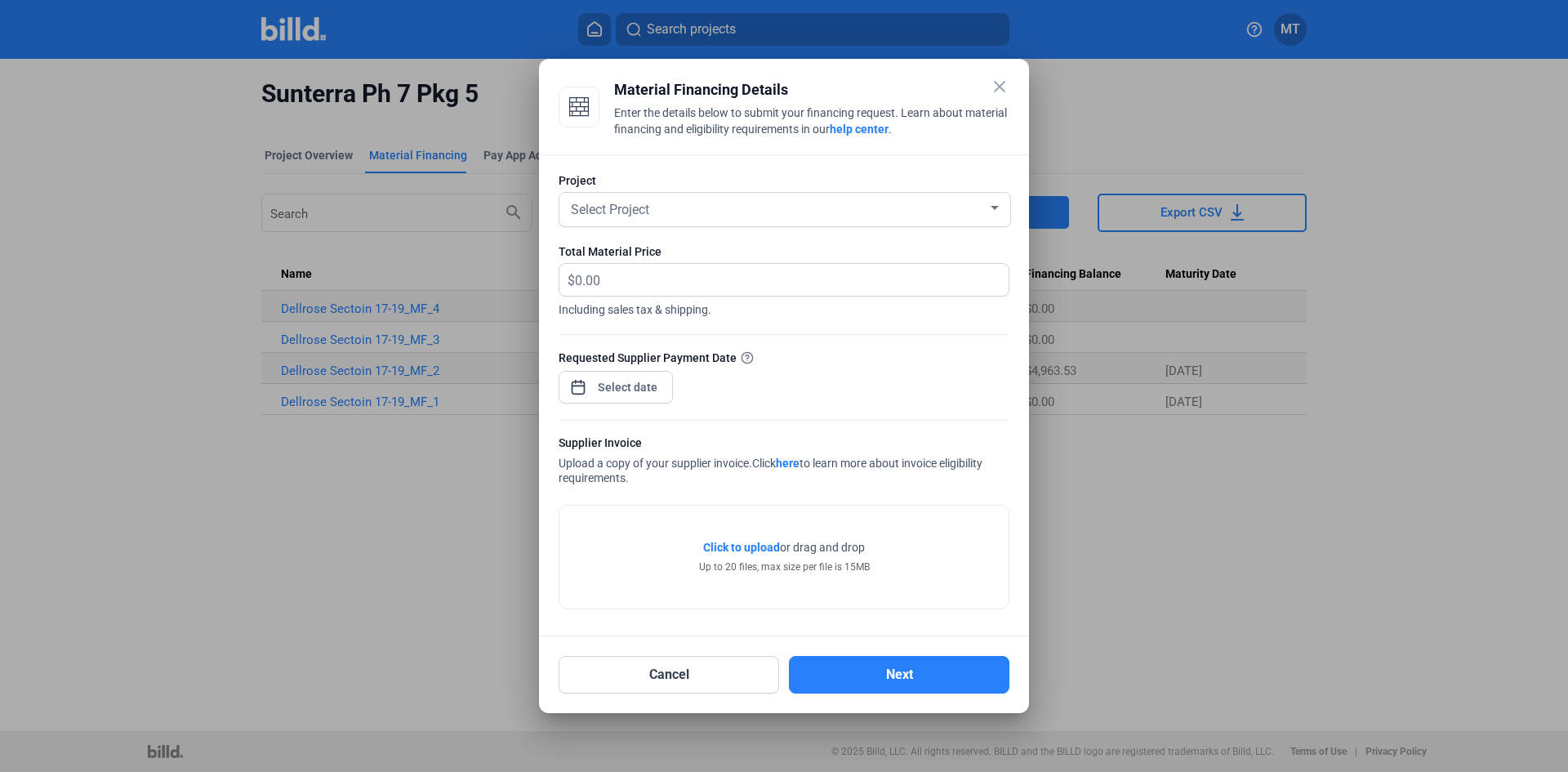
click at [736, 219] on div "Select Project" at bounding box center [784, 209] width 435 height 34
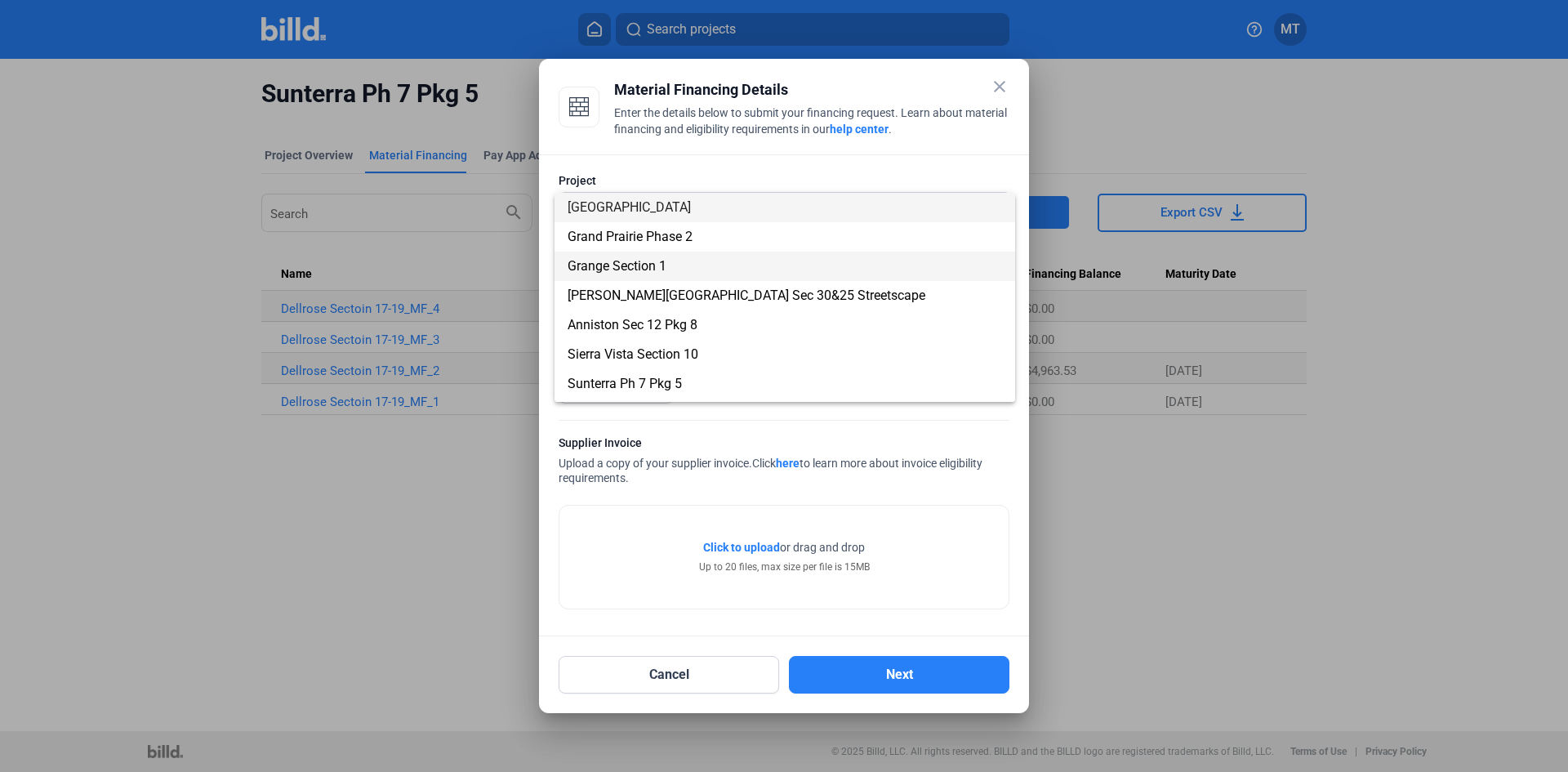
click at [682, 263] on span "Grange Section 1" at bounding box center [784, 266] width 435 height 29
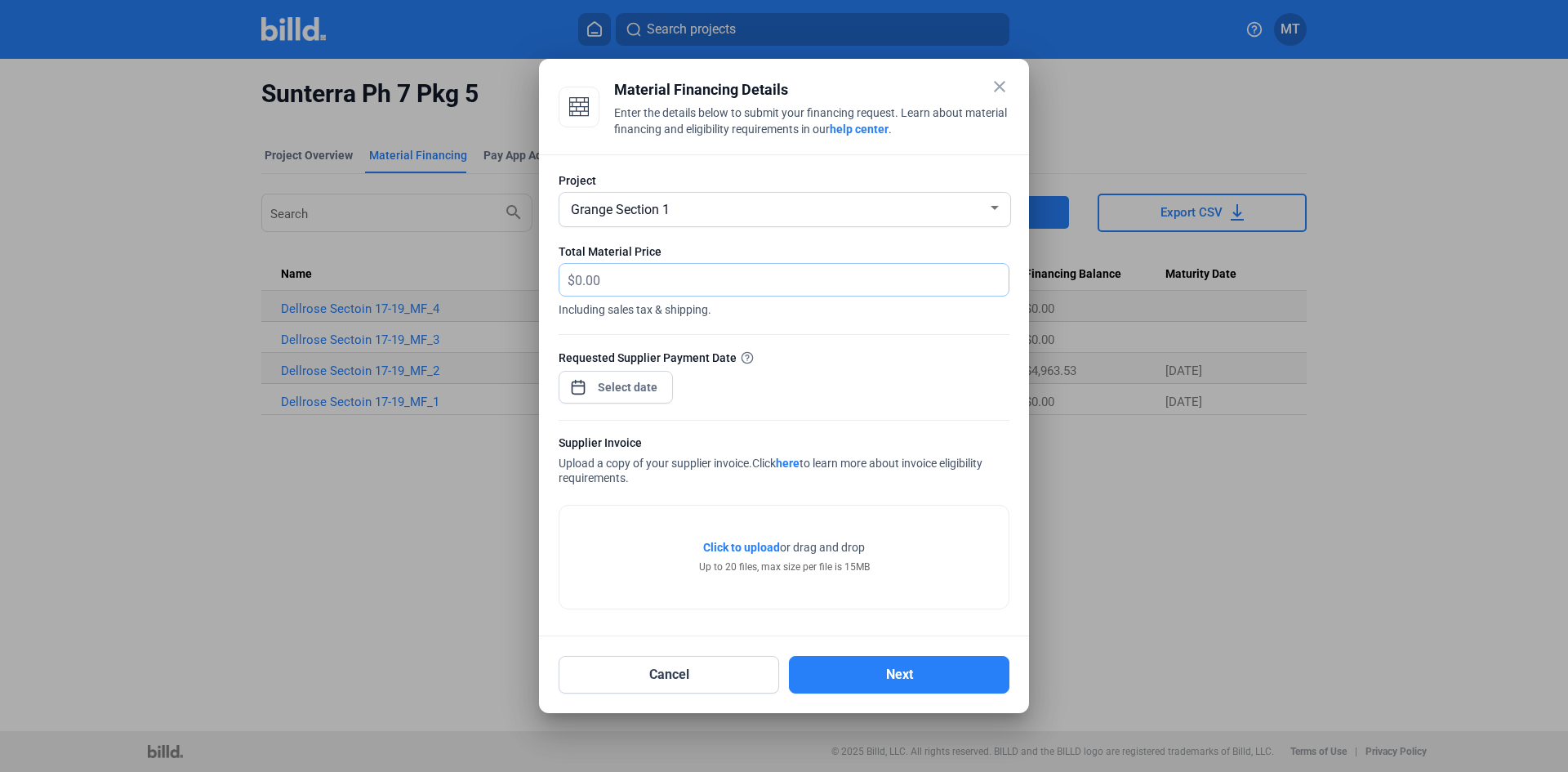
click at [685, 283] on input "text" at bounding box center [783, 279] width 415 height 32
type input "12,007.38"
click at [612, 407] on div at bounding box center [784, 412] width 451 height 16
click at [612, 390] on div "close Material Financing Details Enter the details below to submit your financi…" at bounding box center [784, 386] width 1568 height 772
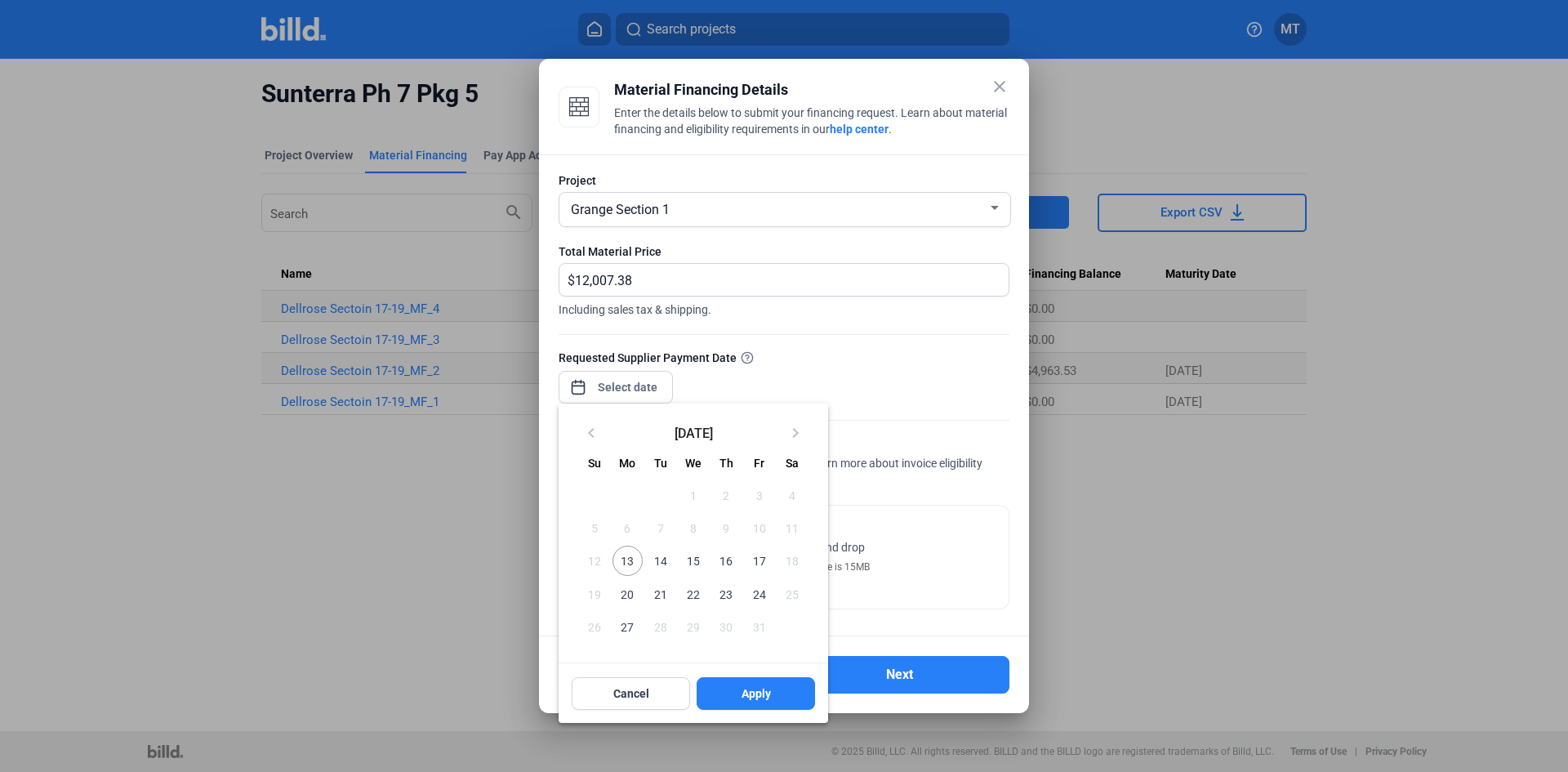
click at [729, 568] on span "16" at bounding box center [726, 560] width 29 height 29
click at [743, 692] on span "Apply" at bounding box center [756, 694] width 29 height 16
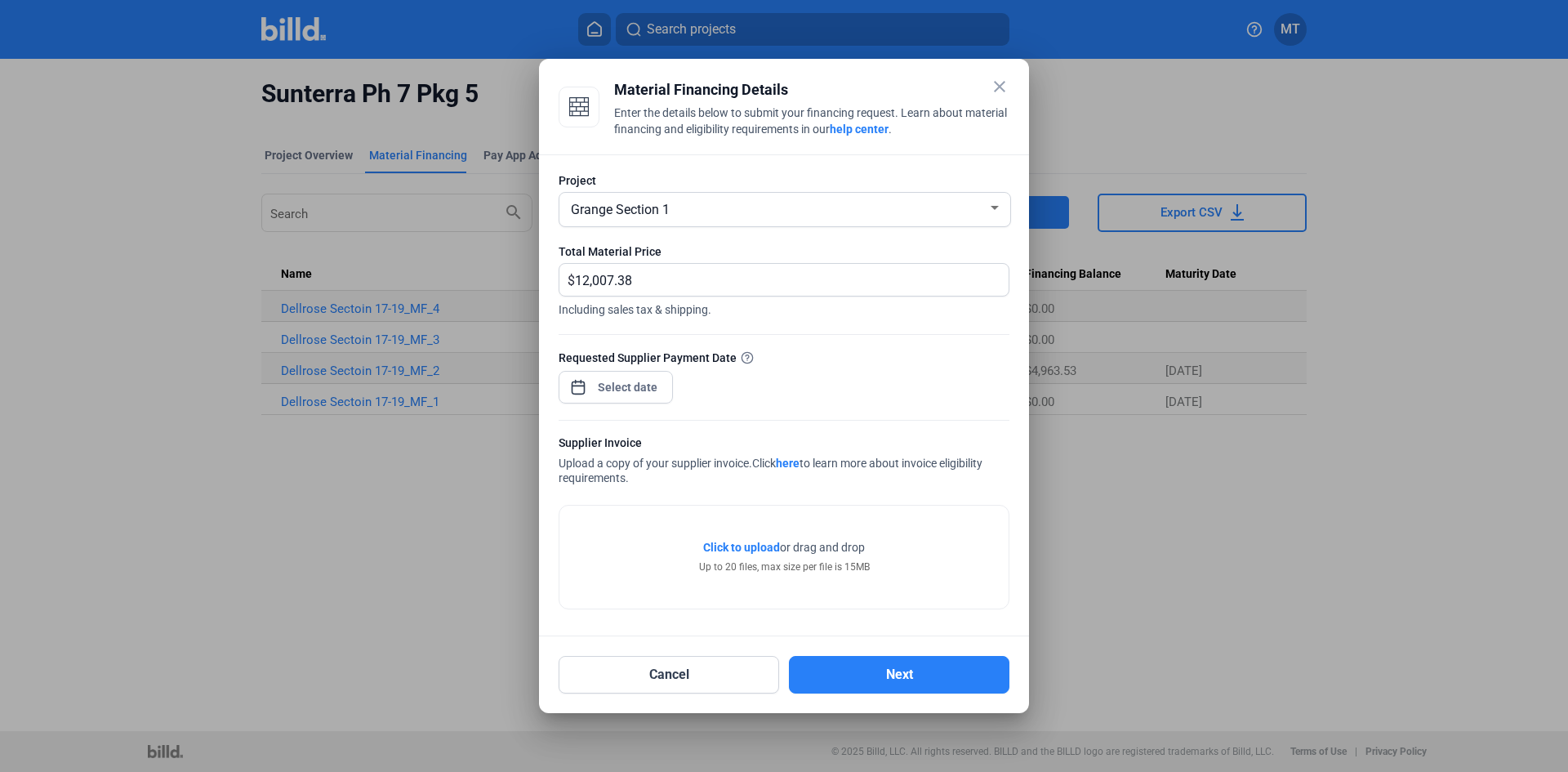
click at [926, 460] on span "Click here to learn more about invoice eligibility requirements." at bounding box center [771, 470] width 424 height 28
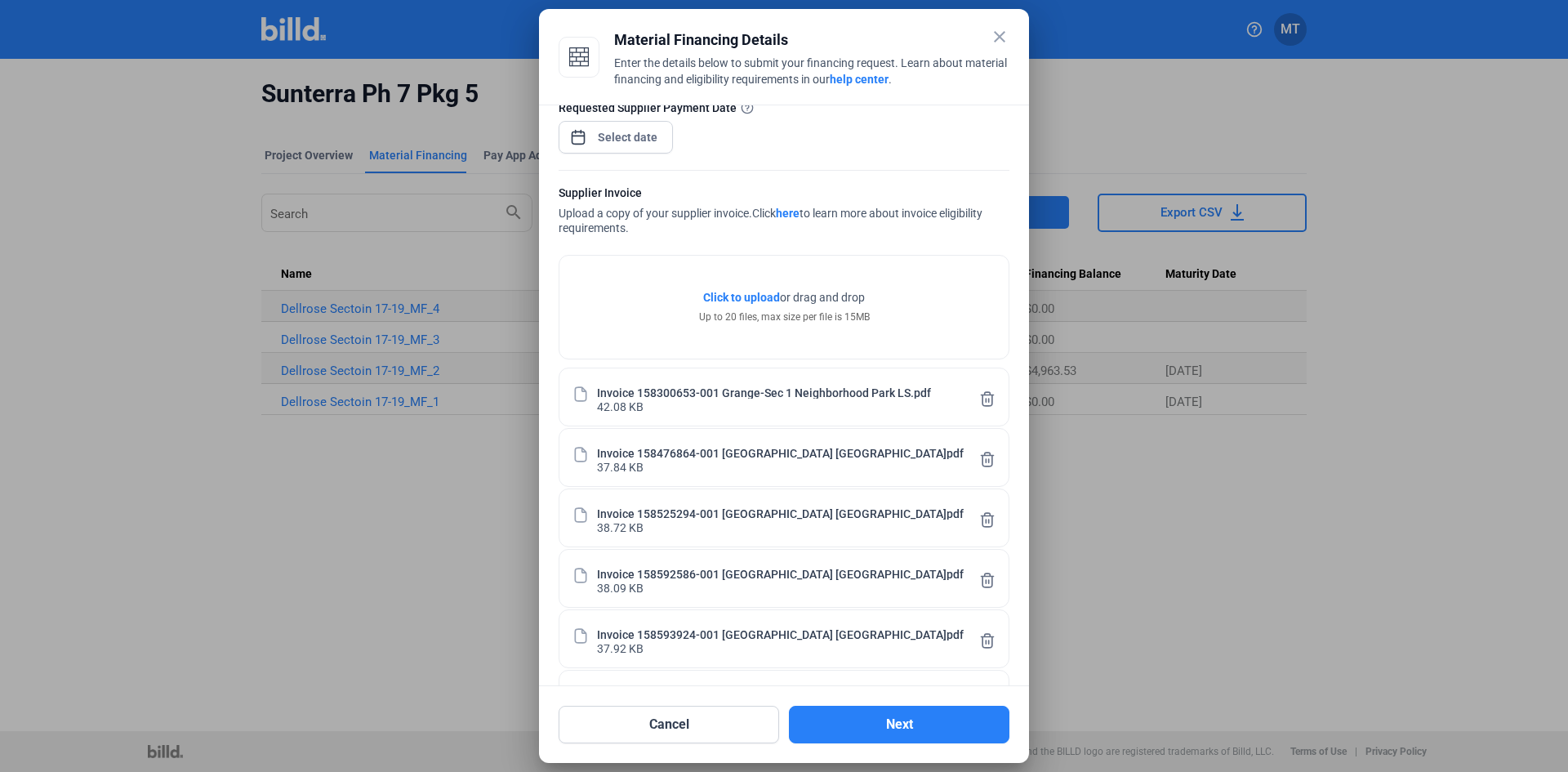
scroll to position [264, 0]
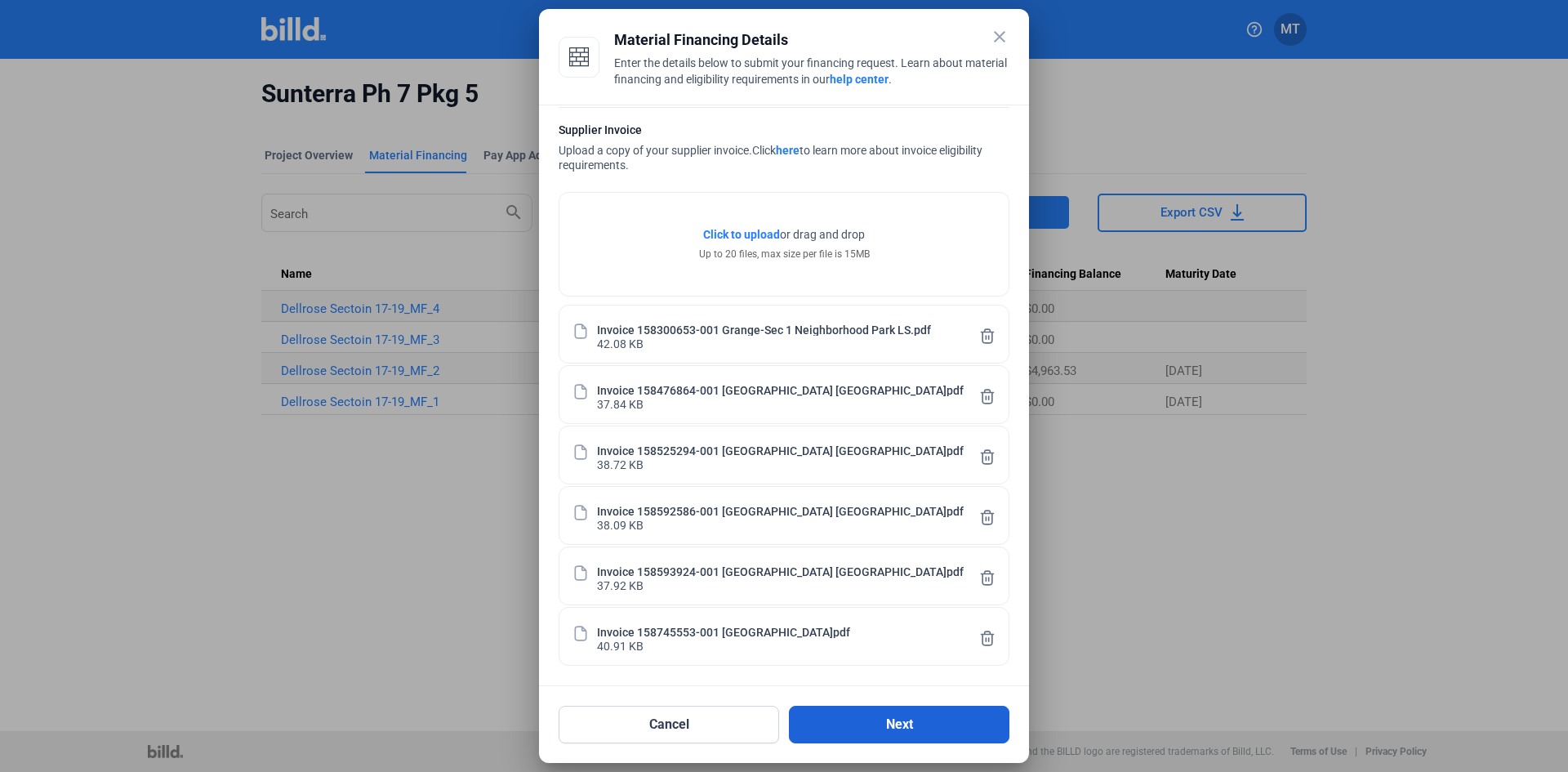
click at [884, 725] on button "Next" at bounding box center [900, 725] width 221 height 38
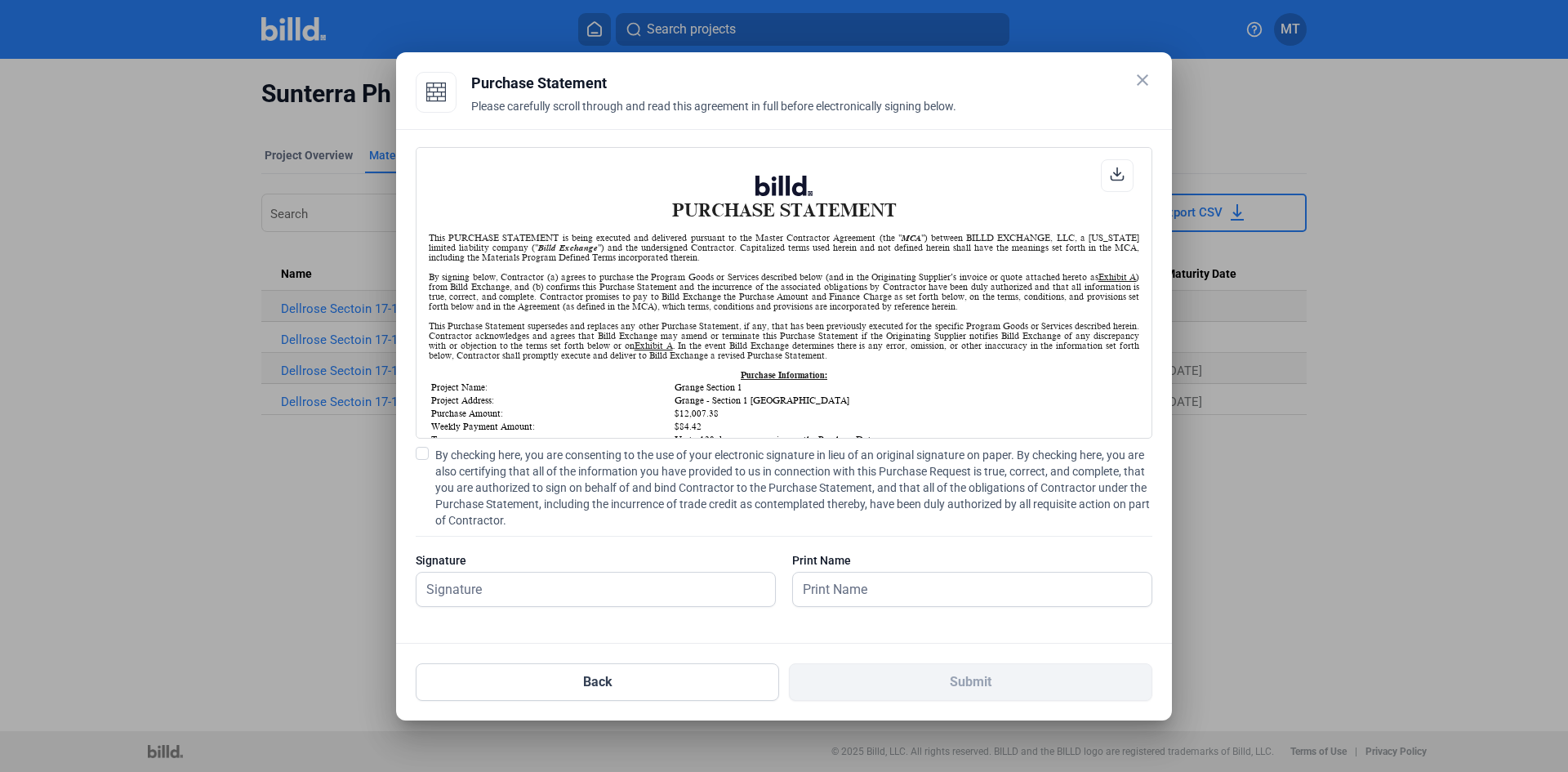
scroll to position [1, 0]
click at [420, 457] on span at bounding box center [421, 452] width 13 height 13
click at [0, 0] on input "By checking here, you are consenting to the use of your electronic signature in…" at bounding box center [0, 0] width 0 height 0
click at [483, 583] on input "text" at bounding box center [596, 589] width 358 height 34
type input "[PERSON_NAME]"
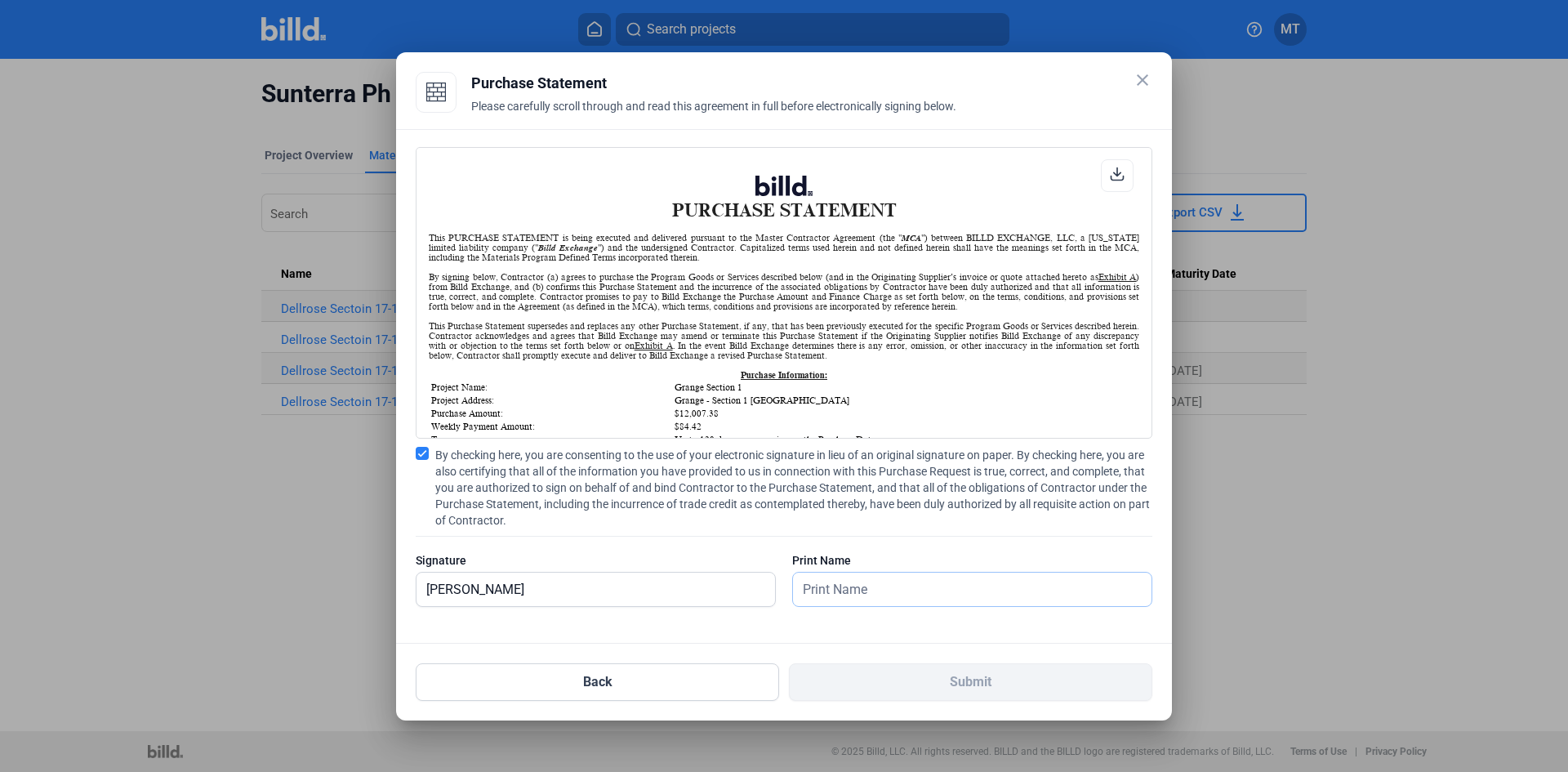
type input "[PERSON_NAME]"
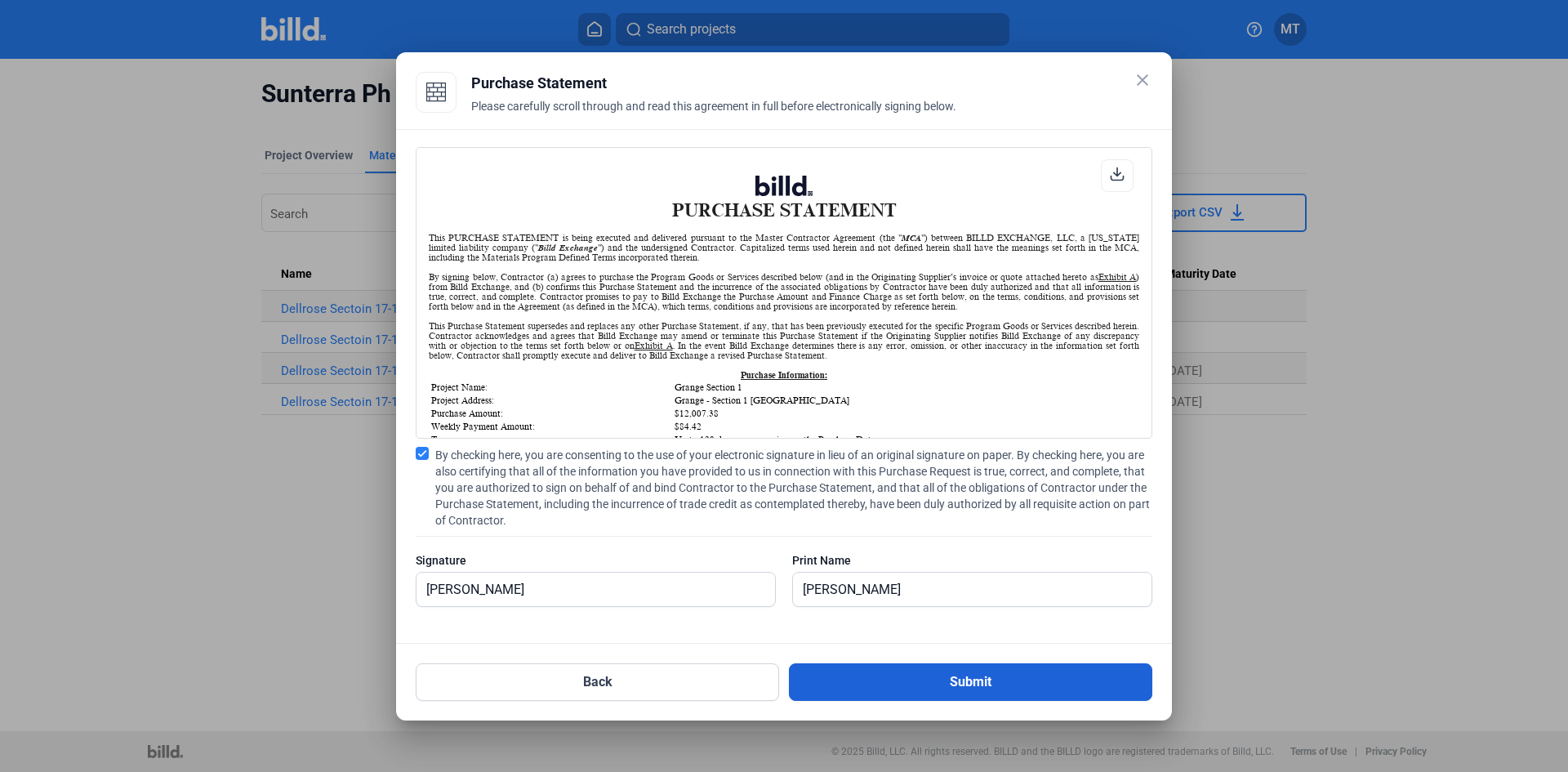
click at [915, 682] on button "Submit" at bounding box center [970, 682] width 363 height 38
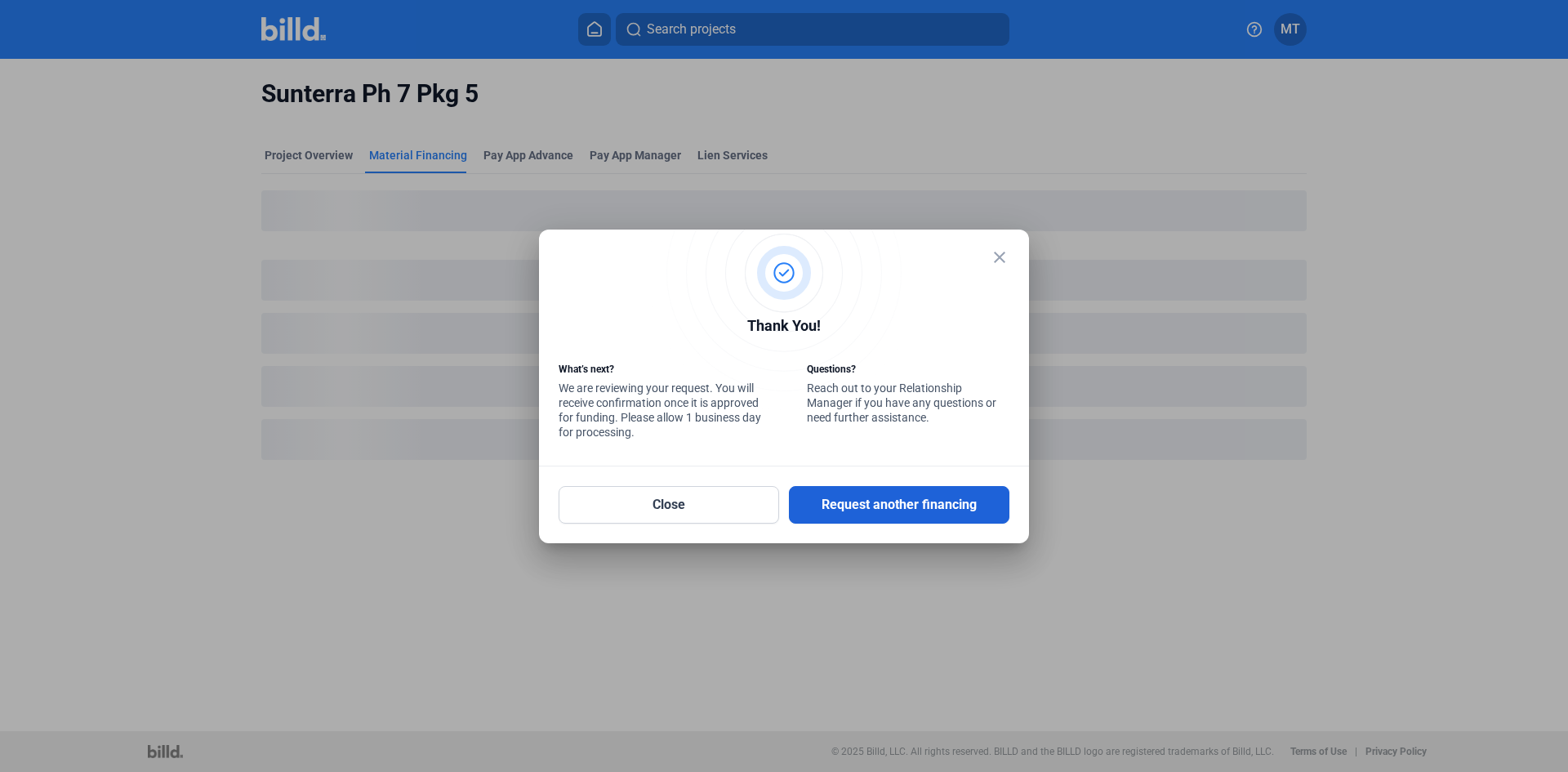
click at [890, 502] on button "Request another financing" at bounding box center [900, 505] width 221 height 38
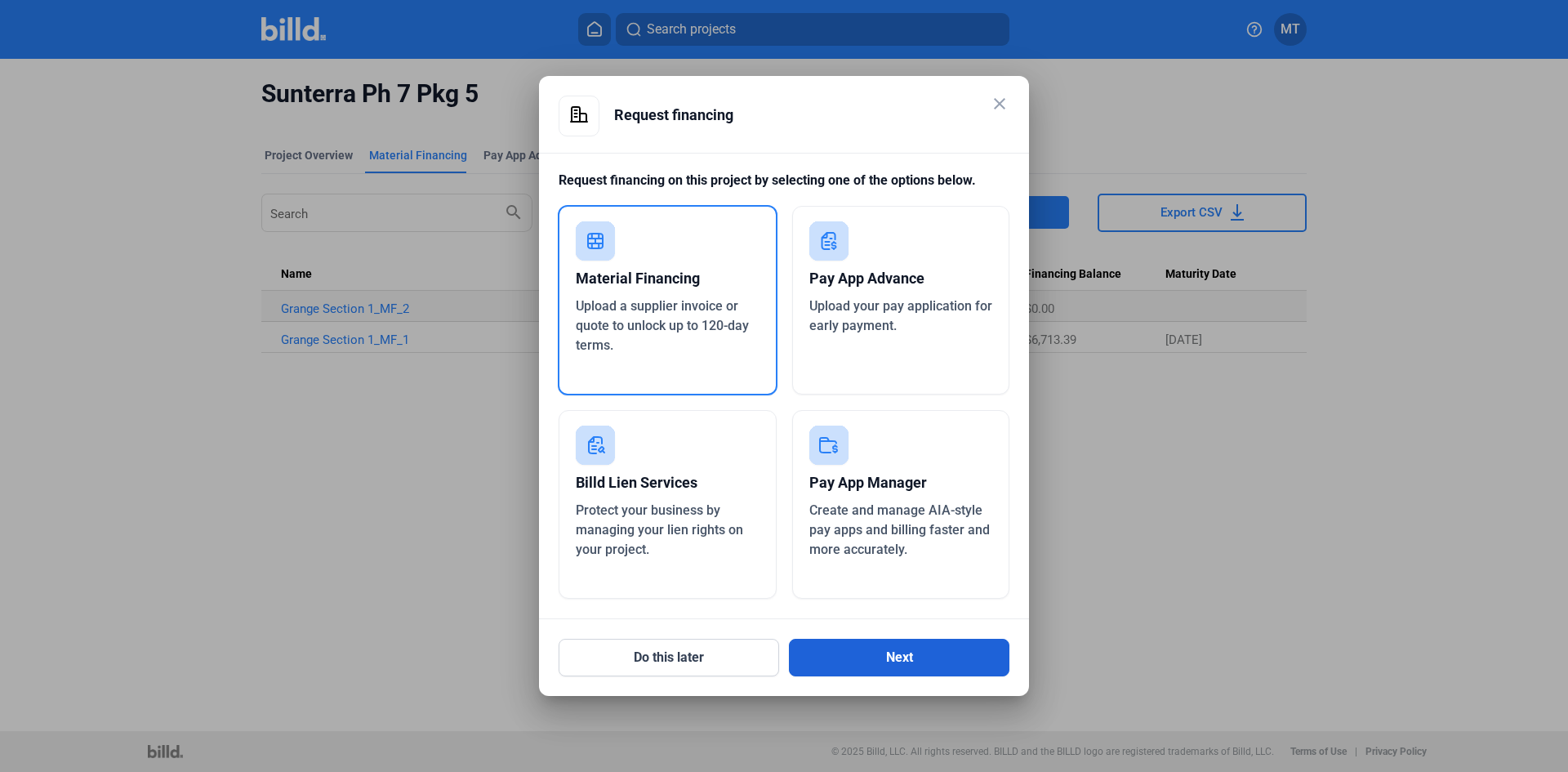
click at [845, 651] on button "Next" at bounding box center [900, 658] width 221 height 38
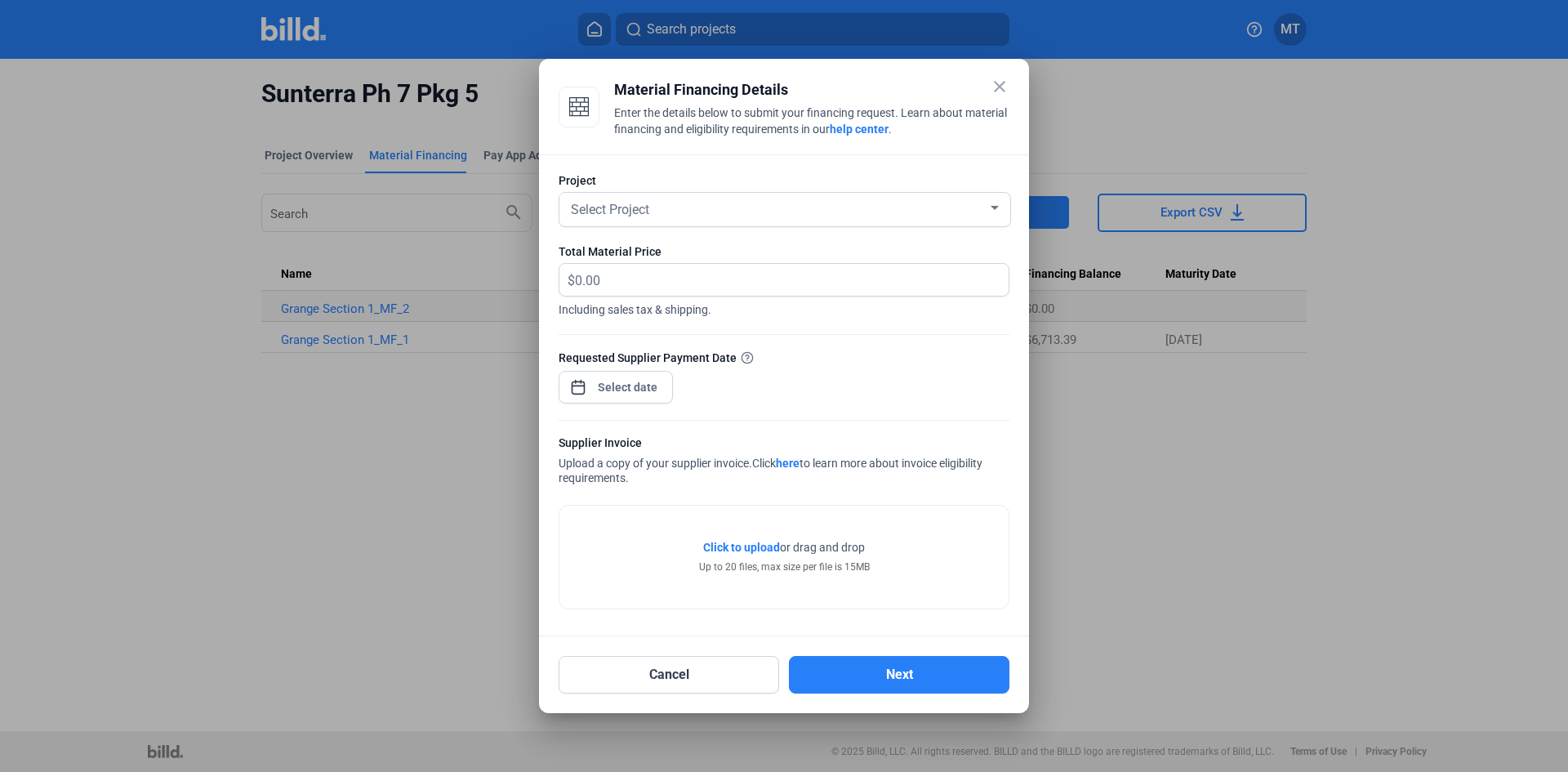
click at [983, 218] on div "Select Project" at bounding box center [778, 208] width 420 height 23
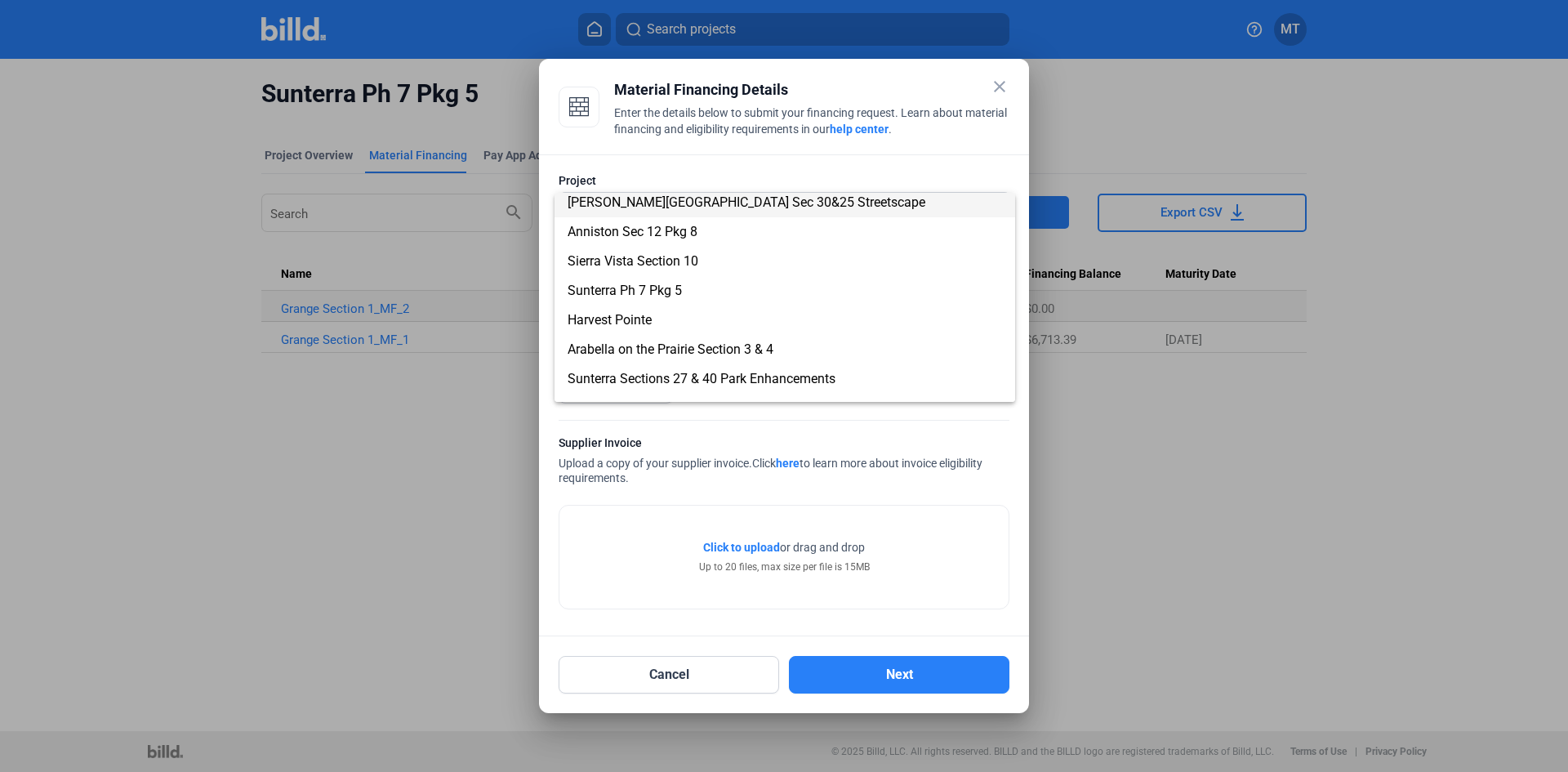
scroll to position [409, 0]
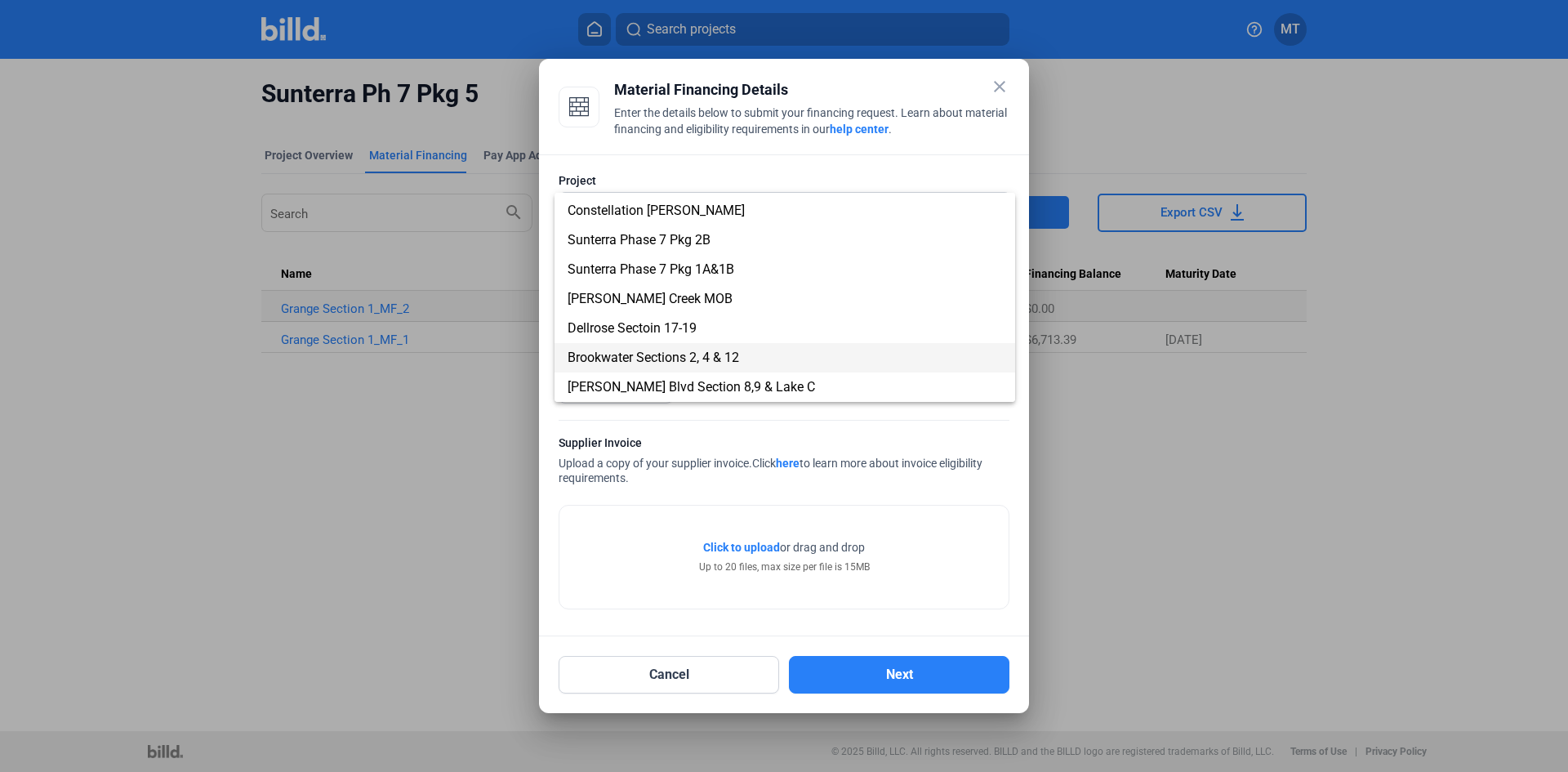
click at [737, 354] on span "Brookwater Sections 2, 4 & 12" at bounding box center [653, 357] width 171 height 15
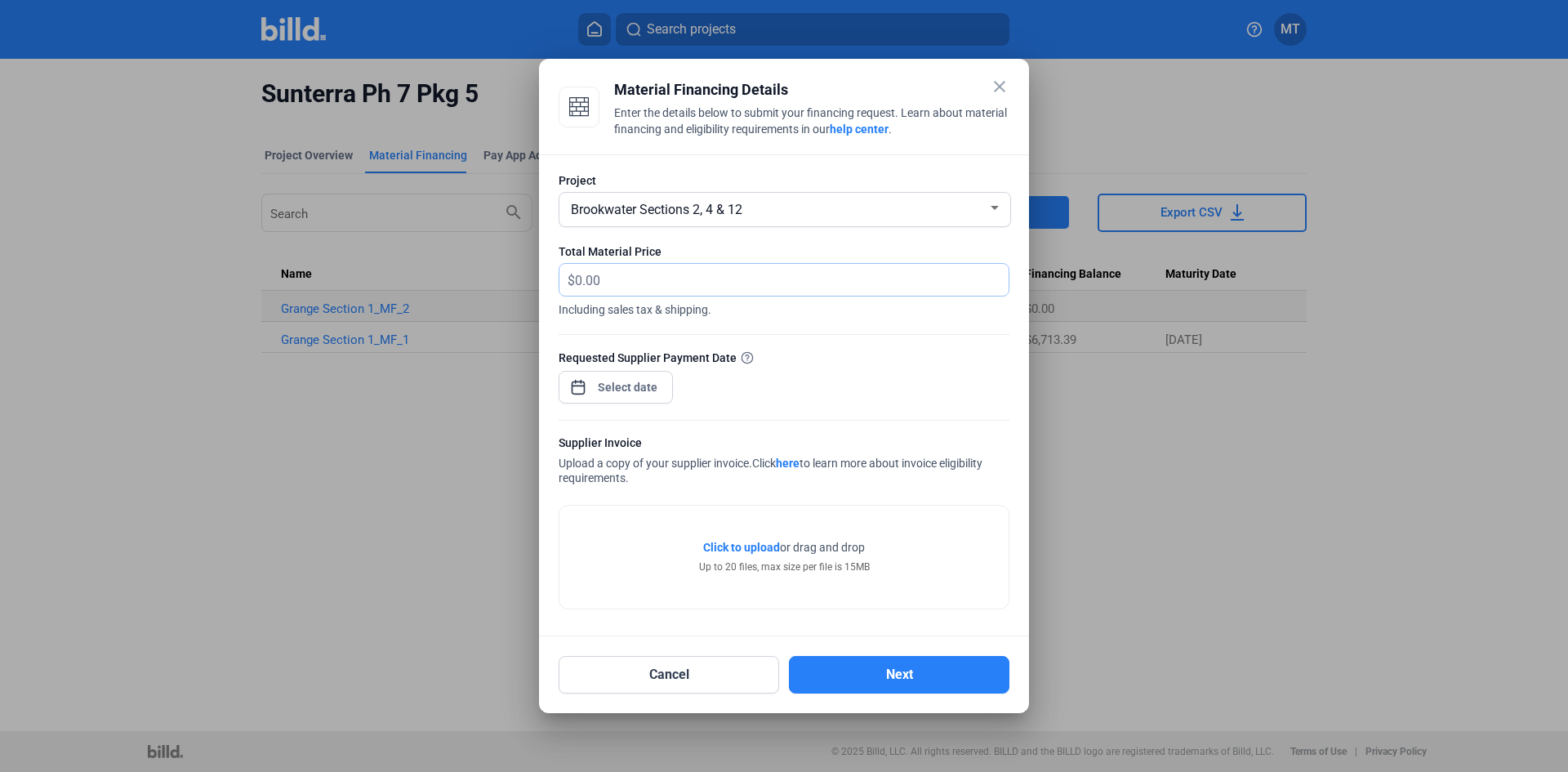
click at [630, 279] on input "text" at bounding box center [783, 279] width 415 height 32
type input "1,862.29"
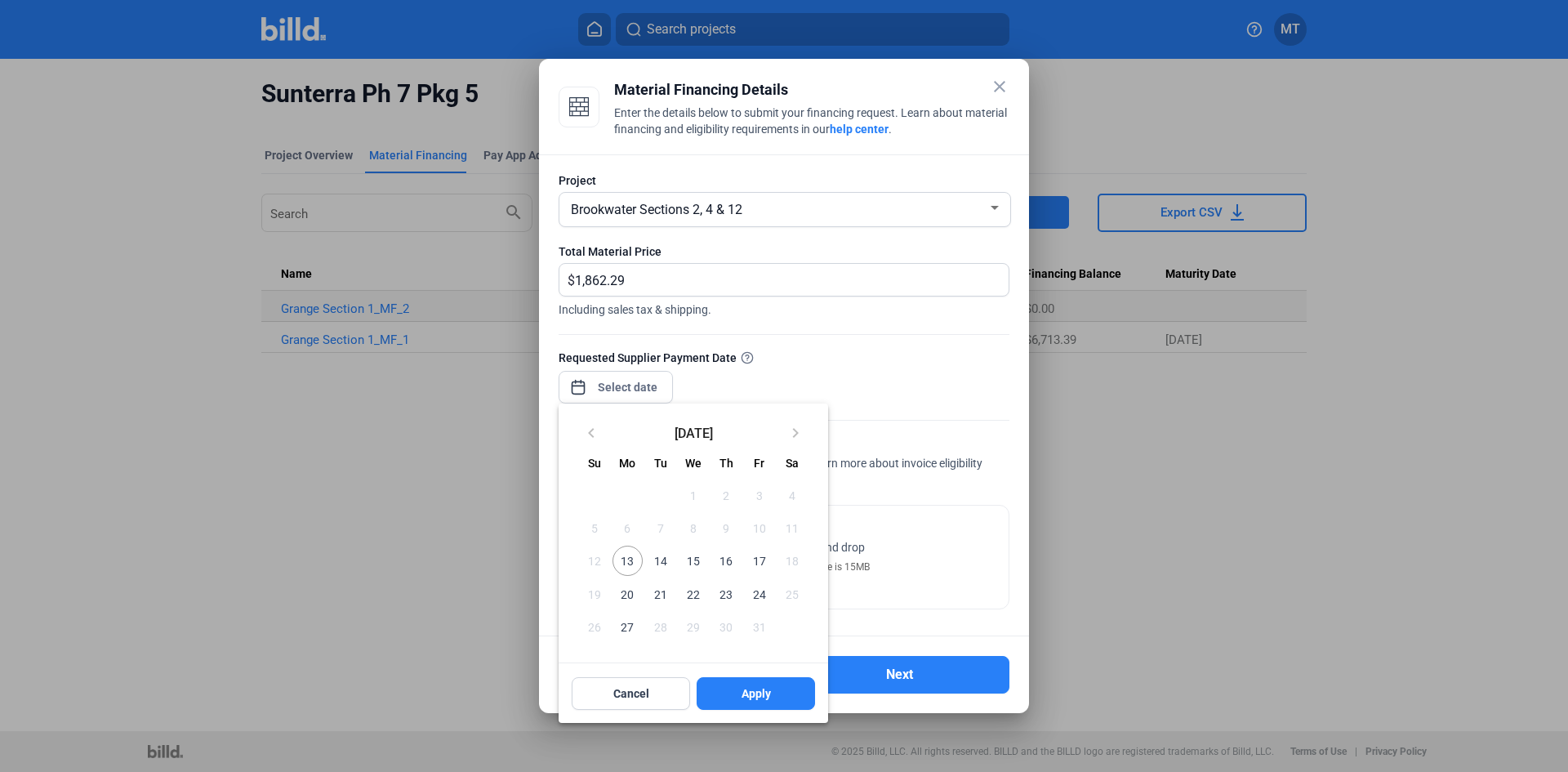
click at [638, 386] on div "close Material Financing Details Enter the details below to submit your financi…" at bounding box center [784, 386] width 1568 height 772
click at [724, 563] on span "16" at bounding box center [726, 560] width 29 height 29
click at [743, 699] on span "Apply" at bounding box center [756, 694] width 29 height 16
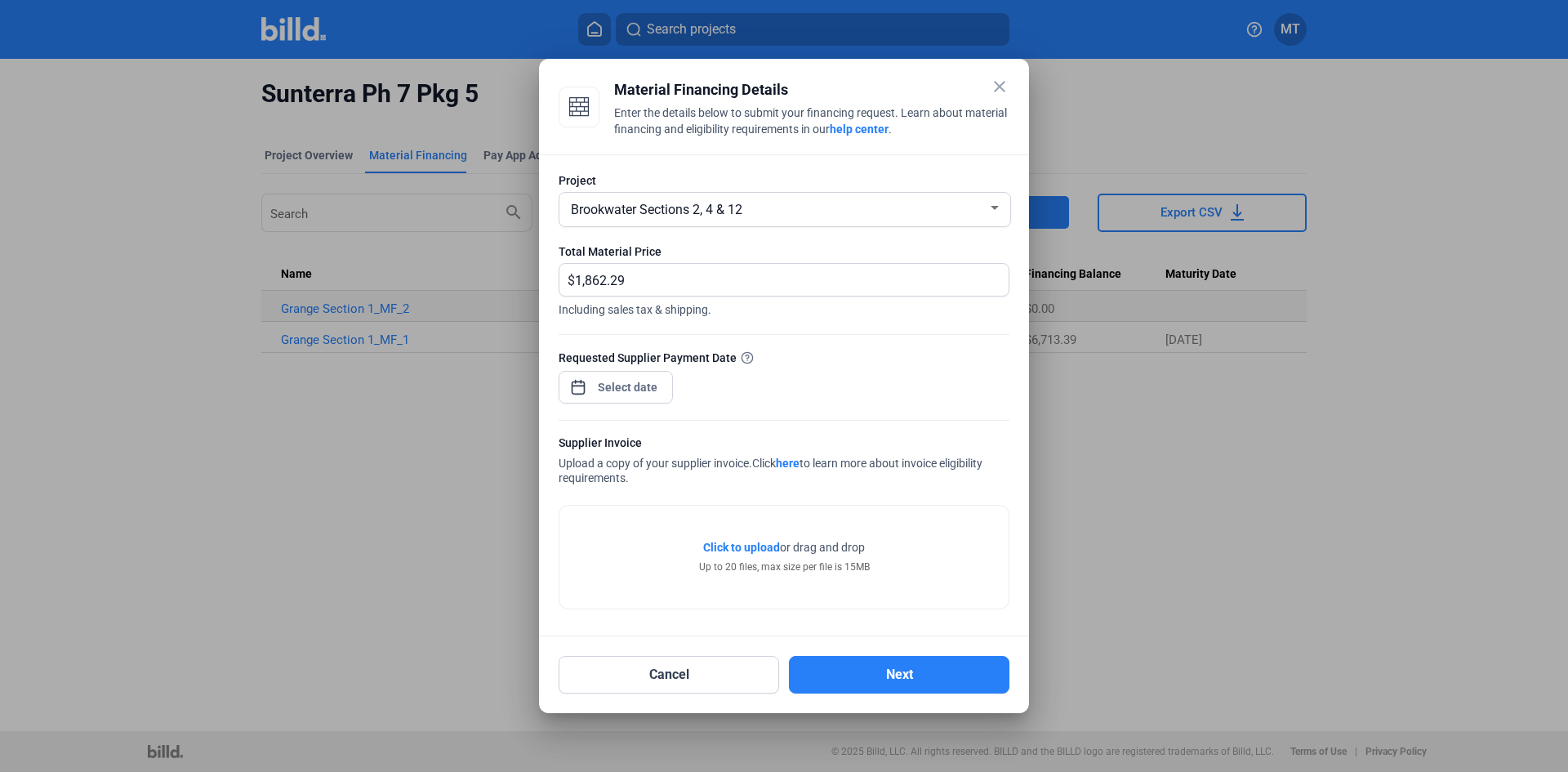
click at [908, 428] on form "Project Brookwater Sections 2, 4 & 12 Total Material Price $ 1,862.29 Including…" at bounding box center [784, 394] width 451 height 444
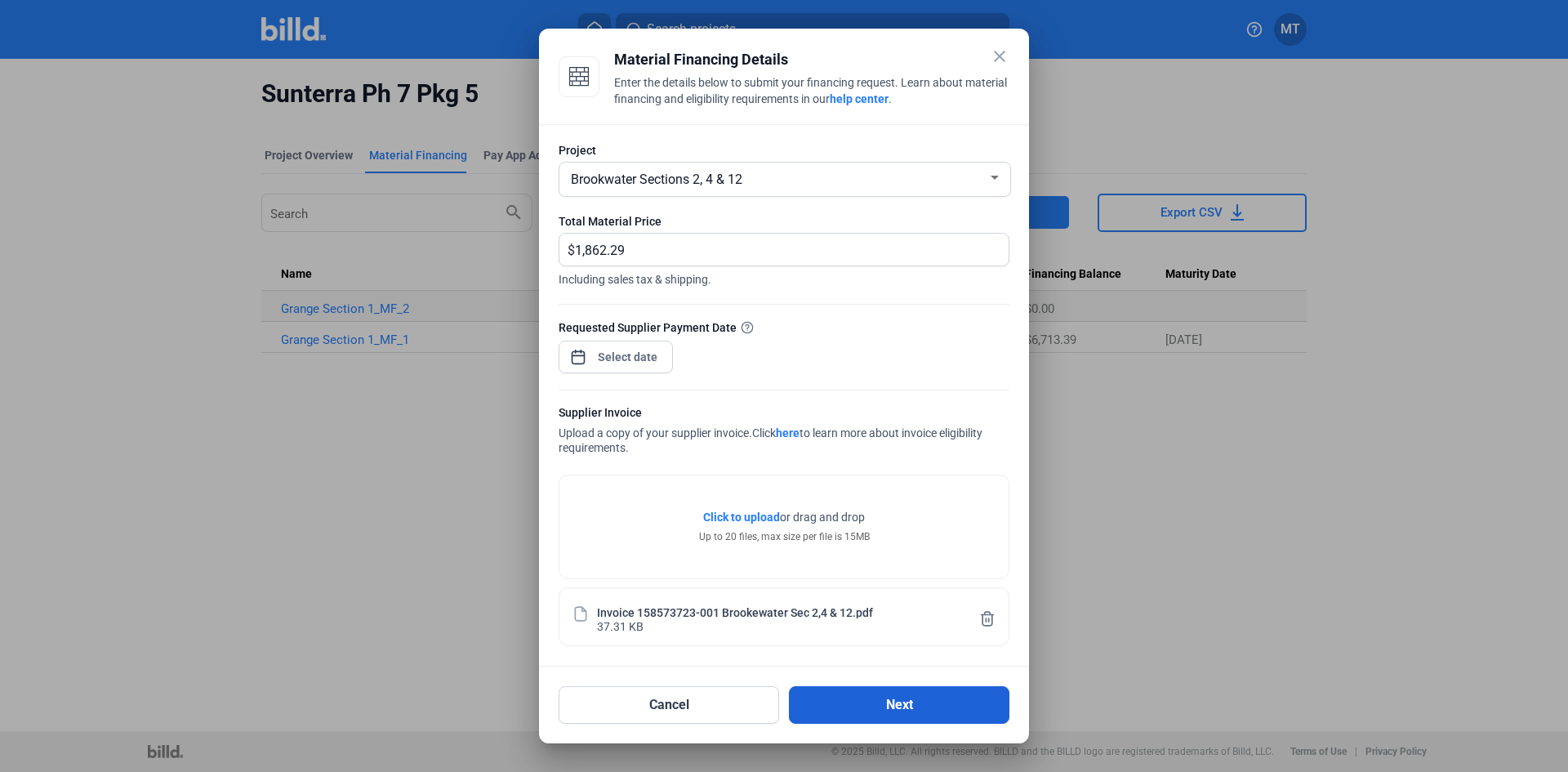
click at [833, 696] on button "Next" at bounding box center [900, 704] width 221 height 38
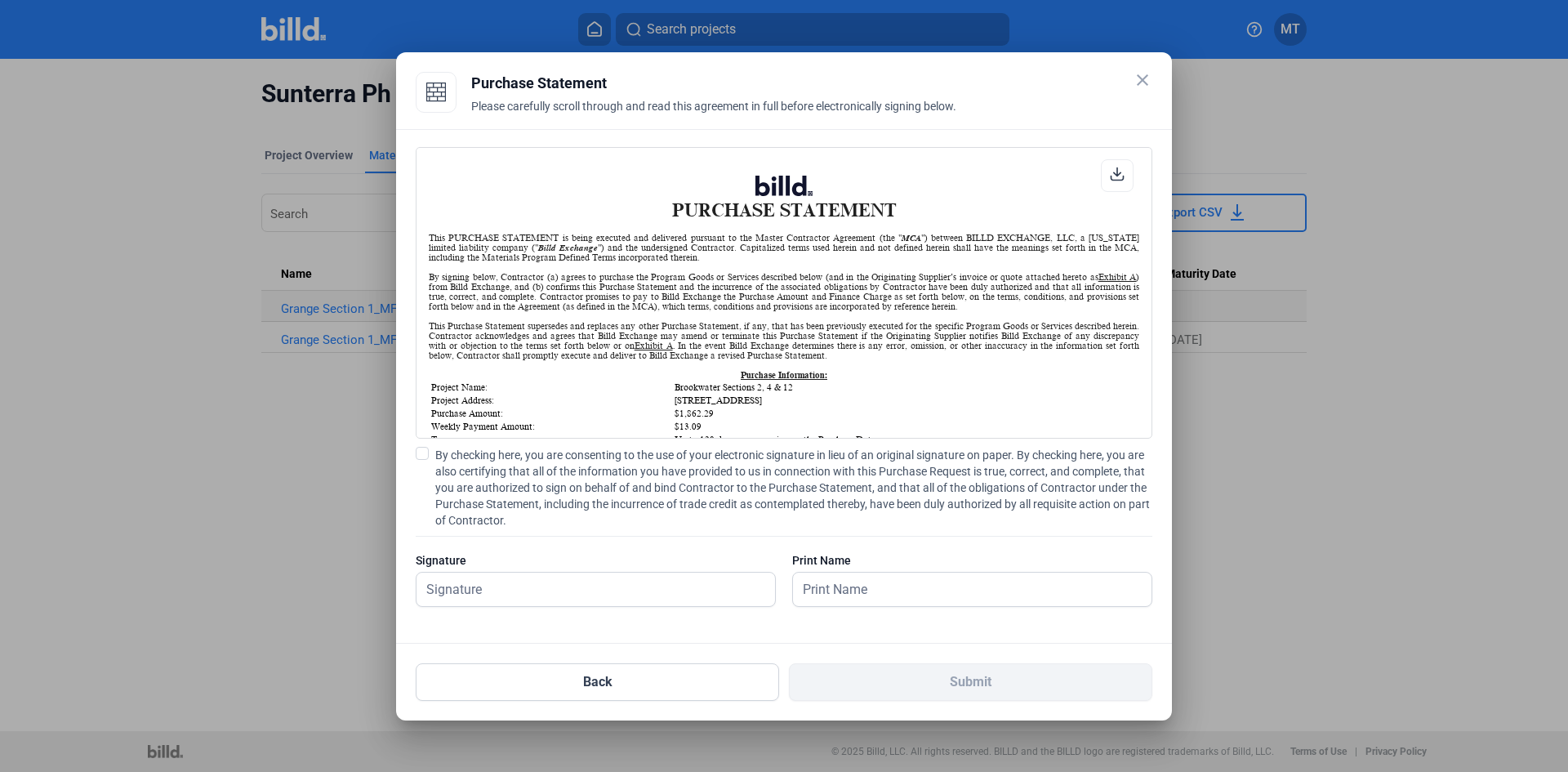
scroll to position [1, 0]
drag, startPoint x: 1070, startPoint y: 82, endPoint x: 1145, endPoint y: 136, distance: 92.4
click at [1153, 219] on div "close Purchase Statement Please carefully scroll through and read this agreemen…" at bounding box center [784, 386] width 737 height 629
click at [424, 448] on span at bounding box center [421, 452] width 13 height 13
click at [0, 0] on input "By checking here, you are consenting to the use of your electronic signature in…" at bounding box center [0, 0] width 0 height 0
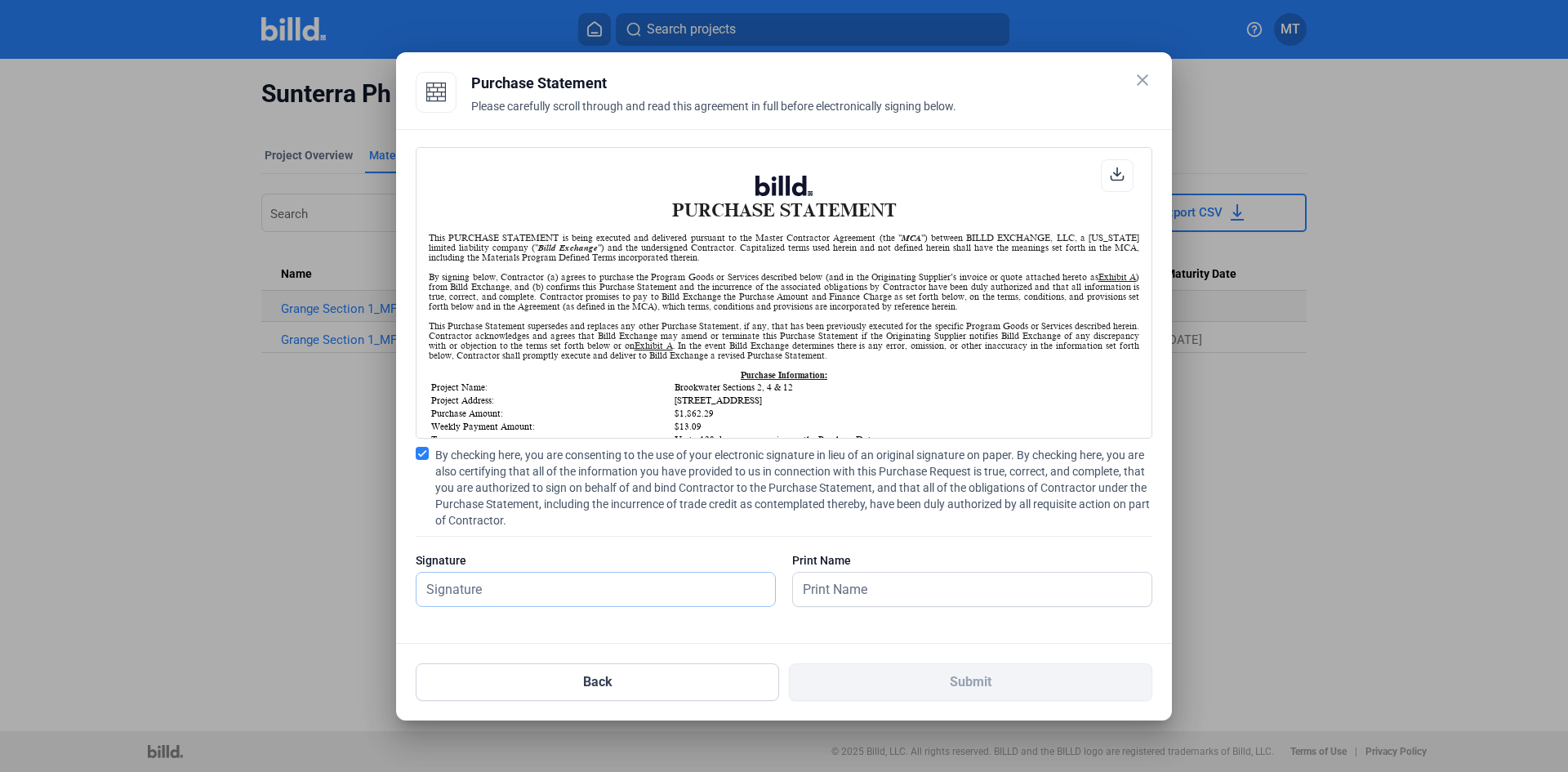
drag, startPoint x: 470, startPoint y: 585, endPoint x: 478, endPoint y: 590, distance: 9.4
click at [470, 587] on input "text" at bounding box center [596, 589] width 358 height 34
type input "[PERSON_NAME]"
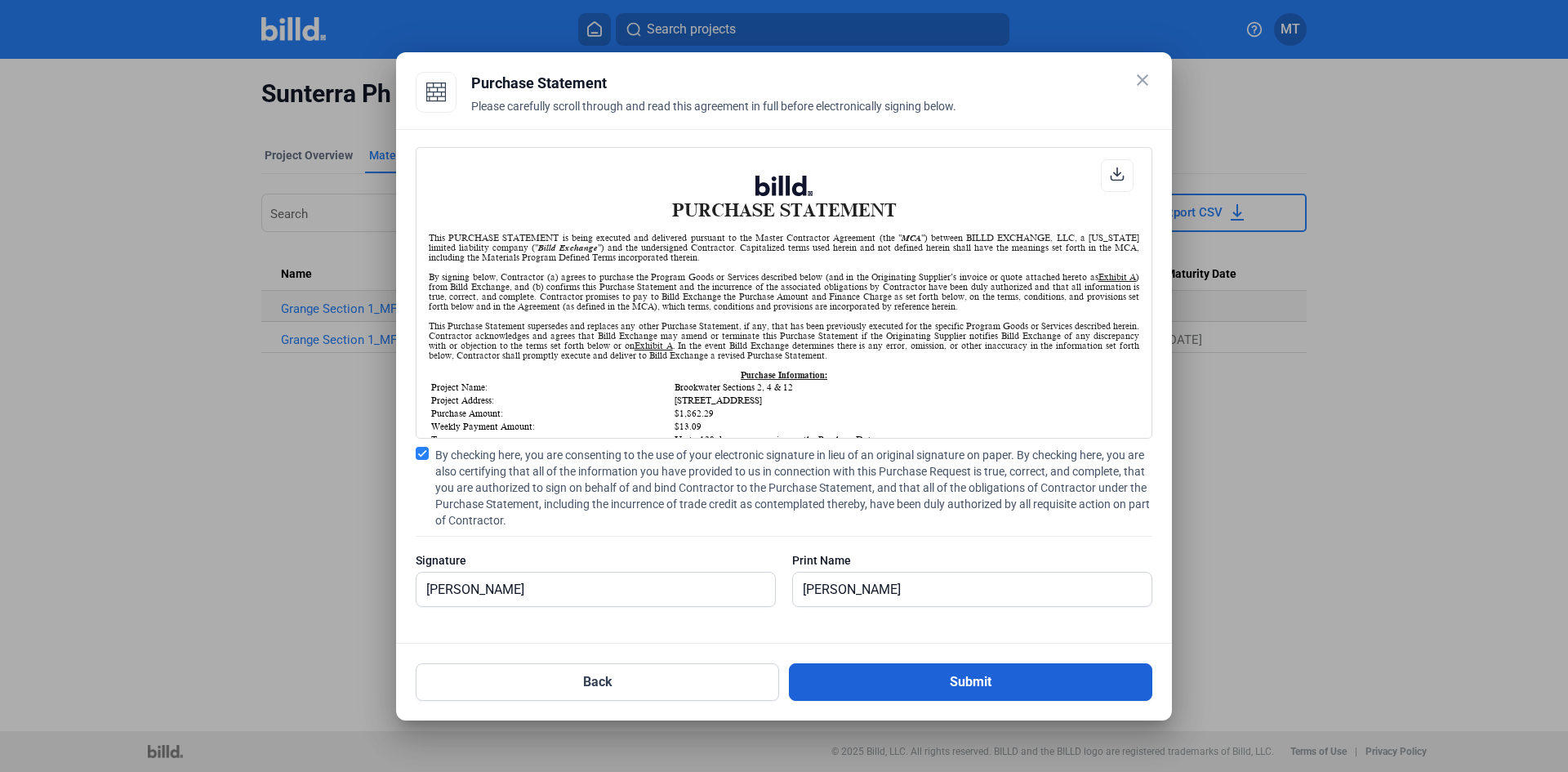
click at [852, 689] on button "Submit" at bounding box center [970, 682] width 363 height 38
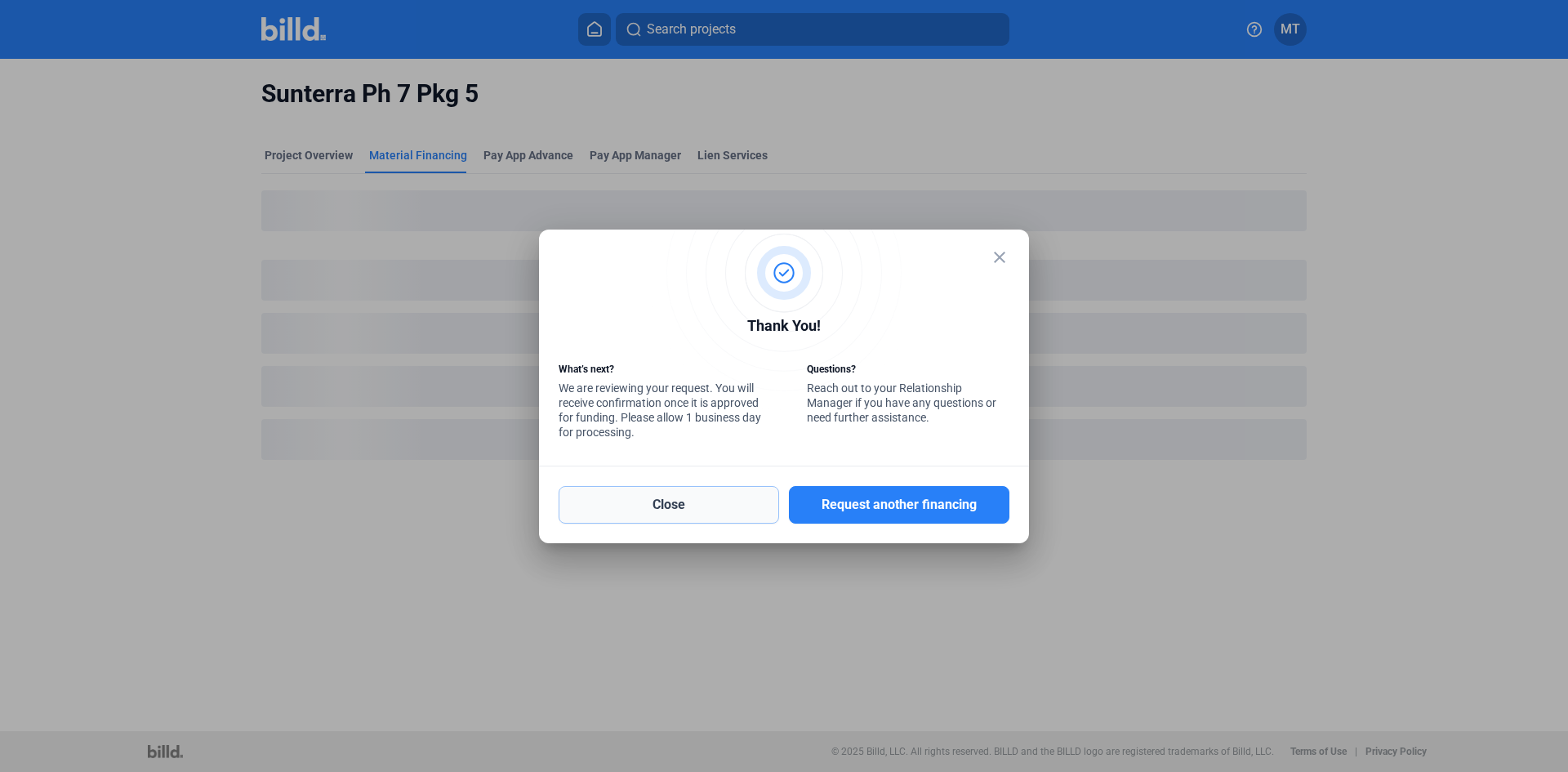
click at [741, 503] on button "Close" at bounding box center [669, 505] width 221 height 38
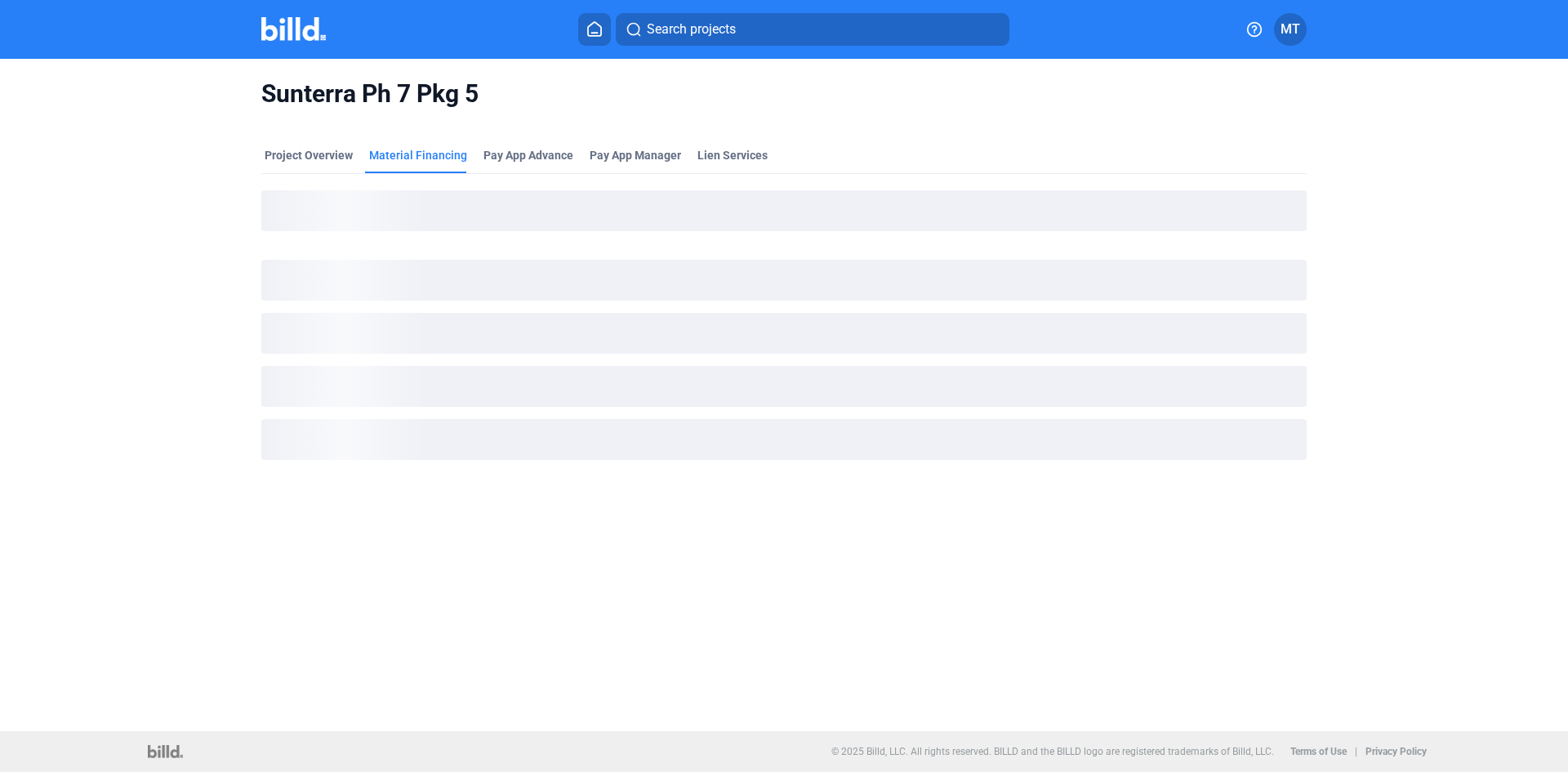
click at [307, 36] on img at bounding box center [293, 29] width 65 height 23
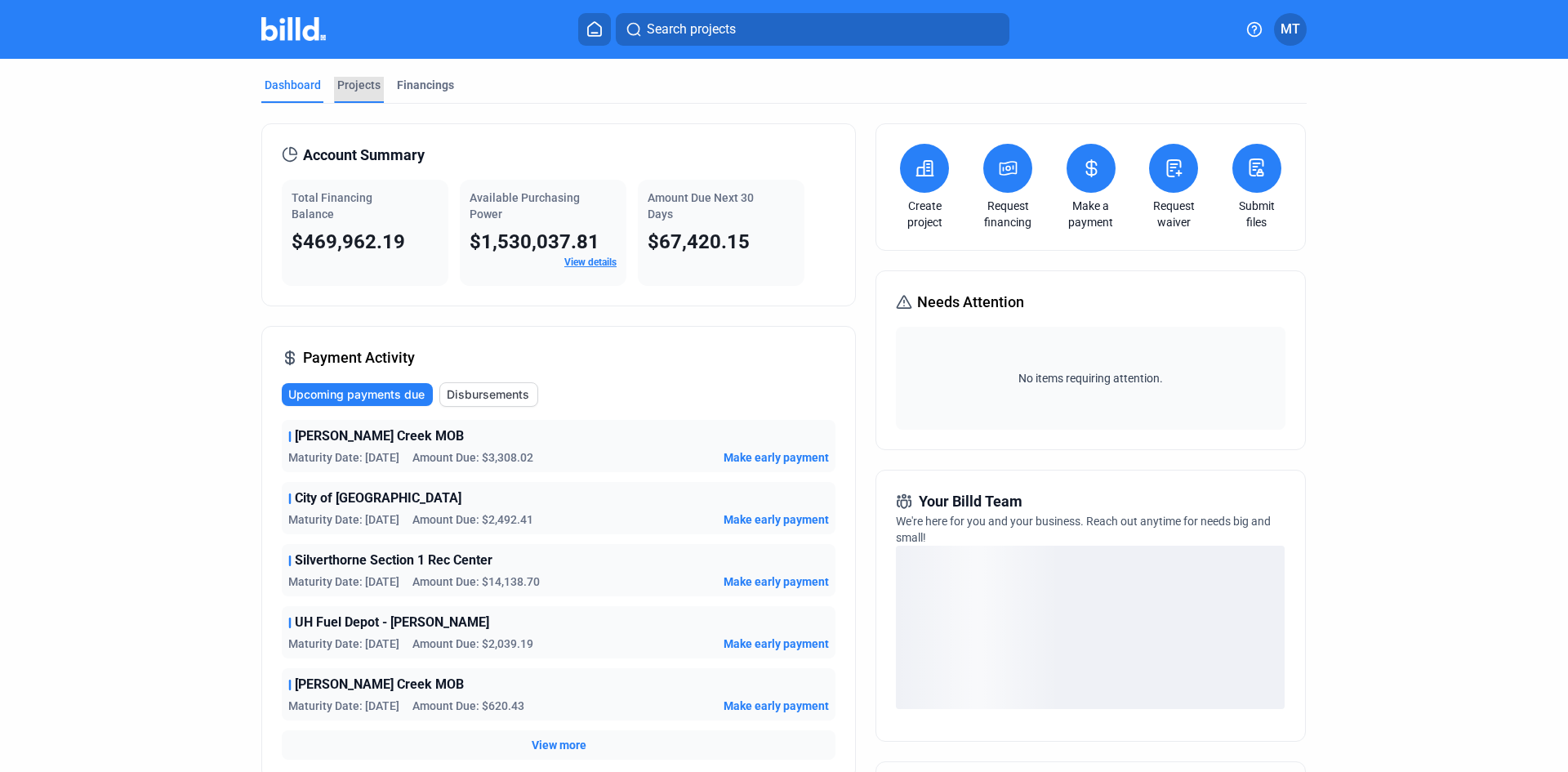
click at [368, 88] on div "Projects" at bounding box center [358, 84] width 44 height 16
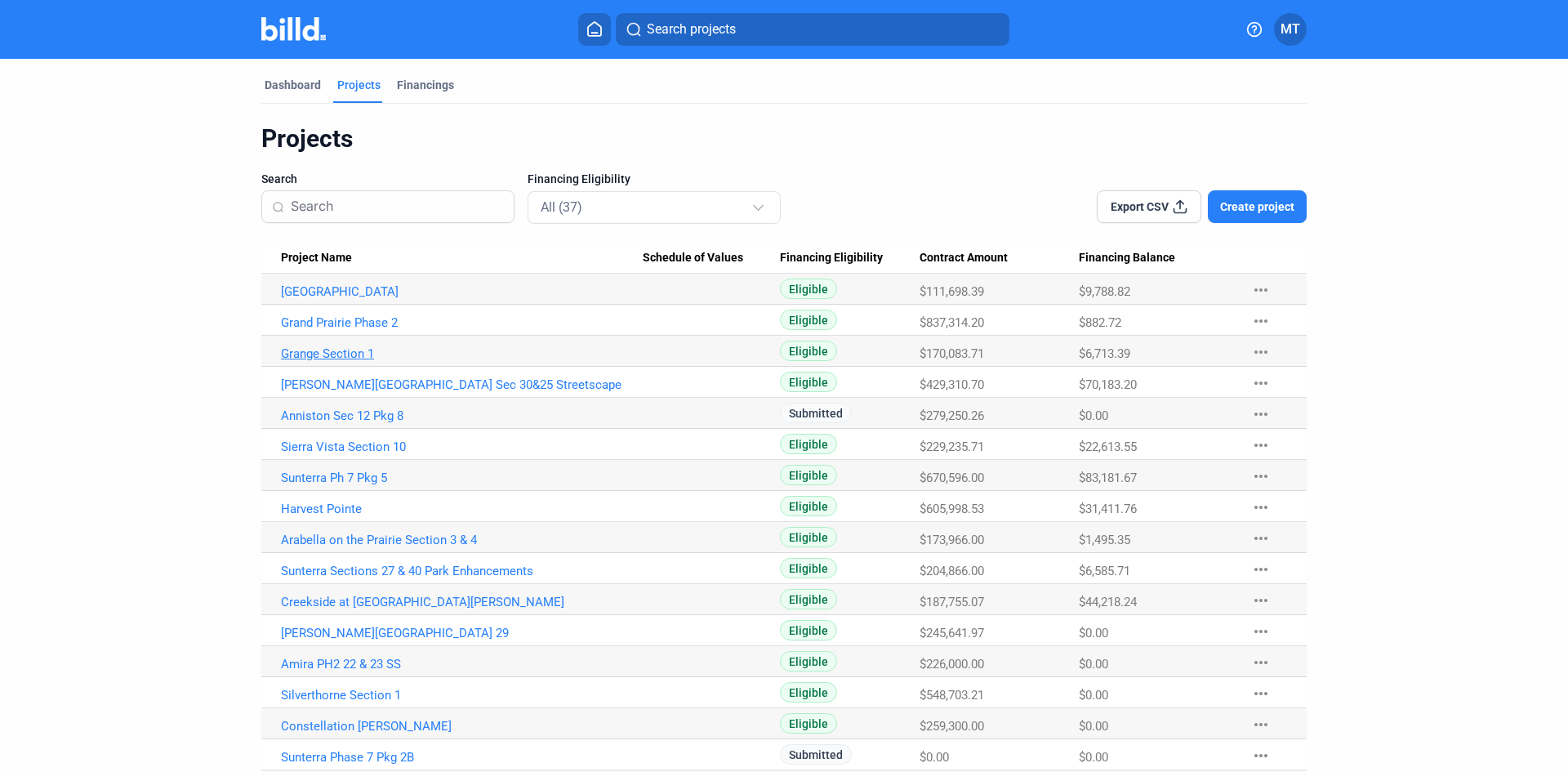
click at [350, 355] on link "Grange Section 1" at bounding box center [462, 354] width 362 height 15
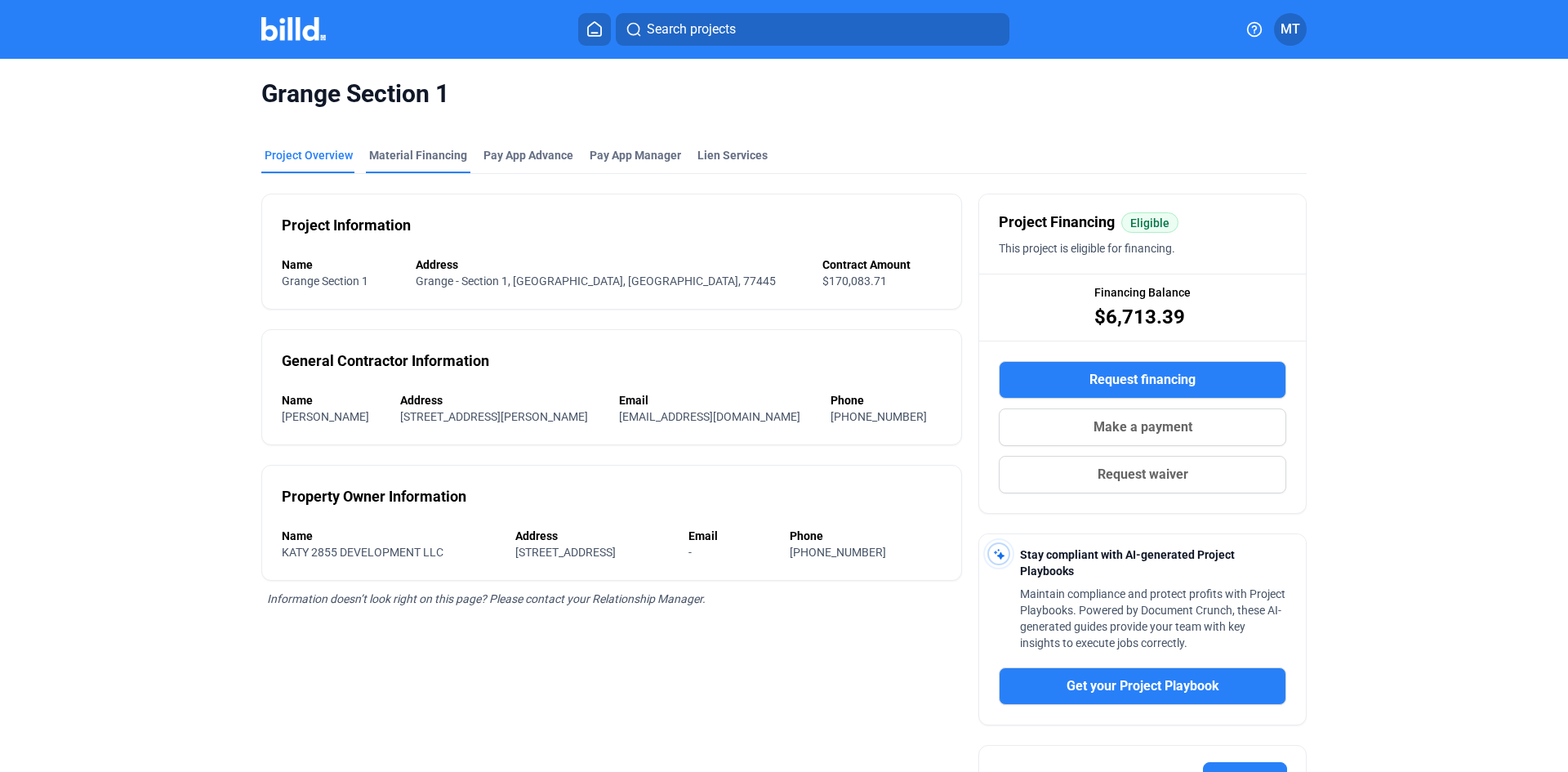
click at [389, 159] on div "Material Financing" at bounding box center [417, 155] width 98 height 16
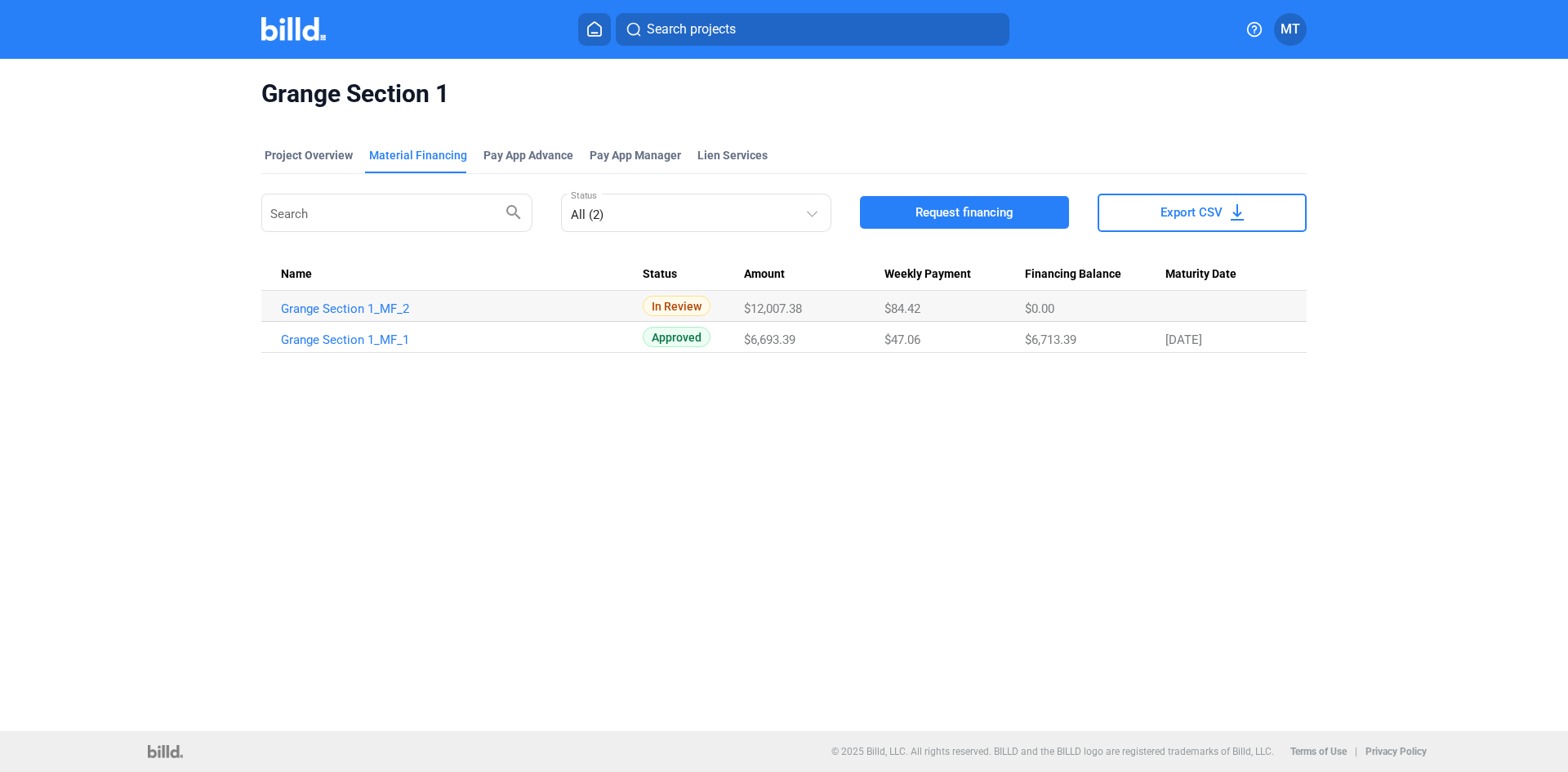
click at [289, 32] on img at bounding box center [293, 29] width 65 height 23
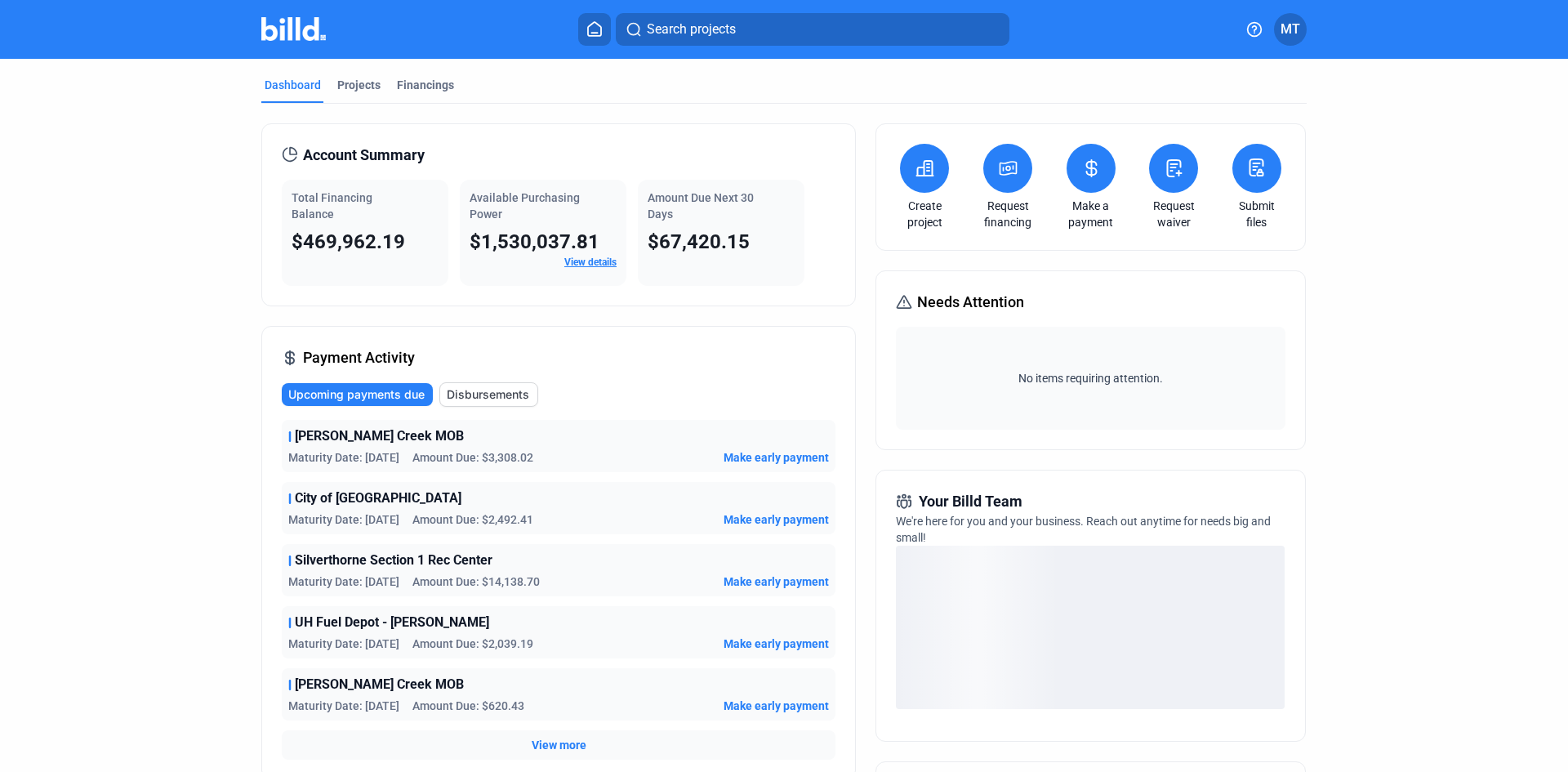
click at [1014, 167] on icon at bounding box center [1008, 169] width 20 height 19
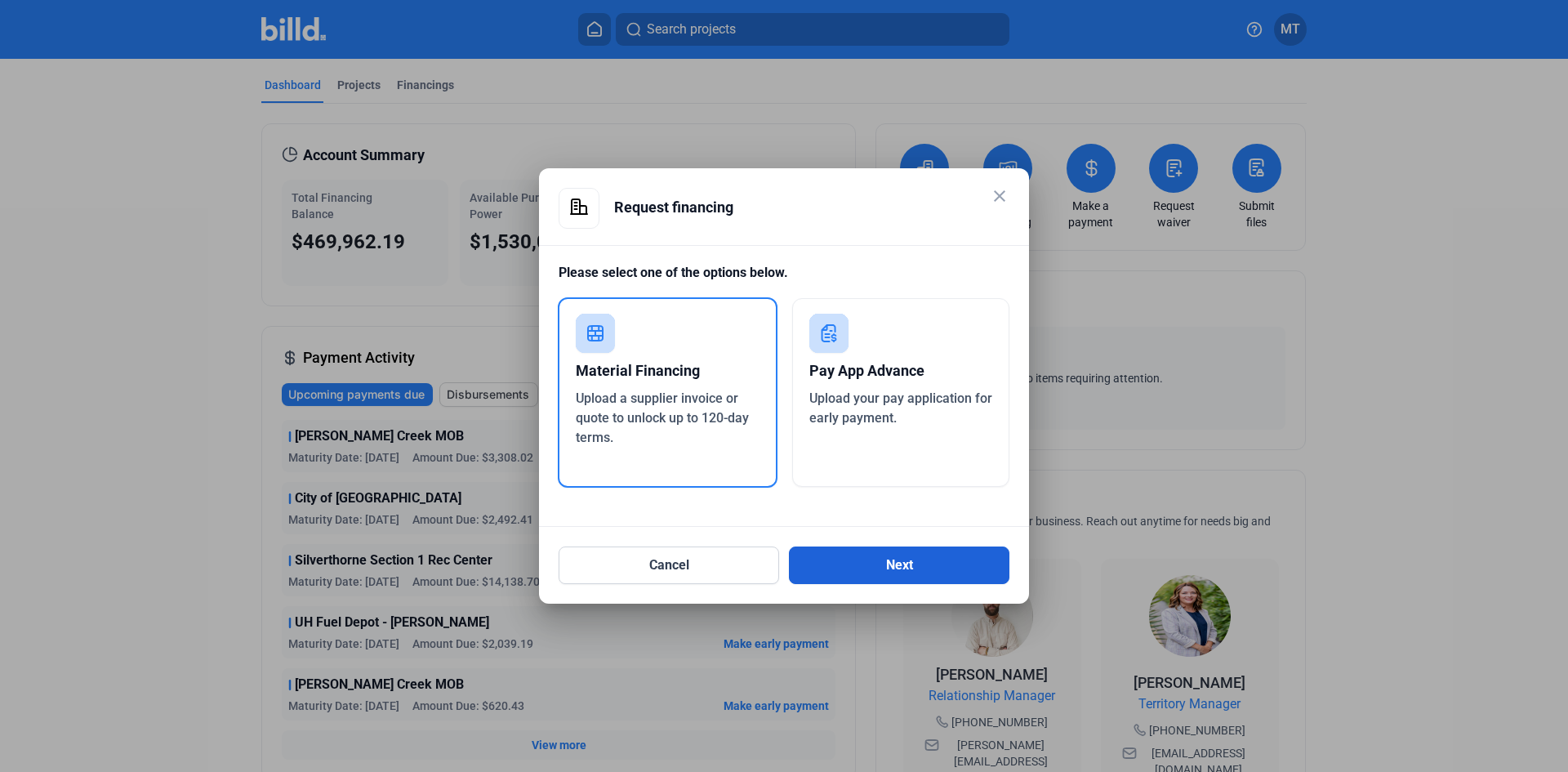
click at [870, 573] on button "Next" at bounding box center [900, 565] width 221 height 38
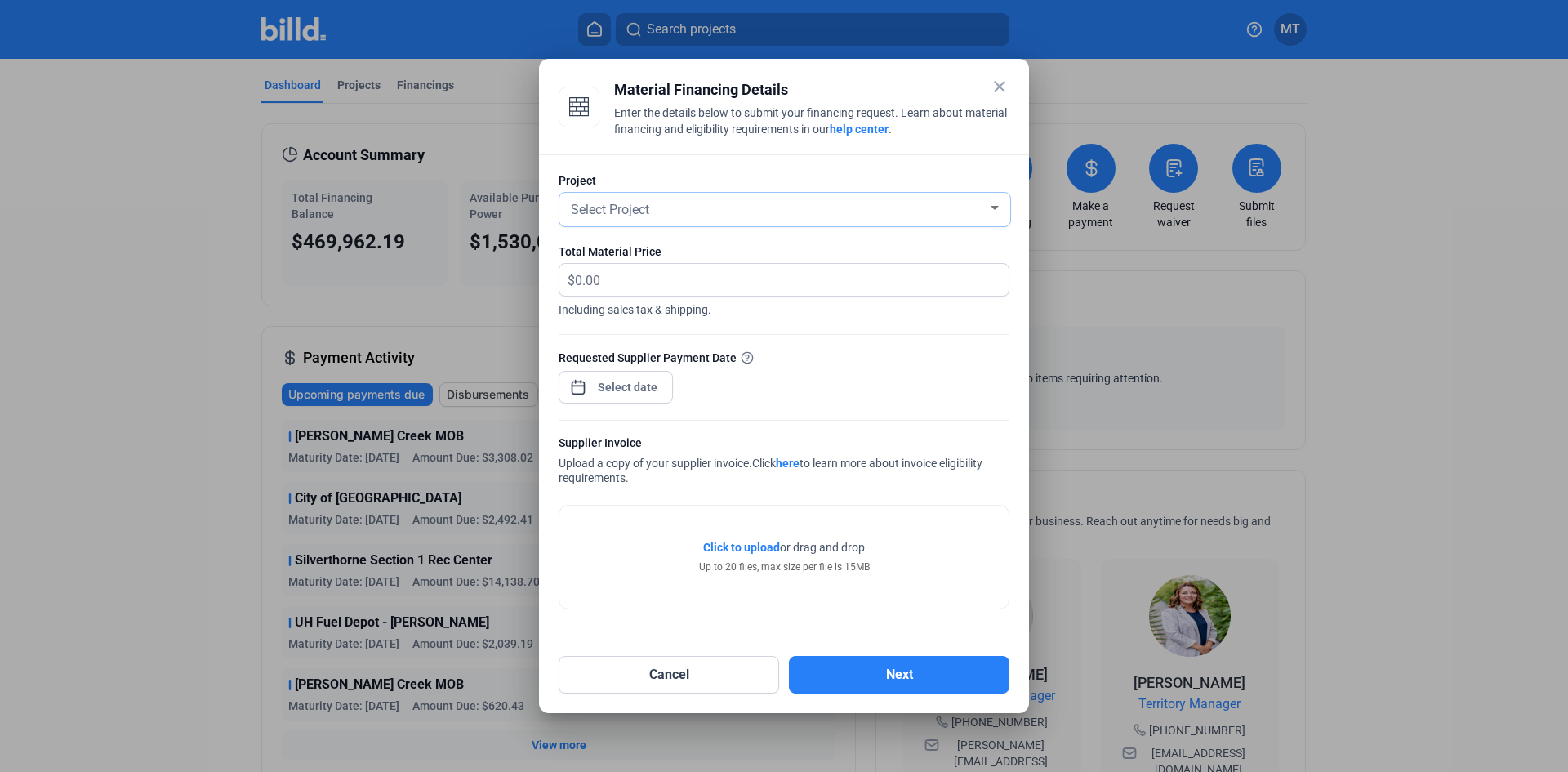
click at [960, 216] on div "Select Project" at bounding box center [778, 208] width 420 height 23
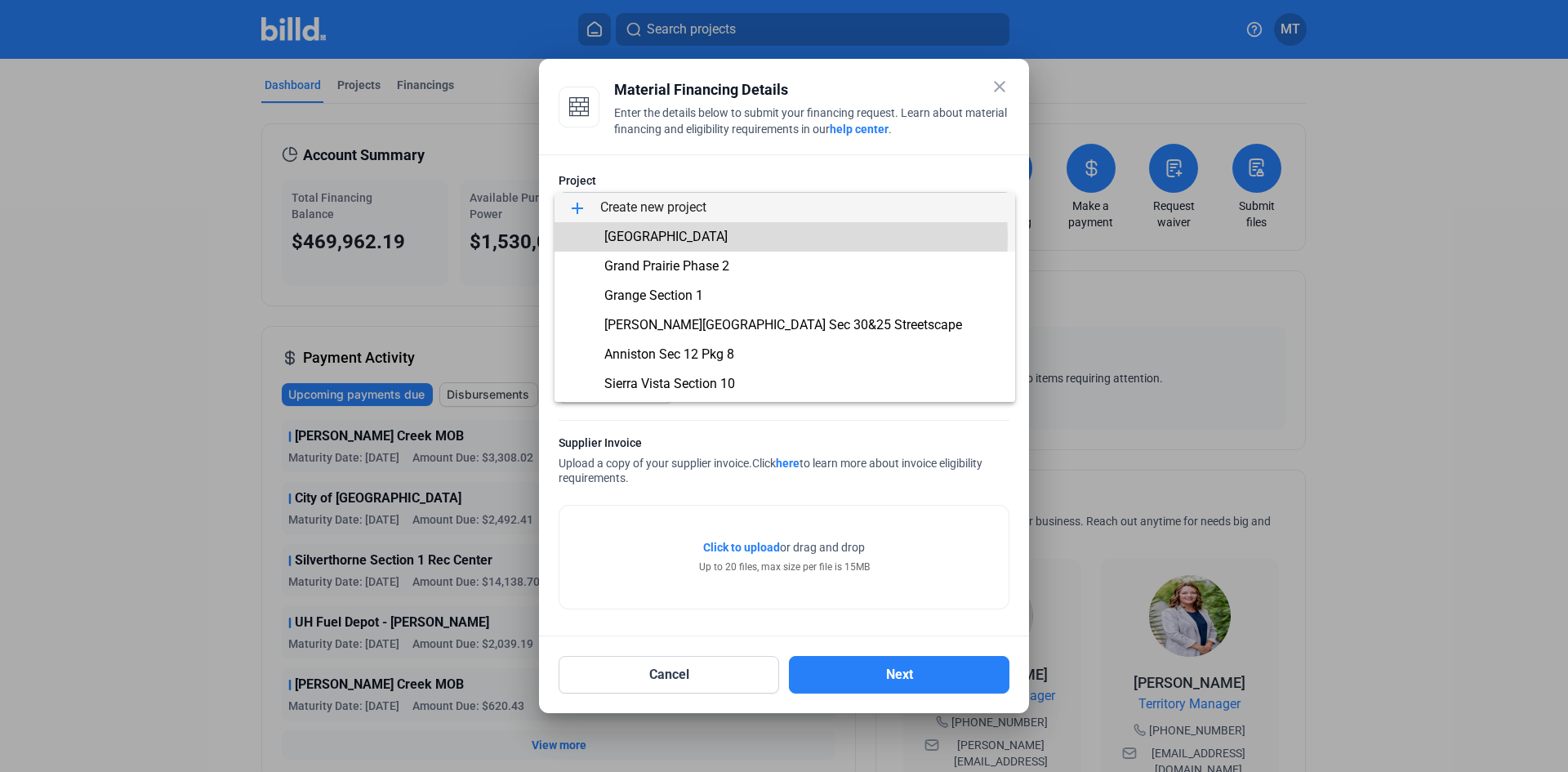
click at [775, 237] on span "[GEOGRAPHIC_DATA]" at bounding box center [784, 236] width 435 height 29
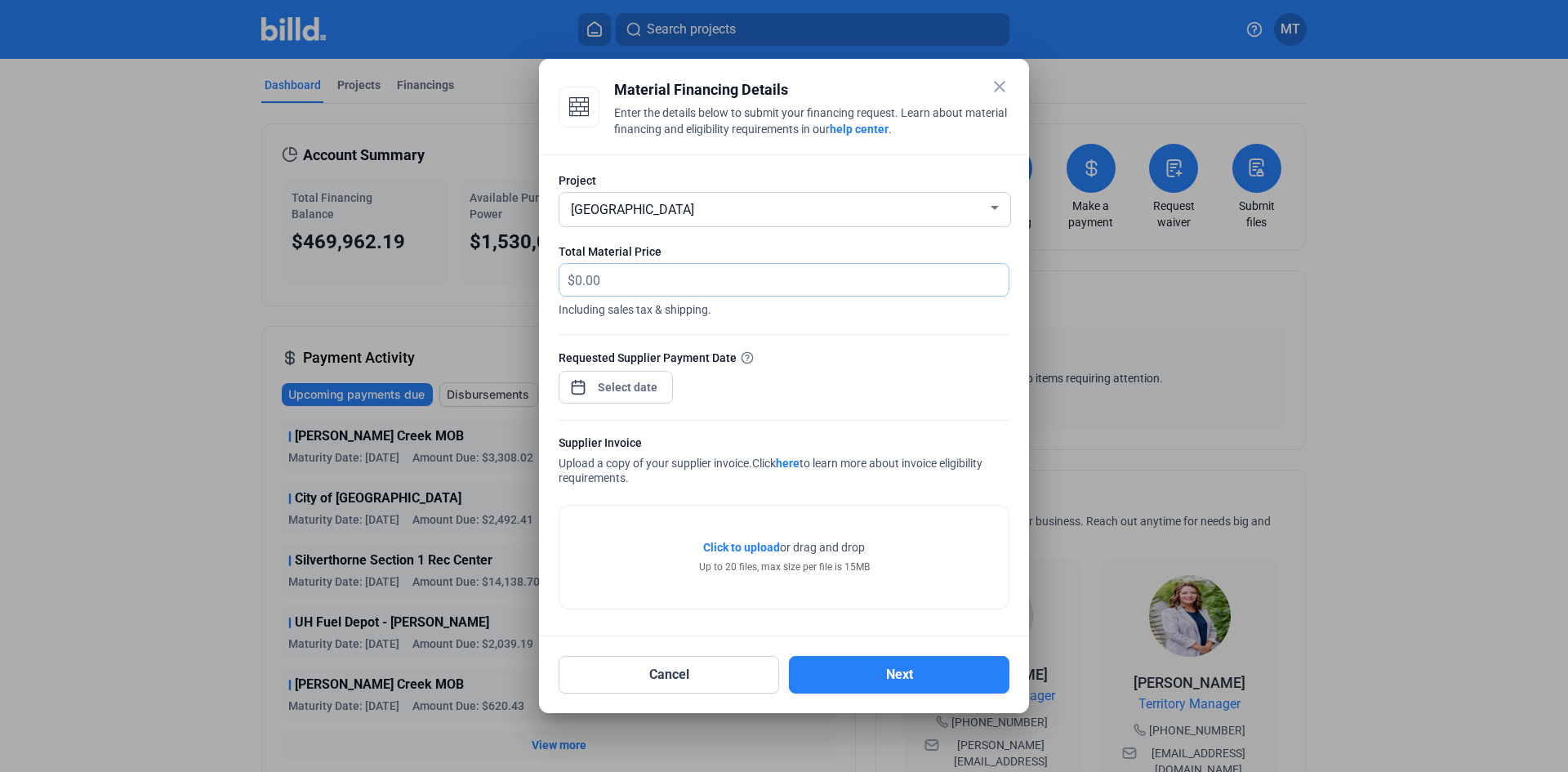
click at [670, 287] on input "text" at bounding box center [783, 279] width 415 height 32
type input "15,561.02"
click at [637, 379] on div "close Material Financing Details Enter the details below to submit your financi…" at bounding box center [784, 386] width 1568 height 772
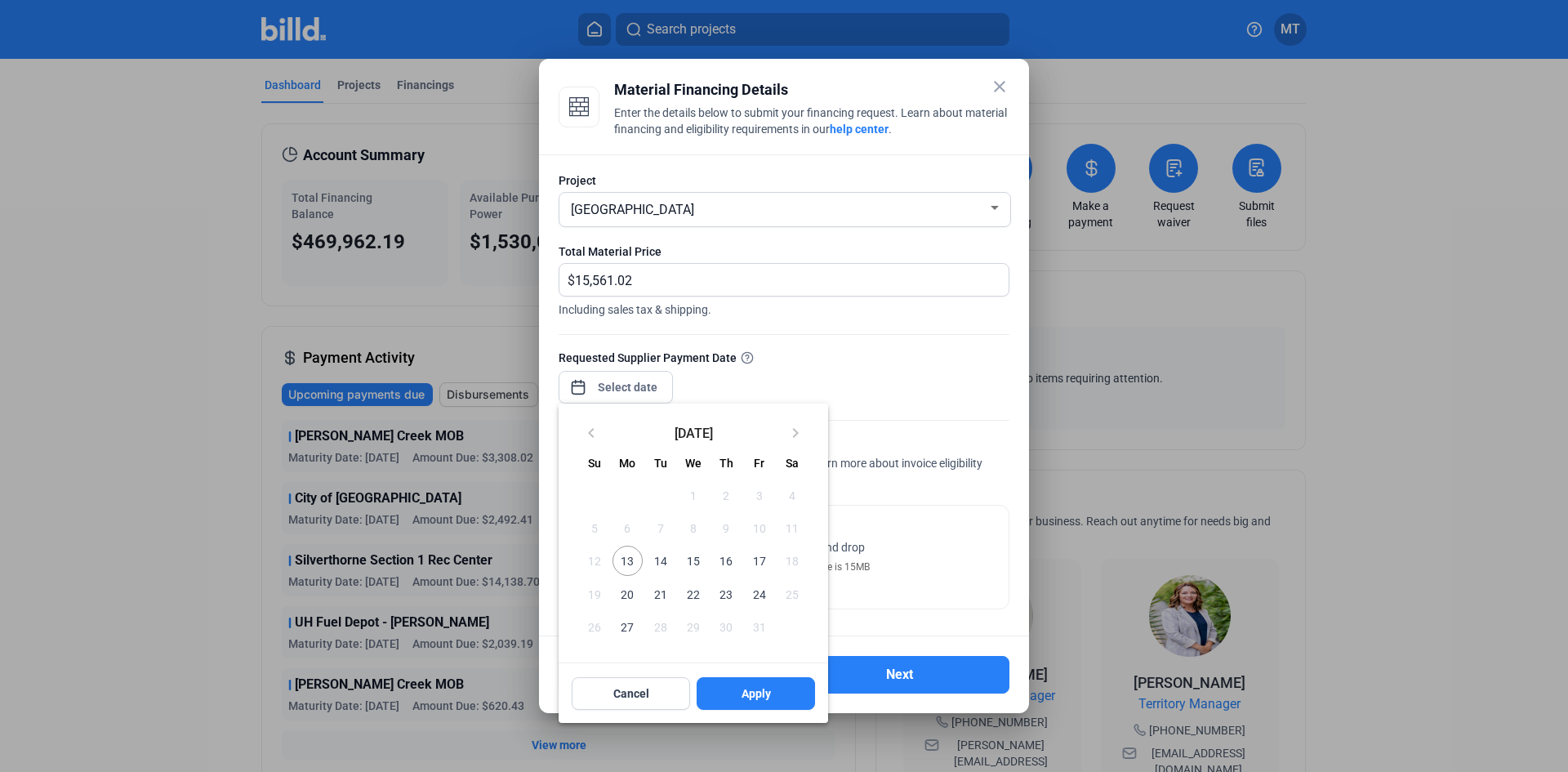
click at [724, 560] on span "16" at bounding box center [726, 560] width 29 height 29
click at [763, 701] on span "Apply" at bounding box center [756, 694] width 29 height 16
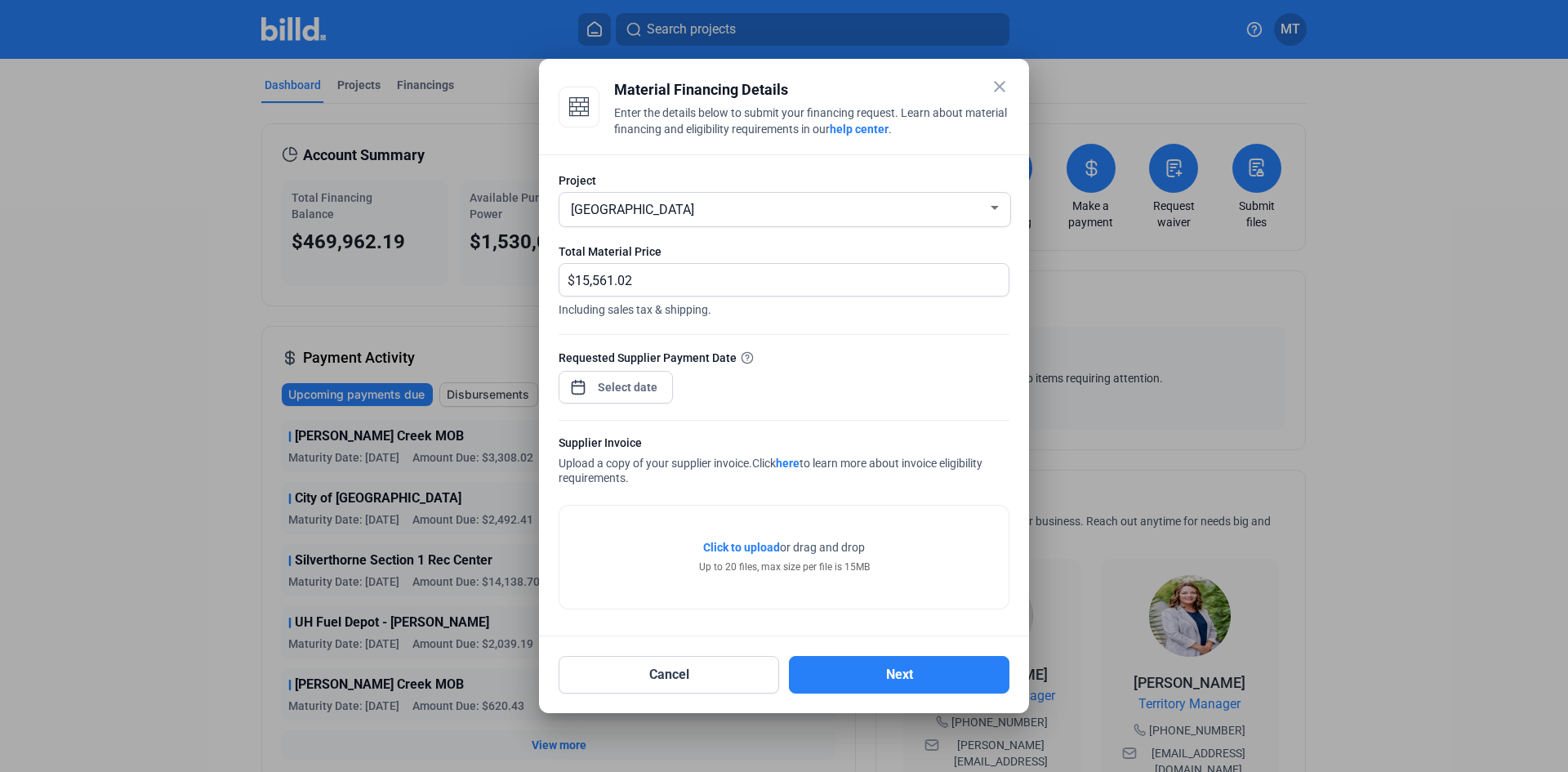
click at [917, 414] on div at bounding box center [784, 412] width 451 height 16
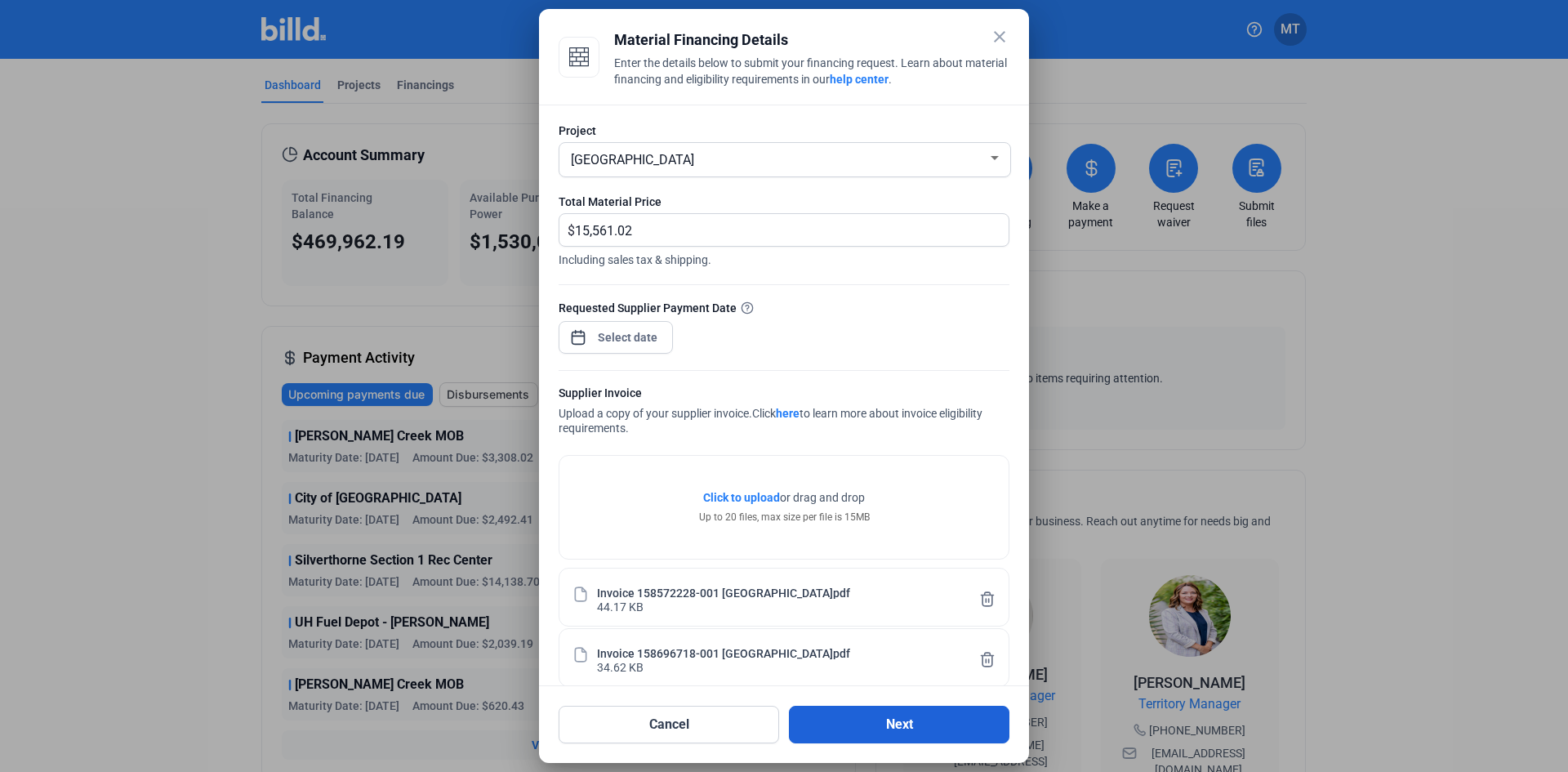
click at [941, 719] on button "Next" at bounding box center [900, 725] width 221 height 38
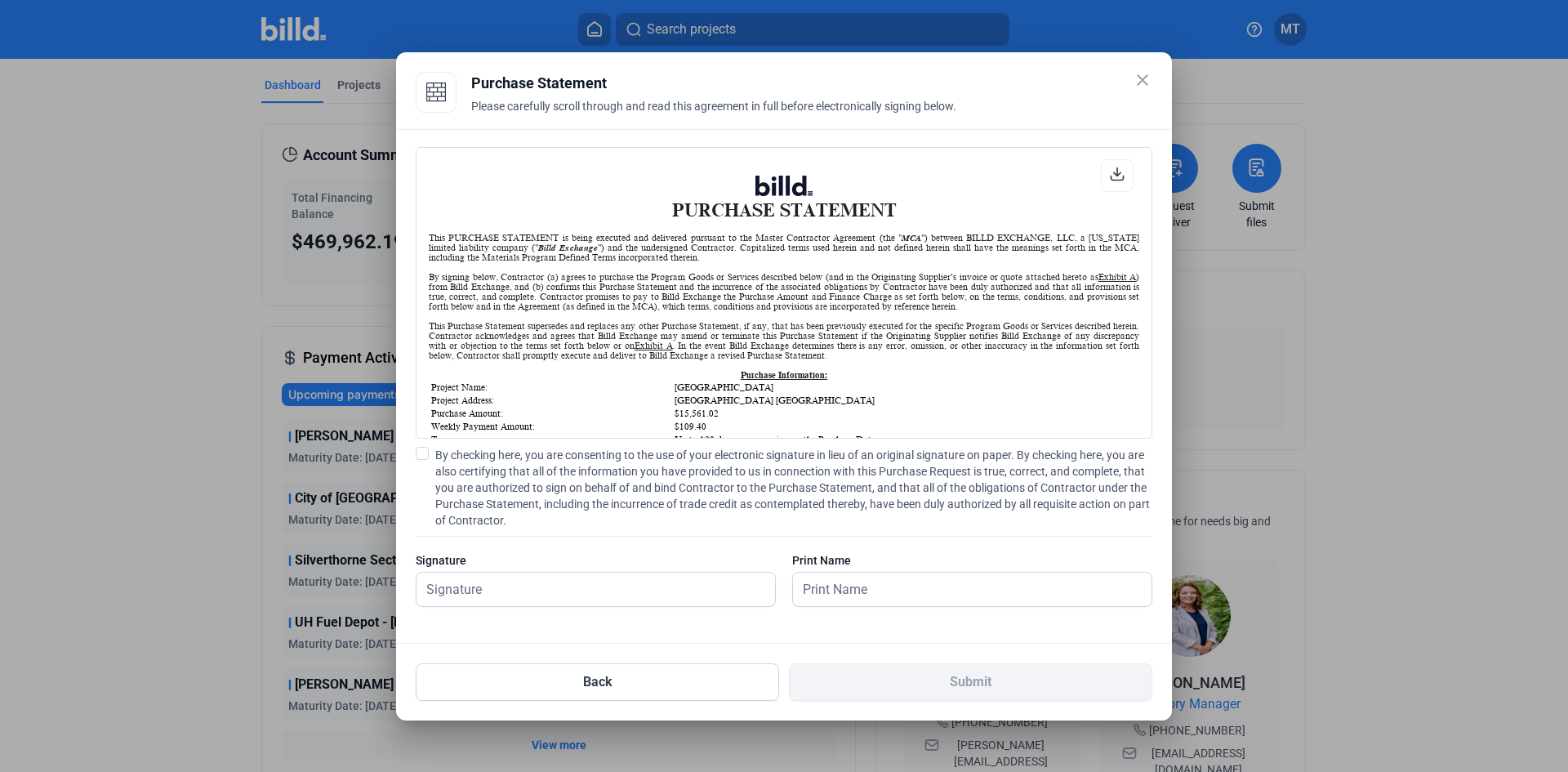
scroll to position [1, 0]
click at [426, 453] on span at bounding box center [421, 452] width 13 height 13
click at [0, 0] on input "By checking here, you are consenting to the use of your electronic signature in…" at bounding box center [0, 0] width 0 height 0
click at [500, 587] on input "text" at bounding box center [587, 589] width 341 height 34
type input "[PERSON_NAME]"
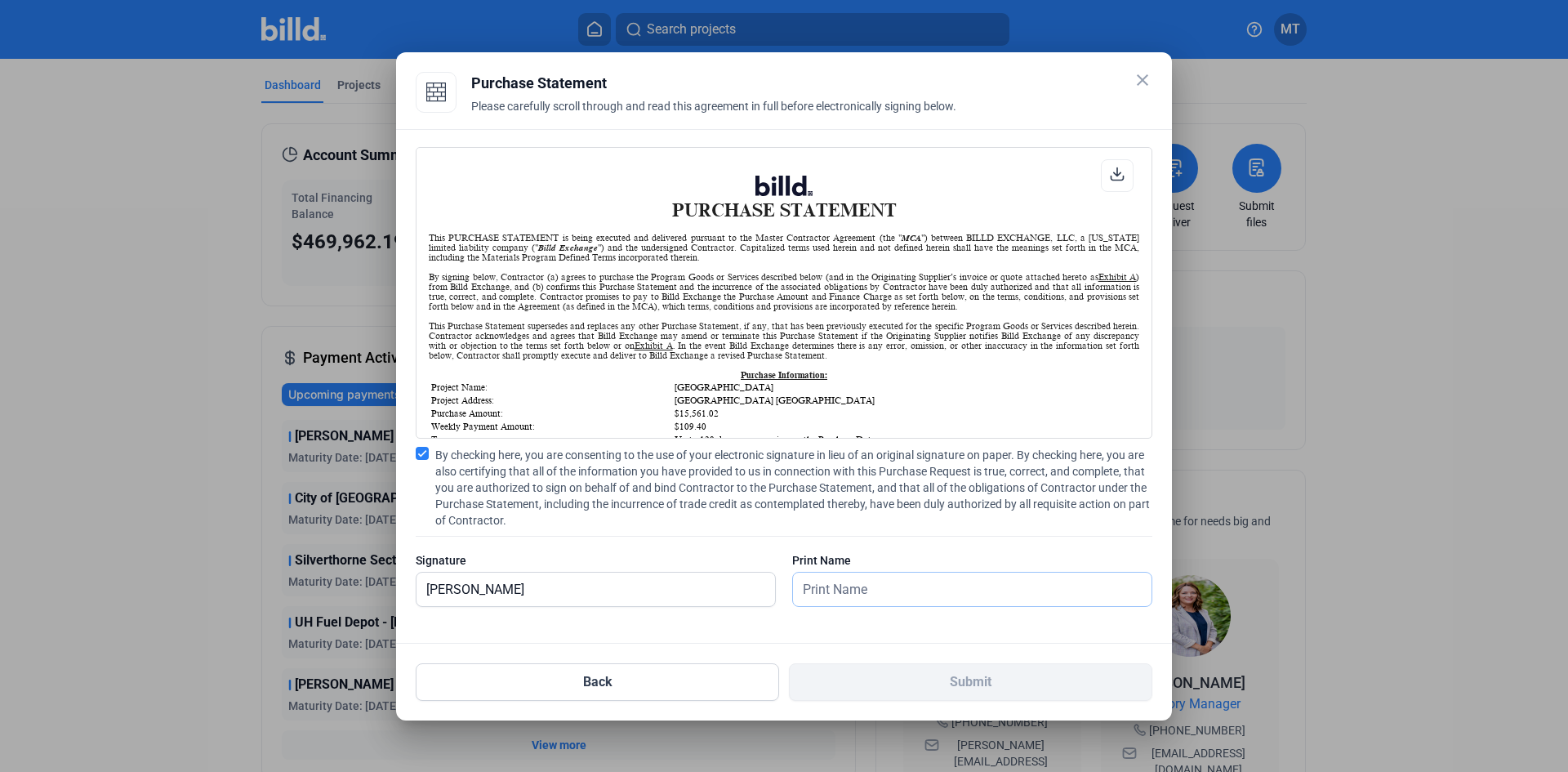
type input "[PERSON_NAME]"
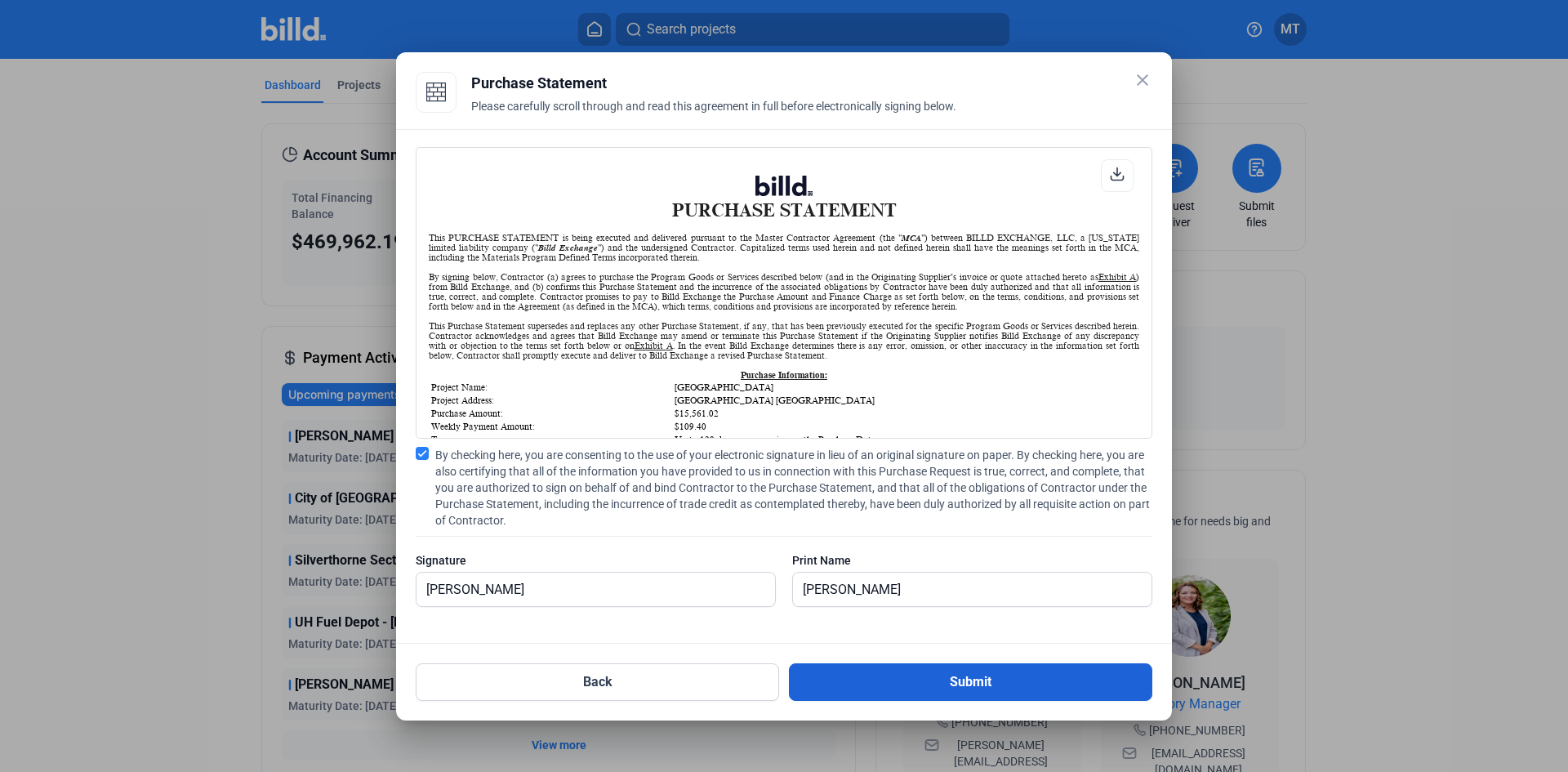
click at [903, 685] on button "Submit" at bounding box center [970, 682] width 363 height 38
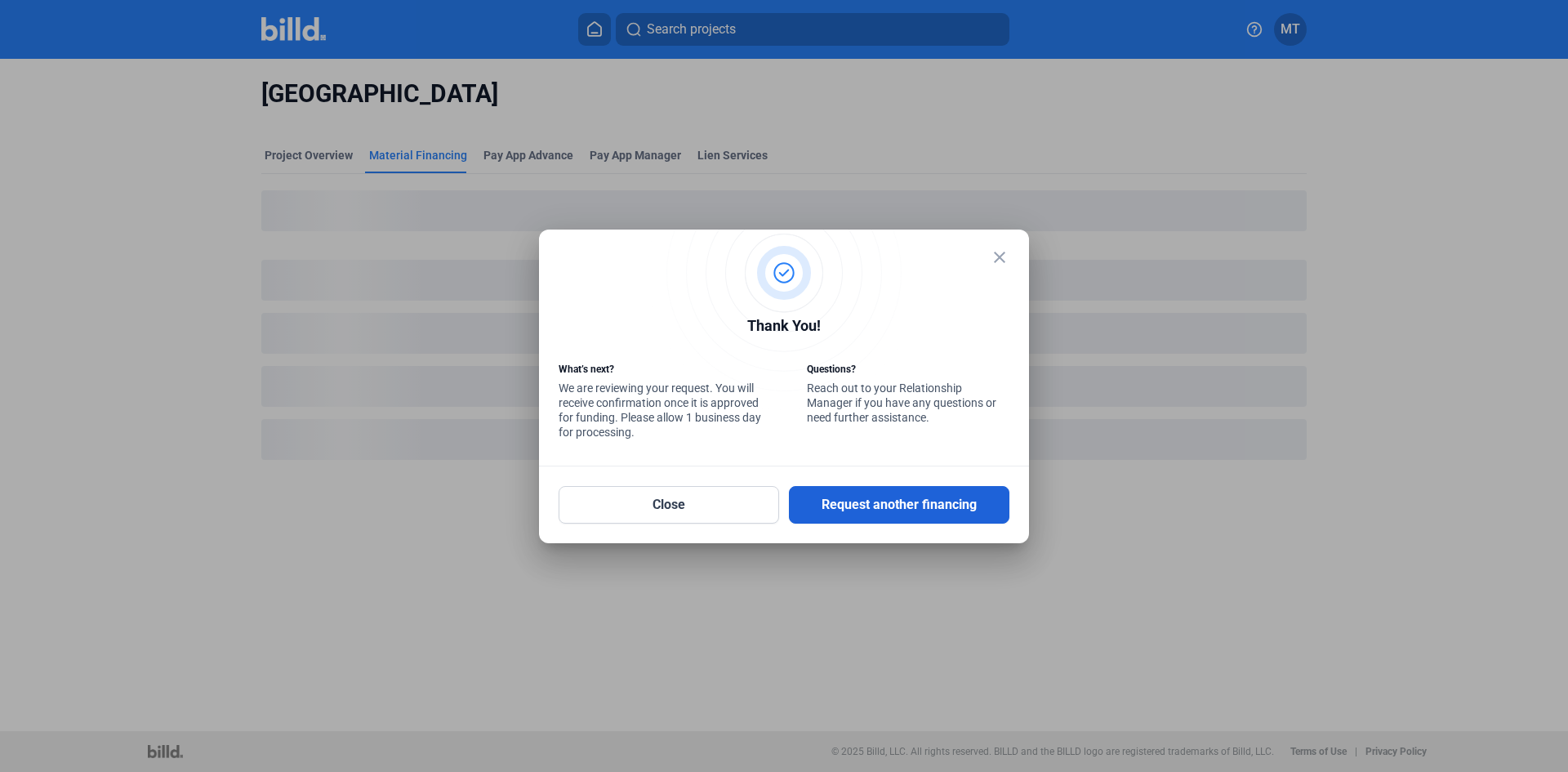
click at [852, 493] on button "Request another financing" at bounding box center [900, 505] width 221 height 38
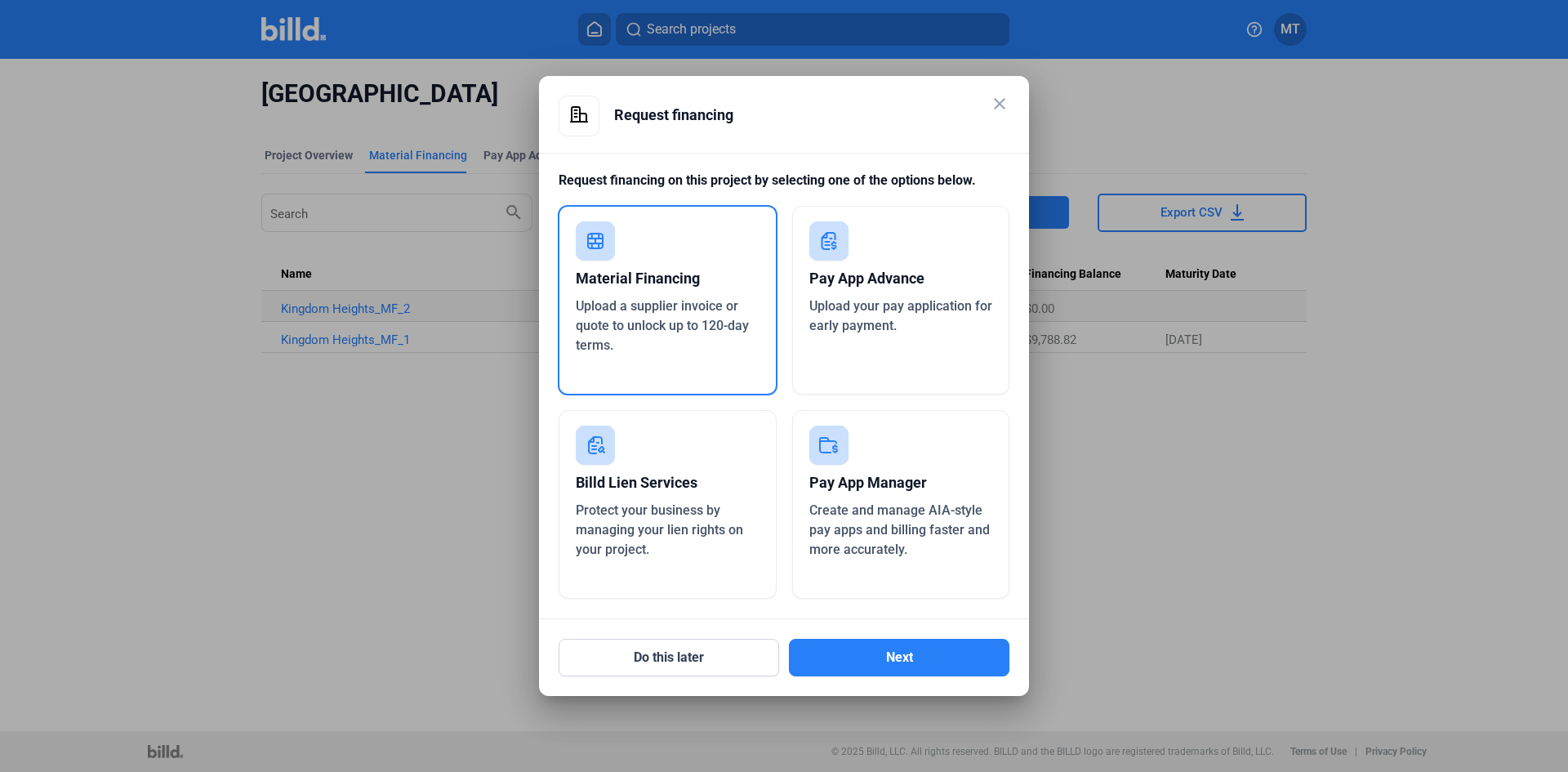
click at [636, 290] on div "Material Financing" at bounding box center [668, 278] width 184 height 36
click at [880, 651] on button "Next" at bounding box center [900, 658] width 221 height 38
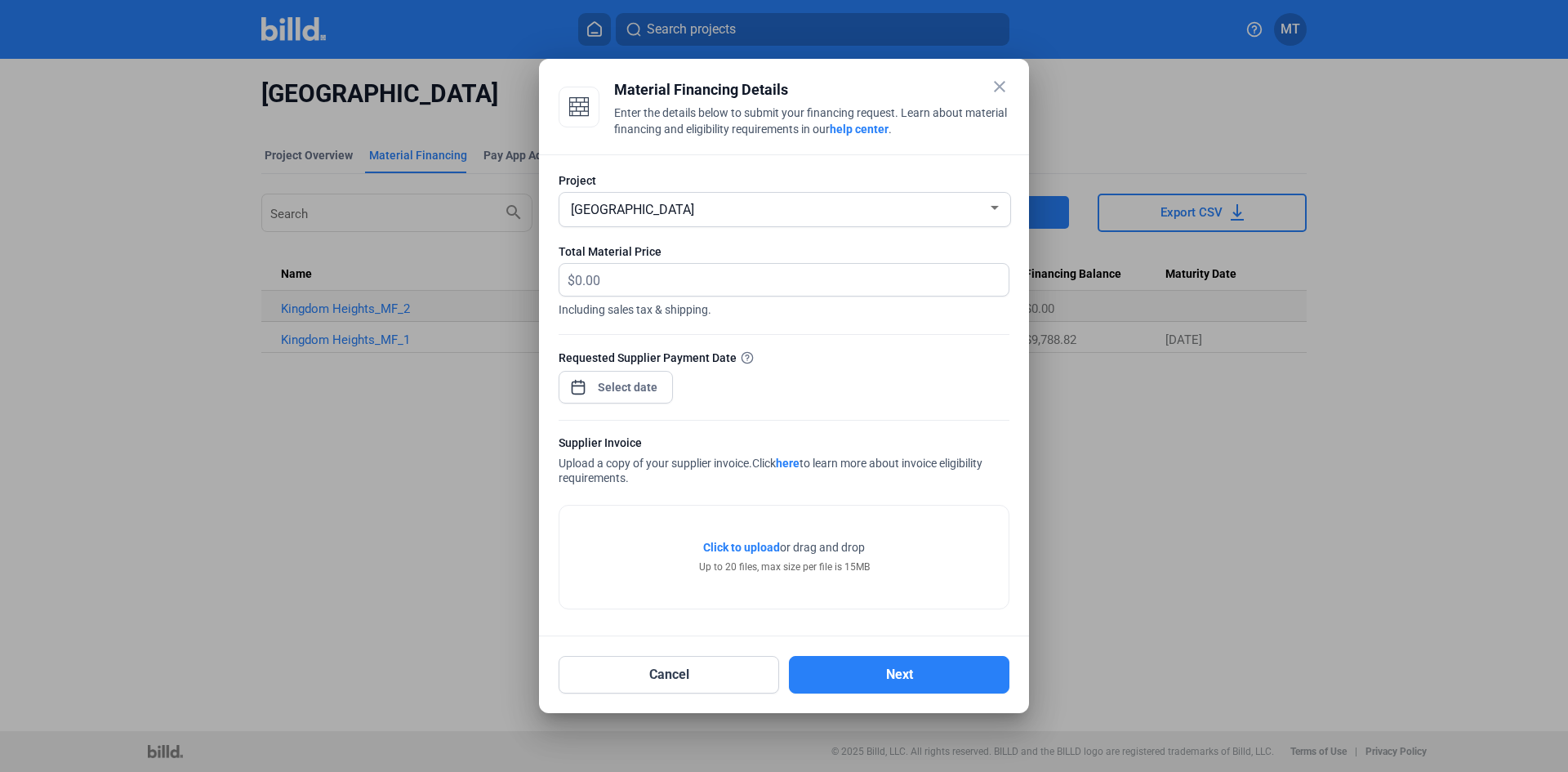
click at [713, 215] on div "[GEOGRAPHIC_DATA]" at bounding box center [778, 208] width 420 height 23
click at [938, 220] on span "[GEOGRAPHIC_DATA]" at bounding box center [784, 207] width 435 height 29
click at [999, 80] on mat-icon "close" at bounding box center [999, 86] width 19 height 19
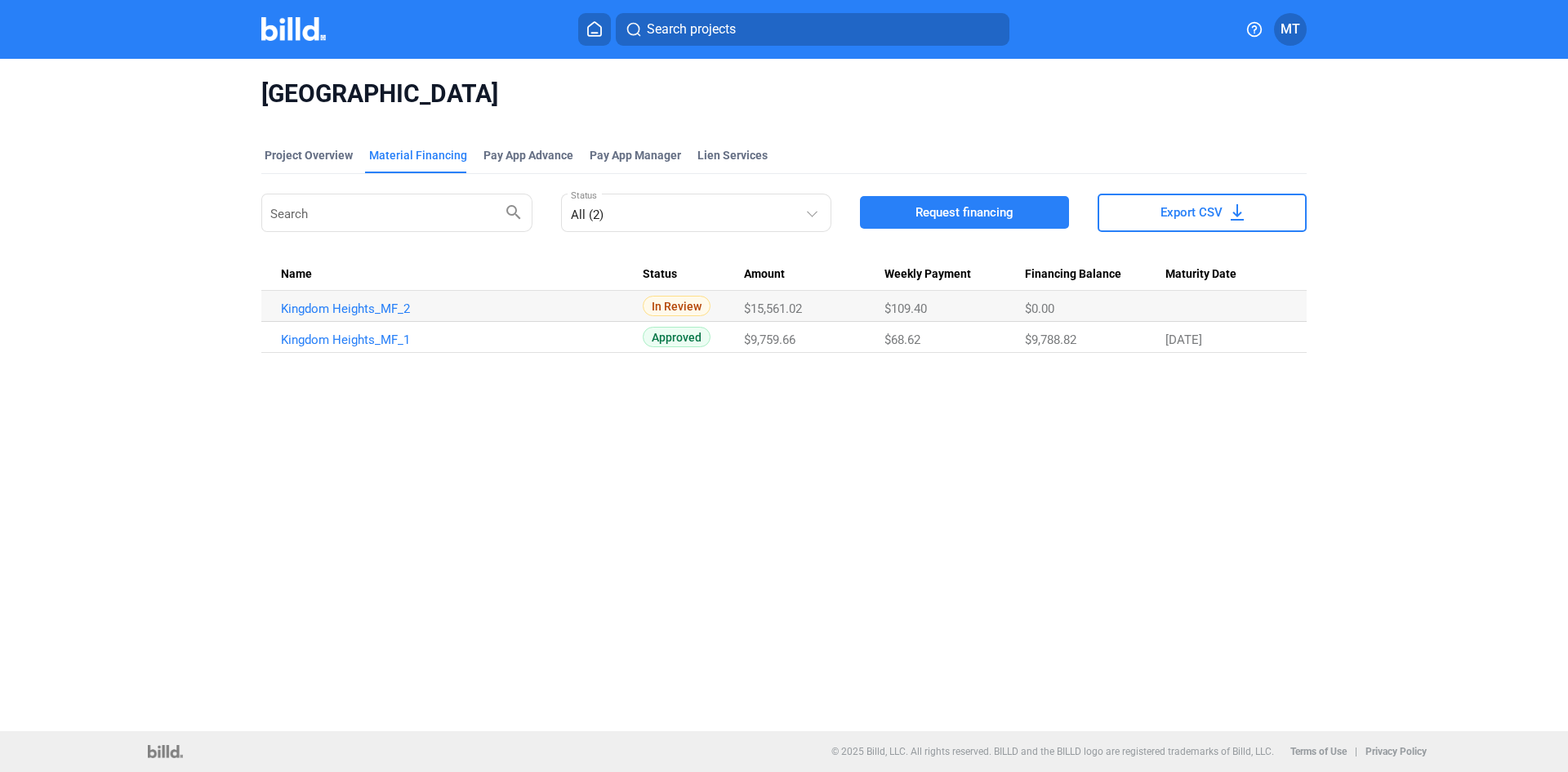
click at [298, 26] on img at bounding box center [293, 29] width 65 height 23
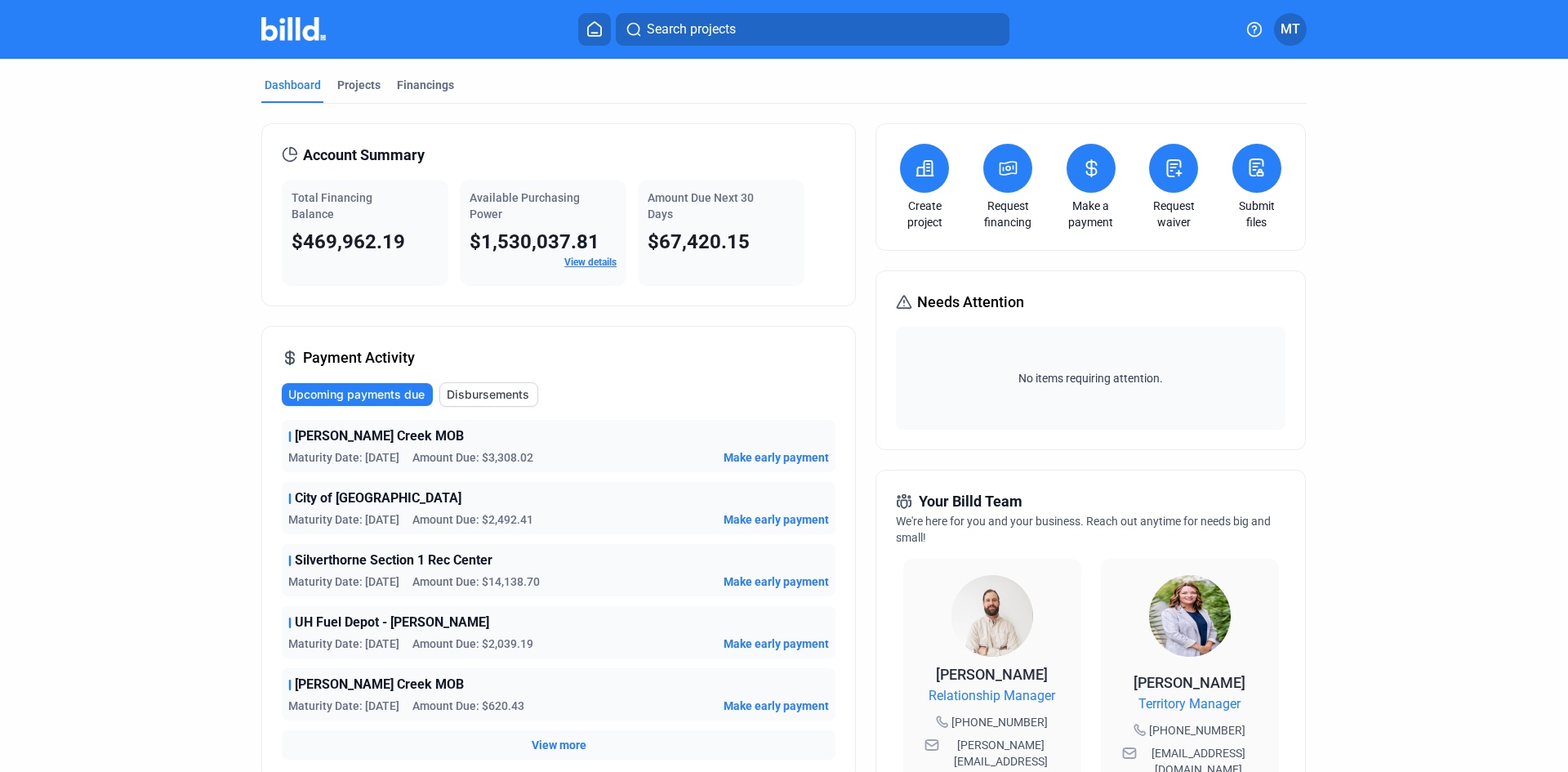
click at [989, 162] on button at bounding box center [1007, 168] width 49 height 49
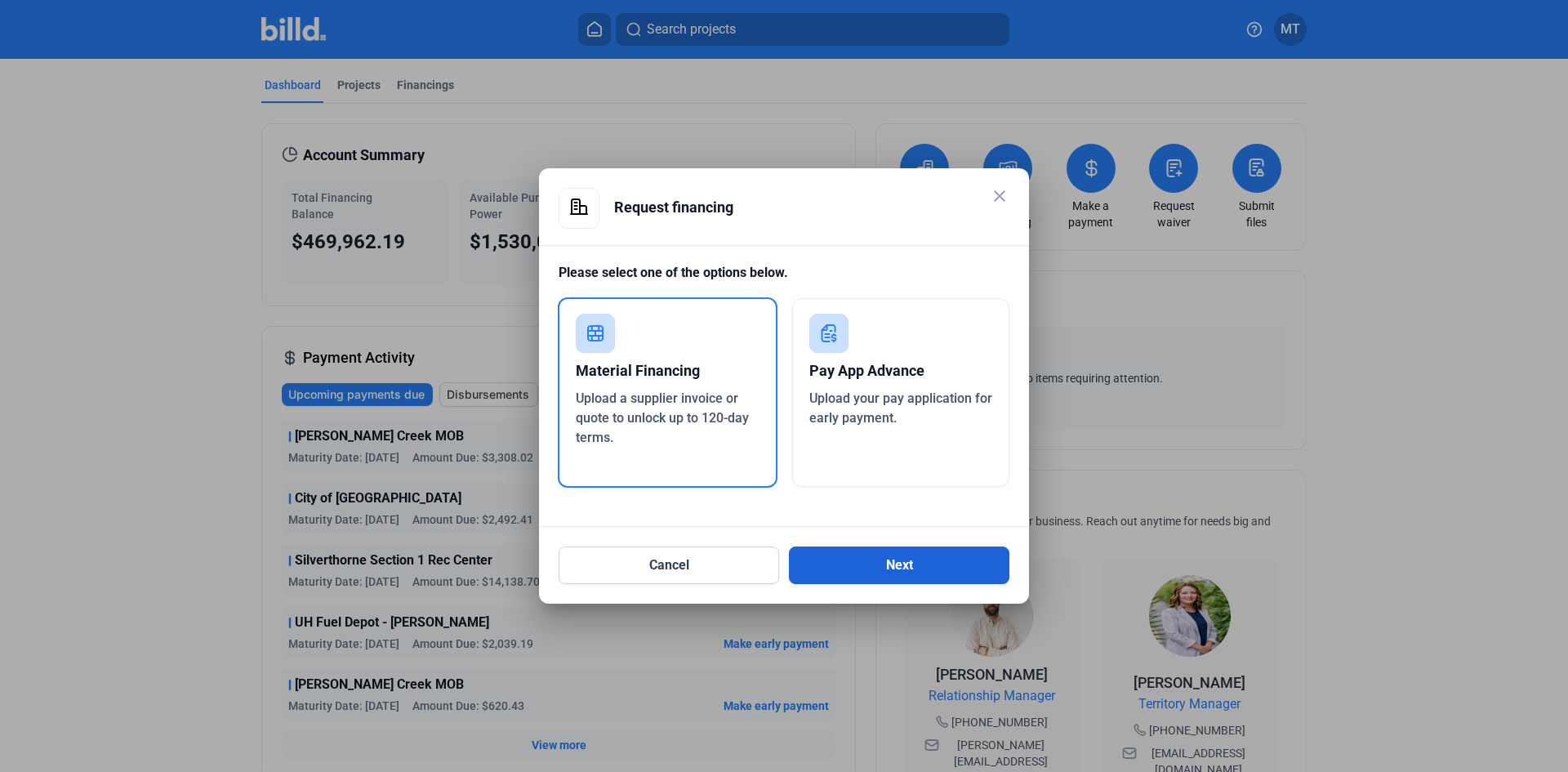
click at [952, 575] on button "Next" at bounding box center [900, 565] width 221 height 38
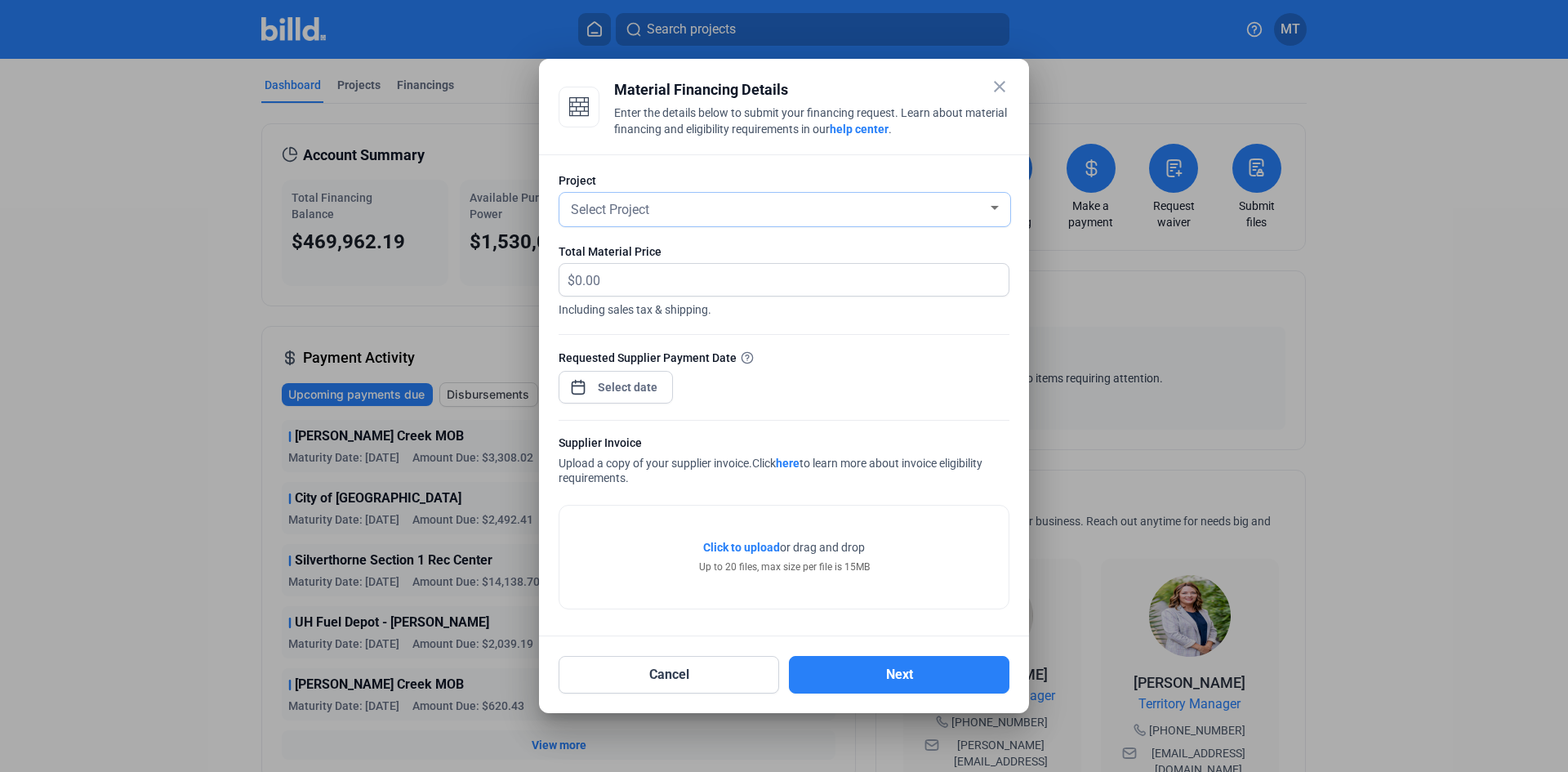
click at [691, 210] on div "Select Project" at bounding box center [778, 208] width 420 height 23
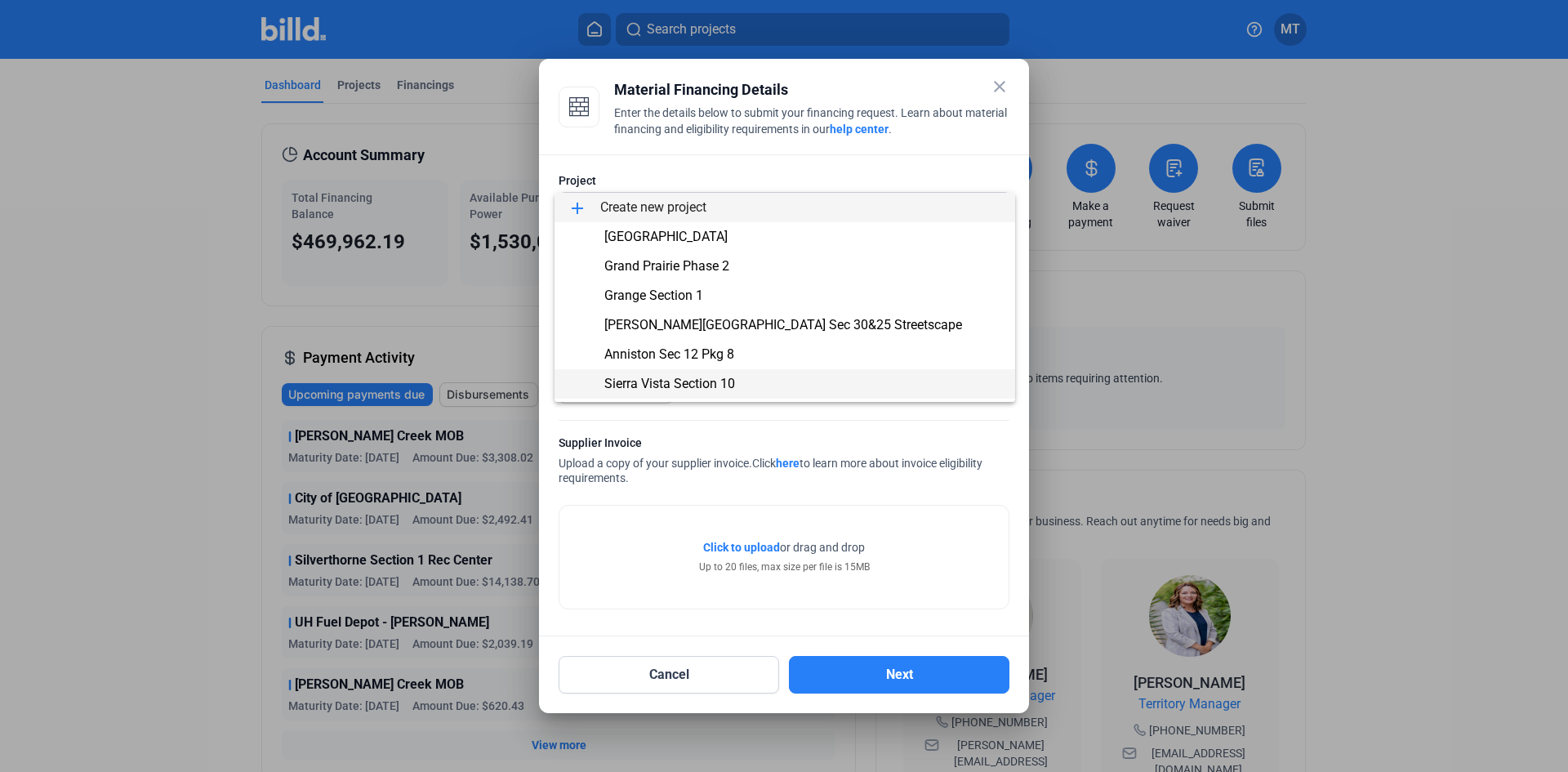
click at [759, 378] on span "Sierra Vista Section 10" at bounding box center [784, 384] width 435 height 29
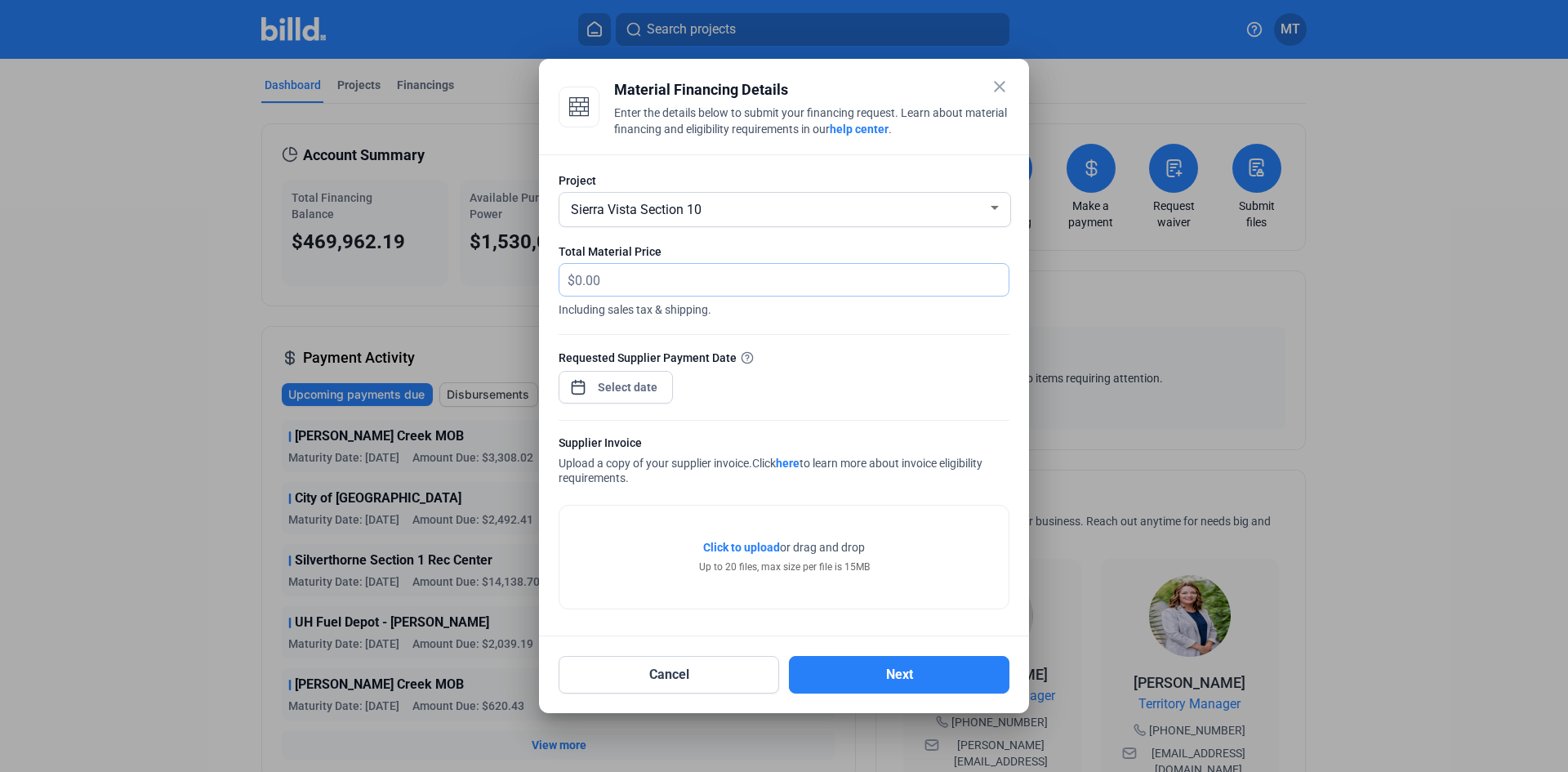
click at [682, 282] on input "text" at bounding box center [792, 279] width 434 height 32
type input "3,305.33"
click at [644, 383] on div "close Material Financing Details Enter the details below to submit your financi…" at bounding box center [784, 386] width 1568 height 772
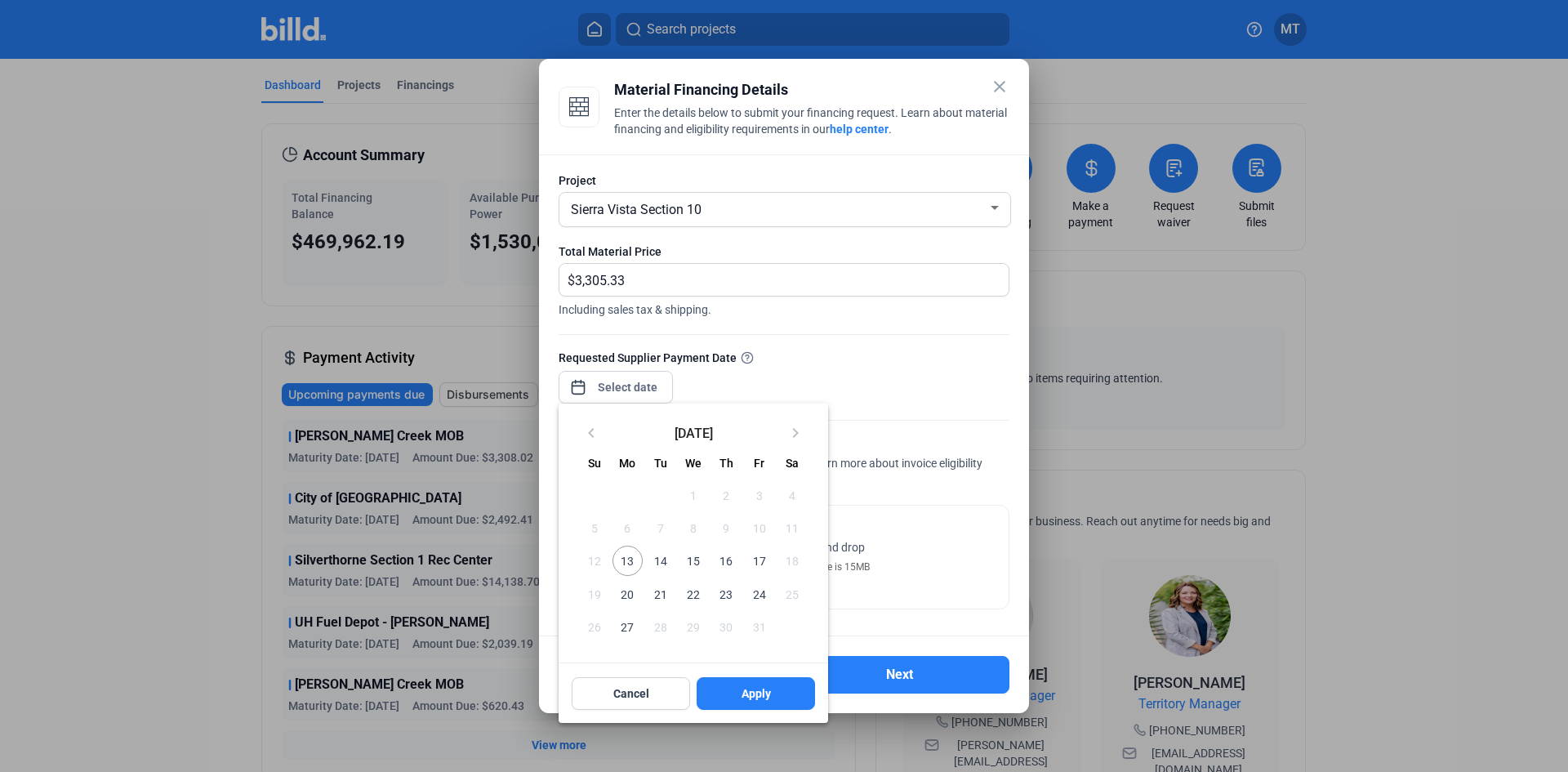
click at [727, 560] on span "16" at bounding box center [726, 560] width 29 height 29
click at [744, 691] on span "Apply" at bounding box center [756, 694] width 29 height 16
click at [725, 551] on span "16" at bounding box center [726, 560] width 29 height 29
click at [742, 695] on span "Apply" at bounding box center [756, 694] width 29 height 16
click at [778, 688] on button "Apply" at bounding box center [755, 694] width 118 height 33
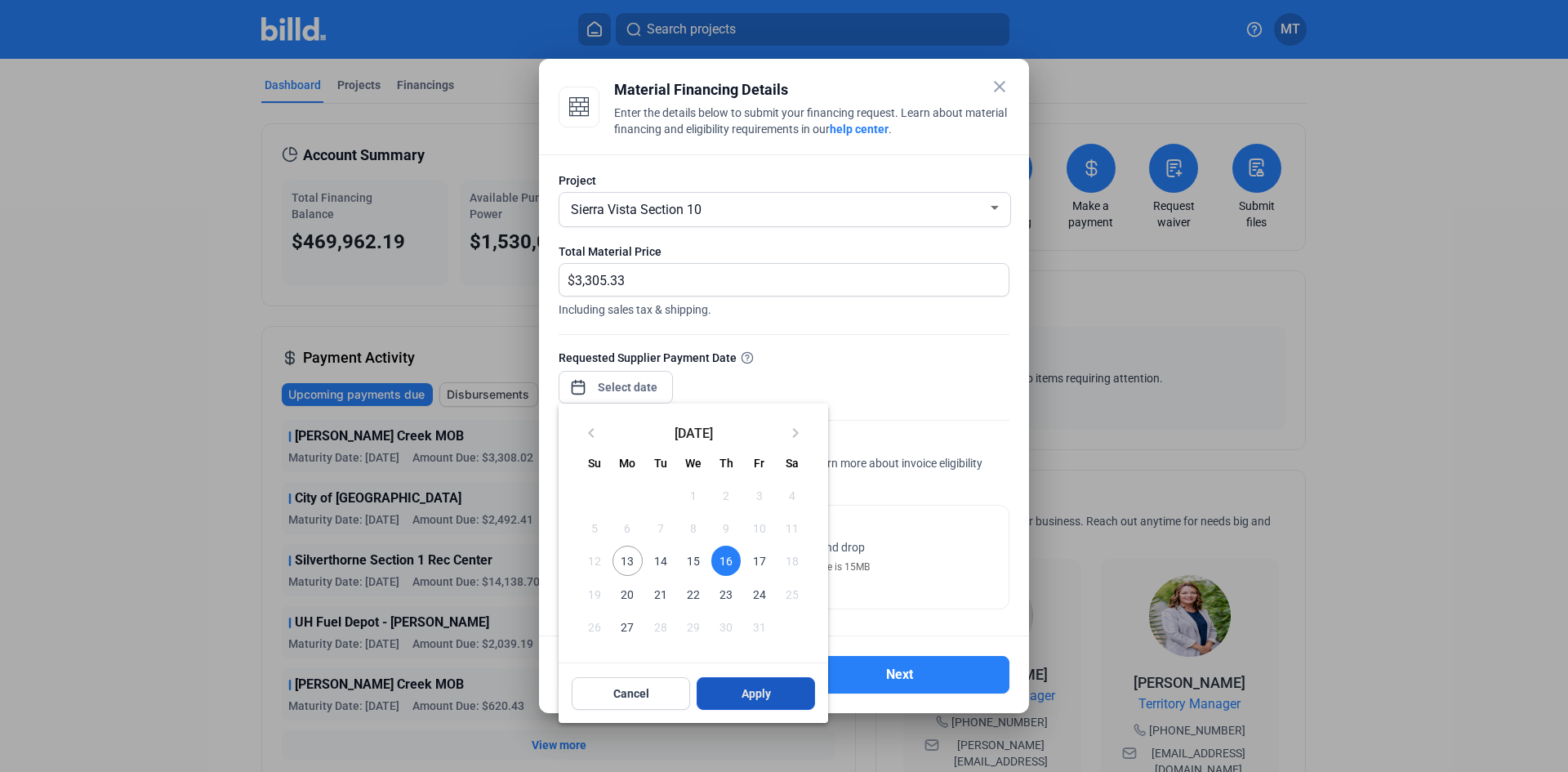
click at [738, 692] on button "Apply" at bounding box center [755, 694] width 118 height 33
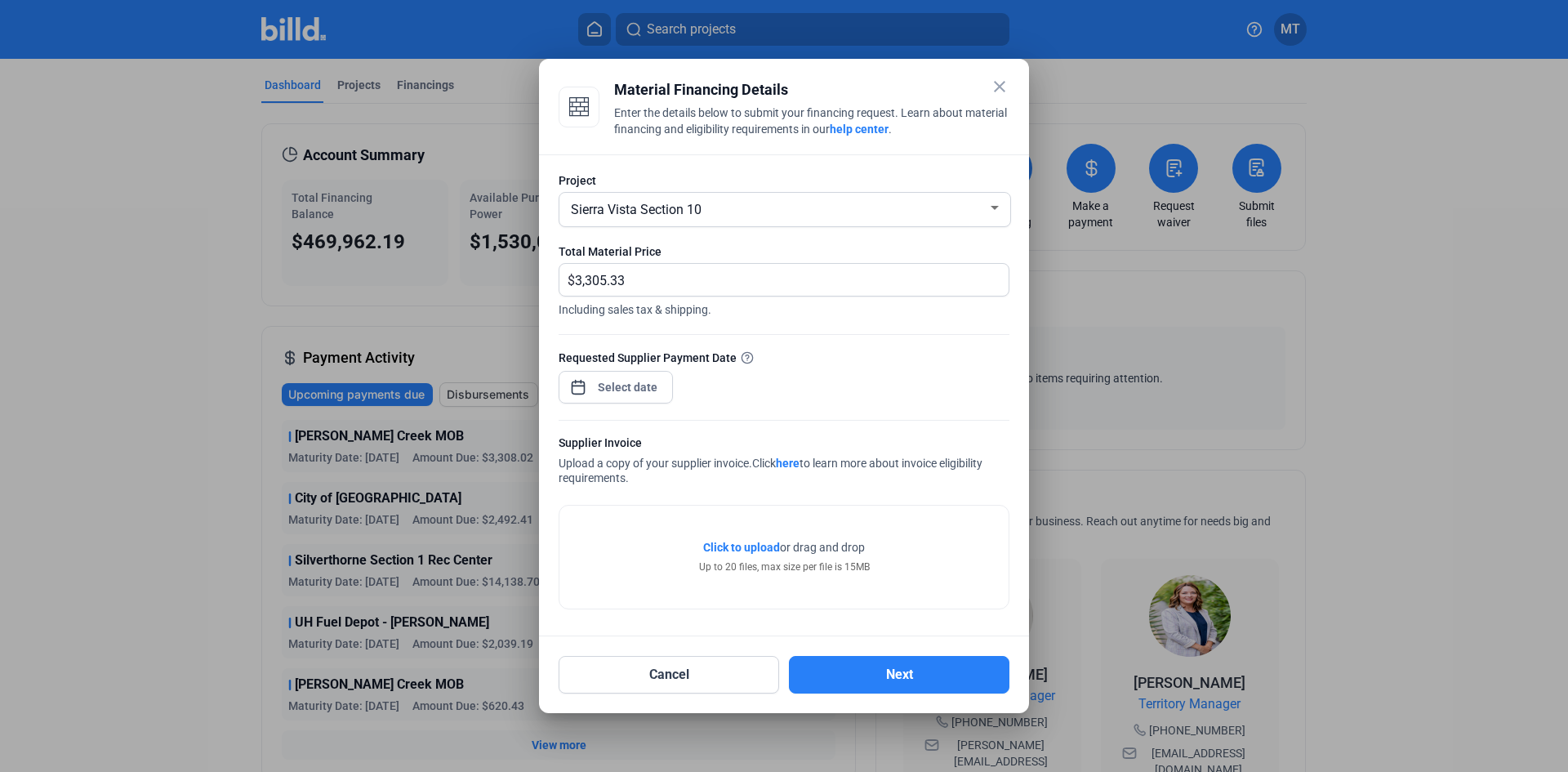
click at [915, 399] on div "Requested Supplier Payment Date" at bounding box center [784, 384] width 451 height 71
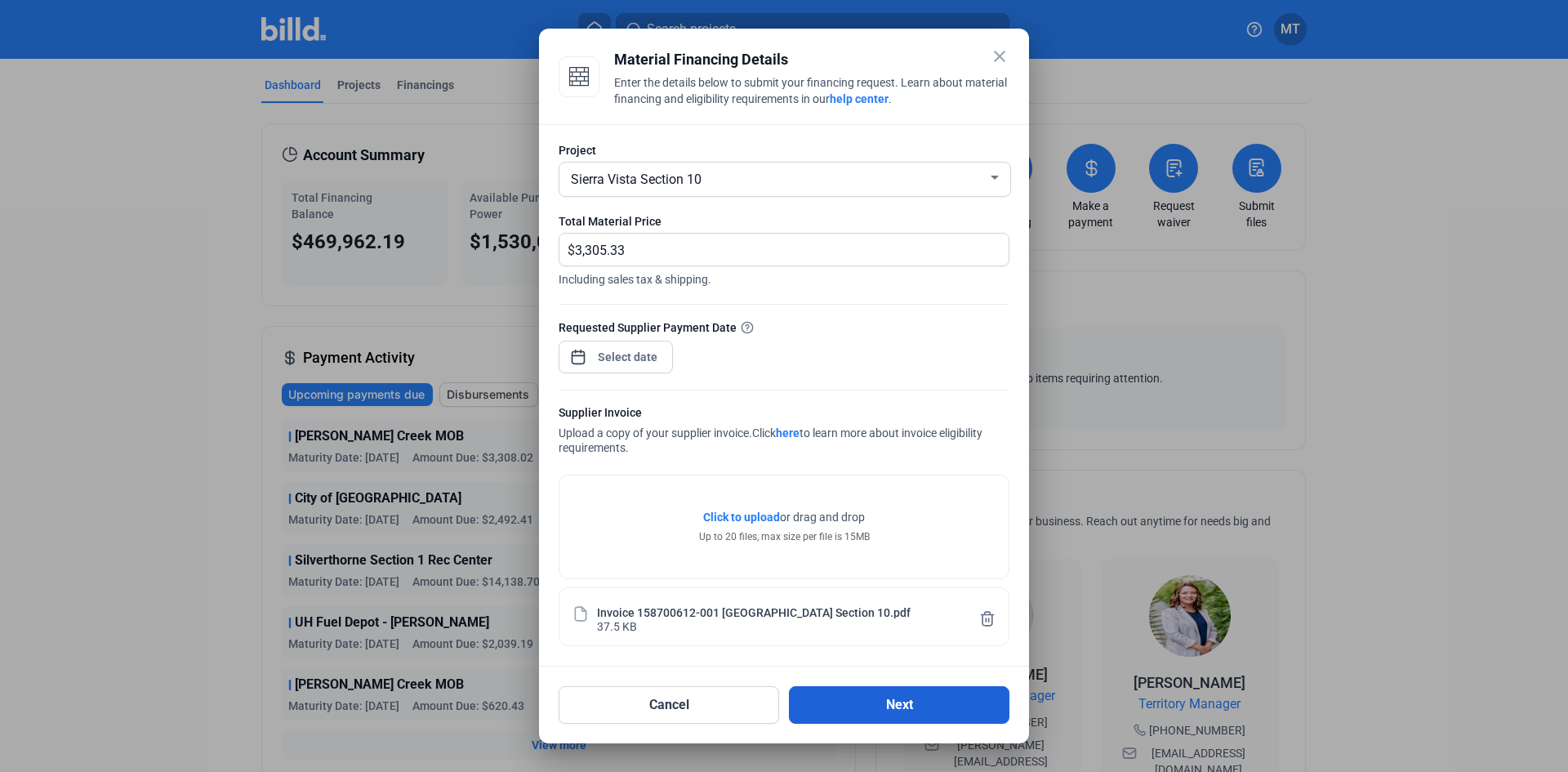
click at [853, 701] on button "Next" at bounding box center [900, 704] width 221 height 38
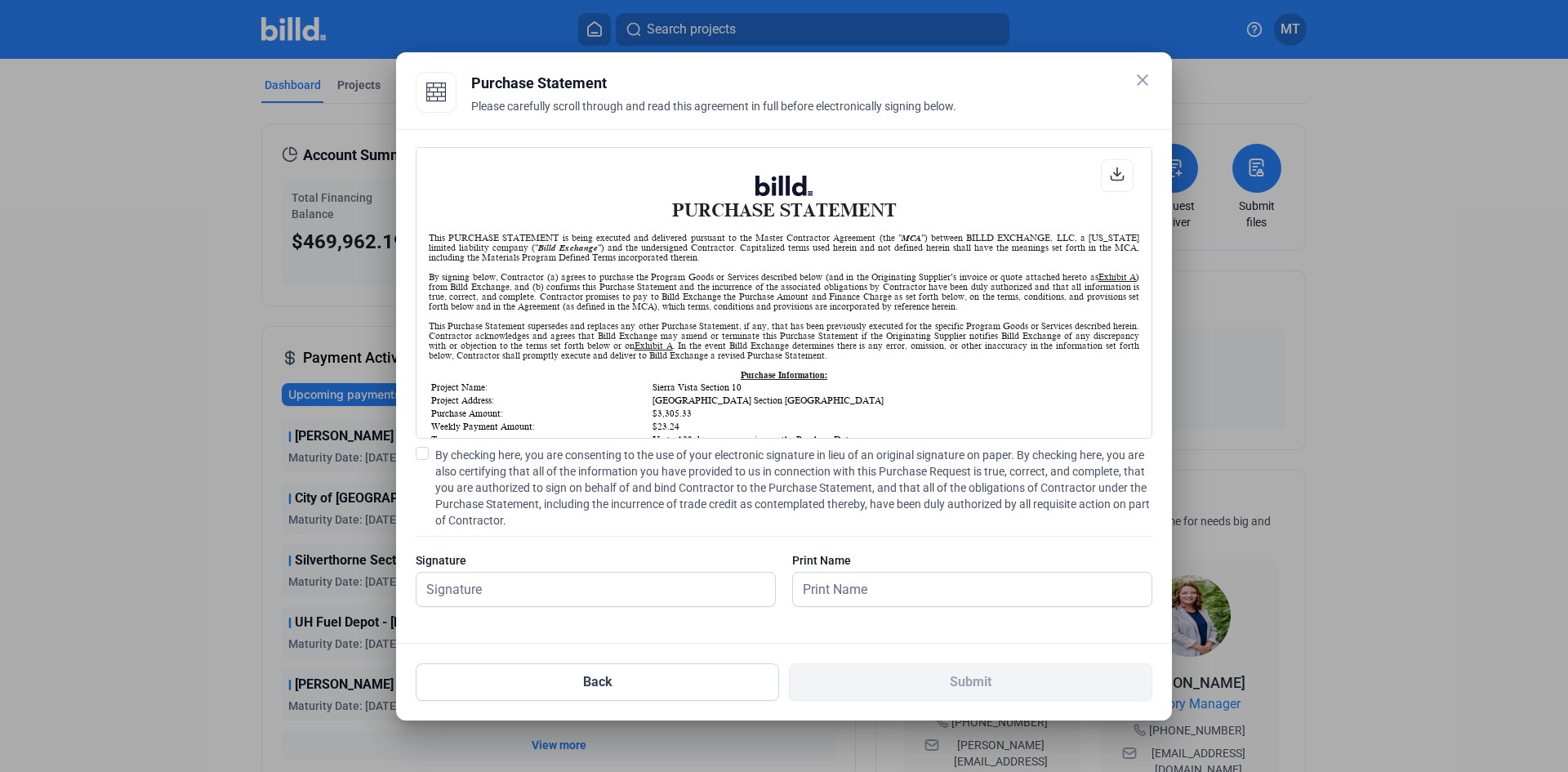
scroll to position [1, 0]
click at [416, 457] on span at bounding box center [421, 452] width 13 height 13
click at [0, 0] on input "By checking here, you are consenting to the use of your electronic signature in…" at bounding box center [0, 0] width 0 height 0
drag, startPoint x: 571, startPoint y: 597, endPoint x: 587, endPoint y: 598, distance: 16.0
click at [571, 597] on input "text" at bounding box center [587, 589] width 341 height 34
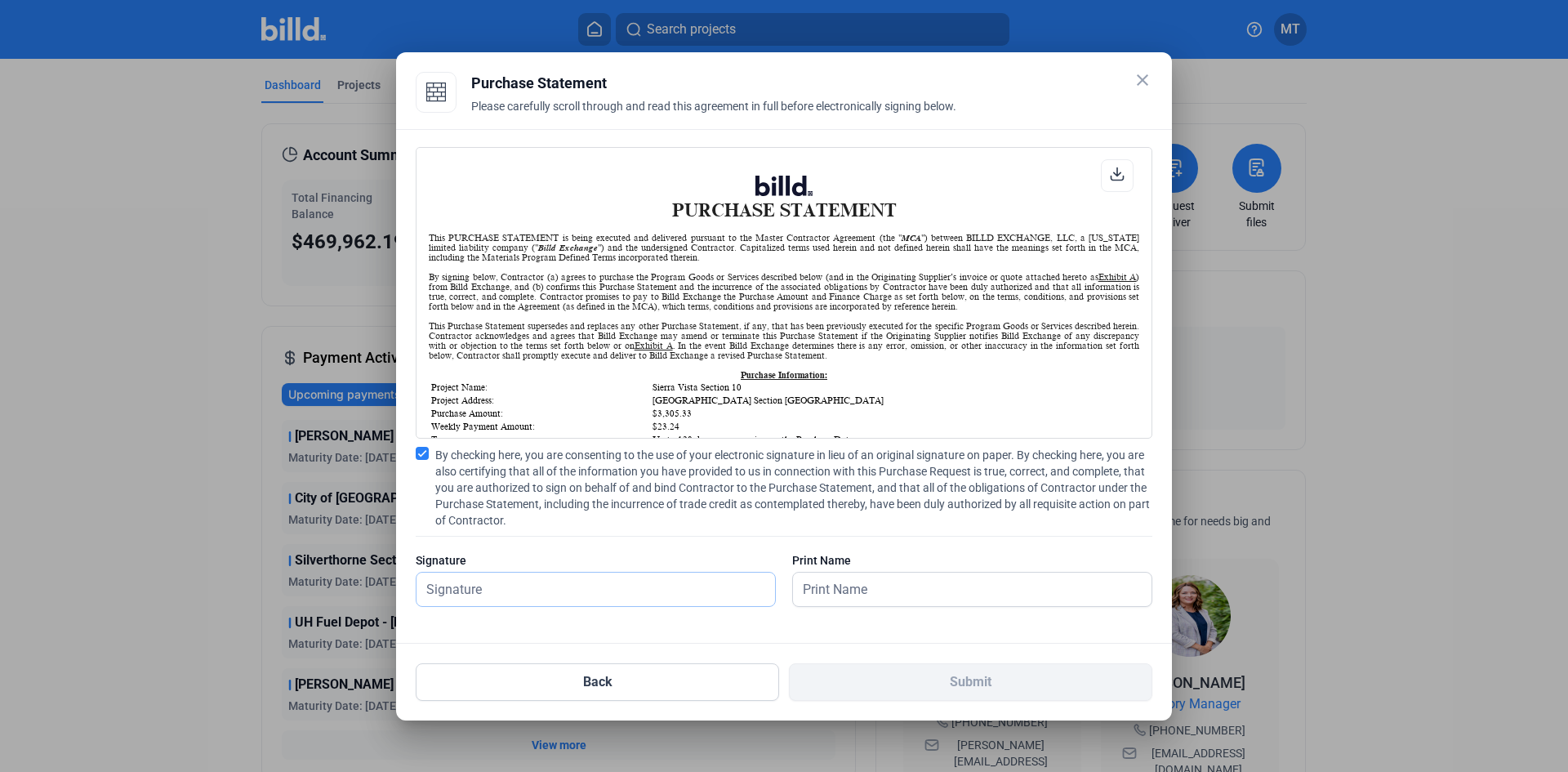
type input "[PERSON_NAME]"
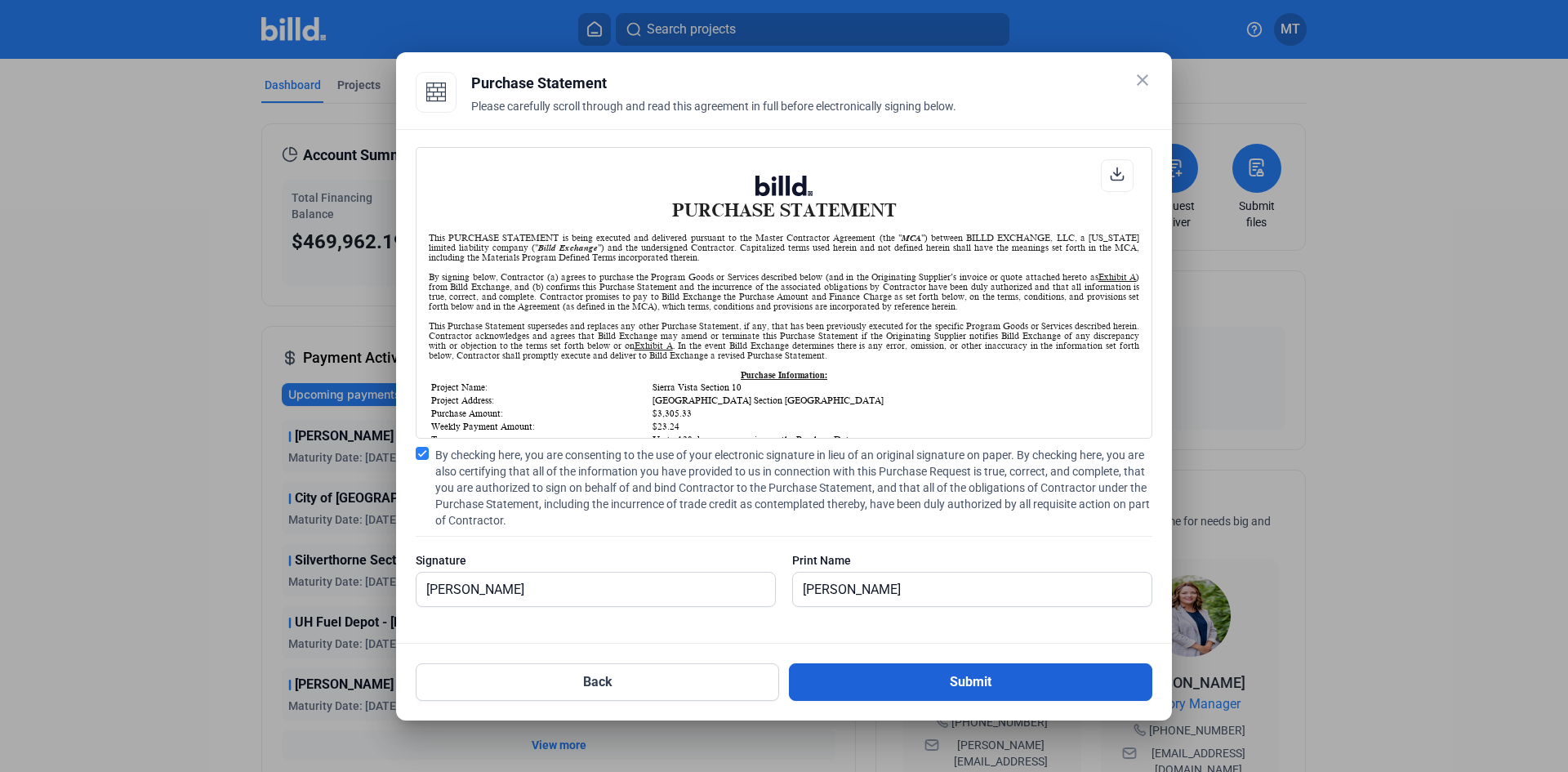
click at [907, 688] on button "Submit" at bounding box center [970, 682] width 363 height 38
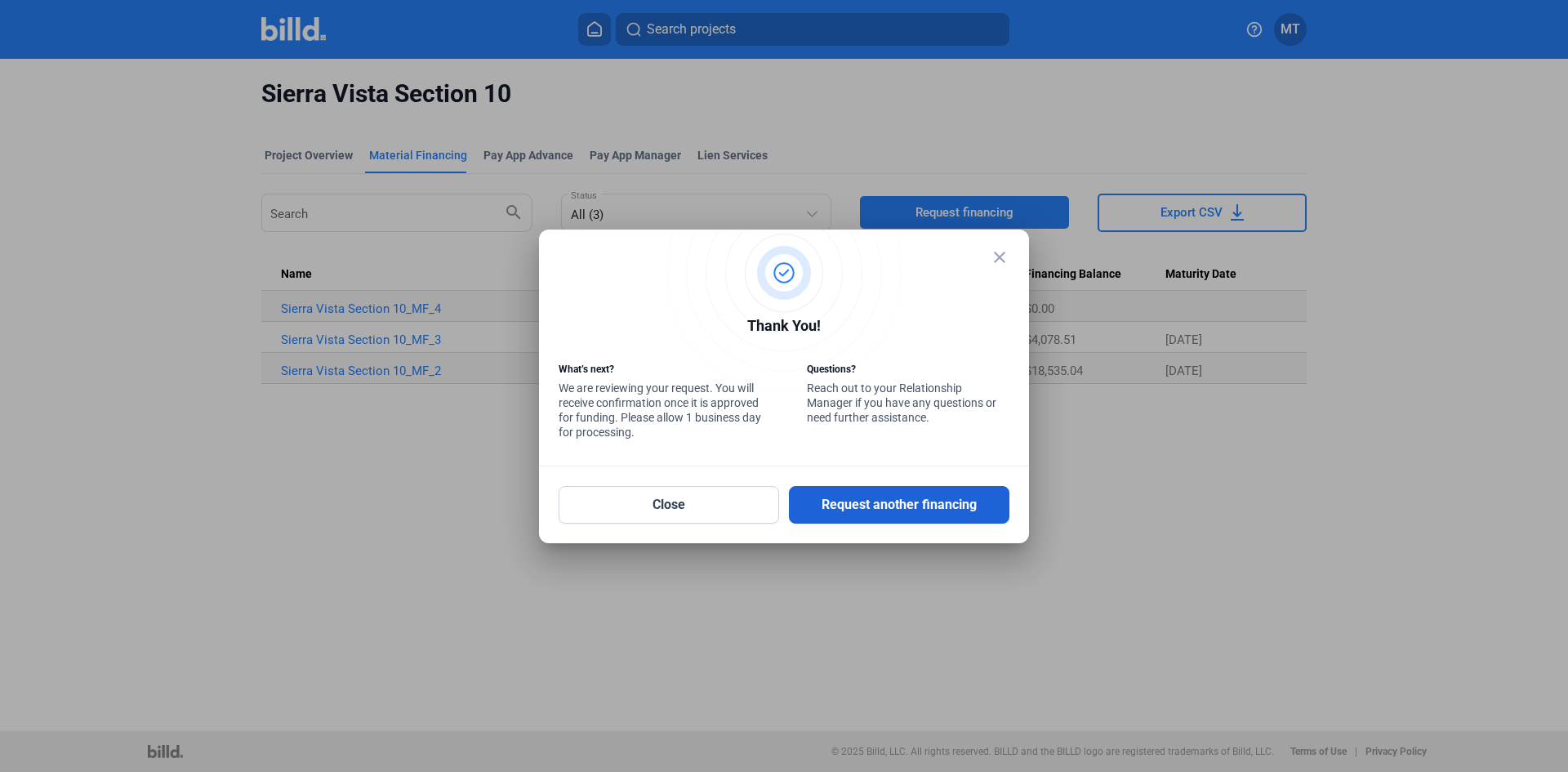
click at [889, 498] on button "Request another financing" at bounding box center [900, 505] width 221 height 38
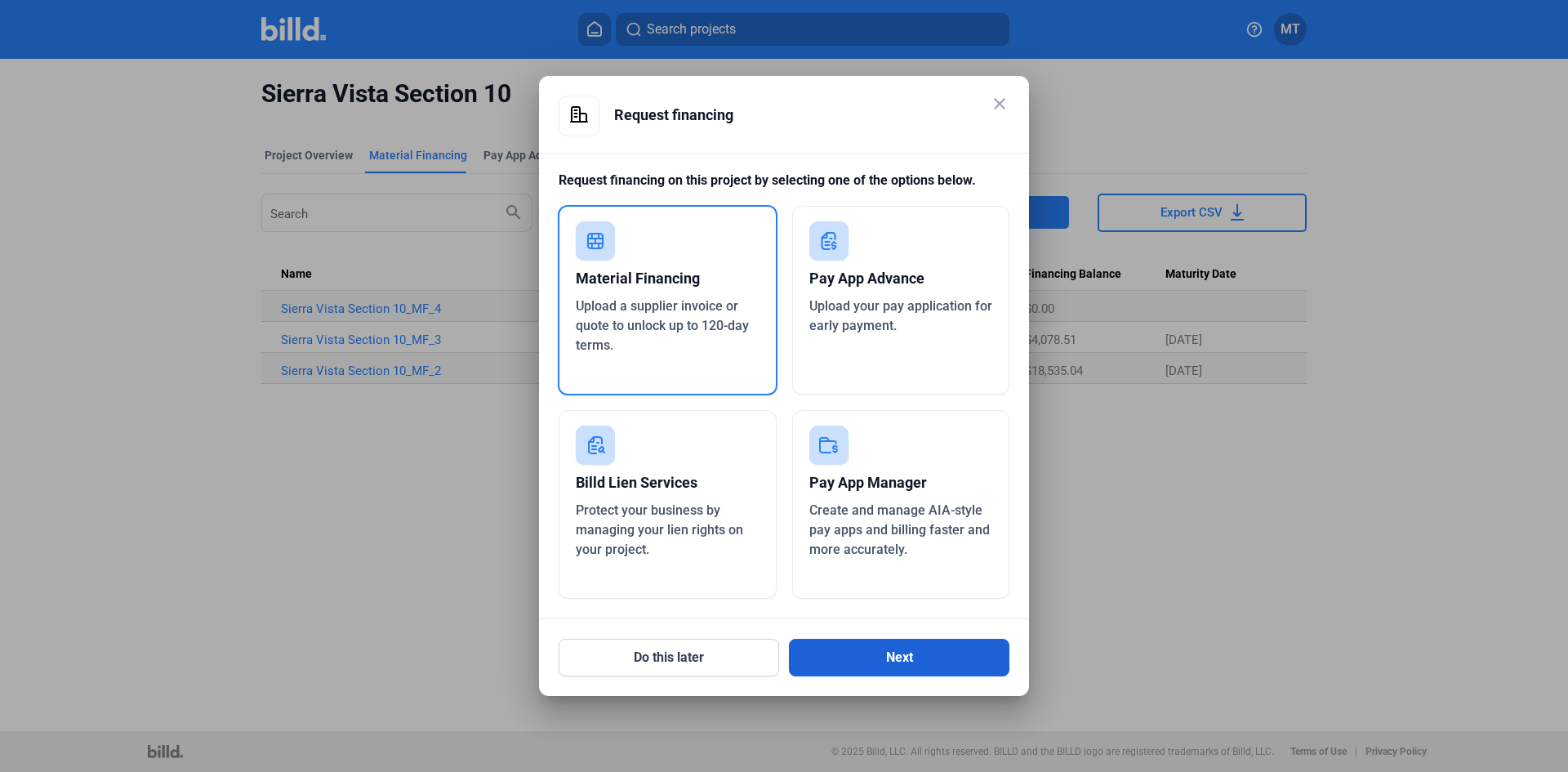
click at [853, 654] on button "Next" at bounding box center [900, 658] width 221 height 38
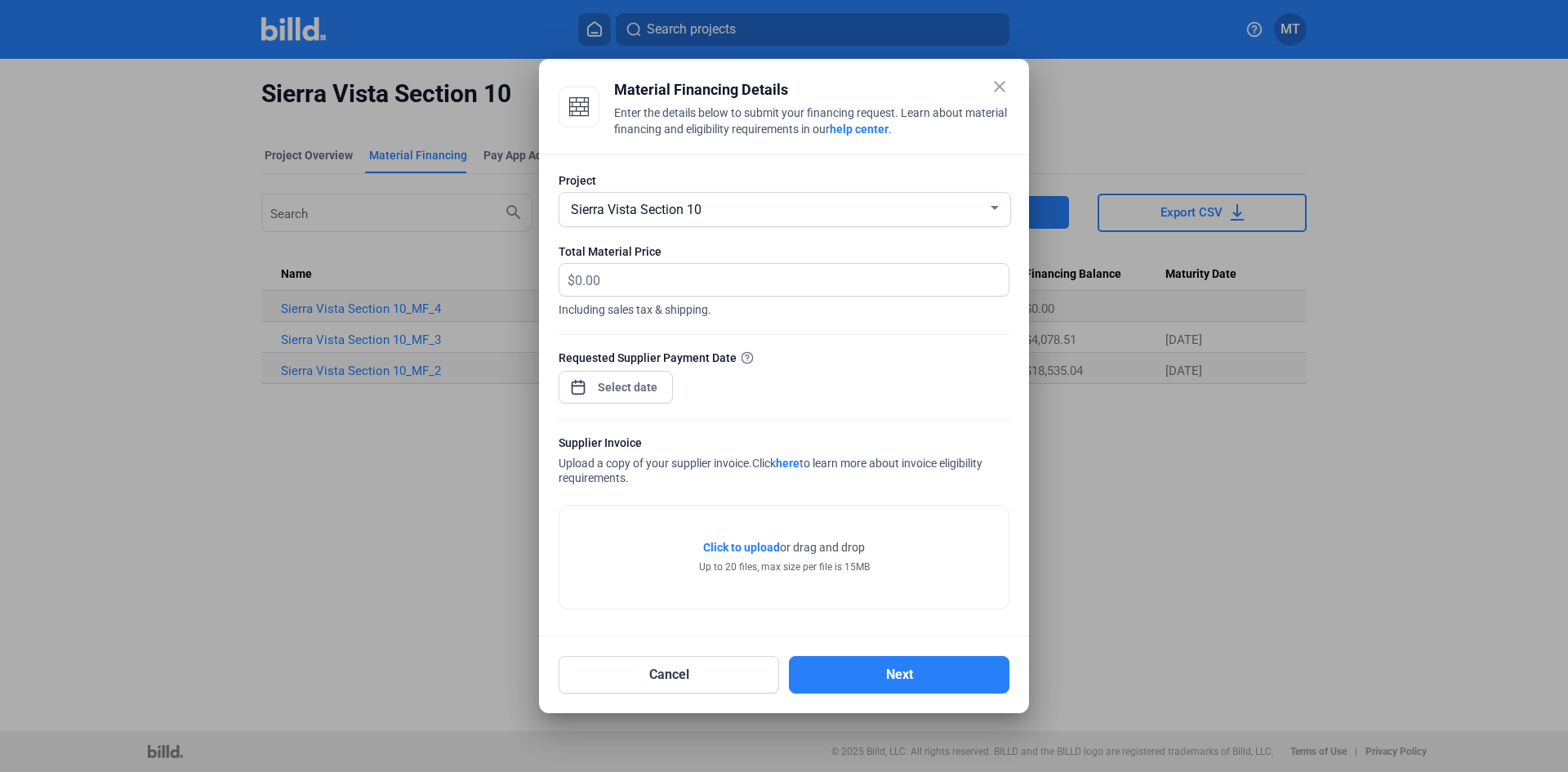
click at [1004, 208] on div "Sierra Vista Section 10" at bounding box center [785, 209] width 451 height 34
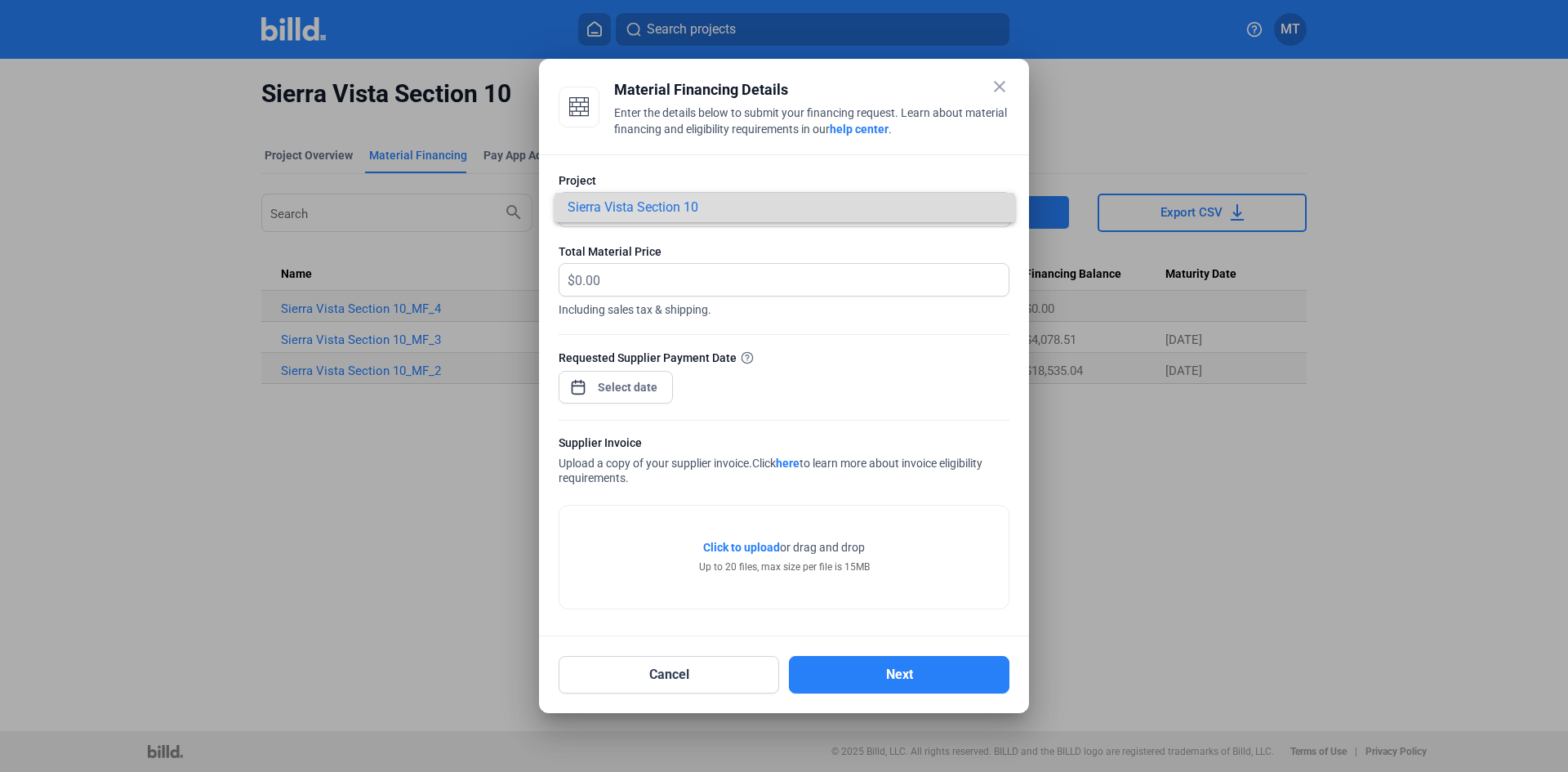
click at [999, 209] on span "Sierra Vista Section 10" at bounding box center [784, 207] width 435 height 29
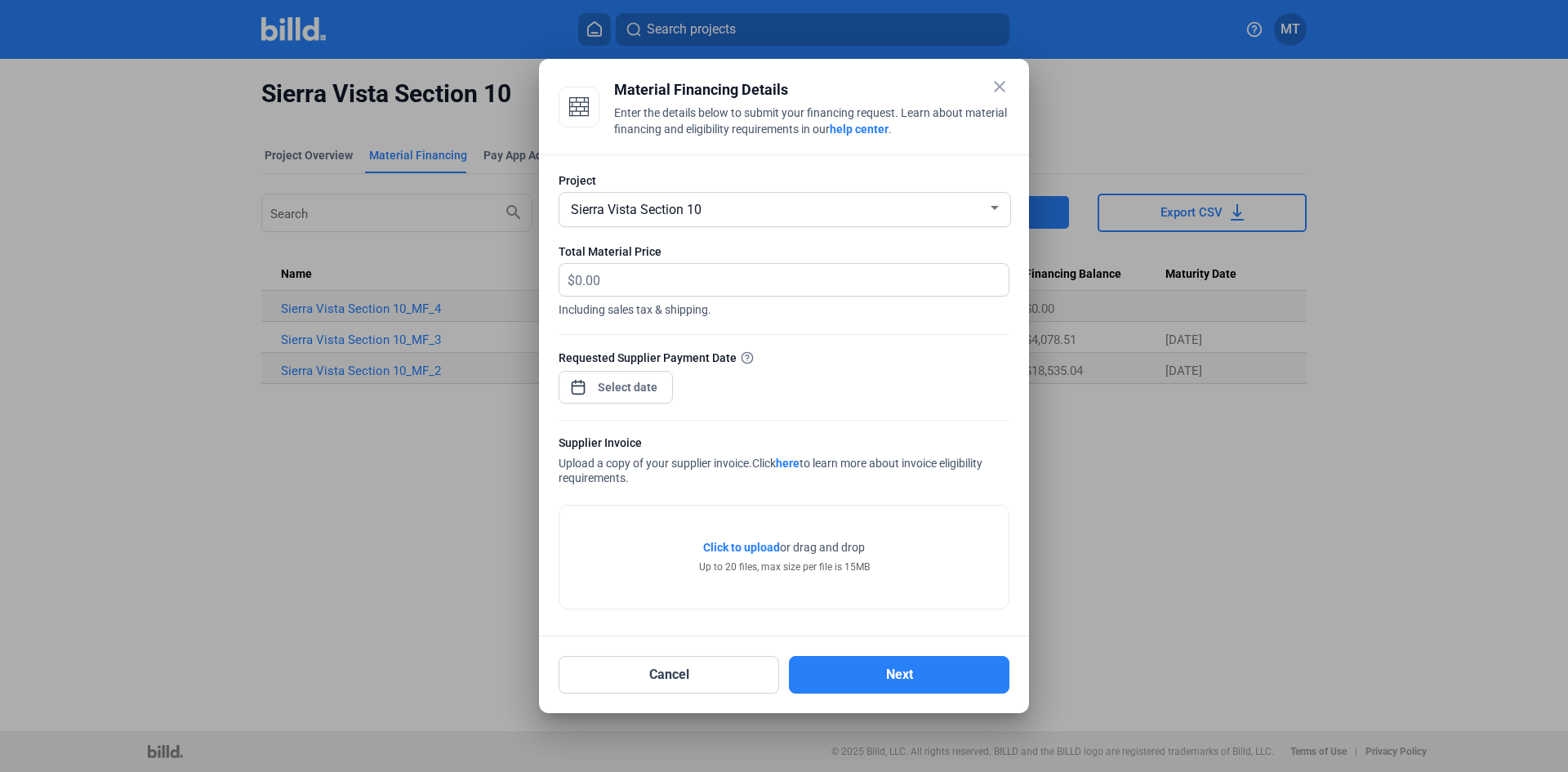
click at [1001, 89] on mat-icon "close" at bounding box center [999, 86] width 19 height 19
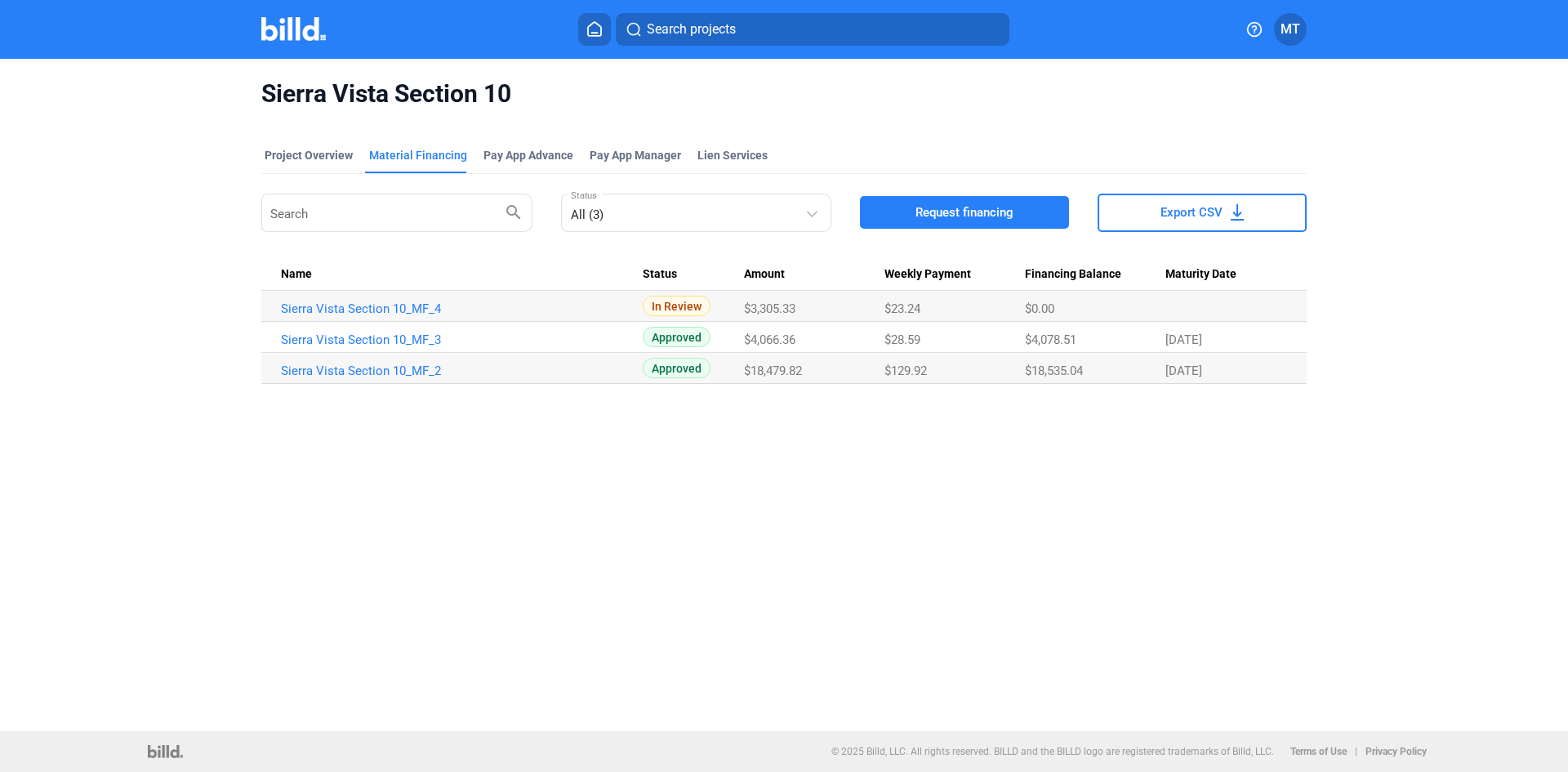
click at [306, 29] on img at bounding box center [293, 29] width 65 height 23
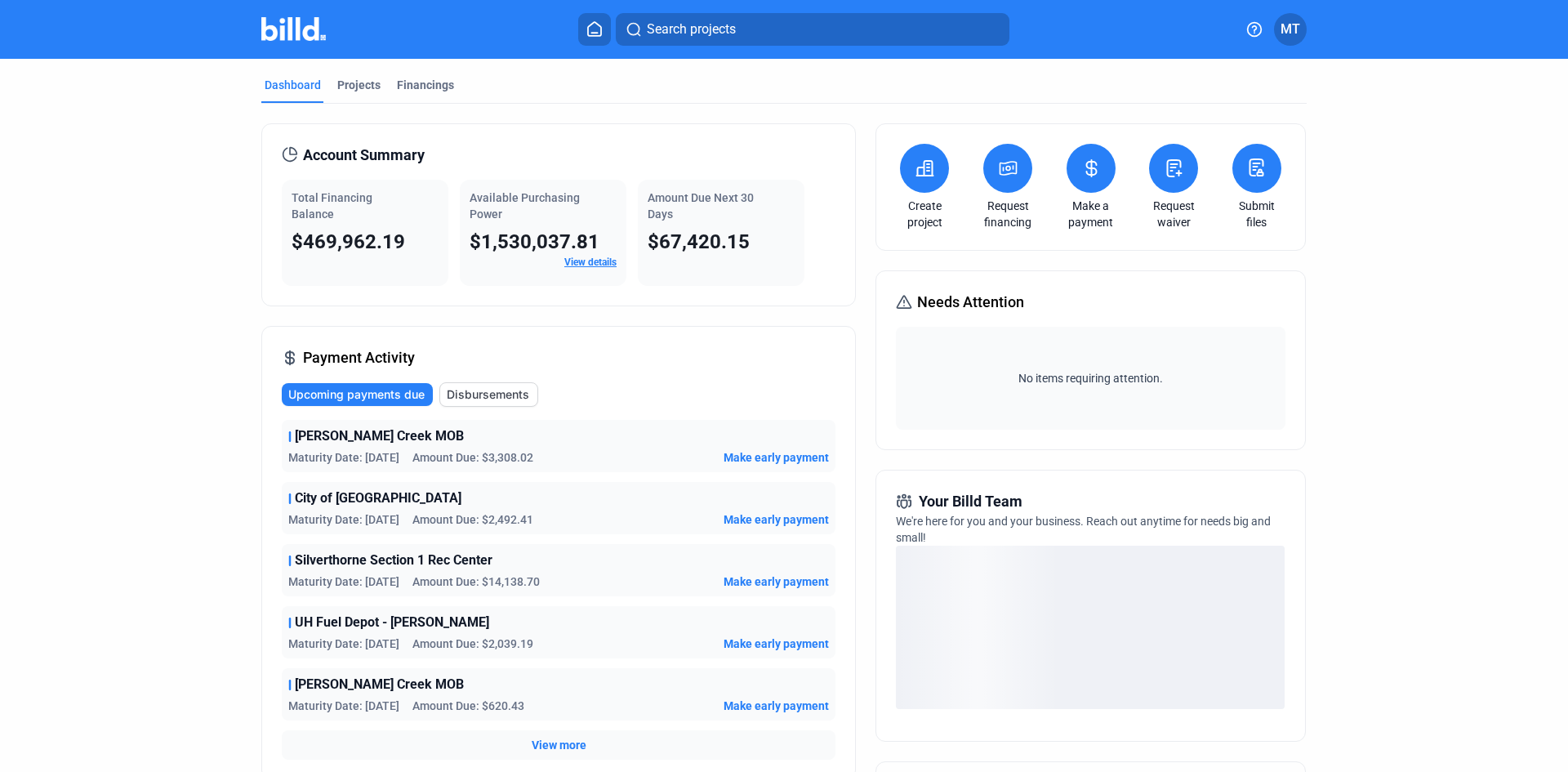
click at [1001, 165] on icon at bounding box center [1008, 169] width 20 height 19
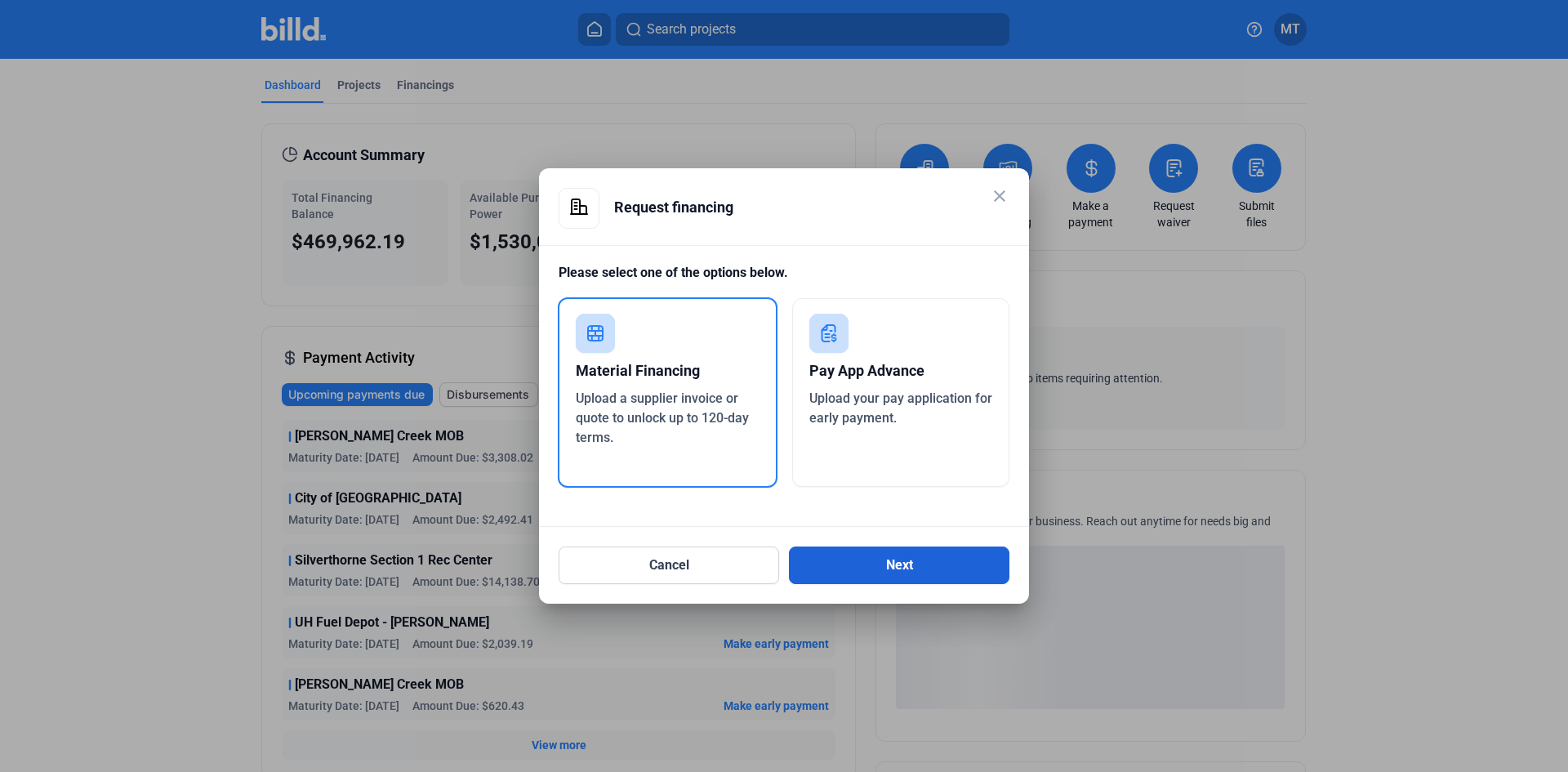
click at [869, 561] on button "Next" at bounding box center [900, 565] width 221 height 38
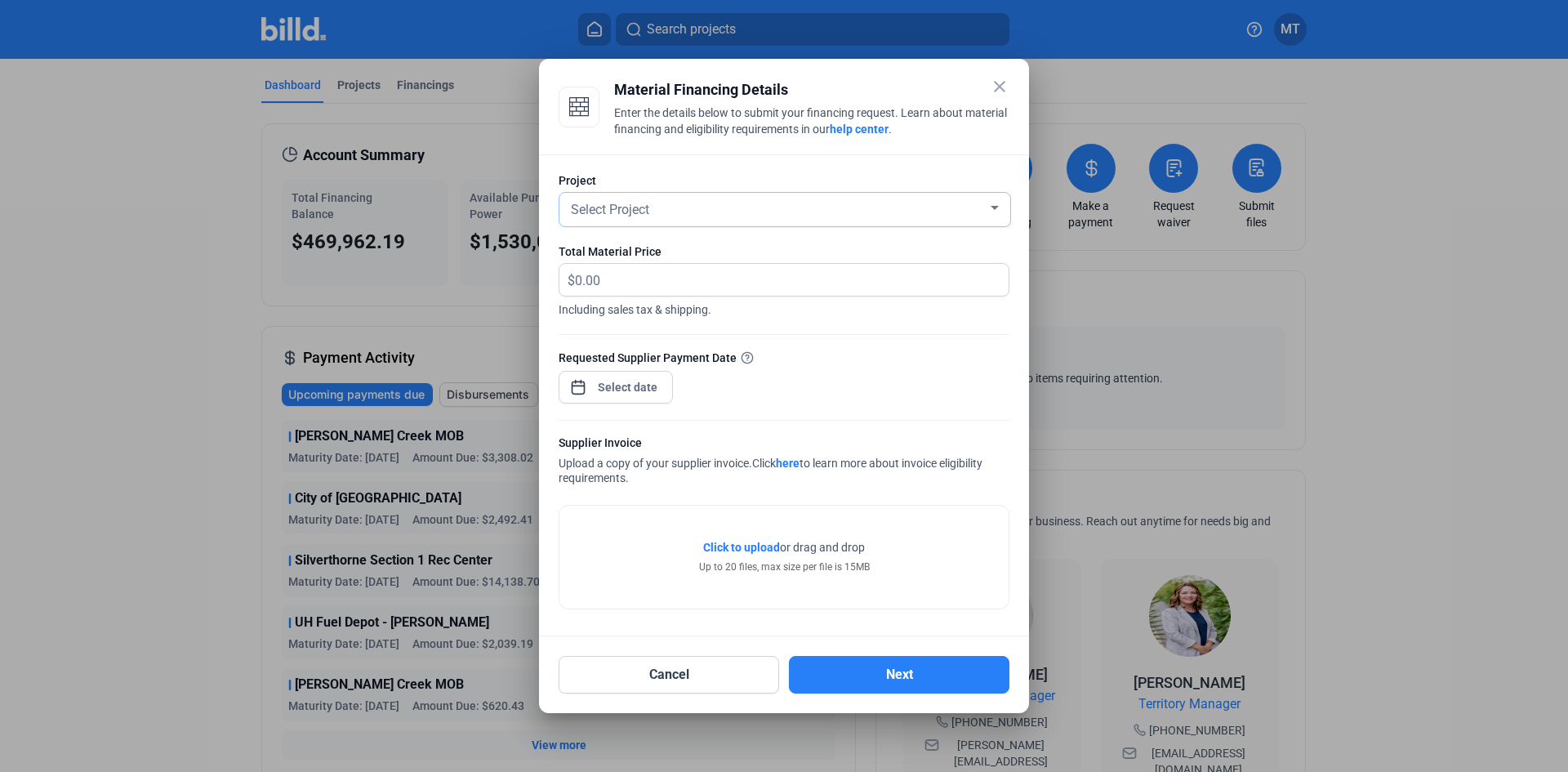
click at [985, 207] on div "Select Project" at bounding box center [778, 208] width 420 height 23
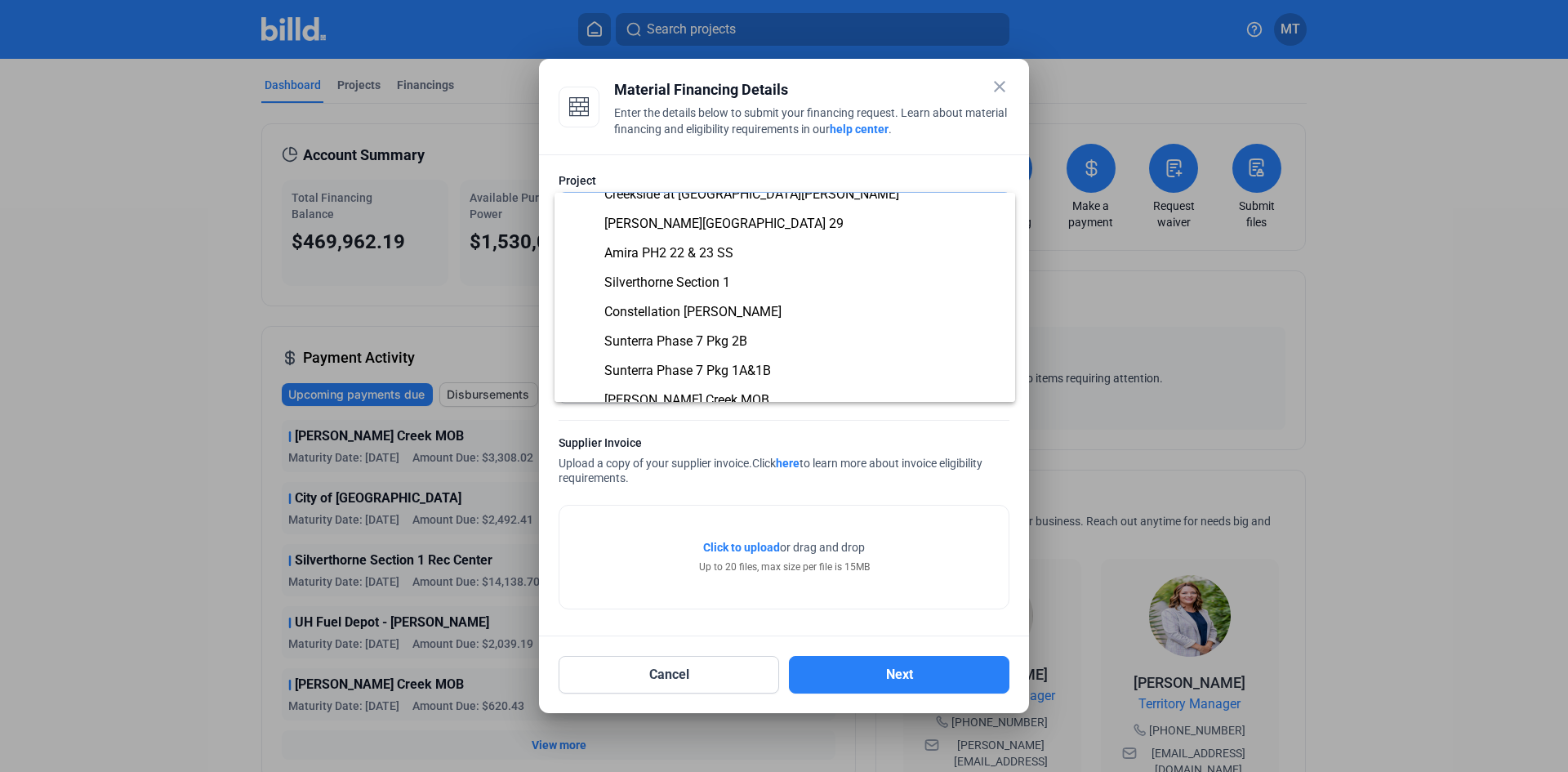
scroll to position [255, 0]
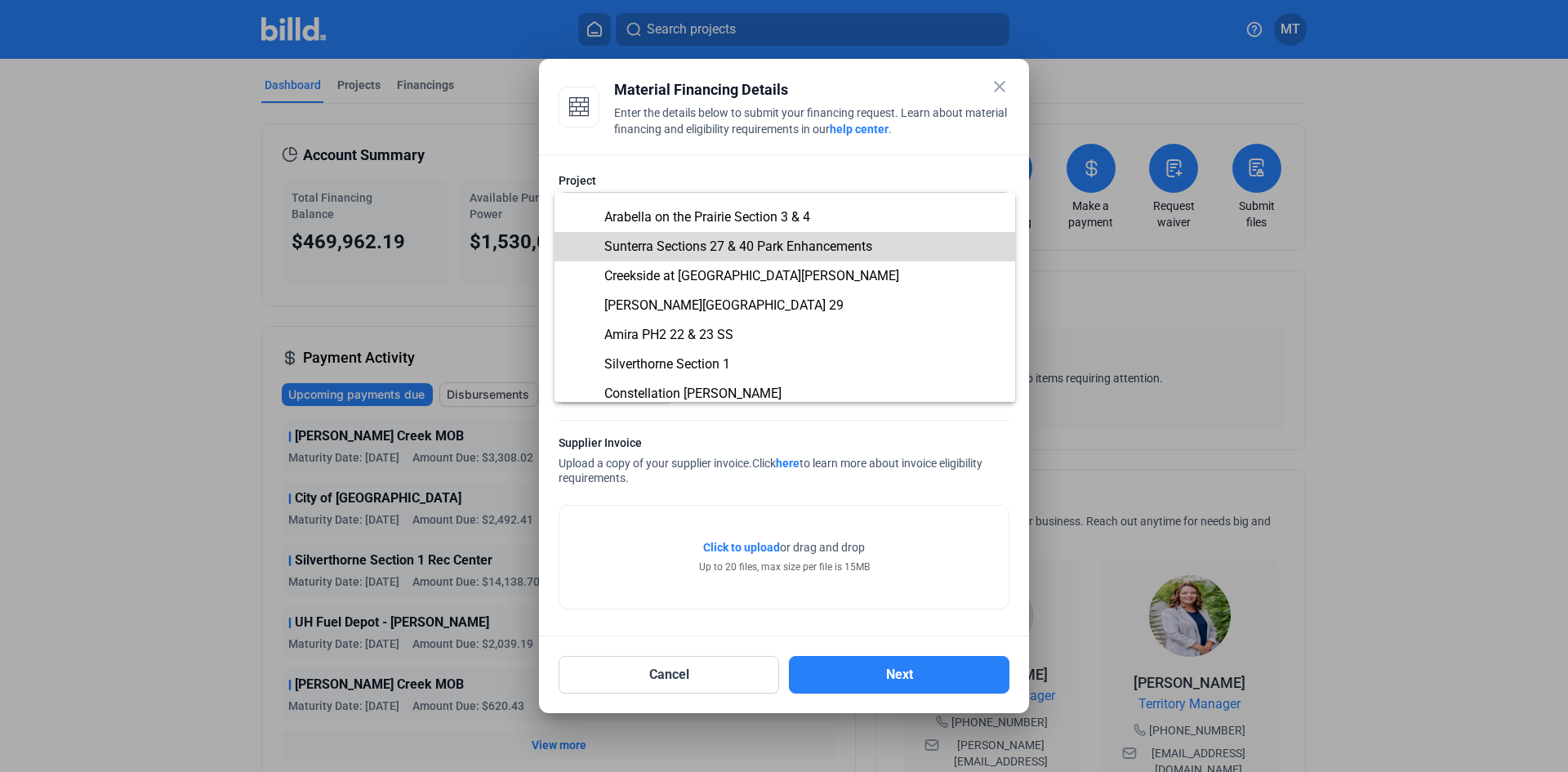
click at [880, 242] on span "Sunterra Sections 27 & 40 Park Enhancements" at bounding box center [784, 247] width 435 height 29
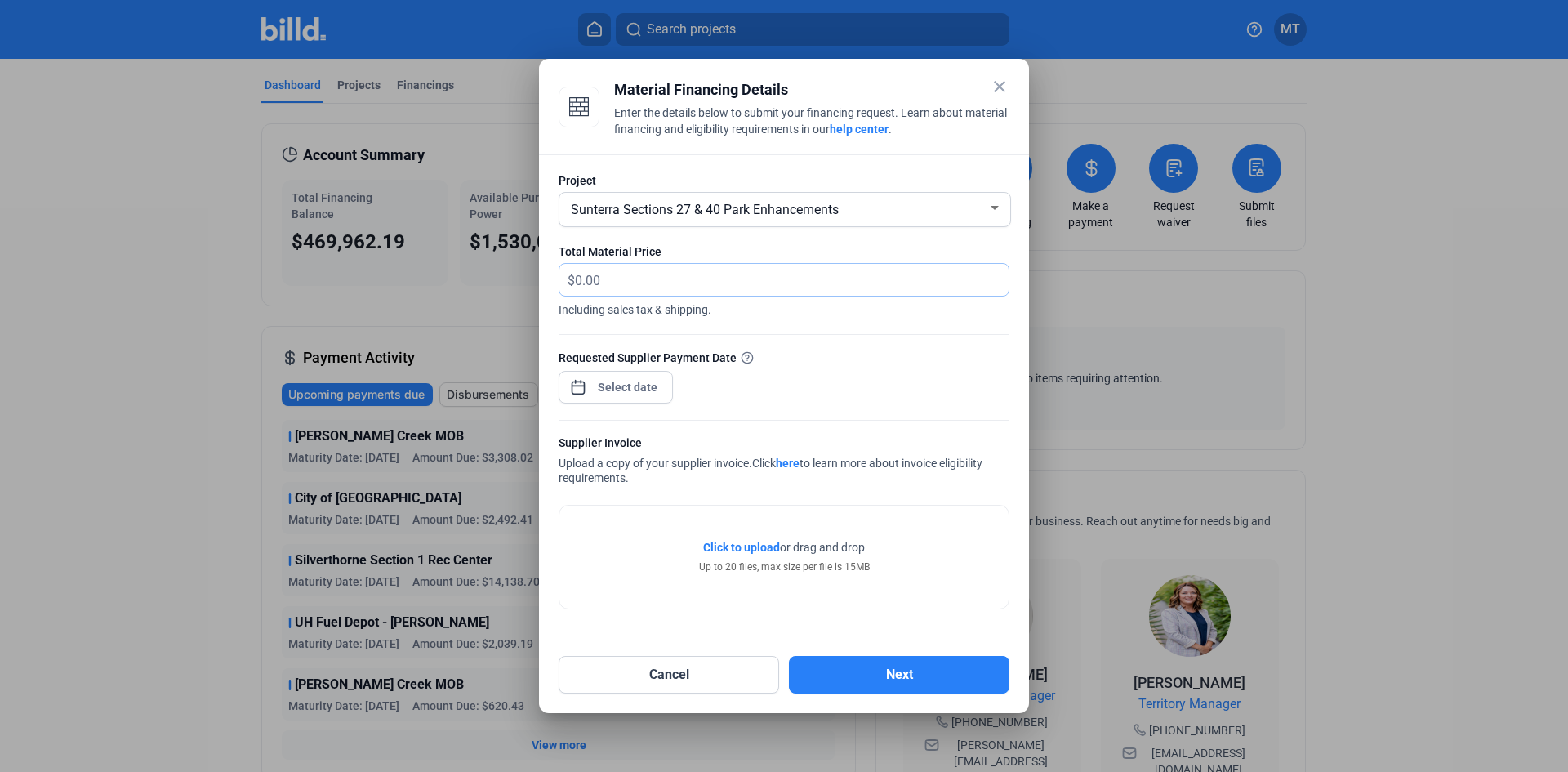
click at [681, 284] on input "text" at bounding box center [792, 279] width 434 height 32
type input "1,777.27"
click at [649, 381] on div "close Material Financing Details Enter the details below to submit your financi…" at bounding box center [784, 386] width 1568 height 772
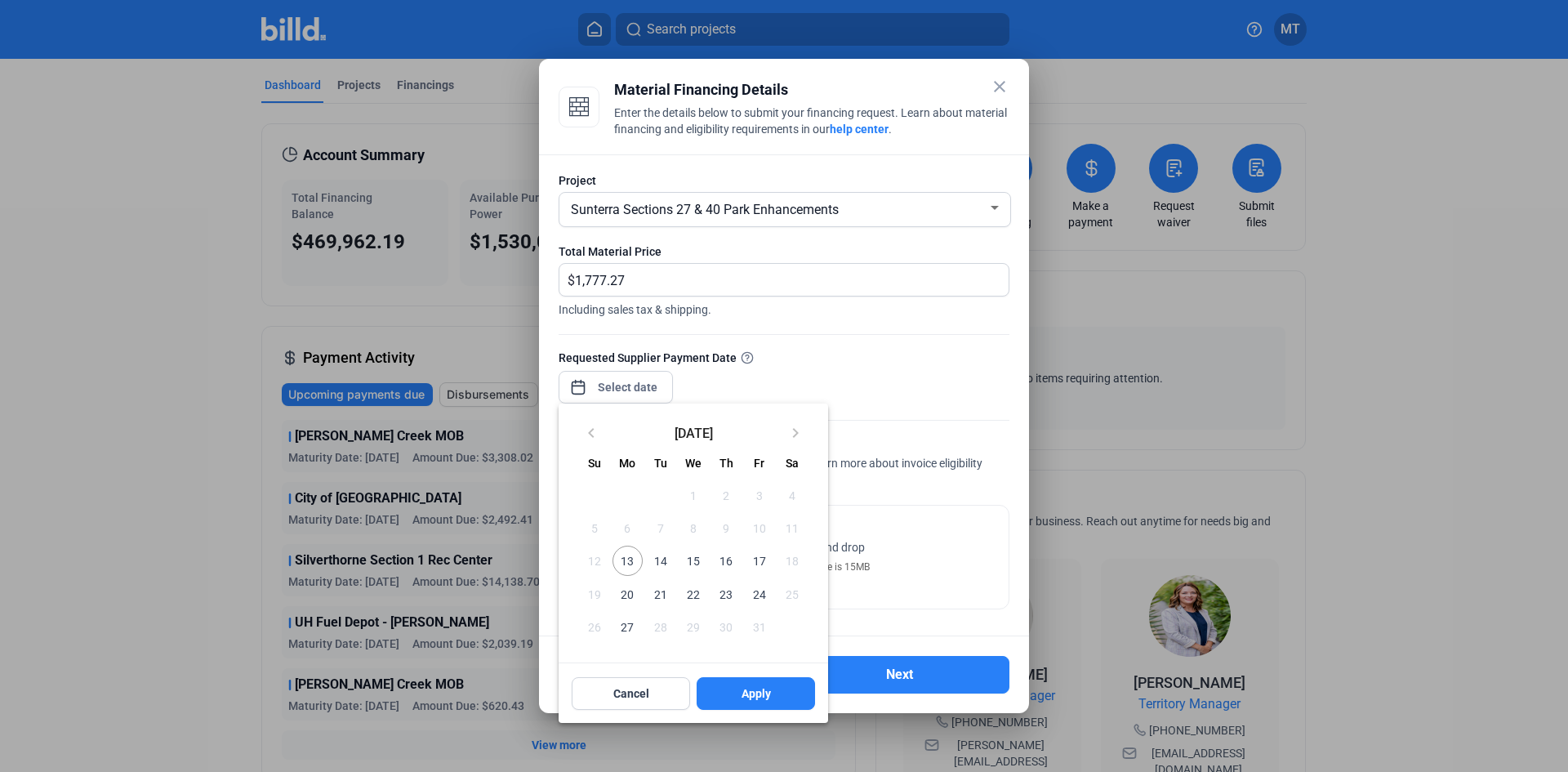
click at [729, 563] on span "16" at bounding box center [726, 560] width 29 height 29
click at [769, 688] on span "Apply" at bounding box center [756, 694] width 29 height 16
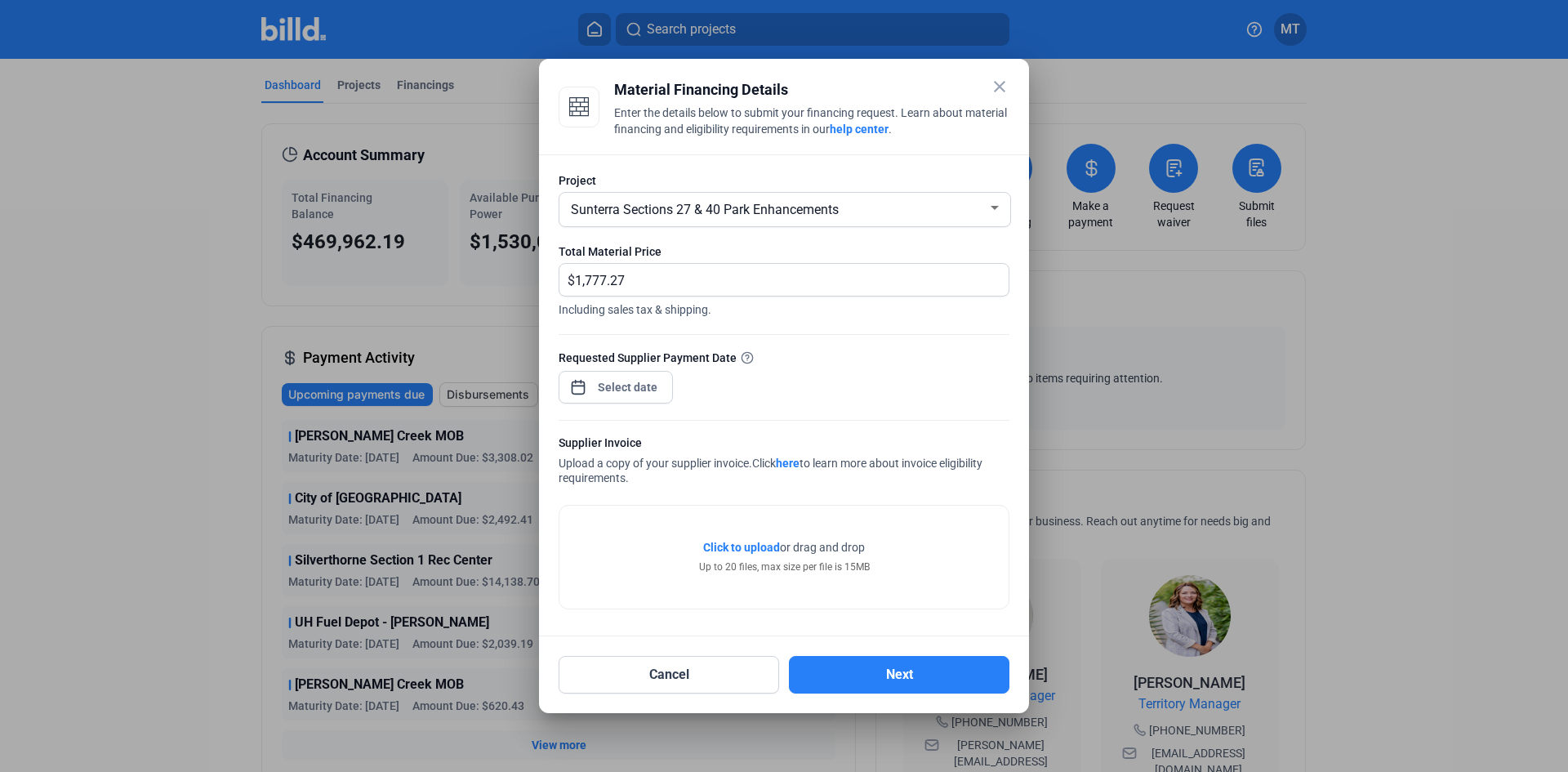
click at [827, 411] on div at bounding box center [784, 412] width 451 height 16
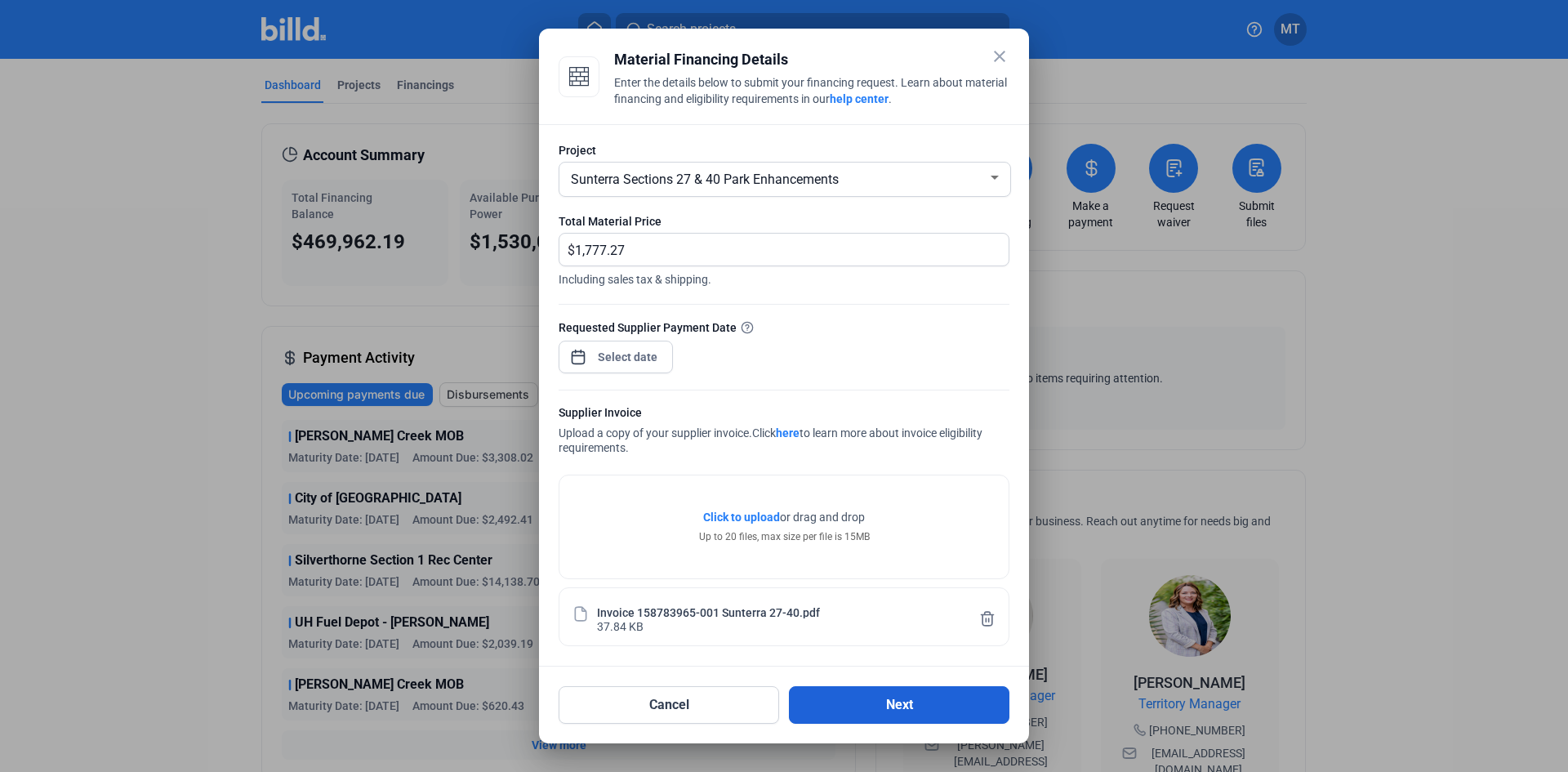
click at [889, 706] on button "Next" at bounding box center [900, 704] width 221 height 38
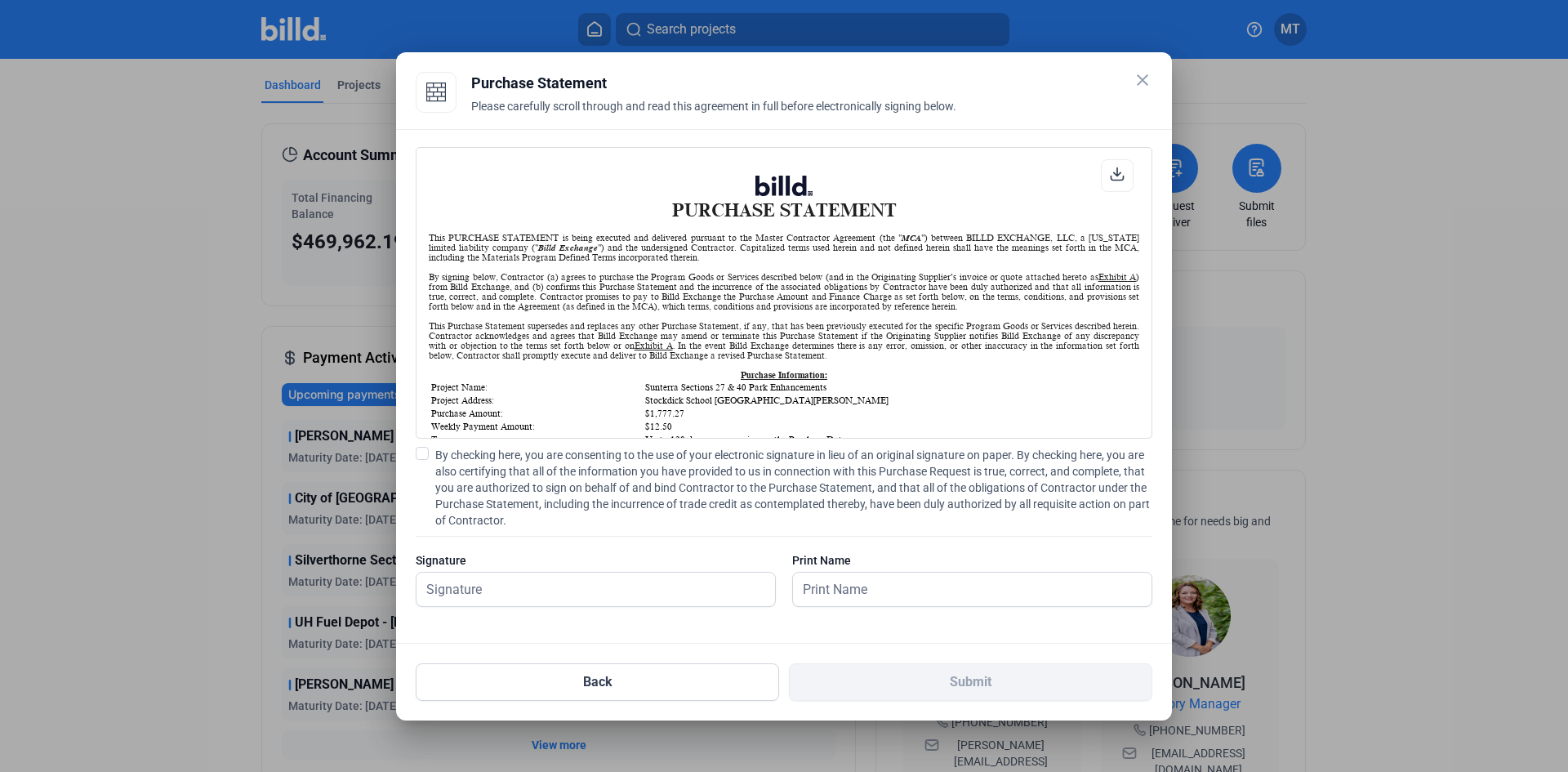
scroll to position [1, 0]
click at [425, 454] on span at bounding box center [421, 452] width 13 height 13
click at [0, 0] on input "By checking here, you are consenting to the use of your electronic signature in…" at bounding box center [0, 0] width 0 height 0
click at [496, 581] on input "text" at bounding box center [596, 589] width 358 height 34
type input "[PERSON_NAME]"
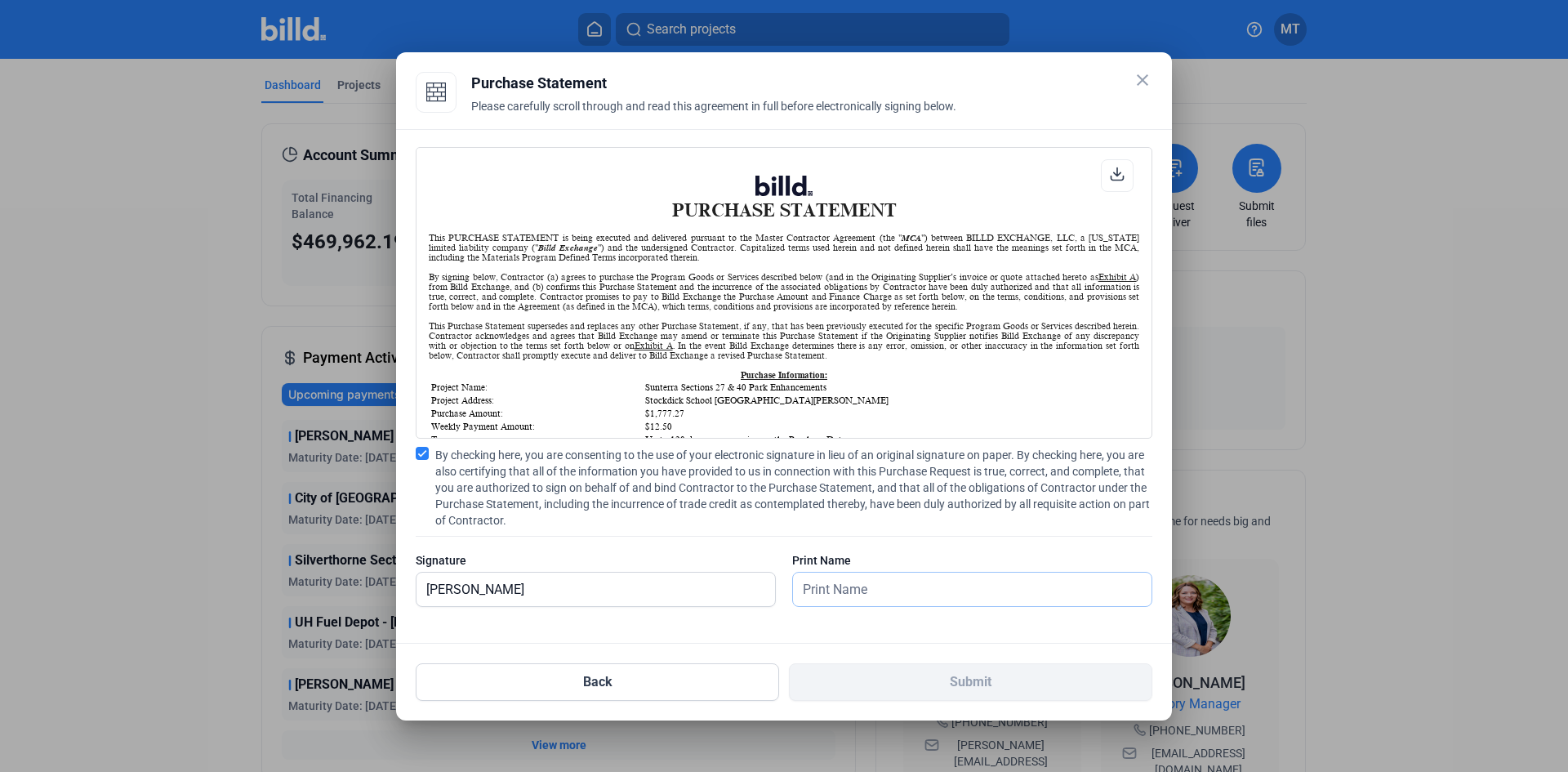
type input "[PERSON_NAME]"
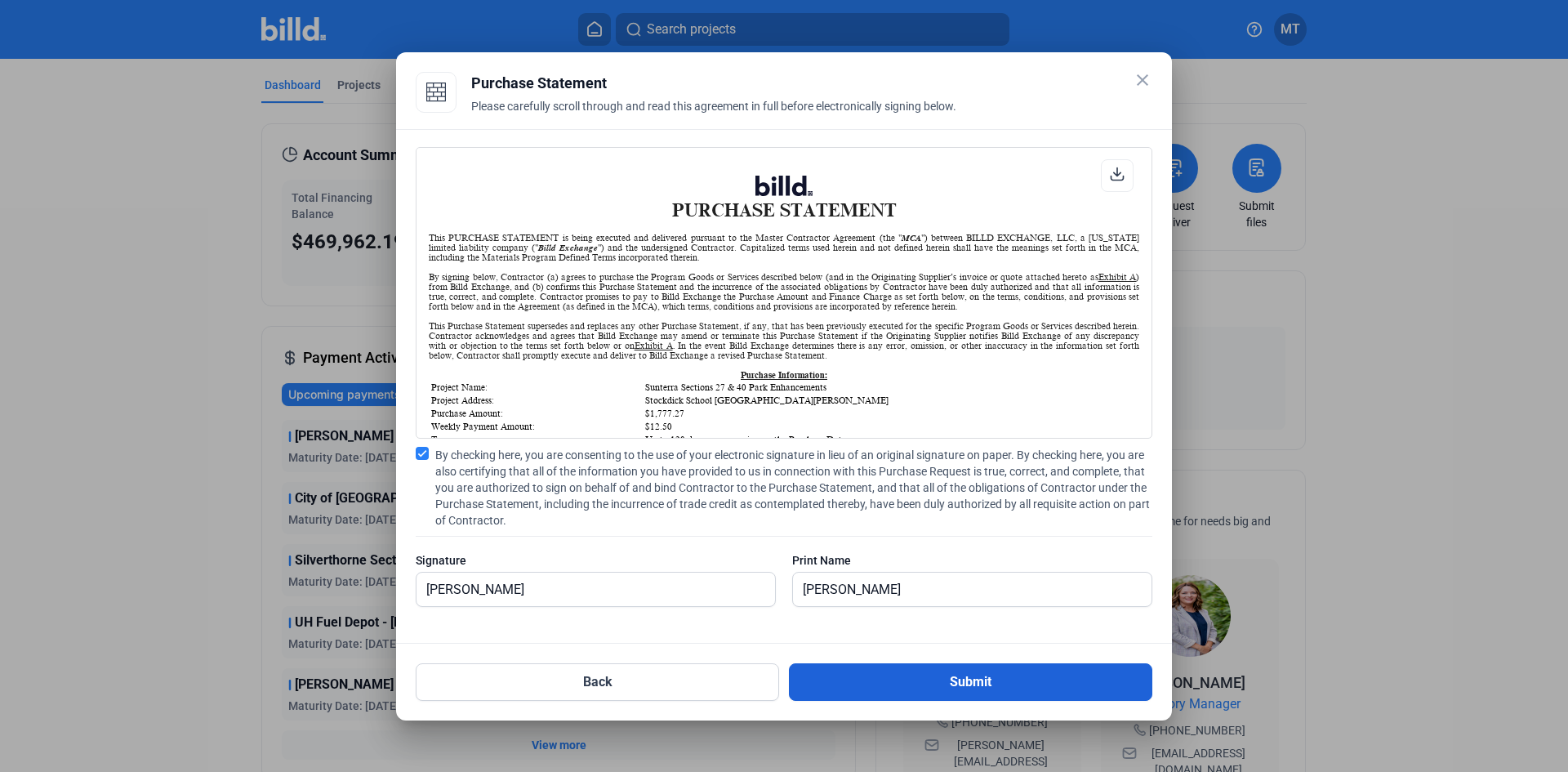
click at [917, 675] on button "Submit" at bounding box center [970, 682] width 363 height 38
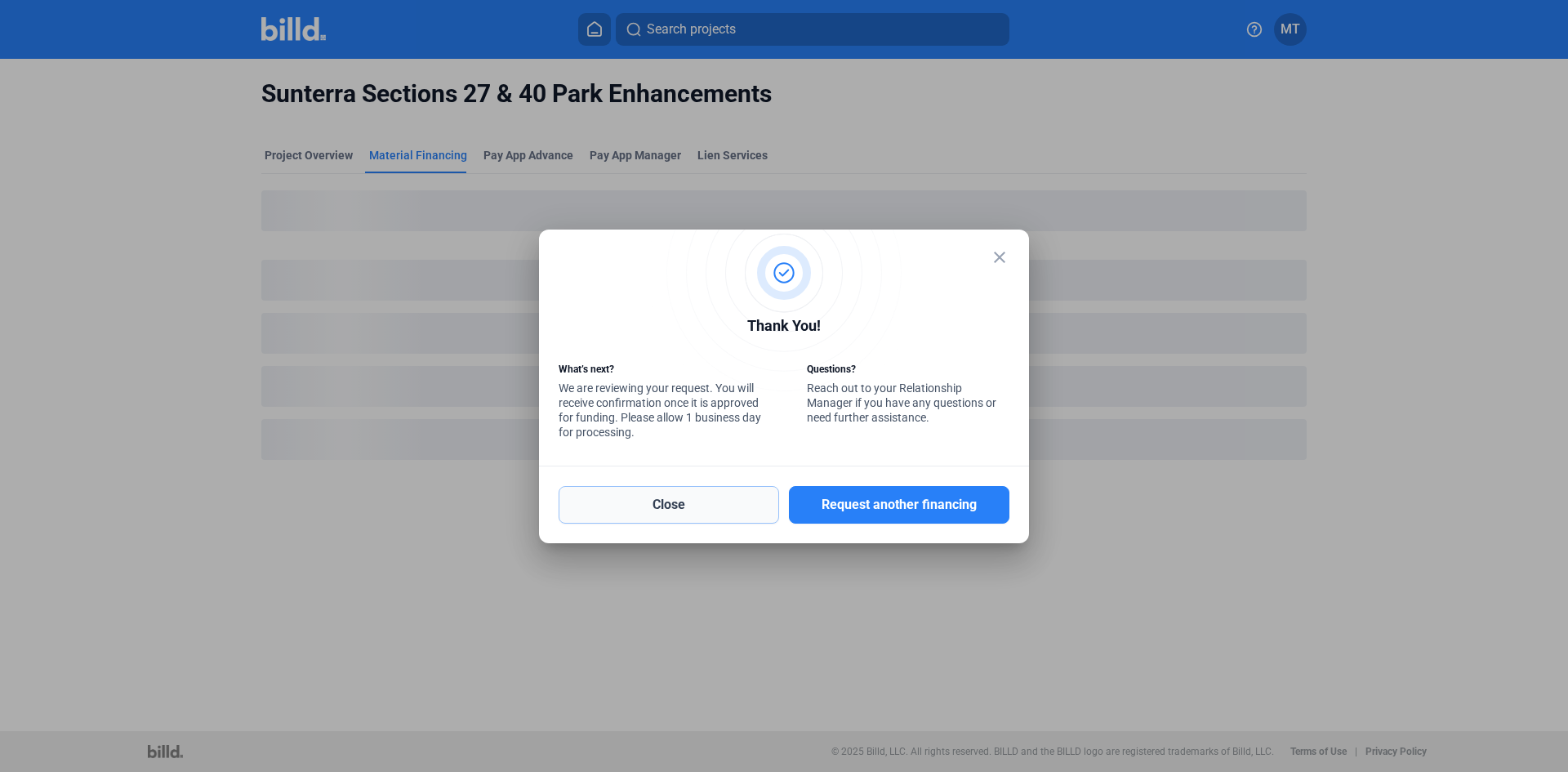
click at [672, 503] on button "Close" at bounding box center [669, 505] width 221 height 38
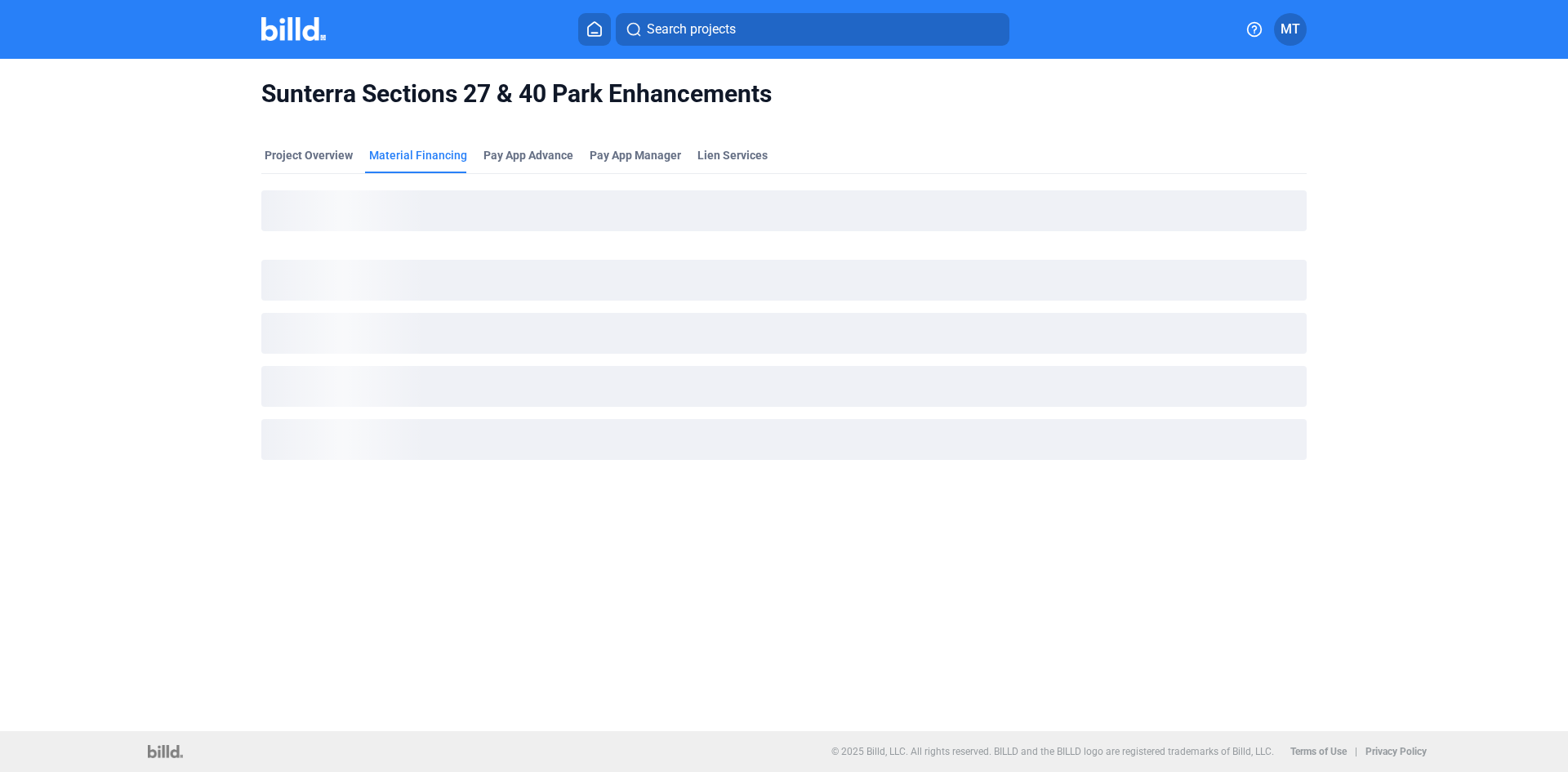
click at [268, 38] on img at bounding box center [293, 29] width 65 height 23
